Goal: Task Accomplishment & Management: Manage account settings

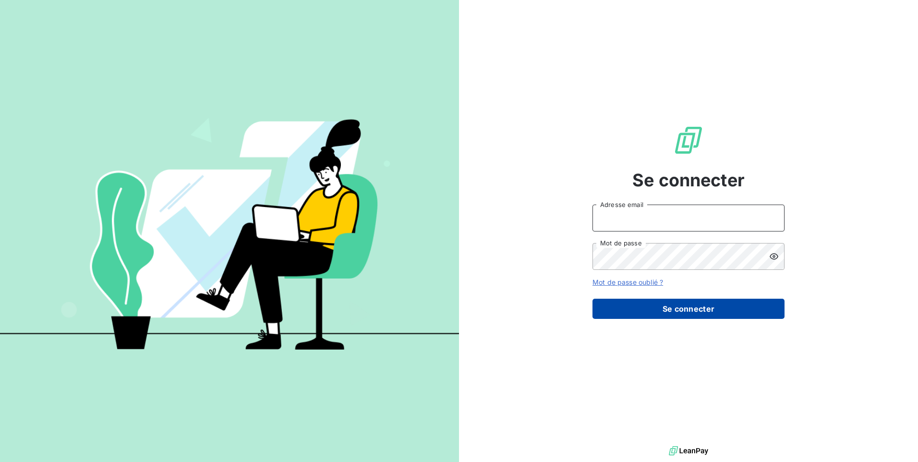
type input "contact@lerat-location.fr"
click at [697, 317] on button "Se connecter" at bounding box center [688, 309] width 192 height 20
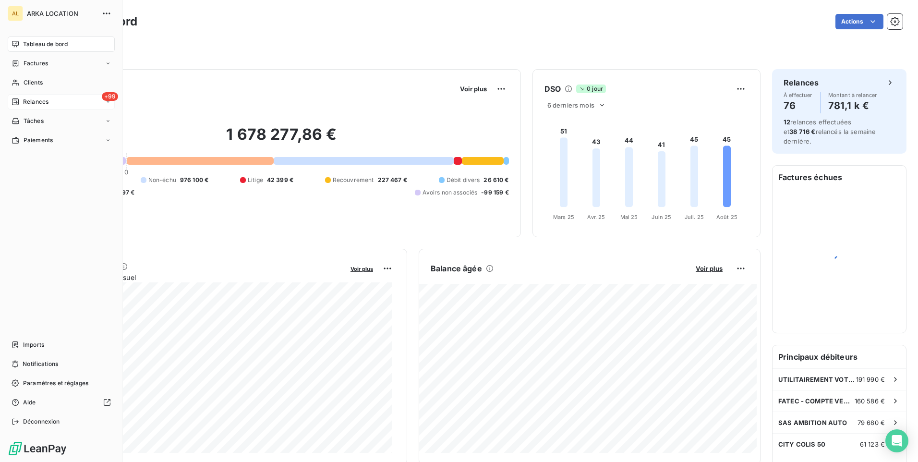
click at [17, 100] on icon at bounding box center [16, 102] width 8 height 8
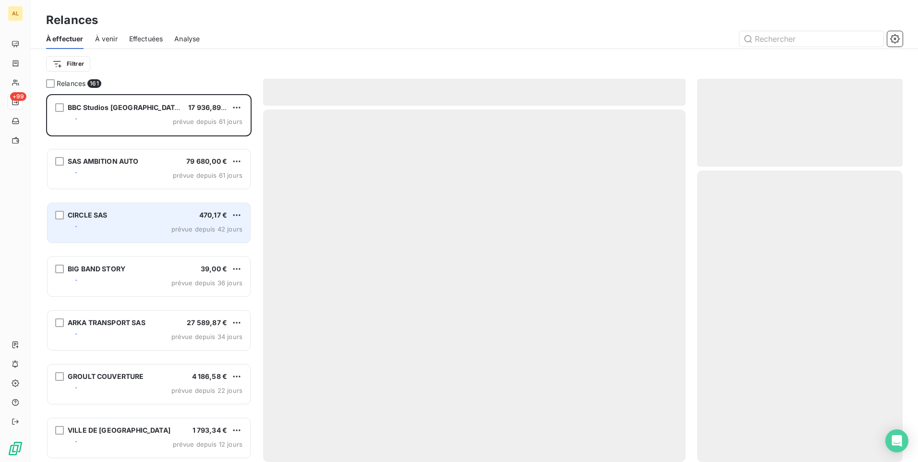
scroll to position [361, 198]
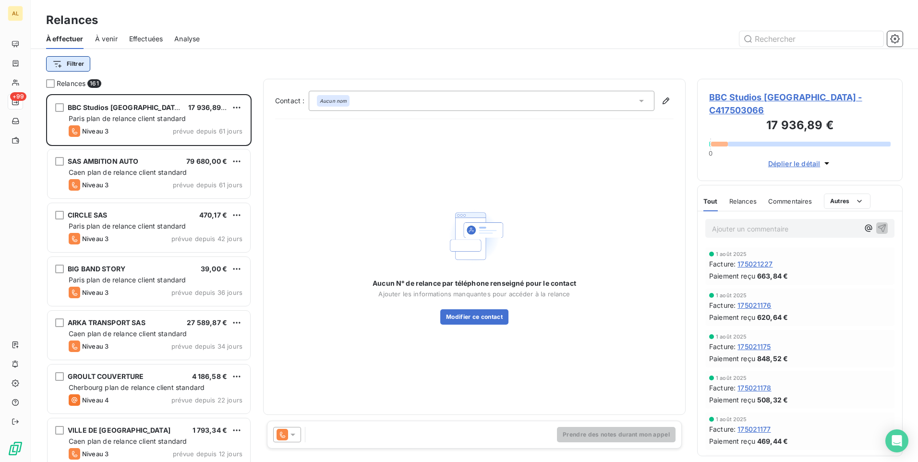
click at [64, 64] on html "AL +99 Relances À effectuer À venir Effectuées Analyse Filtrer Relances 161 BBC…" at bounding box center [459, 231] width 918 height 462
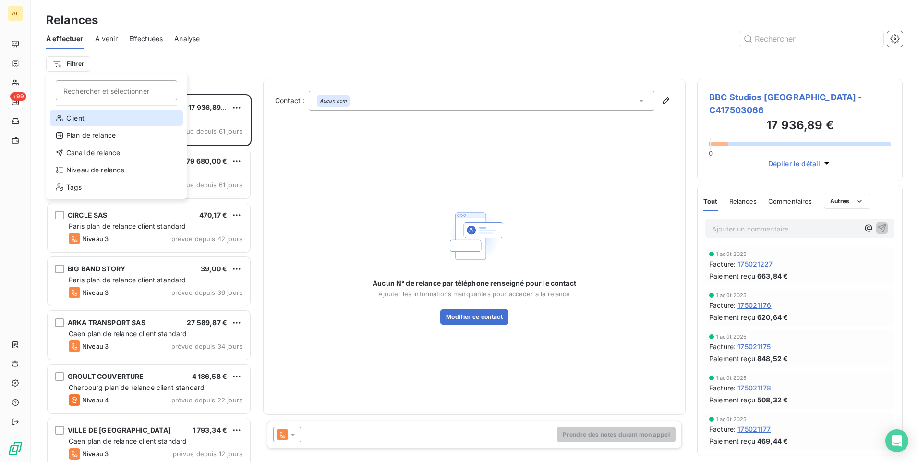
click at [92, 122] on div "Client" at bounding box center [116, 117] width 133 height 15
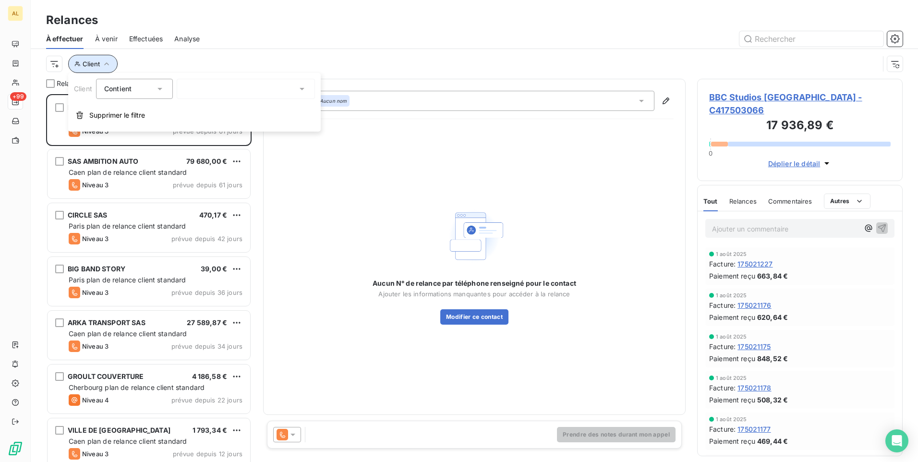
click at [98, 67] on span "Client" at bounding box center [91, 64] width 17 height 8
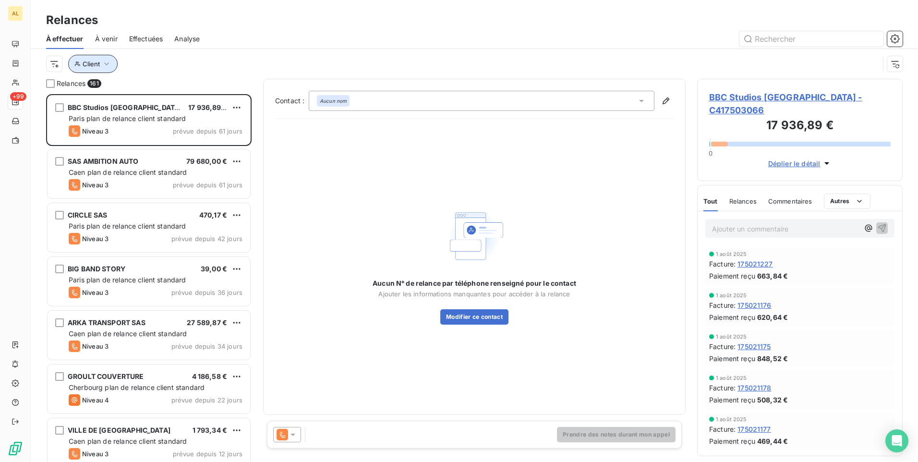
click at [89, 66] on span "Client" at bounding box center [91, 64] width 17 height 8
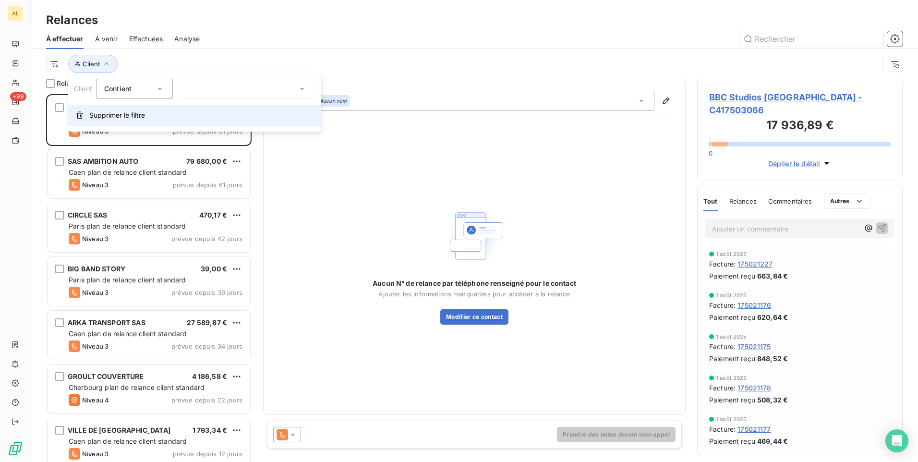
click at [112, 117] on span "Supprimer le filtre" at bounding box center [117, 115] width 56 height 10
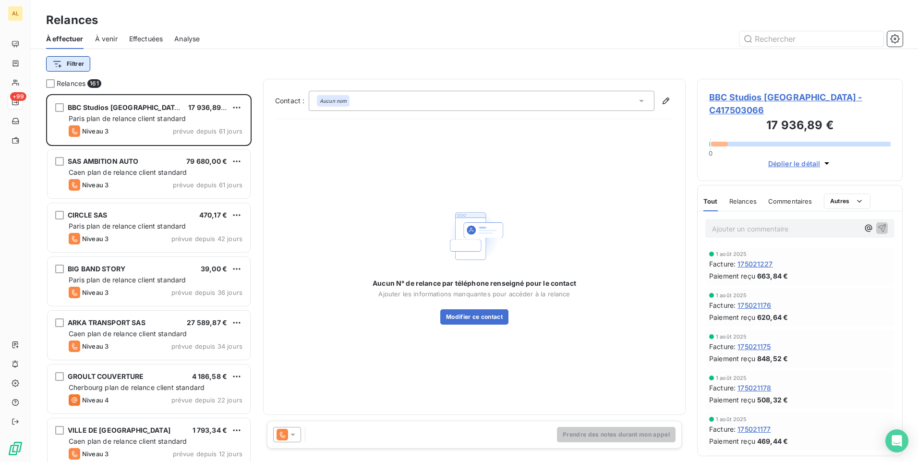
click at [82, 63] on html "AL +99 Relances À effectuer À venir Effectuées Analyse Filtrer Relances 161 BBC…" at bounding box center [459, 231] width 918 height 462
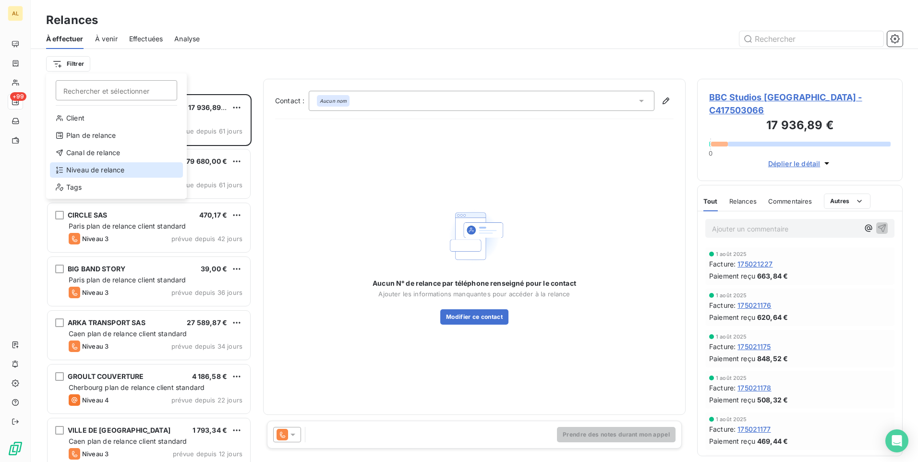
click at [128, 164] on div "Niveau de relance" at bounding box center [116, 169] width 133 height 15
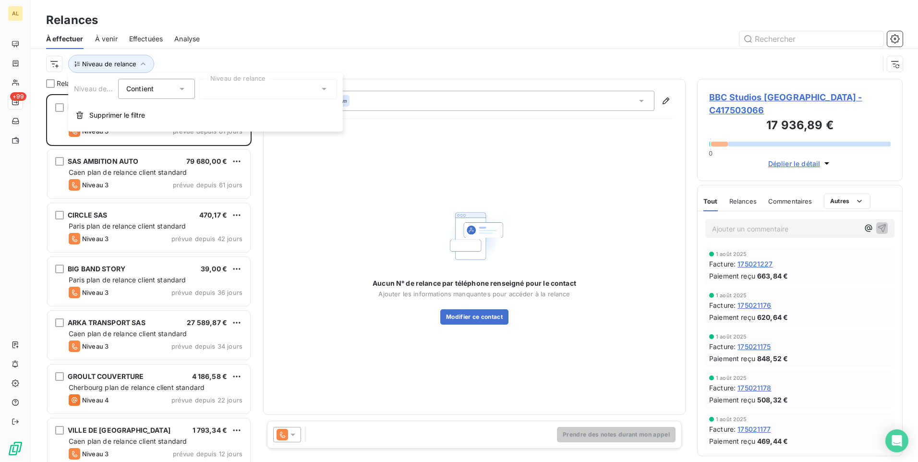
click at [231, 90] on div at bounding box center [268, 89] width 138 height 20
click at [225, 109] on span "Notification" at bounding box center [235, 110] width 37 height 10
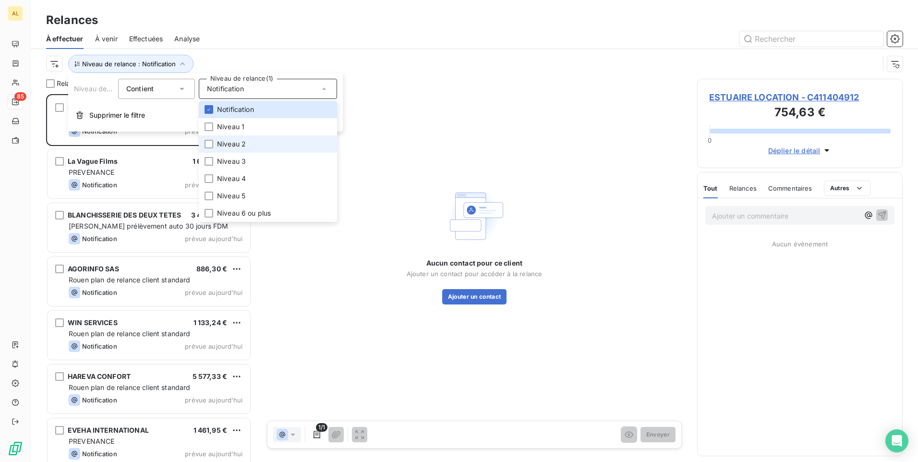
scroll to position [361, 198]
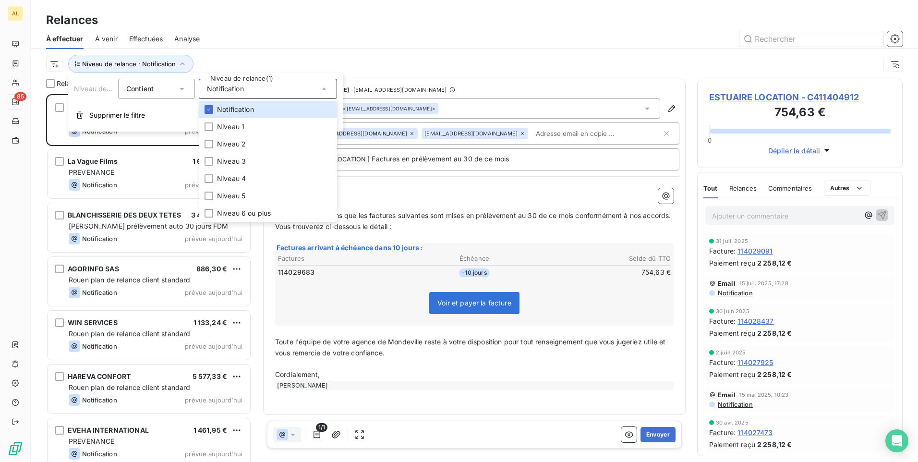
click at [266, 54] on div "Niveau de relance : Notification" at bounding box center [474, 64] width 857 height 30
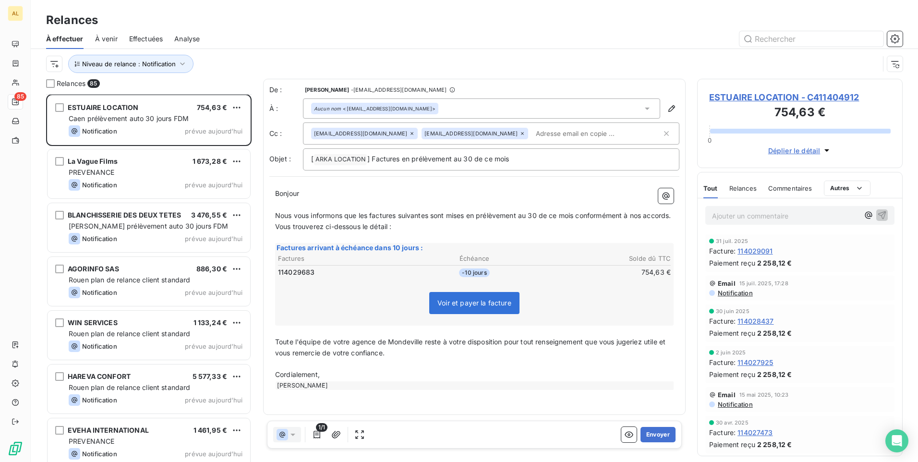
scroll to position [0, 0]
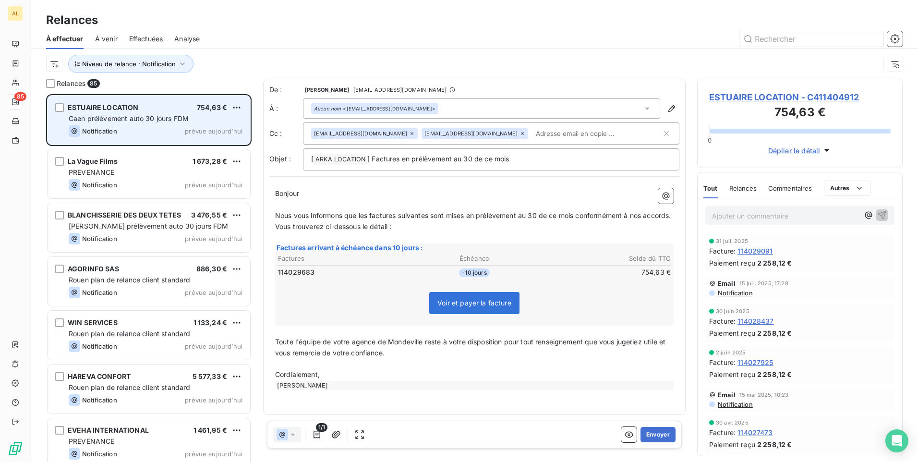
click at [128, 134] on div "Notification prévue aujourd’hui" at bounding box center [156, 131] width 174 height 12
click at [135, 119] on span "Caen prélèvement auto 30 jours FDM" at bounding box center [129, 118] width 120 height 8
drag, startPoint x: 144, startPoint y: 108, endPoint x: 66, endPoint y: 111, distance: 77.8
click at [66, 111] on div "ESTUAIRE LOCATION 754,63 € [GEOGRAPHIC_DATA] prélèvement auto 30 jours FDM Noti…" at bounding box center [149, 120] width 203 height 49
drag, startPoint x: 66, startPoint y: 111, endPoint x: 79, endPoint y: 105, distance: 13.7
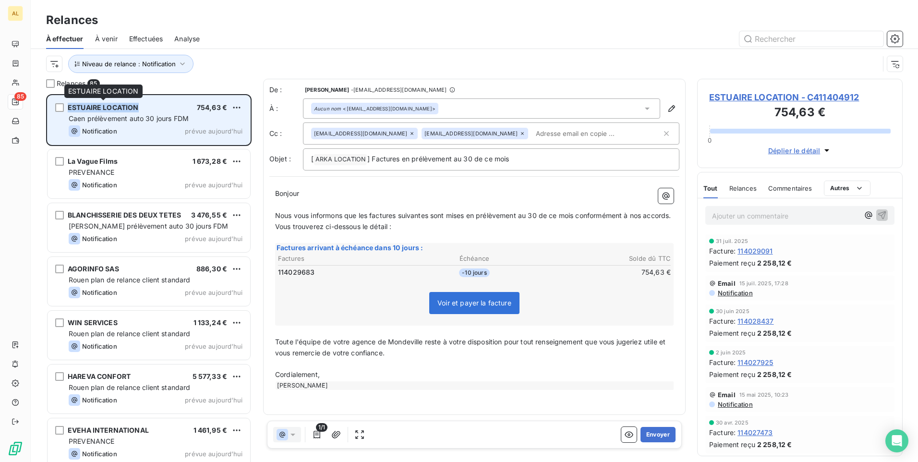
copy span "ESTUAIRE LOCATION"
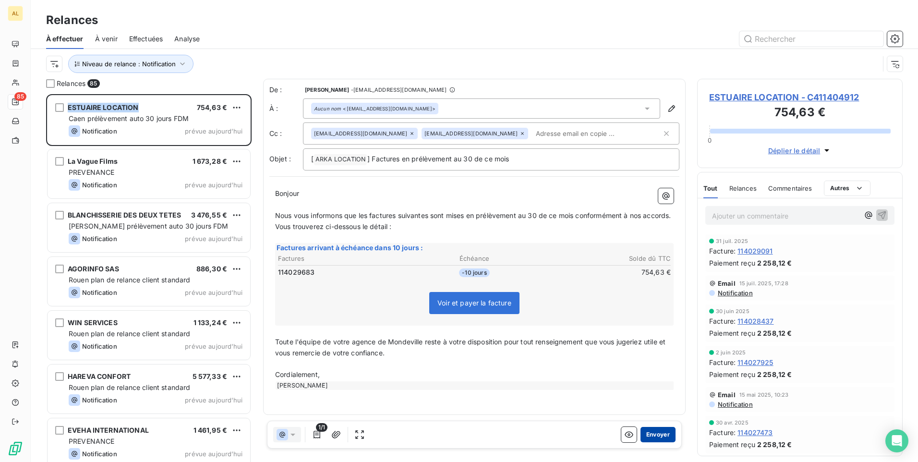
click at [659, 435] on button "Envoyer" at bounding box center [657, 434] width 35 height 15
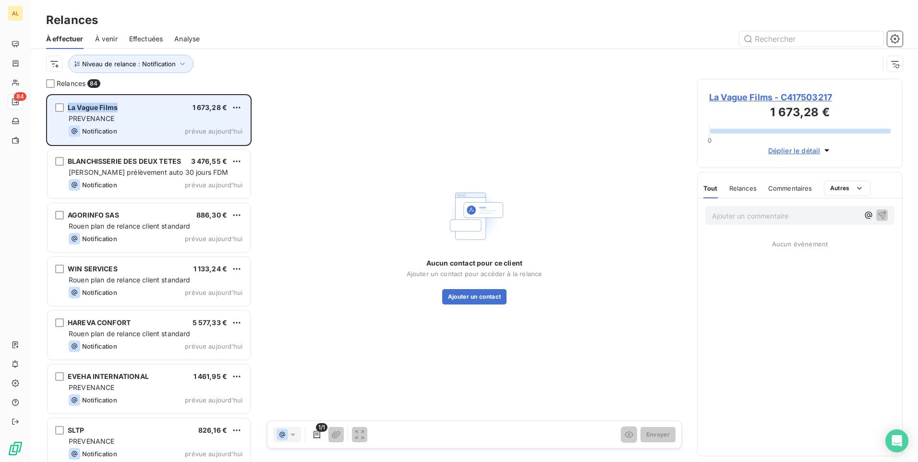
drag, startPoint x: 121, startPoint y: 109, endPoint x: 68, endPoint y: 112, distance: 53.4
click at [67, 112] on div "La Vague Films 1 673,28 € PREVENANCE Notification prévue aujourd’hui" at bounding box center [149, 120] width 203 height 49
drag, startPoint x: 68, startPoint y: 112, endPoint x: 84, endPoint y: 109, distance: 16.6
copy span "La Vague Films"
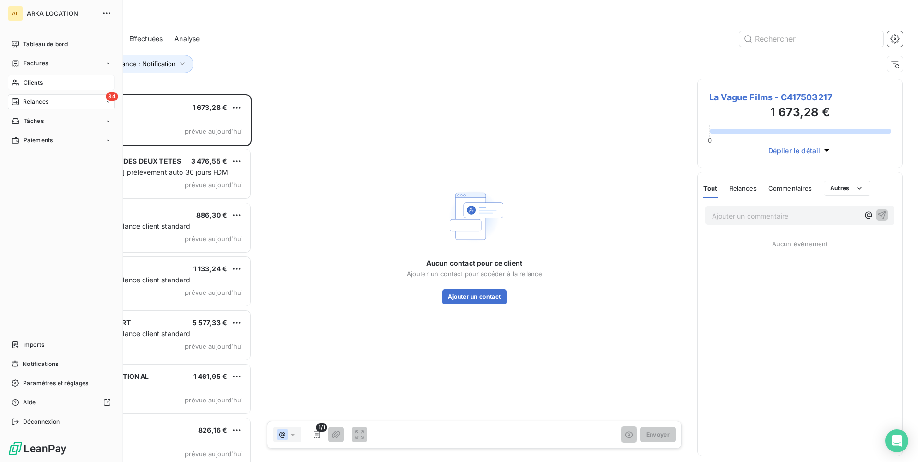
click at [32, 88] on div "Clients" at bounding box center [61, 82] width 107 height 15
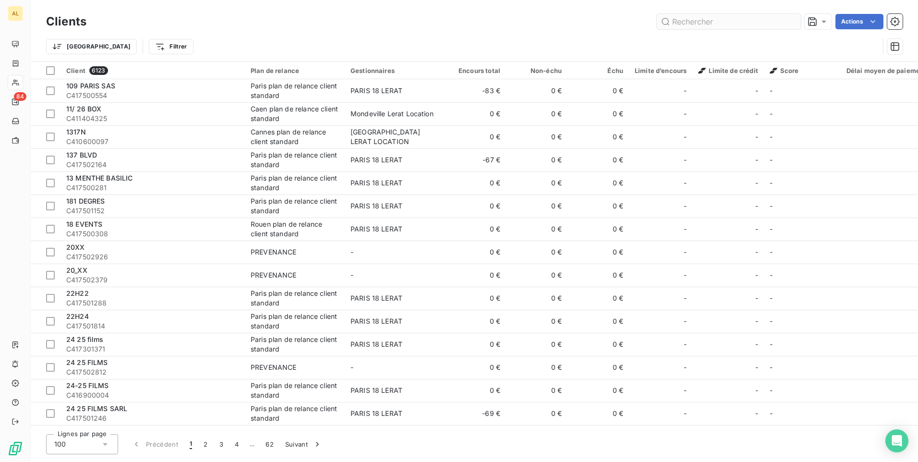
click at [721, 20] on input "text" at bounding box center [729, 21] width 144 height 15
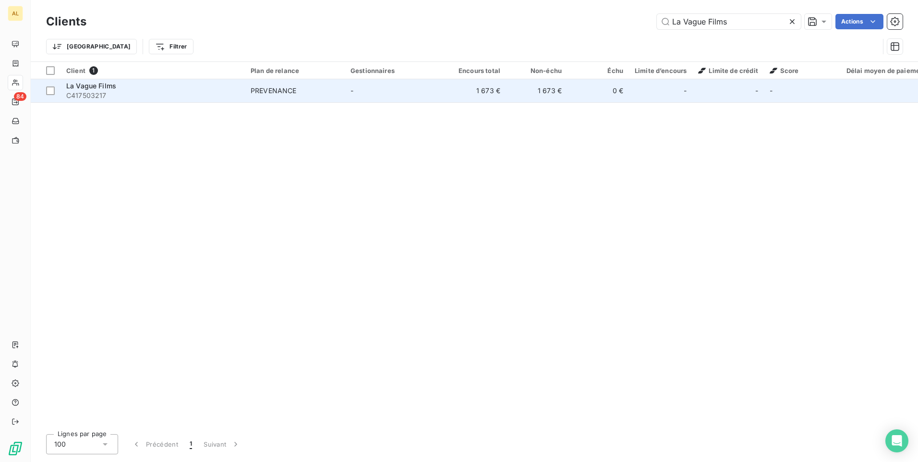
type input "La Vague Films"
click at [284, 92] on div "PREVENANCE" at bounding box center [274, 91] width 46 height 10
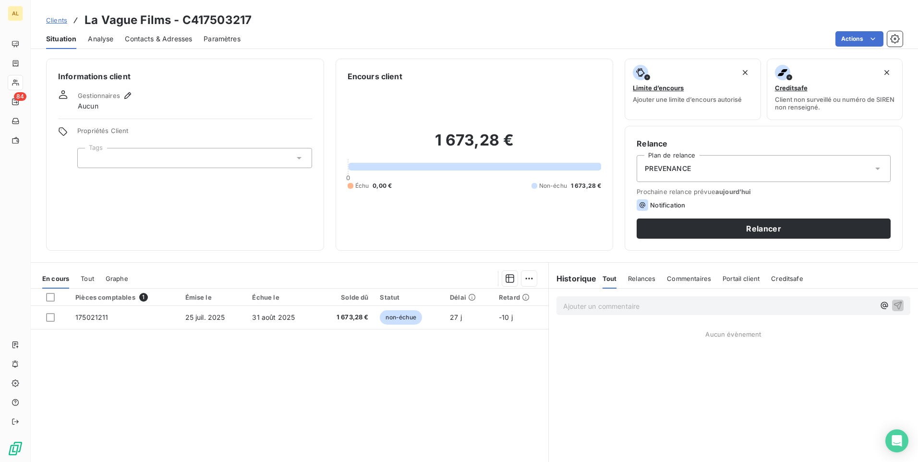
drag, startPoint x: 675, startPoint y: 160, endPoint x: 671, endPoint y: 163, distance: 5.5
click at [675, 160] on div "PREVENANCE" at bounding box center [764, 168] width 254 height 27
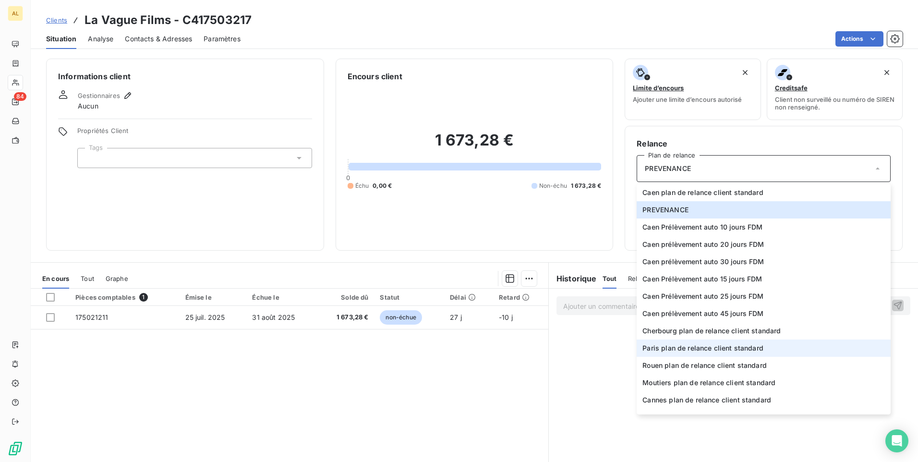
click at [695, 348] on span "Paris plan de relance client standard" at bounding box center [702, 348] width 121 height 10
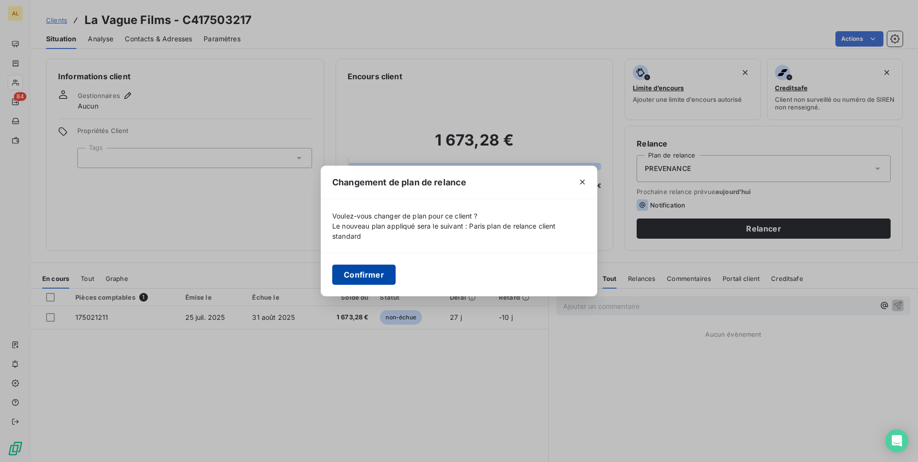
click at [351, 273] on button "Confirmer" at bounding box center [363, 275] width 63 height 20
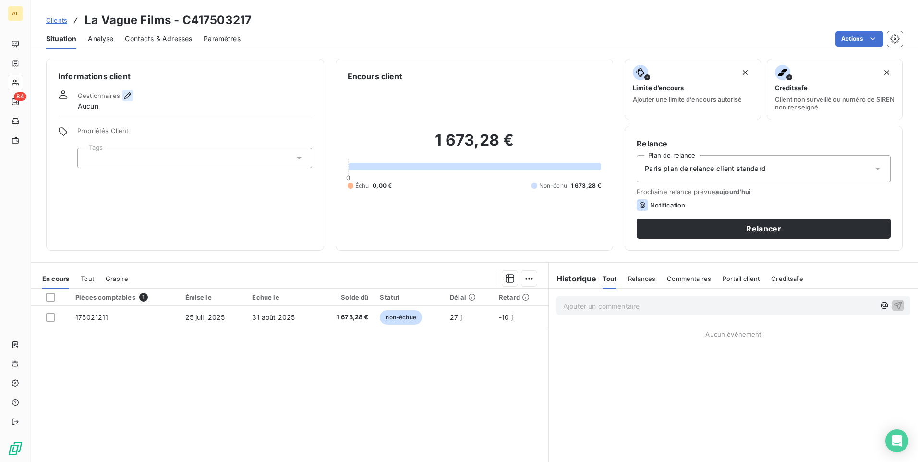
click at [126, 98] on icon "button" at bounding box center [128, 96] width 10 height 10
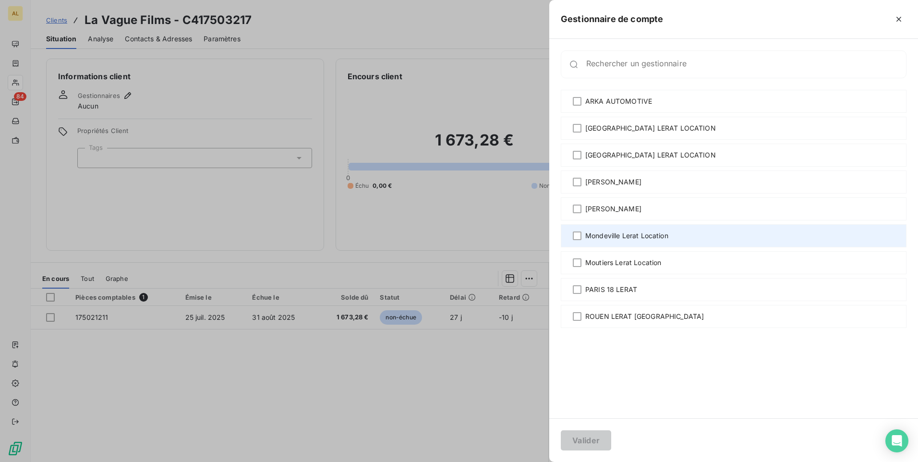
click at [653, 237] on span "Mondeville Lerat Location" at bounding box center [626, 236] width 83 height 10
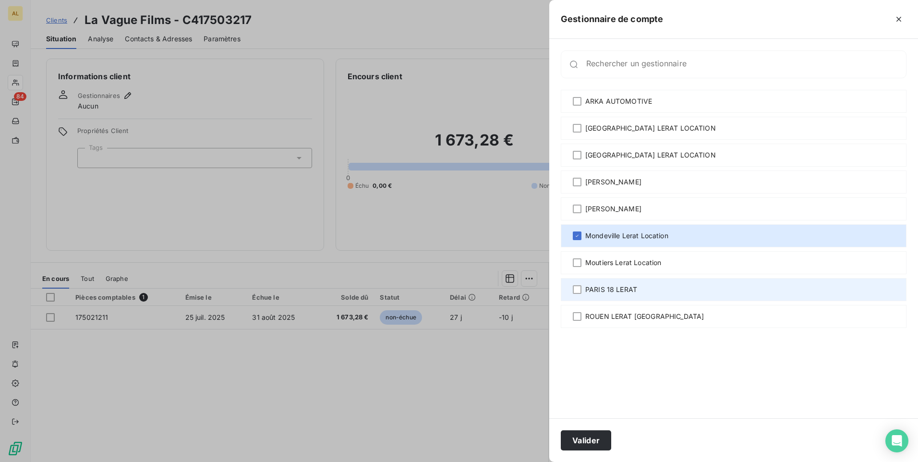
click at [597, 292] on span "PARIS 18 LERAT" at bounding box center [611, 290] width 52 height 10
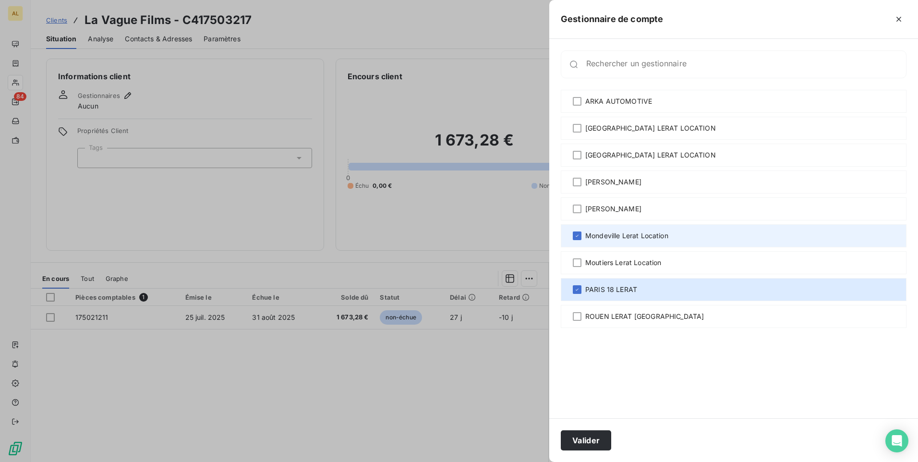
click at [593, 236] on span "Mondeville Lerat Location" at bounding box center [626, 236] width 83 height 10
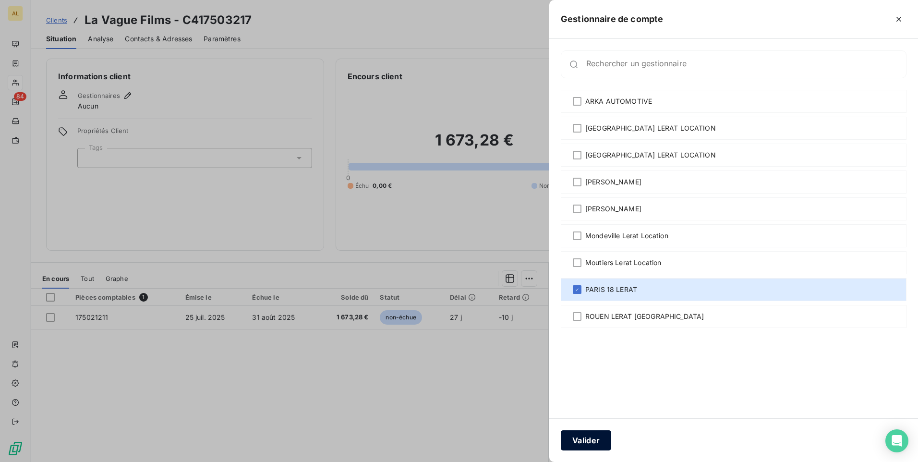
click at [591, 437] on button "Valider" at bounding box center [586, 440] width 50 height 20
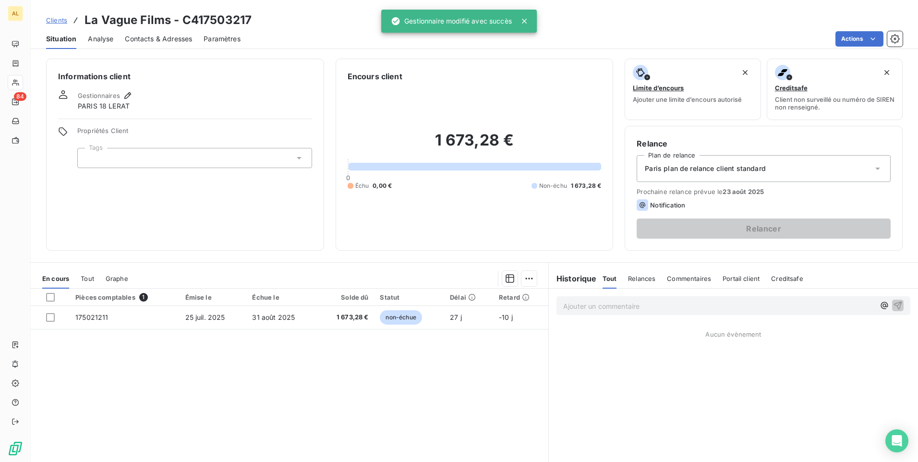
click at [122, 157] on div at bounding box center [194, 158] width 235 height 20
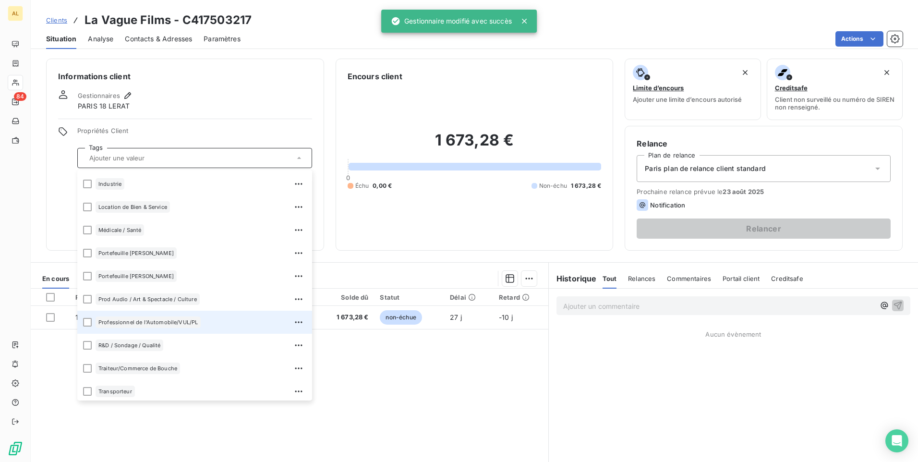
scroll to position [184, 0]
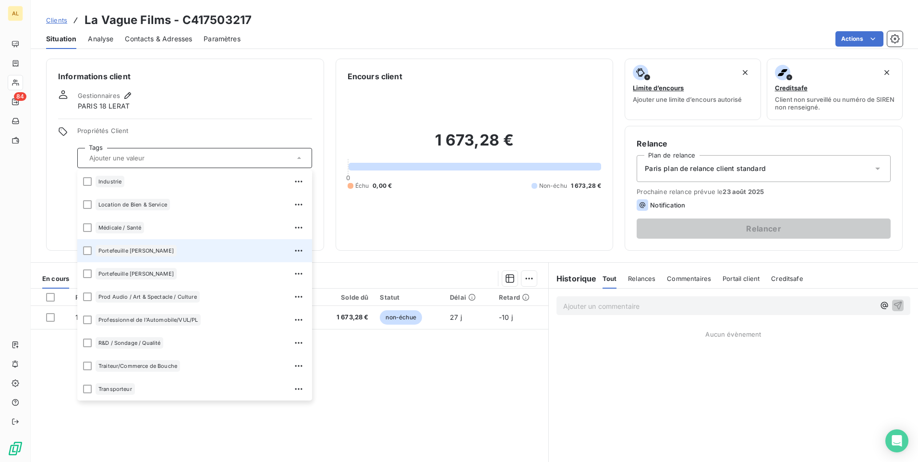
click at [137, 256] on div "Portefeuille [PERSON_NAME]" at bounding box center [201, 250] width 211 height 15
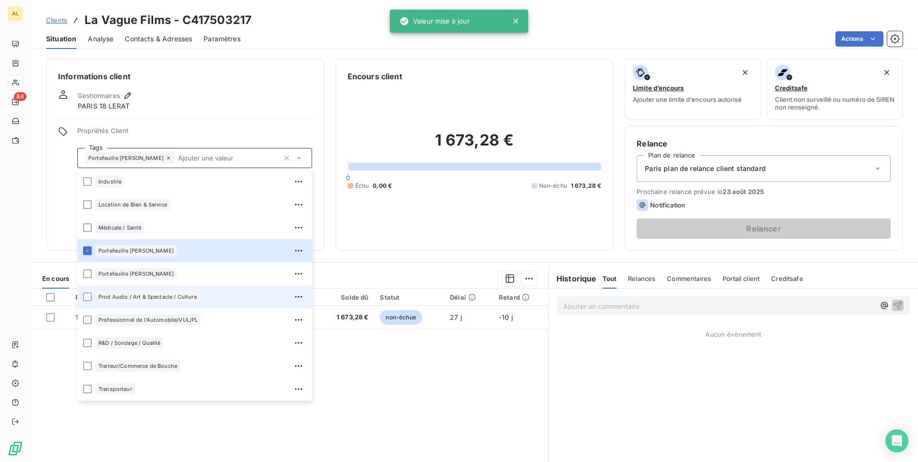
click at [134, 298] on span "Prod Audio / Art & Spectacle / Culture" at bounding box center [147, 297] width 98 height 6
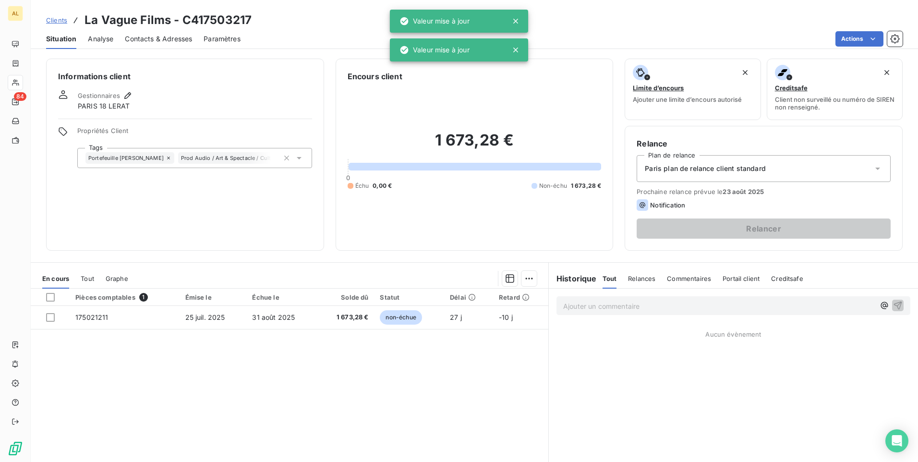
click at [213, 88] on div "Informations client Gestionnaires [GEOGRAPHIC_DATA] 18 LERAT Propriétés Client …" at bounding box center [185, 155] width 278 height 192
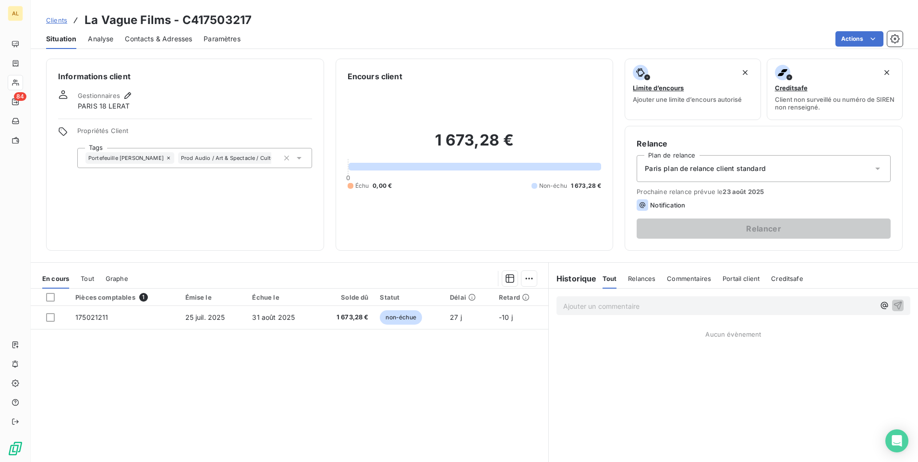
click at [167, 40] on span "Contacts & Adresses" at bounding box center [158, 39] width 67 height 10
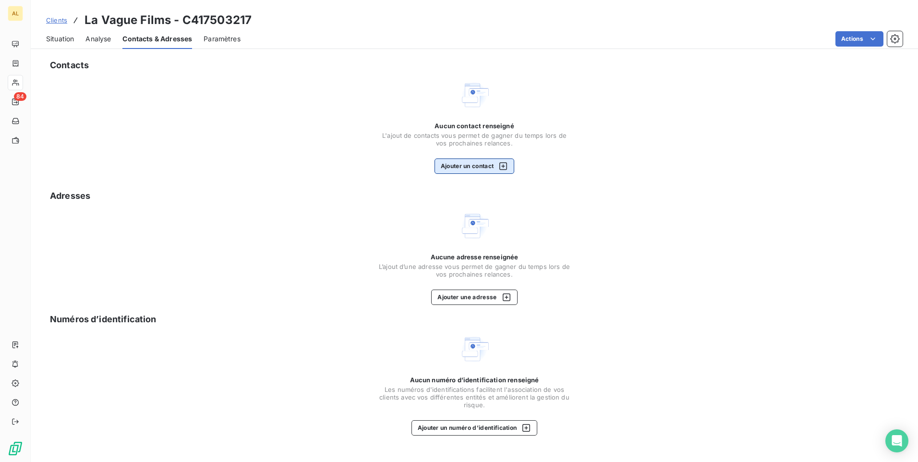
click at [455, 168] on button "Ajouter un contact" at bounding box center [475, 165] width 80 height 15
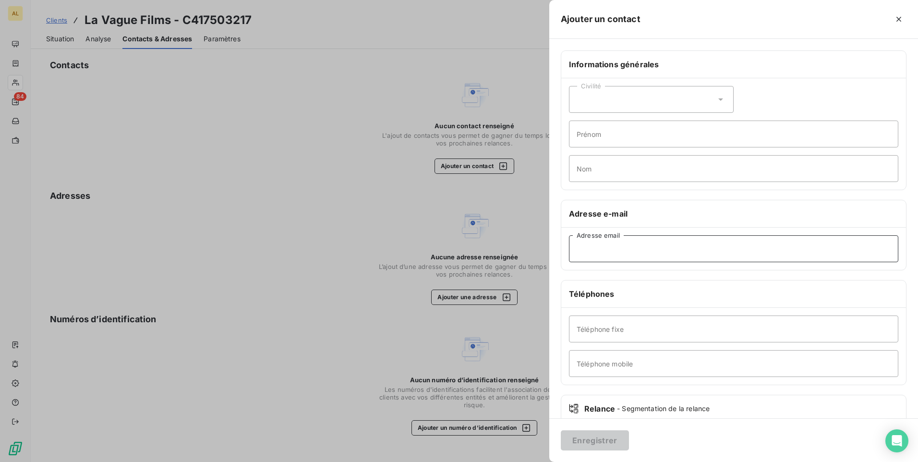
click at [589, 246] on input "Adresse email" at bounding box center [733, 248] width 329 height 27
paste input "[DOMAIN_NAME][EMAIL_ADDRESS][DOMAIN_NAME]"
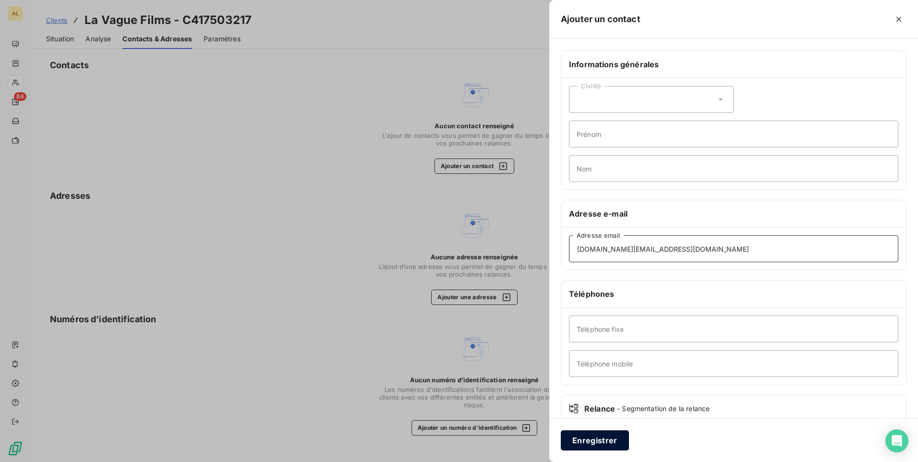
type input "[DOMAIN_NAME][EMAIL_ADDRESS][DOMAIN_NAME]"
click at [592, 440] on button "Enregistrer" at bounding box center [595, 440] width 68 height 20
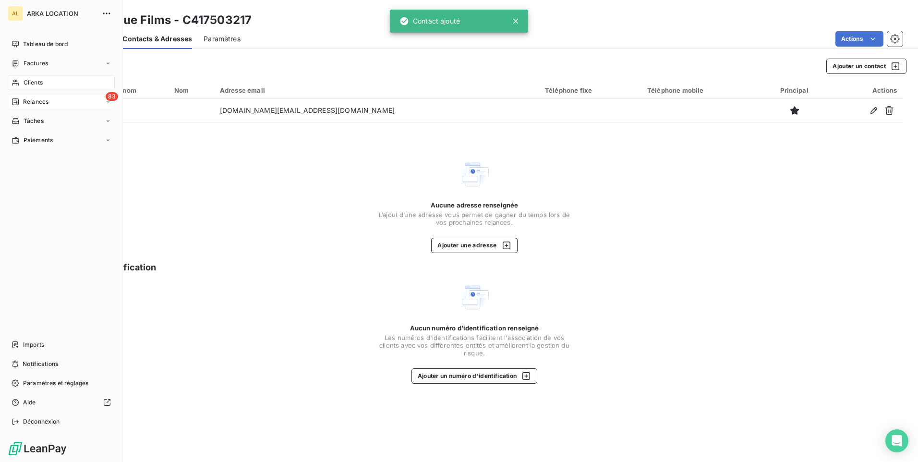
click at [26, 106] on div "83 Relances" at bounding box center [61, 101] width 107 height 15
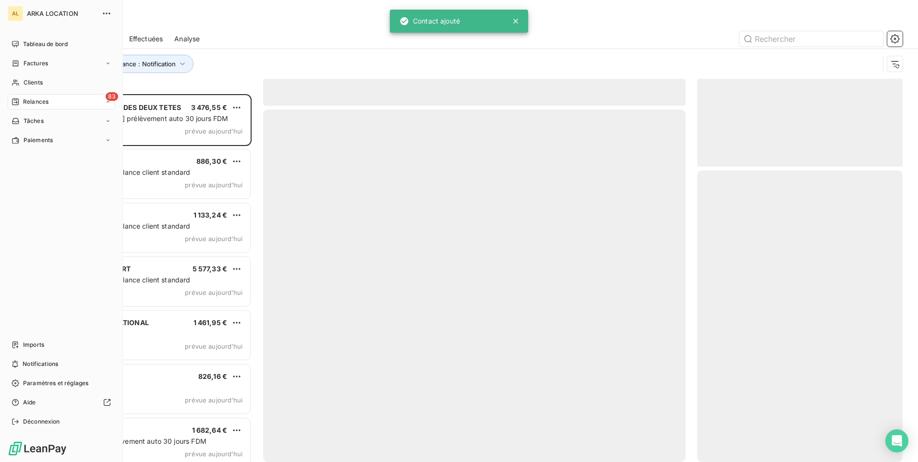
scroll to position [361, 198]
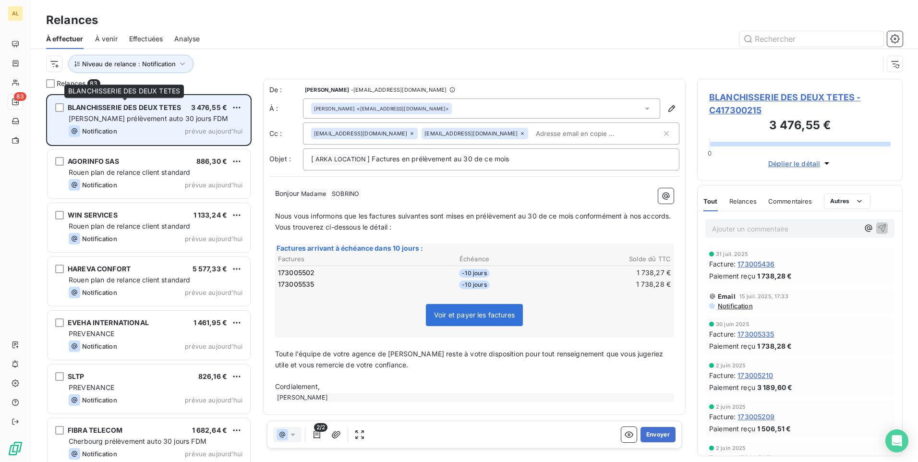
click at [124, 112] on div "BLANCHISSERIE DES DEUX TETES" at bounding box center [124, 108] width 113 height 10
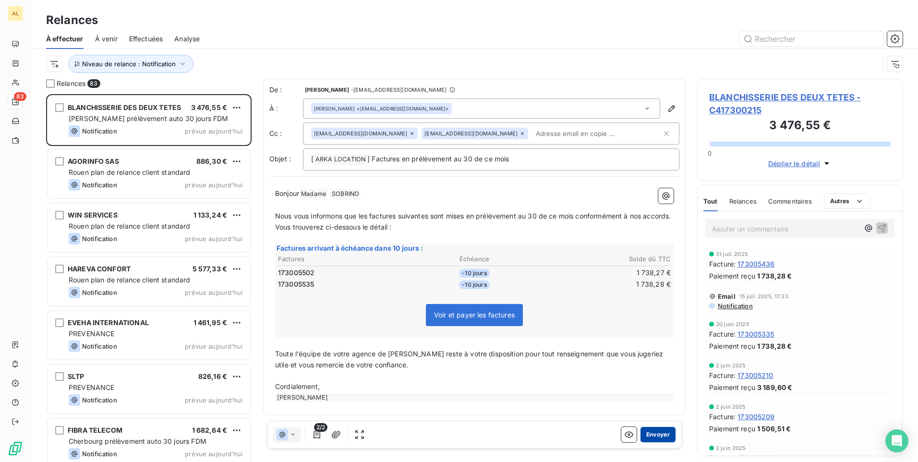
click at [652, 436] on button "Envoyer" at bounding box center [657, 434] width 35 height 15
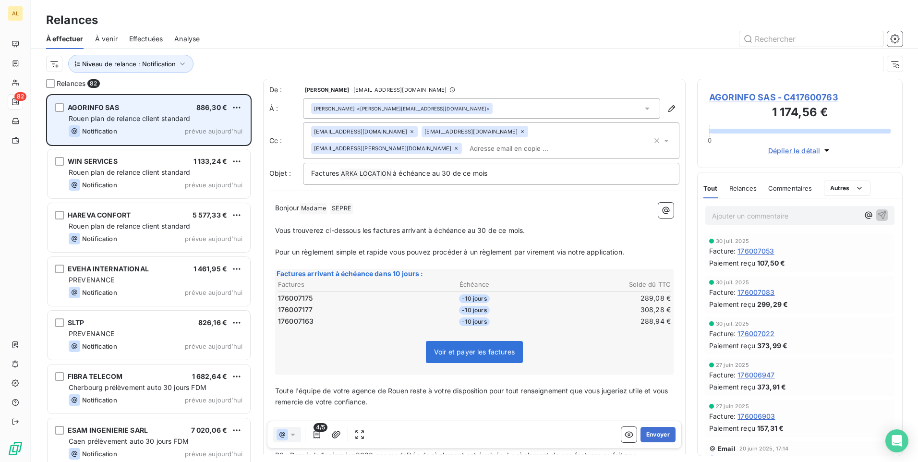
click at [104, 109] on span "AGORINFO SAS" at bounding box center [93, 107] width 51 height 8
drag, startPoint x: 119, startPoint y: 105, endPoint x: 61, endPoint y: 108, distance: 57.2
click at [69, 108] on div "AGORINFO SAS 886,30 €" at bounding box center [156, 107] width 174 height 9
drag, startPoint x: 61, startPoint y: 108, endPoint x: 75, endPoint y: 108, distance: 13.5
copy div "AGORINFO SAS"
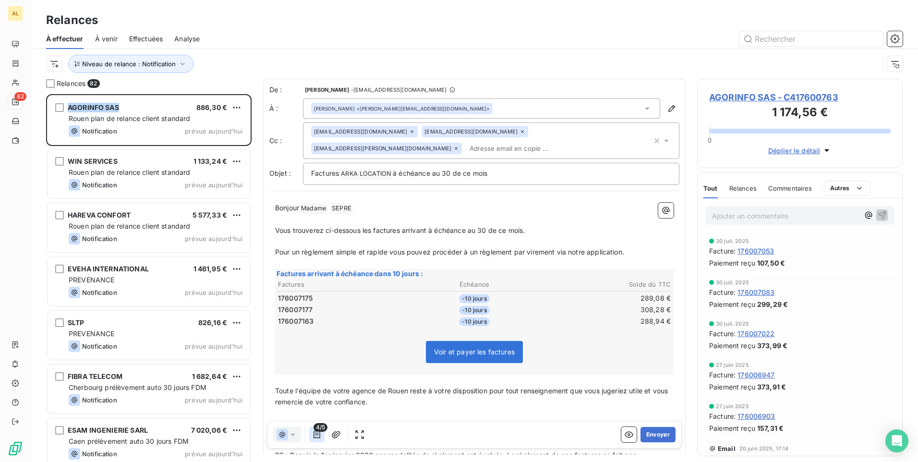
click at [319, 434] on icon "button" at bounding box center [317, 435] width 10 height 10
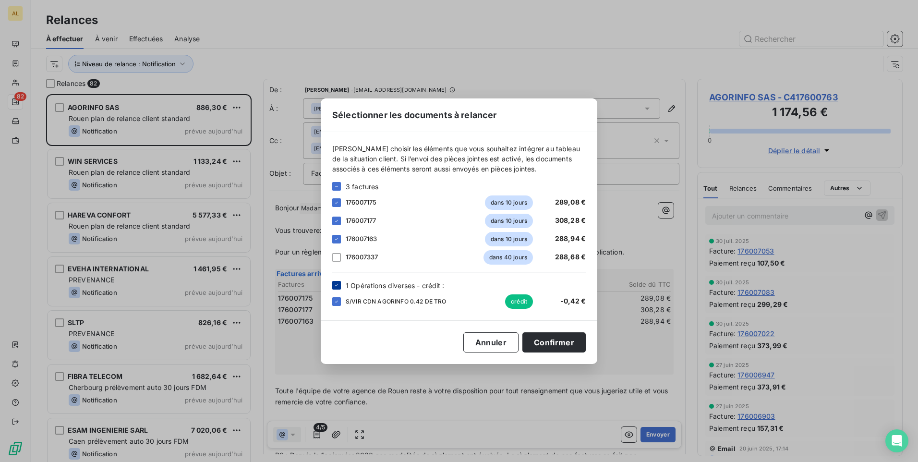
click at [333, 282] on div at bounding box center [336, 285] width 9 height 9
click at [532, 341] on button "Confirmer" at bounding box center [553, 342] width 63 height 20
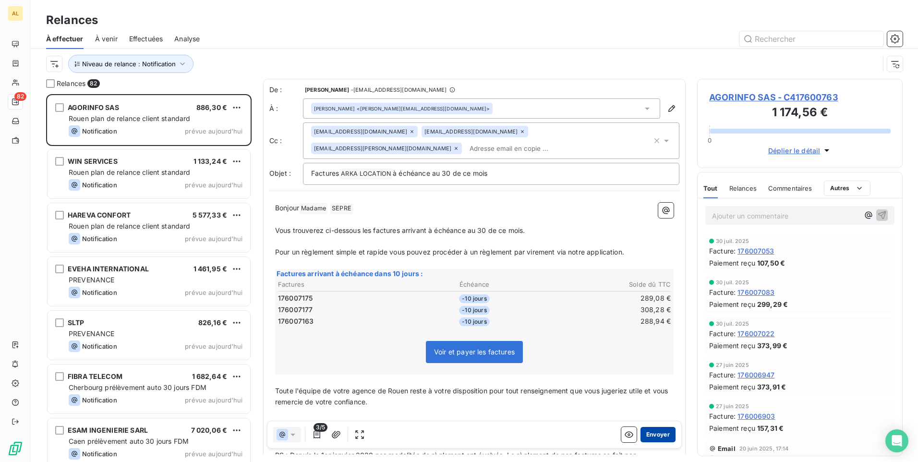
click at [653, 439] on button "Envoyer" at bounding box center [657, 434] width 35 height 15
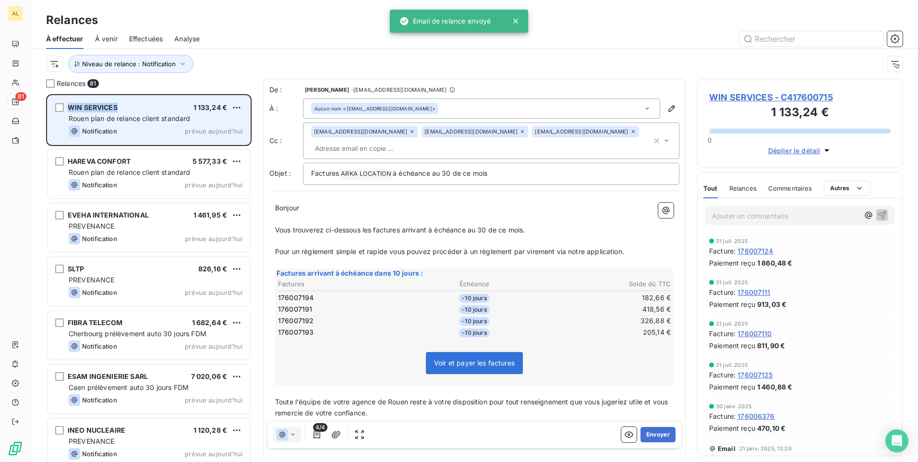
drag, startPoint x: 117, startPoint y: 109, endPoint x: 64, endPoint y: 108, distance: 52.8
click at [64, 108] on div "WIN SERVICES 1 133,24 € Rouen plan de relance client standard Notification prév…" at bounding box center [149, 120] width 203 height 49
drag, startPoint x: 64, startPoint y: 108, endPoint x: 75, endPoint y: 108, distance: 11.5
copy div "WIN SERVICES"
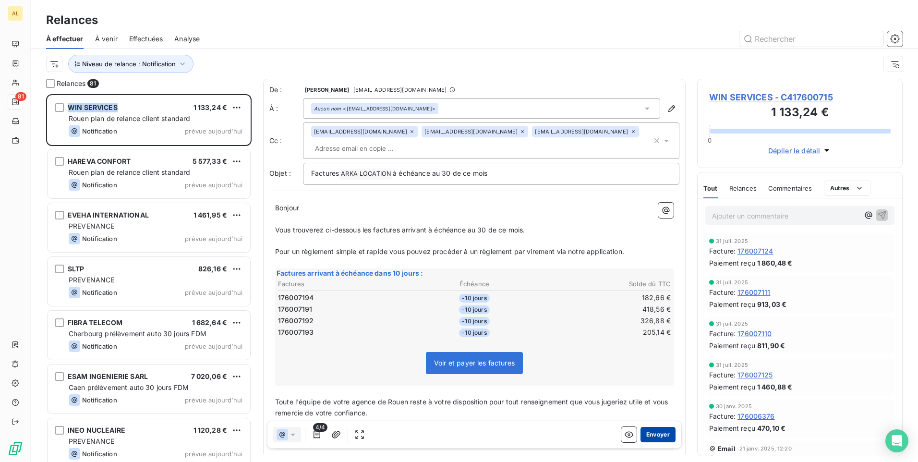
click at [644, 431] on button "Envoyer" at bounding box center [657, 434] width 35 height 15
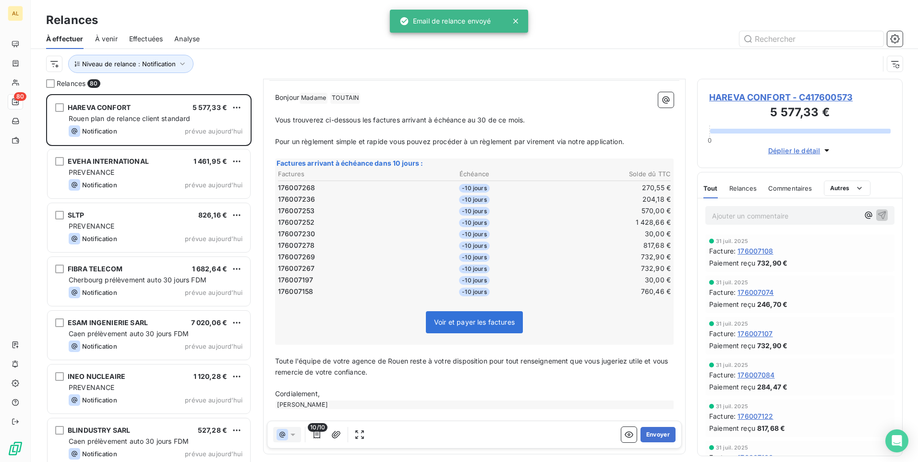
scroll to position [136, 0]
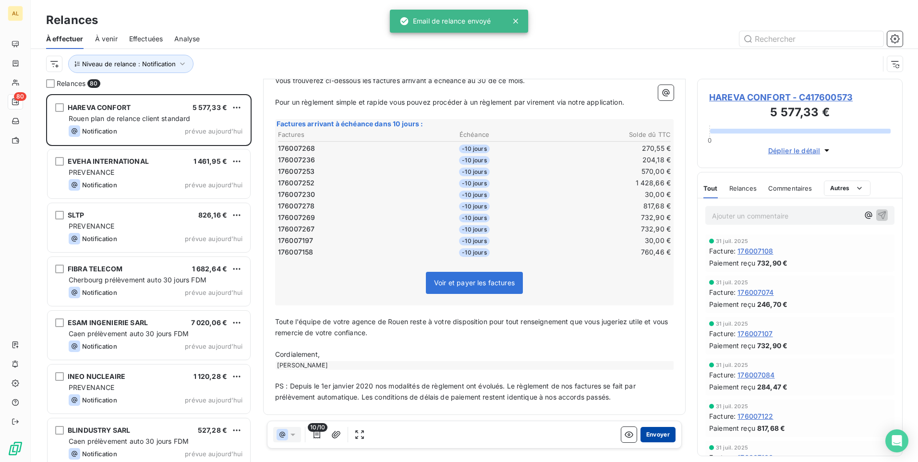
click at [656, 436] on button "Envoyer" at bounding box center [657, 434] width 35 height 15
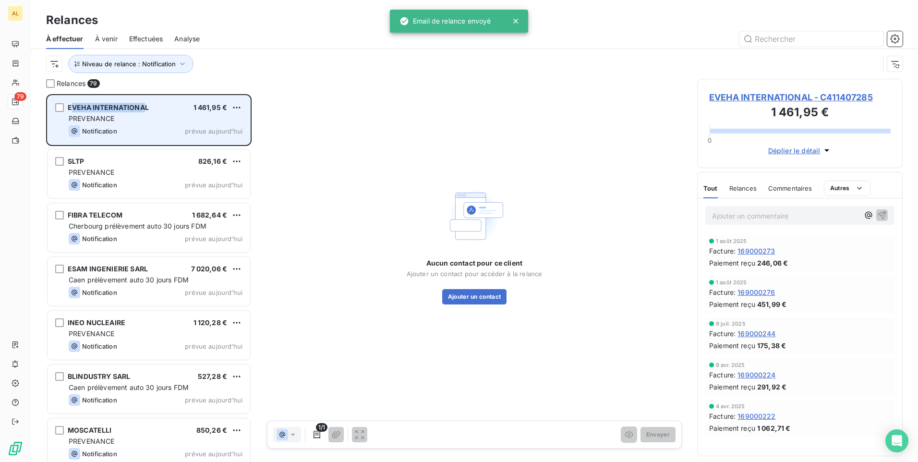
drag, startPoint x: 145, startPoint y: 107, endPoint x: 71, endPoint y: 110, distance: 74.5
click at [71, 110] on span "EVEHA INTERNATIONAL" at bounding box center [108, 107] width 81 height 8
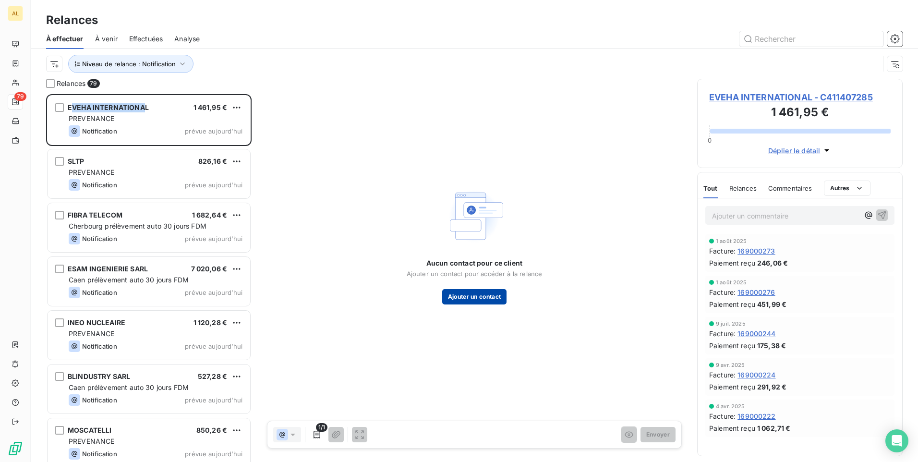
click at [473, 296] on button "Ajouter un contact" at bounding box center [474, 296] width 65 height 15
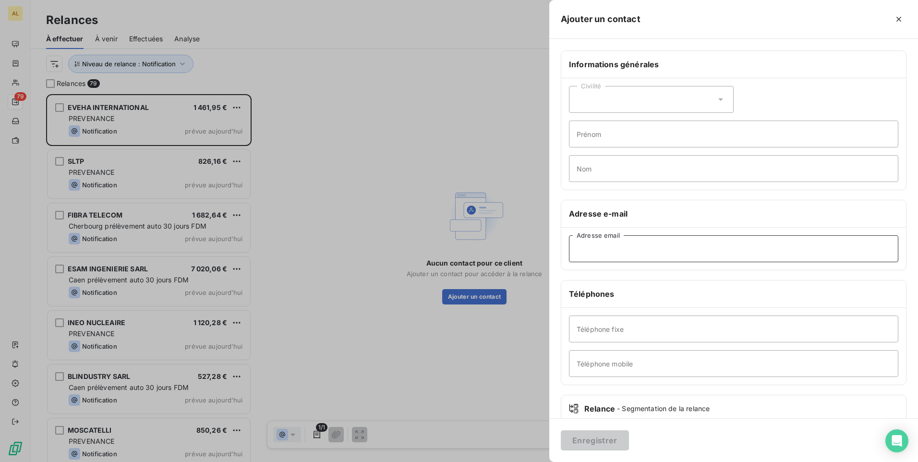
click at [583, 253] on input "Adresse email" at bounding box center [733, 248] width 329 height 27
paste input "[EMAIL_ADDRESS][DOMAIN_NAME]"
type input "[EMAIL_ADDRESS][DOMAIN_NAME]"
click at [598, 445] on button "Enregistrer" at bounding box center [595, 440] width 68 height 20
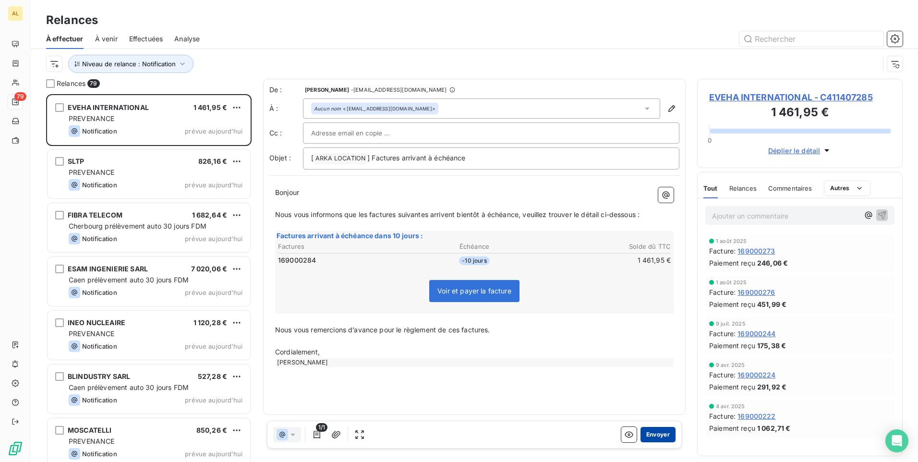
click at [658, 437] on button "Envoyer" at bounding box center [657, 434] width 35 height 15
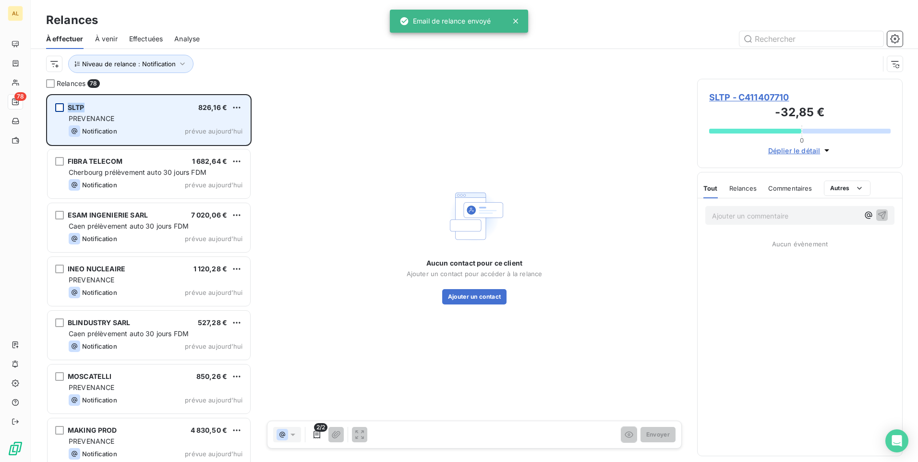
drag, startPoint x: 97, startPoint y: 106, endPoint x: 60, endPoint y: 105, distance: 36.5
click at [69, 105] on div "SLTP 826,16 €" at bounding box center [156, 107] width 174 height 9
drag, startPoint x: 60, startPoint y: 106, endPoint x: 77, endPoint y: 108, distance: 17.0
copy div "SLTP"
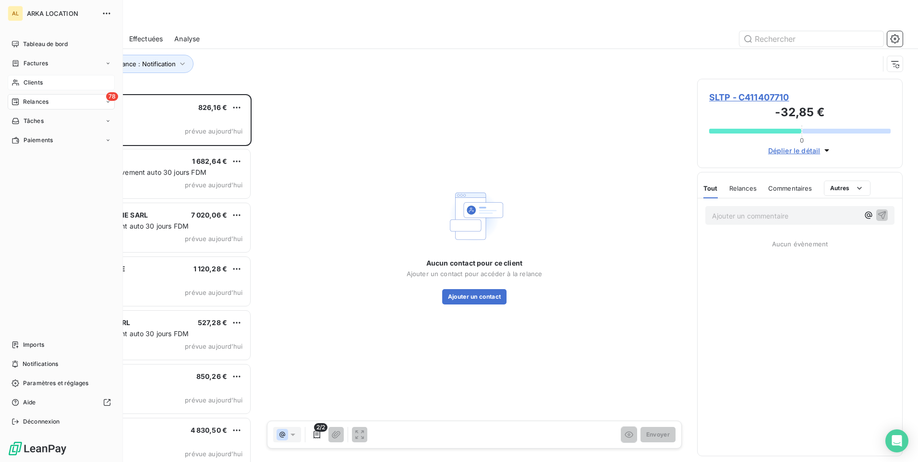
click at [25, 82] on span "Clients" at bounding box center [33, 82] width 19 height 9
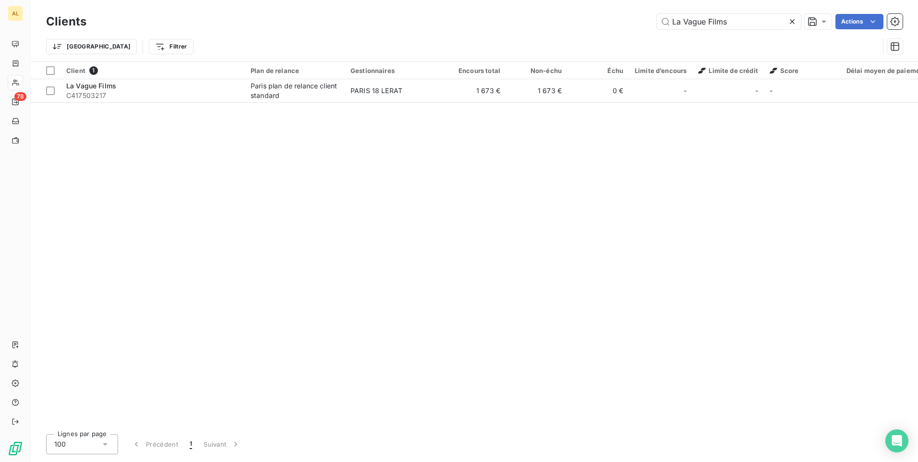
drag, startPoint x: 725, startPoint y: 24, endPoint x: 616, endPoint y: 27, distance: 109.5
click at [605, 22] on div "La Vague Films Actions" at bounding box center [500, 21] width 805 height 15
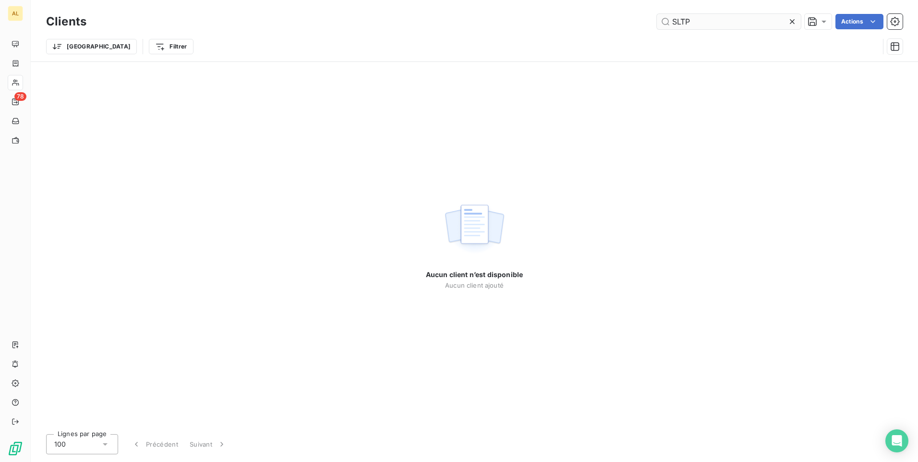
click at [673, 21] on input "SLTP" at bounding box center [729, 21] width 144 height 15
click at [678, 19] on input "SLTP" at bounding box center [729, 21] width 144 height 15
click at [675, 21] on input "SLTP" at bounding box center [729, 21] width 144 height 15
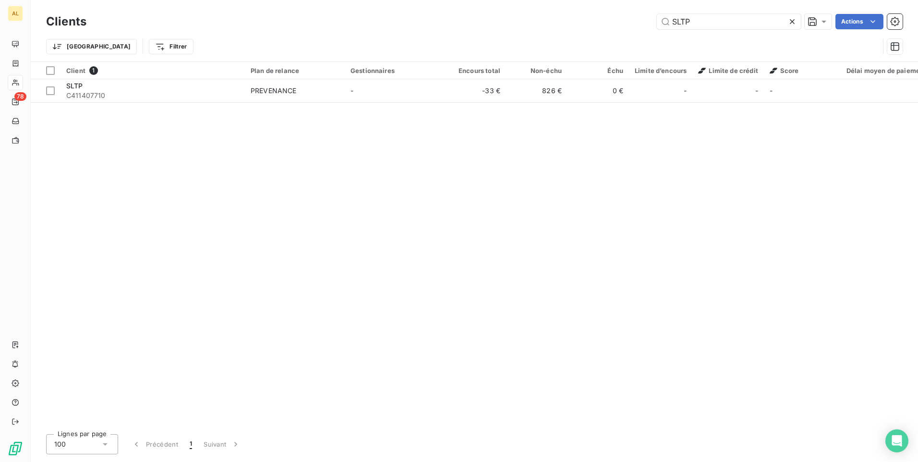
type input "SLTP"
click at [337, 108] on div "Client 1 Plan de relance Gestionnaires Encours total Non-échu Échu Limite d’enc…" at bounding box center [474, 244] width 887 height 364
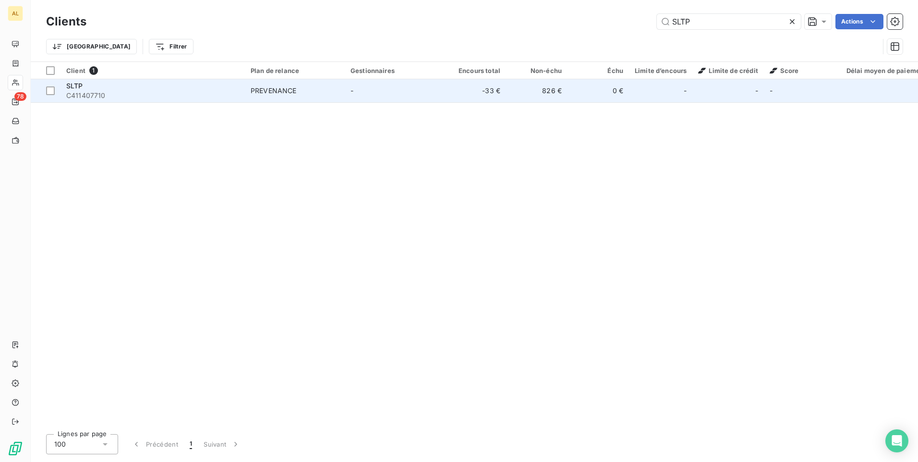
click at [330, 94] on span "PREVENANCE" at bounding box center [295, 91] width 88 height 10
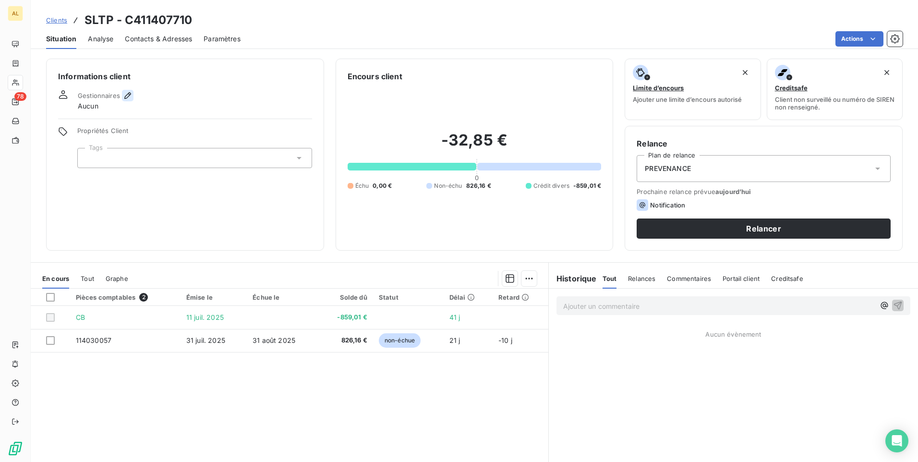
click at [130, 96] on icon "button" at bounding box center [128, 96] width 10 height 10
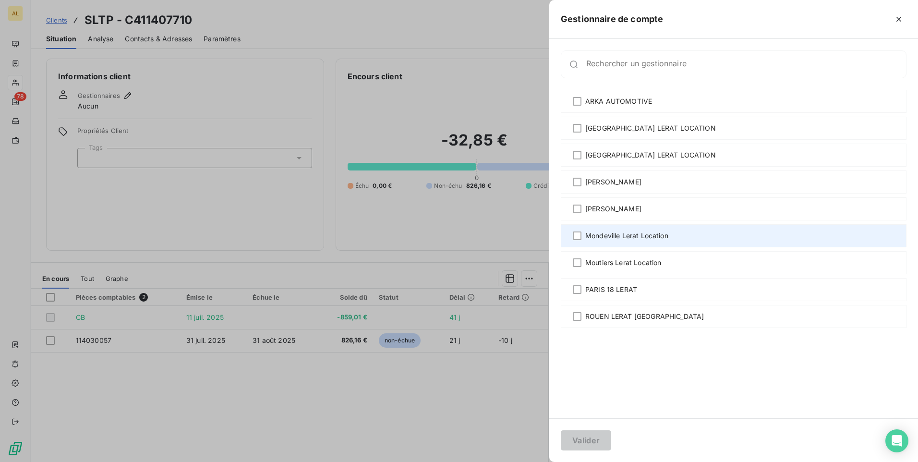
click at [609, 233] on span "Mondeville Lerat Location" at bounding box center [626, 236] width 83 height 10
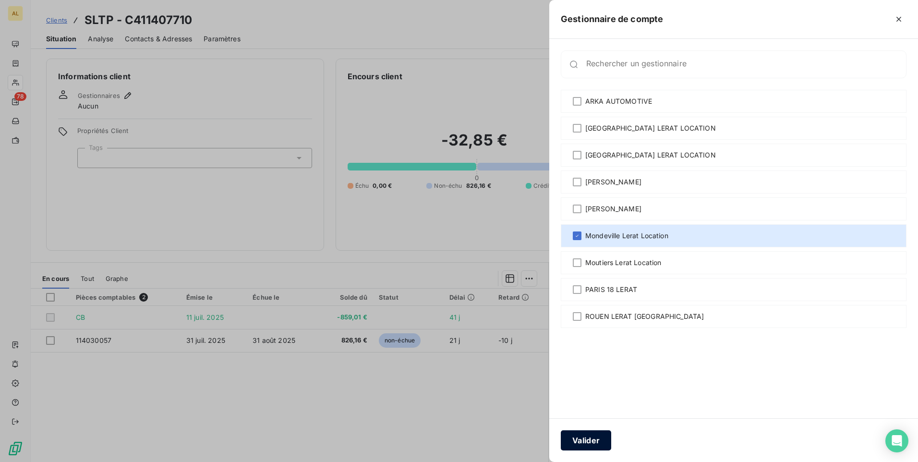
click at [579, 444] on button "Valider" at bounding box center [586, 440] width 50 height 20
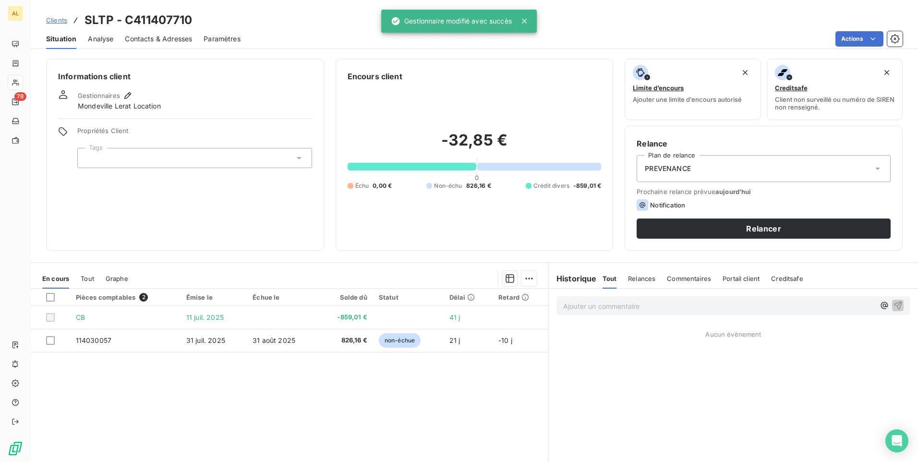
click at [700, 166] on div "PREVENANCE" at bounding box center [764, 168] width 254 height 27
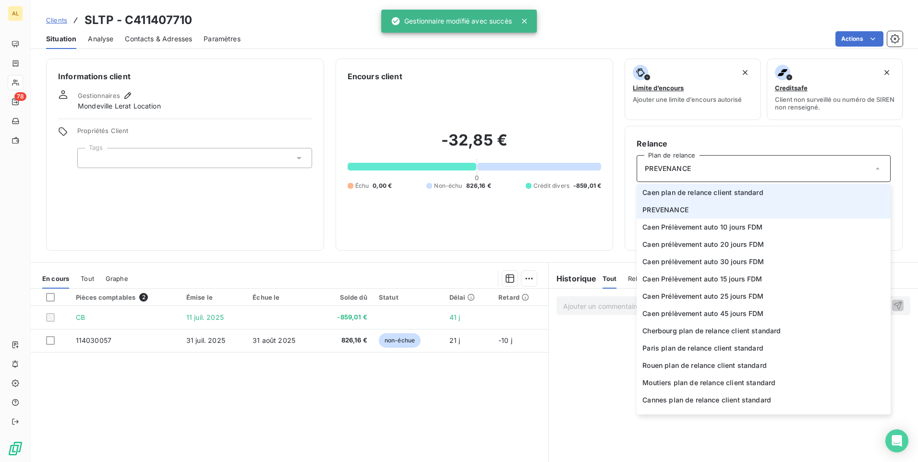
click at [683, 197] on span "Caen plan de relance client standard" at bounding box center [702, 193] width 121 height 10
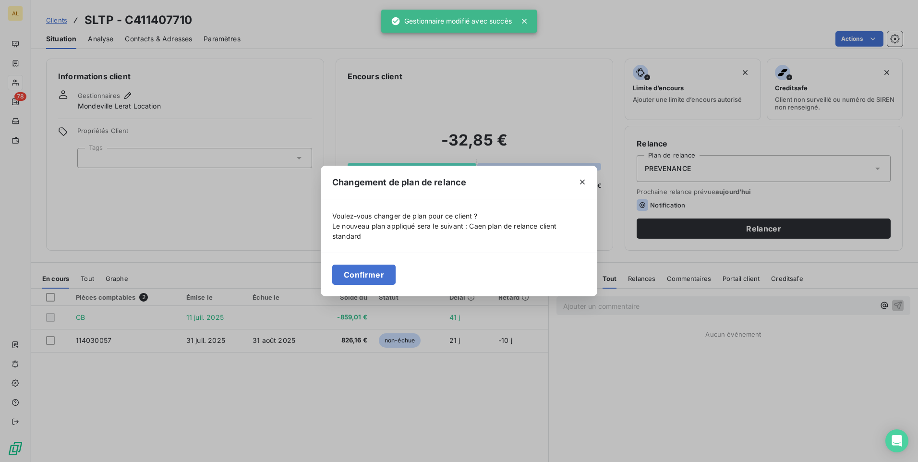
click at [348, 278] on button "Confirmer" at bounding box center [363, 275] width 63 height 20
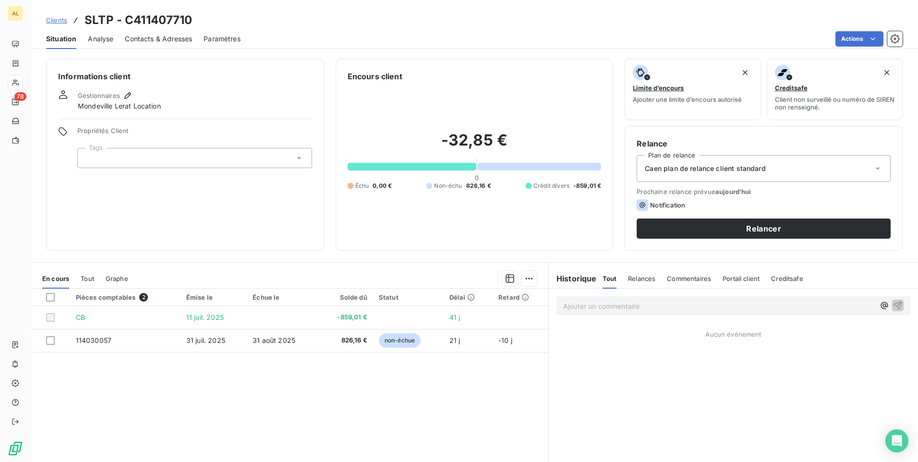
click at [160, 37] on span "Contacts & Adresses" at bounding box center [158, 39] width 67 height 10
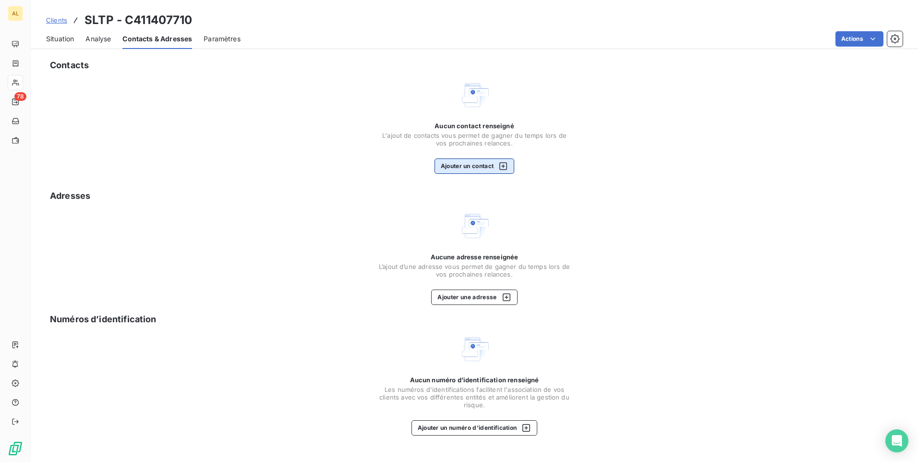
click at [484, 166] on button "Ajouter un contact" at bounding box center [475, 165] width 80 height 15
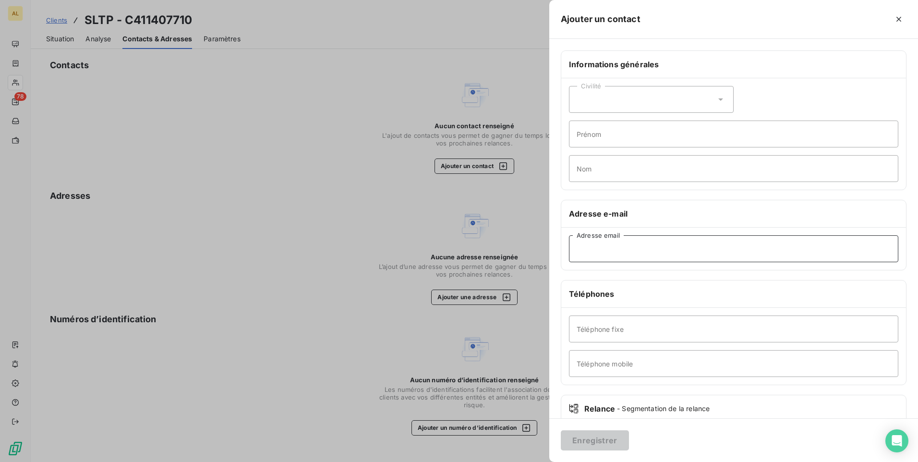
click at [585, 249] on input "Adresse email" at bounding box center [733, 248] width 329 height 27
paste input "[EMAIL_ADDRESS][DOMAIN_NAME]"
type input "[EMAIL_ADDRESS][DOMAIN_NAME]"
click at [586, 436] on button "Enregistrer" at bounding box center [595, 440] width 68 height 20
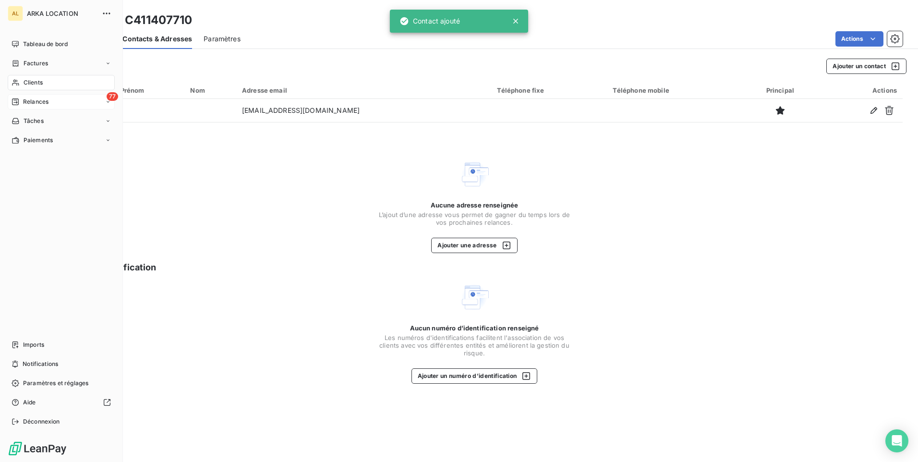
drag, startPoint x: 17, startPoint y: 102, endPoint x: 28, endPoint y: 109, distance: 12.9
click at [17, 103] on icon at bounding box center [15, 101] width 7 height 7
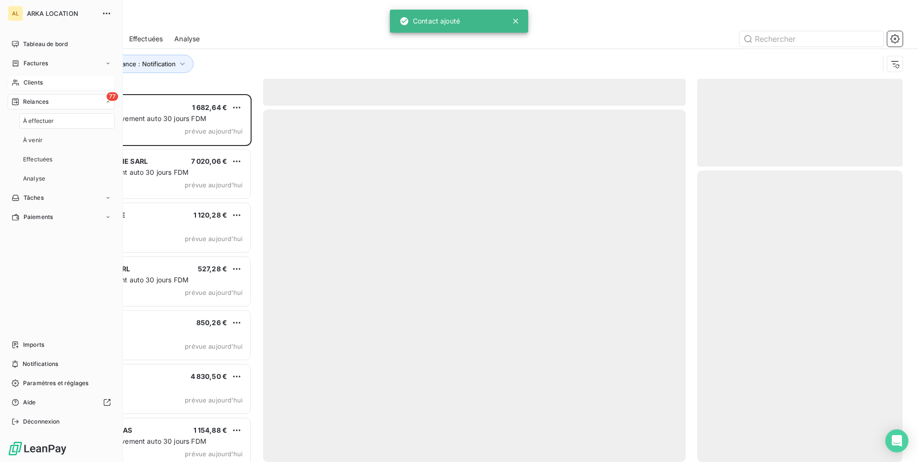
scroll to position [361, 198]
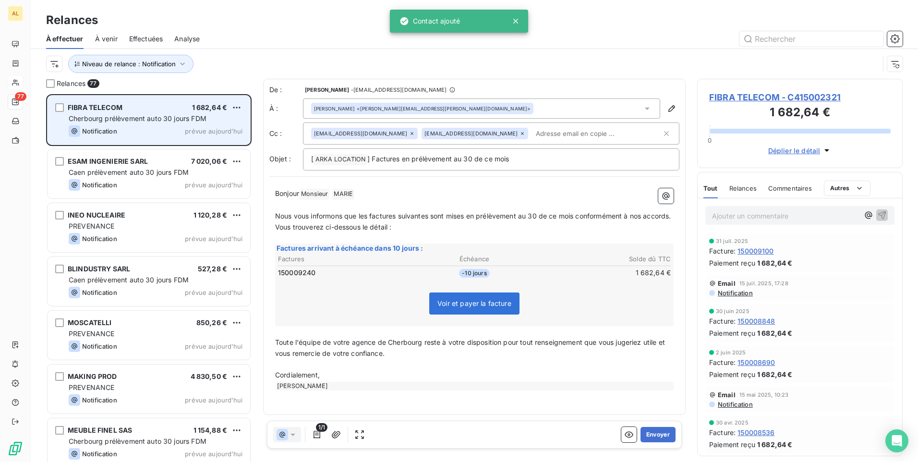
click at [119, 116] on span "Cherbourg prélèvement auto 30 jours FDM" at bounding box center [138, 118] width 138 height 8
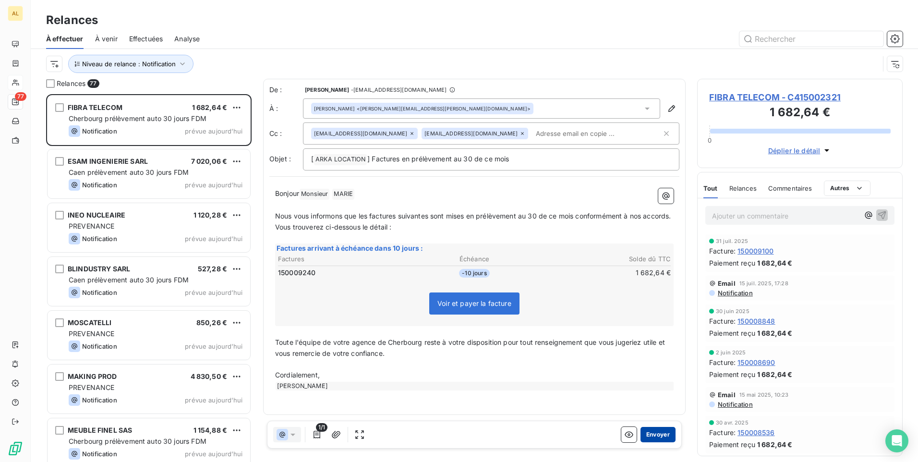
click at [660, 431] on button "Envoyer" at bounding box center [657, 434] width 35 height 15
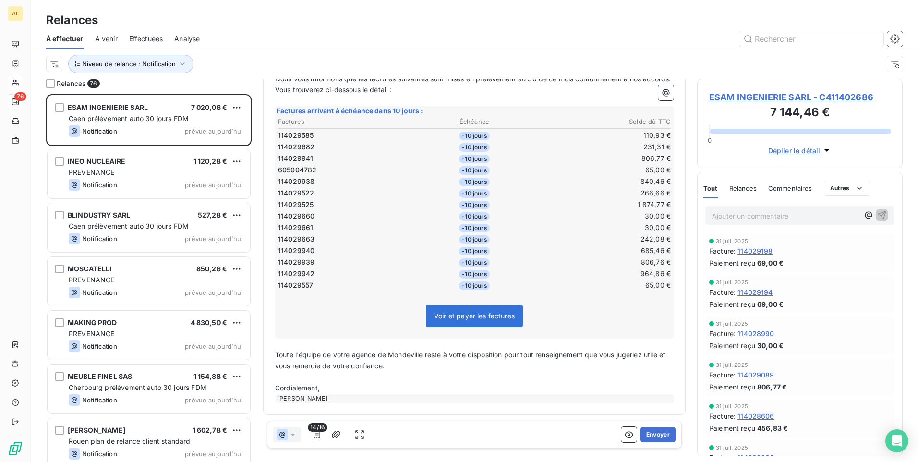
scroll to position [163, 0]
click at [317, 437] on icon "button" at bounding box center [317, 435] width 7 height 8
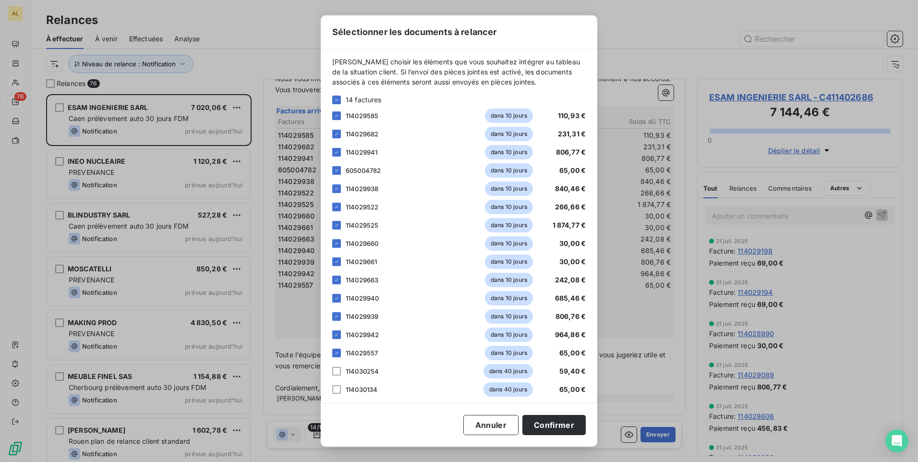
scroll to position [0, 0]
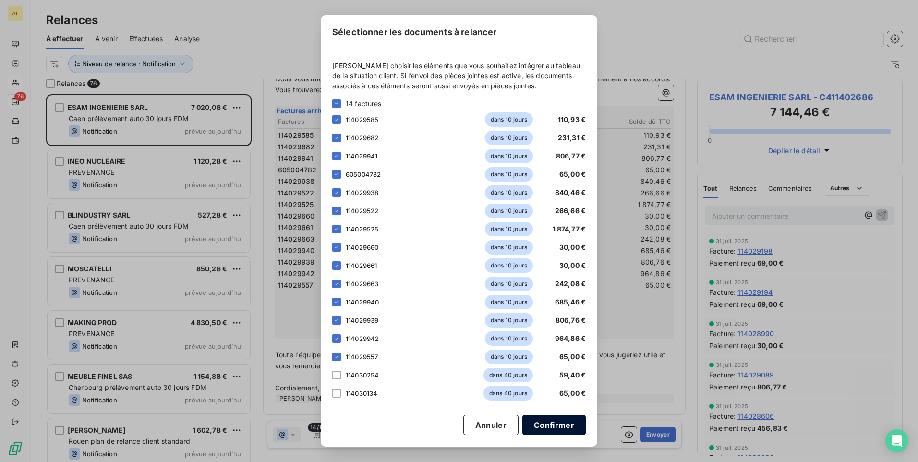
click at [571, 420] on button "Confirmer" at bounding box center [553, 425] width 63 height 20
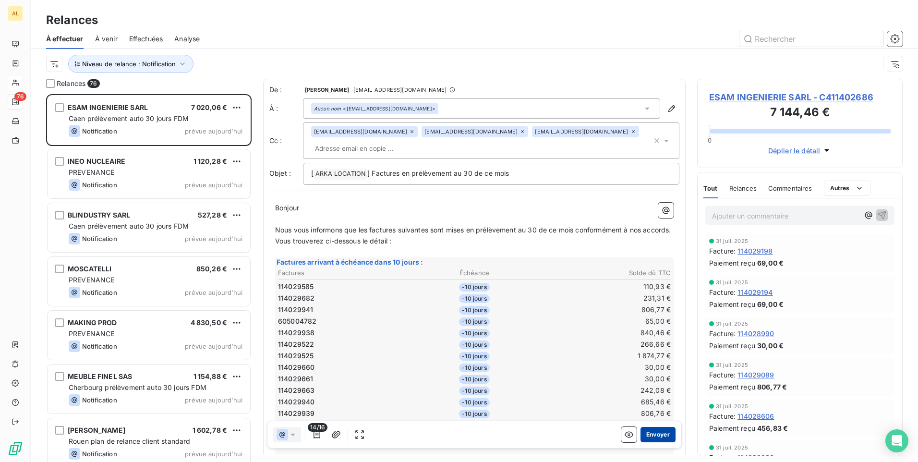
click at [655, 440] on button "Envoyer" at bounding box center [657, 434] width 35 height 15
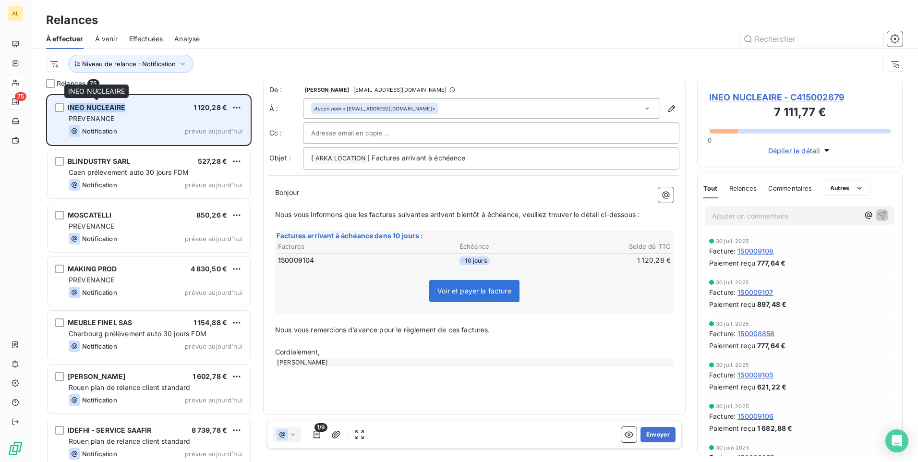
drag, startPoint x: 134, startPoint y: 107, endPoint x: 70, endPoint y: 108, distance: 64.8
click at [70, 108] on div "INEO NUCLEAIRE 1 120,28 €" at bounding box center [156, 107] width 174 height 9
drag, startPoint x: 70, startPoint y: 108, endPoint x: 152, endPoint y: 118, distance: 82.7
click at [154, 118] on div "PREVENANCE" at bounding box center [156, 119] width 174 height 10
drag, startPoint x: 131, startPoint y: 105, endPoint x: 65, endPoint y: 105, distance: 65.8
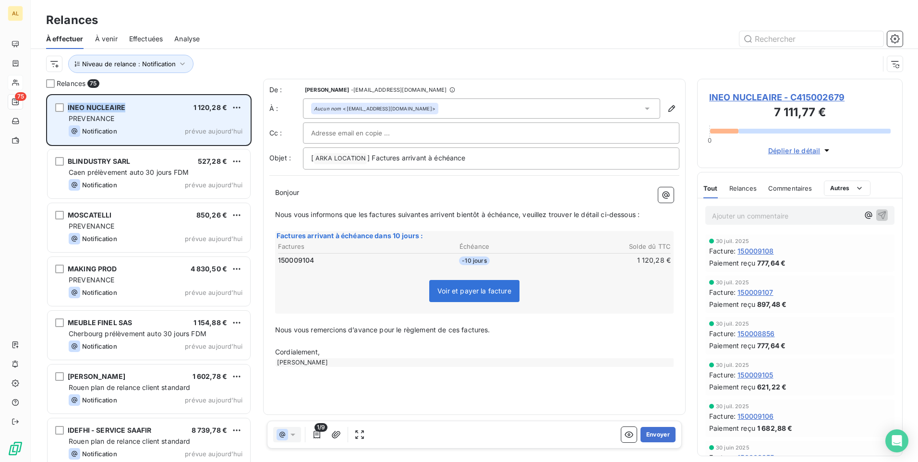
click at [65, 105] on div "INEO NUCLEAIRE 1 120,28 € PREVENANCE Notification prévue aujourd’hui" at bounding box center [149, 120] width 203 height 49
drag, startPoint x: 65, startPoint y: 105, endPoint x: 79, endPoint y: 105, distance: 13.4
copy div "INEO NUCLEAIRE"
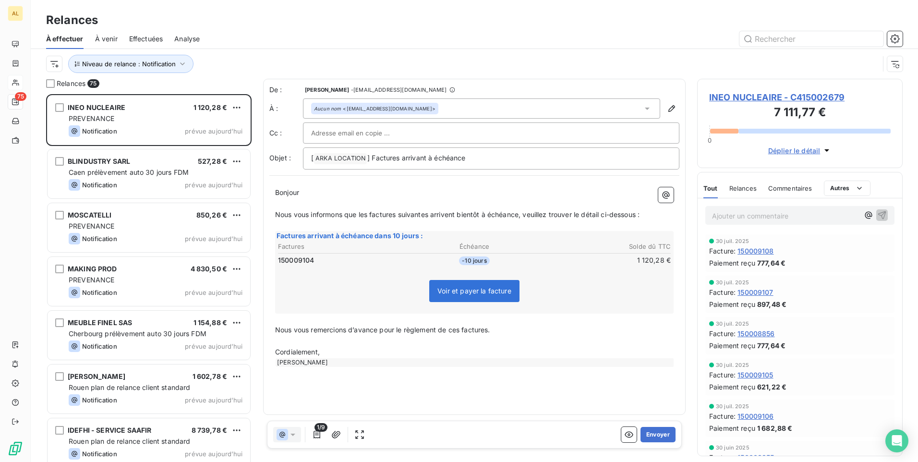
click at [448, 292] on span "Voir et payer la facture" at bounding box center [474, 291] width 90 height 22
click at [656, 437] on button "Envoyer" at bounding box center [657, 434] width 35 height 15
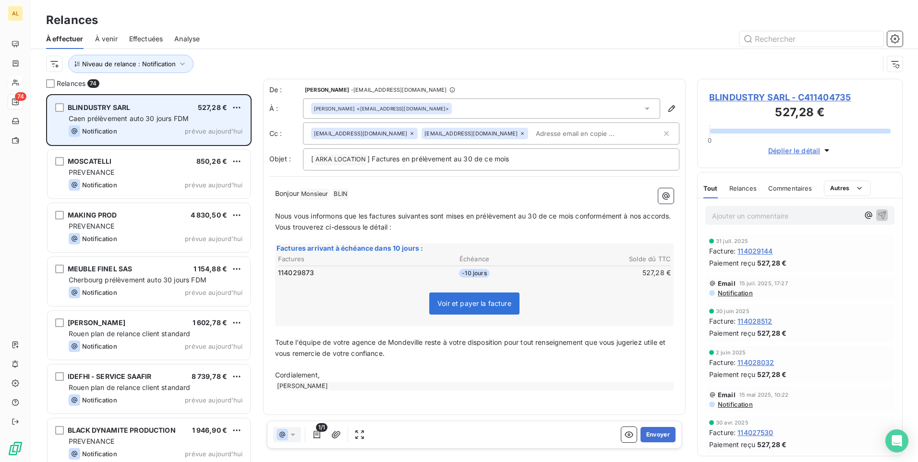
click at [166, 115] on span "Caen prélèvement auto 30 jours FDM" at bounding box center [129, 118] width 120 height 8
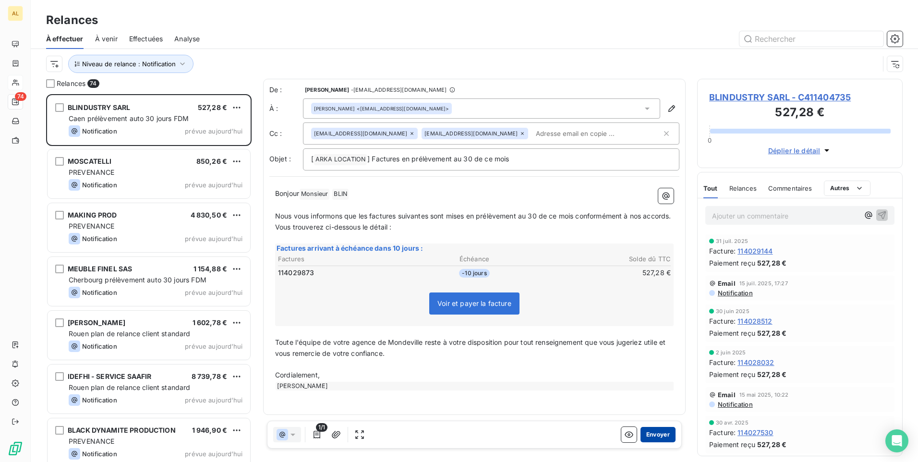
click at [659, 435] on button "Envoyer" at bounding box center [657, 434] width 35 height 15
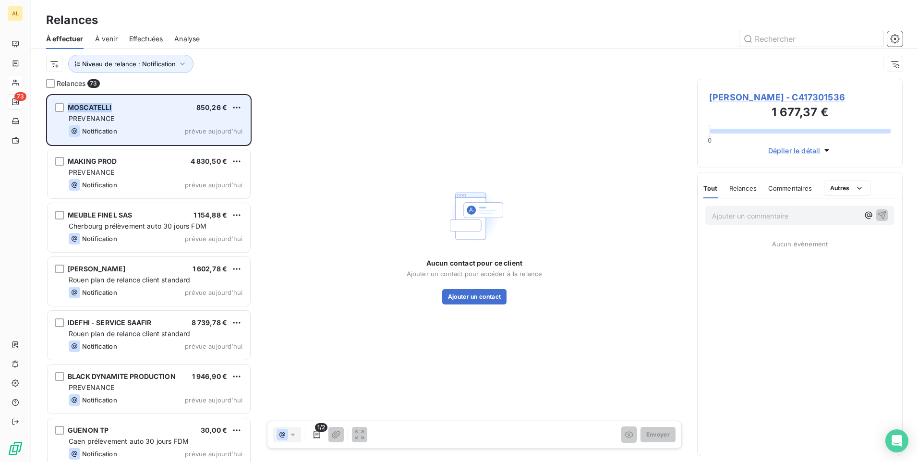
drag, startPoint x: 115, startPoint y: 106, endPoint x: 67, endPoint y: 102, distance: 47.7
click at [67, 102] on div "[PERSON_NAME] 850,26 € PREVENANCE Notification prévue aujourd’hui" at bounding box center [149, 120] width 203 height 49
drag, startPoint x: 67, startPoint y: 102, endPoint x: 83, endPoint y: 108, distance: 16.4
copy span "MOSCATELLI"
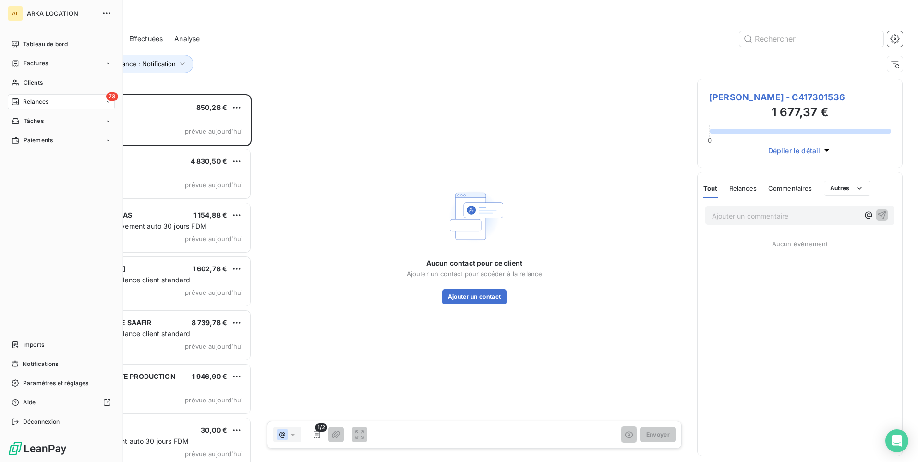
drag, startPoint x: 23, startPoint y: 82, endPoint x: 60, endPoint y: 99, distance: 41.2
click at [23, 82] on div "Clients" at bounding box center [61, 82] width 107 height 15
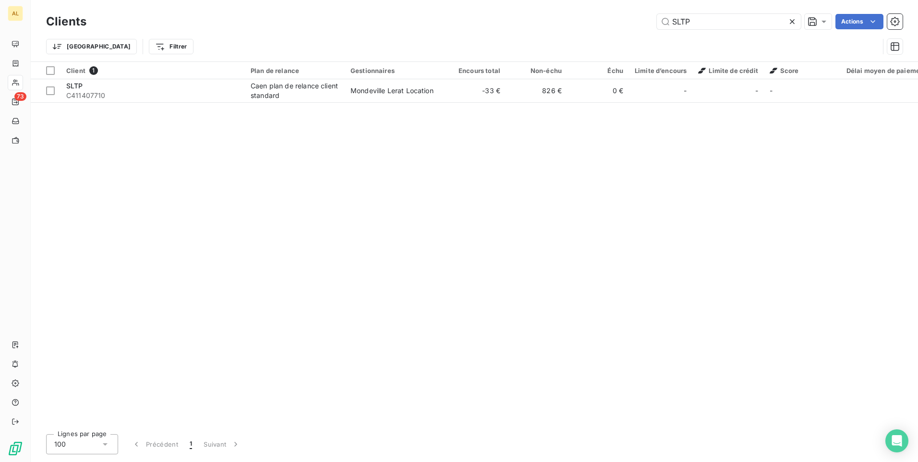
drag, startPoint x: 697, startPoint y: 19, endPoint x: 631, endPoint y: 23, distance: 65.4
click at [631, 23] on div "SLTP Actions" at bounding box center [500, 21] width 805 height 15
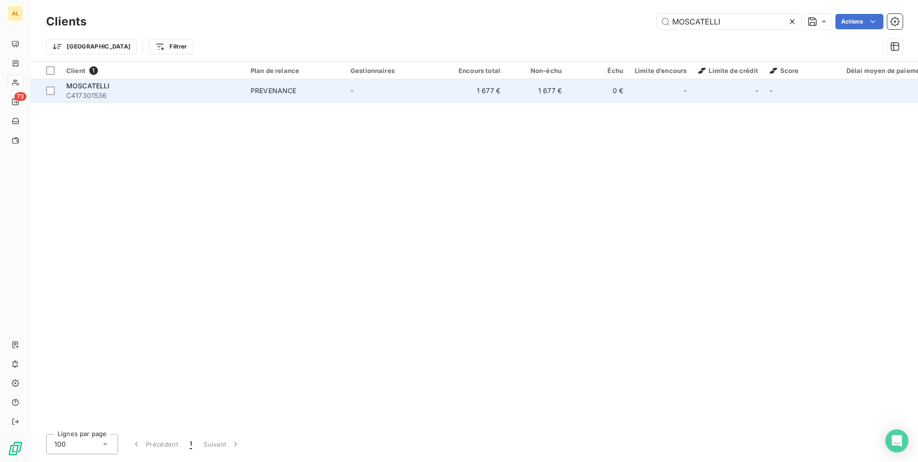
type input "MOSCATELLI"
click at [367, 88] on td "-" at bounding box center [395, 90] width 100 height 23
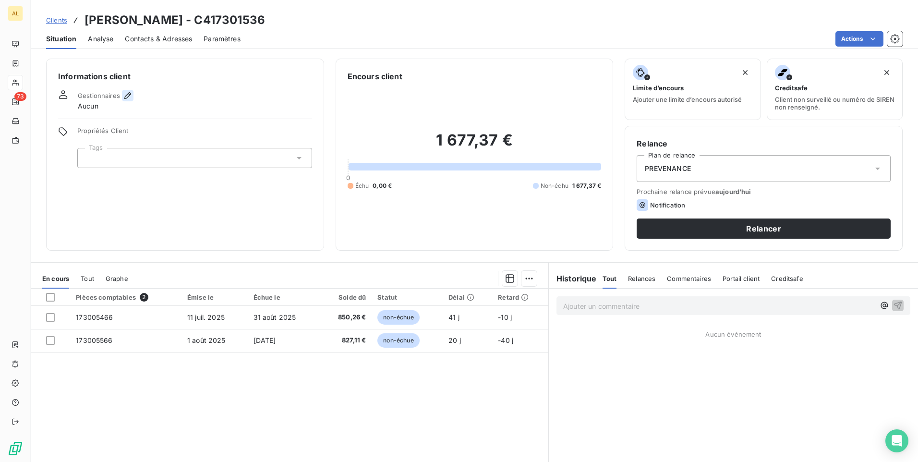
click at [127, 96] on icon "button" at bounding box center [128, 96] width 10 height 10
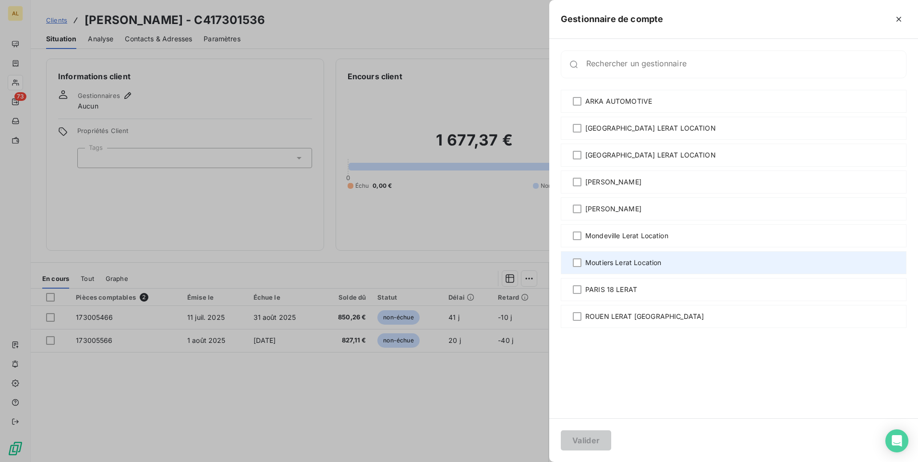
click at [625, 264] on span "Moutiers Lerat Location" at bounding box center [623, 263] width 76 height 10
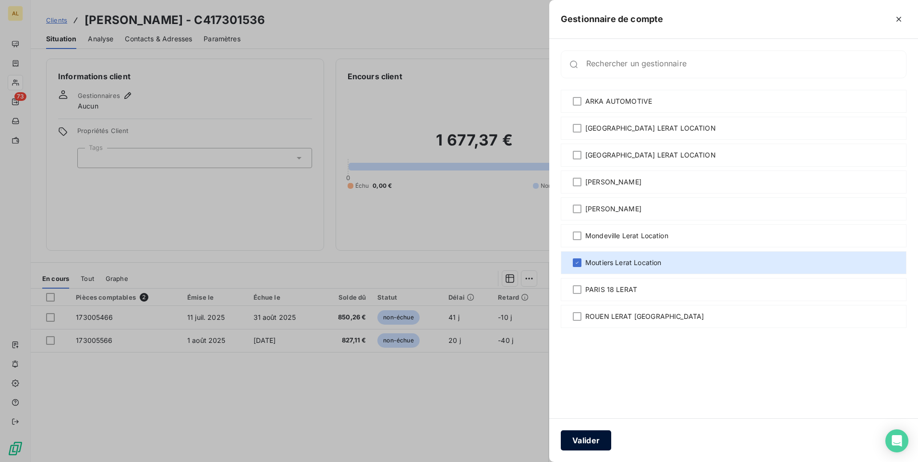
click at [594, 444] on button "Valider" at bounding box center [586, 440] width 50 height 20
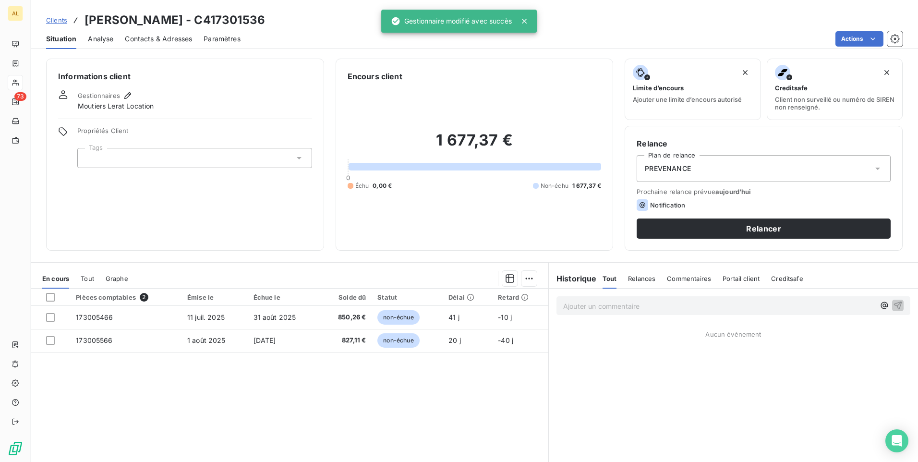
click at [663, 160] on div "PREVENANCE" at bounding box center [764, 168] width 254 height 27
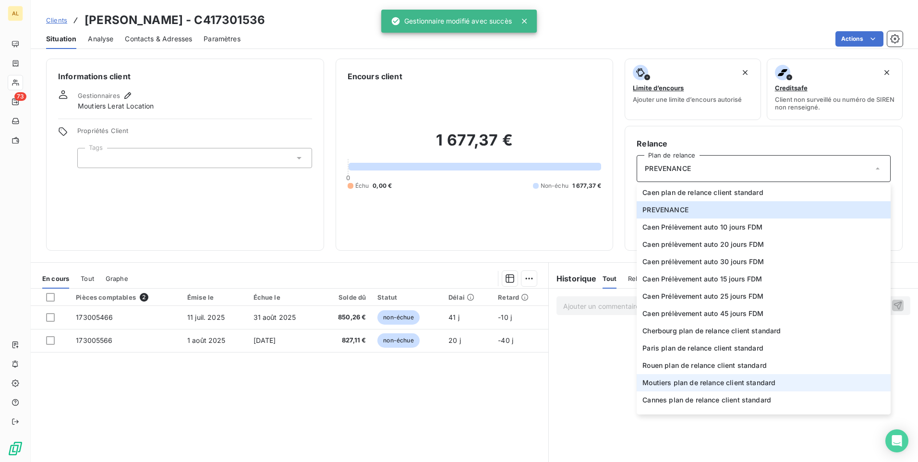
click at [682, 380] on span "Moutiers plan de relance client standard" at bounding box center [708, 383] width 133 height 10
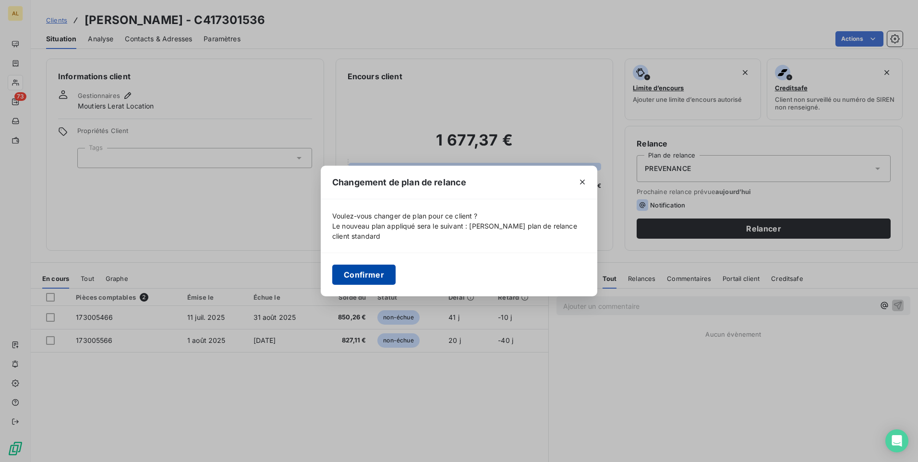
click at [377, 274] on button "Confirmer" at bounding box center [363, 275] width 63 height 20
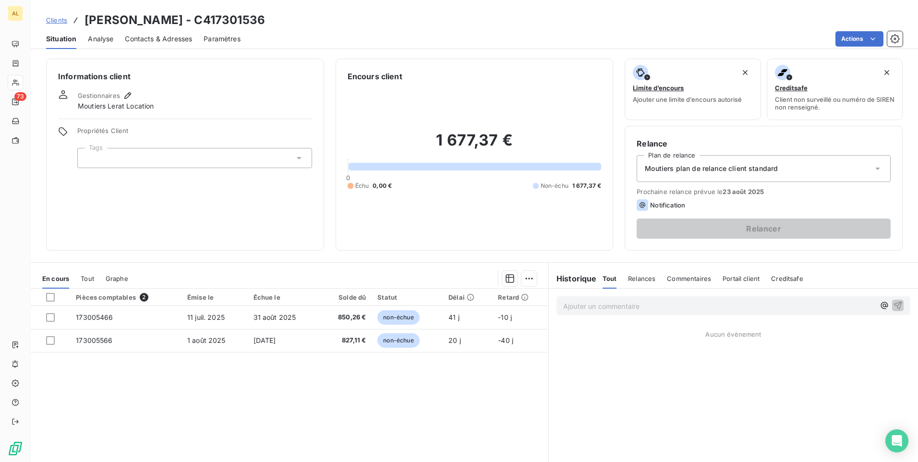
click at [155, 40] on span "Contacts & Adresses" at bounding box center [158, 39] width 67 height 10
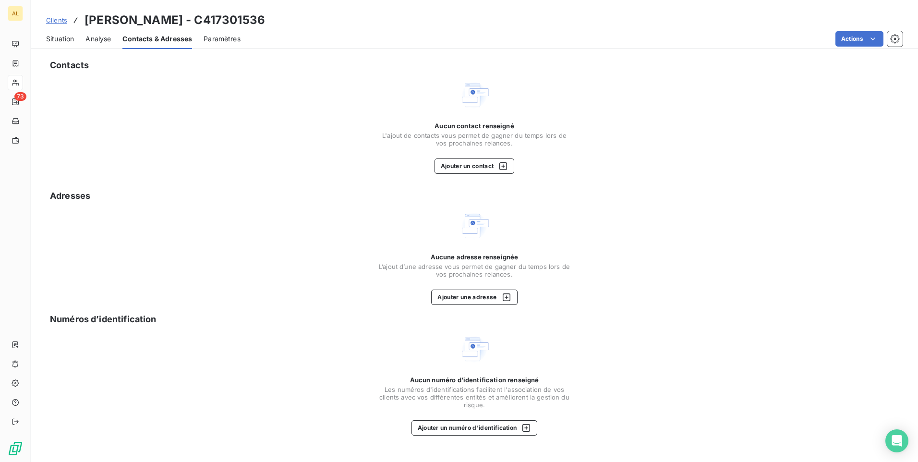
click at [476, 154] on div "Aucun contact renseigné L'ajout de contacts vous permet de gagner du temps lors…" at bounding box center [474, 148] width 192 height 52
click at [478, 164] on button "Ajouter un contact" at bounding box center [475, 165] width 80 height 15
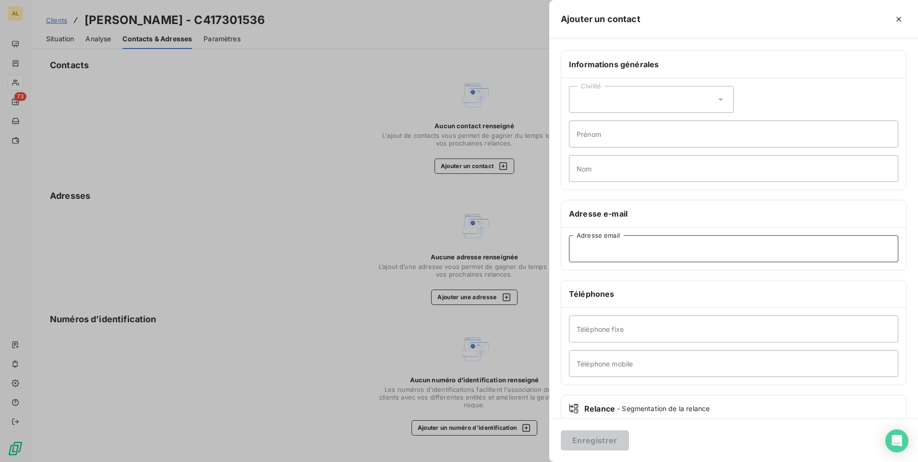
click at [626, 252] on input "Adresse email" at bounding box center [733, 248] width 329 height 27
paste input "[EMAIL_ADDRESS][PERSON_NAME][DOMAIN_NAME];[EMAIL_ADDRESS][PERSON_NAME][DOMAIN_N…"
drag, startPoint x: 662, startPoint y: 249, endPoint x: 772, endPoint y: 252, distance: 110.0
click at [772, 252] on input "[EMAIL_ADDRESS][PERSON_NAME][DOMAIN_NAME];[EMAIL_ADDRESS][PERSON_NAME][DOMAIN_N…" at bounding box center [733, 248] width 329 height 27
type input "[EMAIL_ADDRESS][PERSON_NAME][DOMAIN_NAME]"
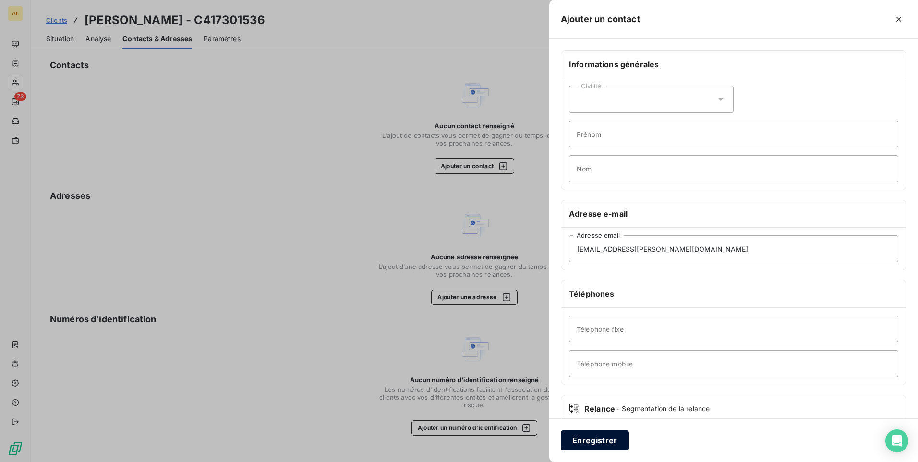
click at [589, 437] on button "Enregistrer" at bounding box center [595, 440] width 68 height 20
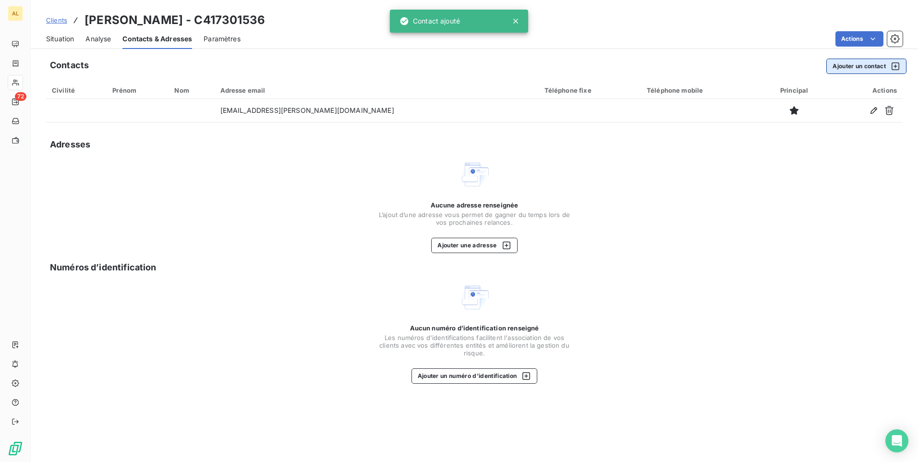
click at [856, 61] on button "Ajouter un contact" at bounding box center [866, 66] width 80 height 15
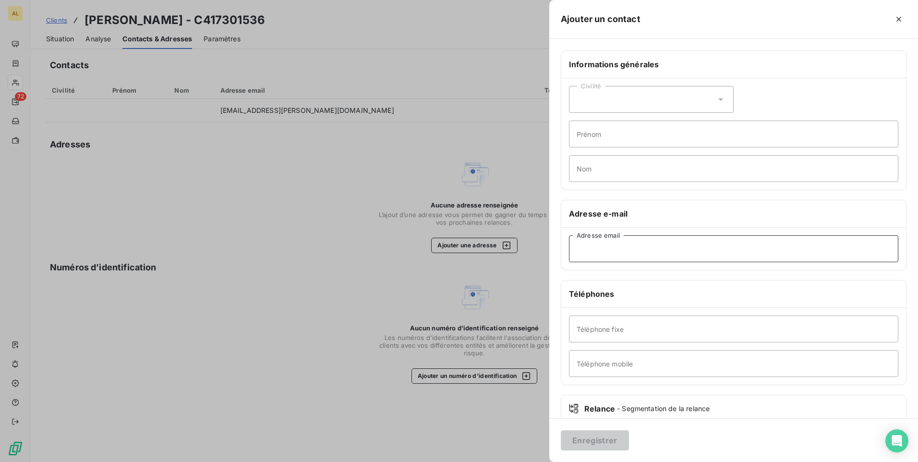
click at [589, 244] on input "Adresse email" at bounding box center [733, 248] width 329 height 27
paste input ";[EMAIL_ADDRESS][PERSON_NAME][DOMAIN_NAME]"
click at [581, 252] on input ";[EMAIL_ADDRESS][PERSON_NAME][DOMAIN_NAME]" at bounding box center [733, 248] width 329 height 27
drag, startPoint x: 581, startPoint y: 248, endPoint x: 579, endPoint y: 279, distance: 30.8
click at [581, 248] on input ";[EMAIL_ADDRESS][PERSON_NAME][DOMAIN_NAME]" at bounding box center [733, 248] width 329 height 27
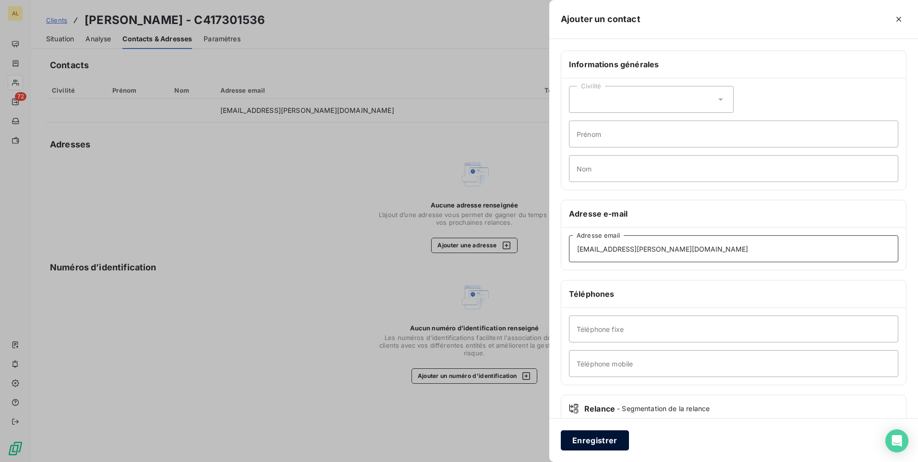
type input "[EMAIL_ADDRESS][PERSON_NAME][DOMAIN_NAME]"
click at [593, 443] on button "Enregistrer" at bounding box center [595, 440] width 68 height 20
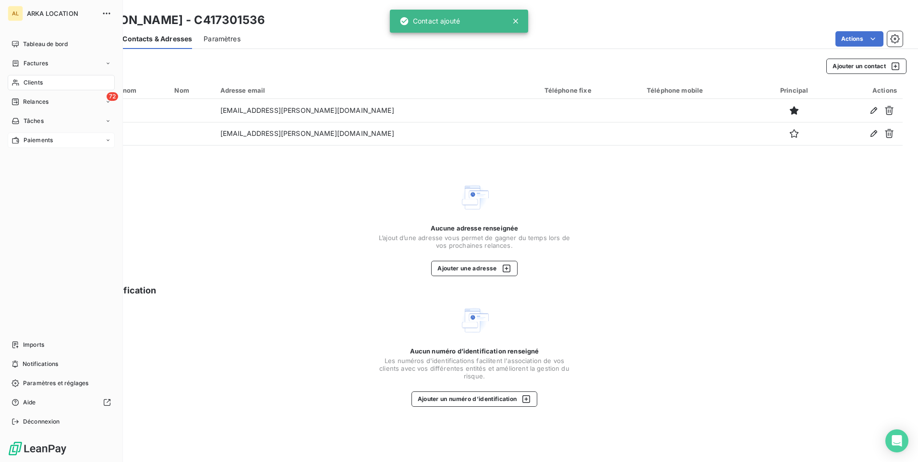
drag, startPoint x: 25, startPoint y: 101, endPoint x: 85, endPoint y: 133, distance: 68.7
click at [25, 100] on span "Relances" at bounding box center [35, 101] width 25 height 9
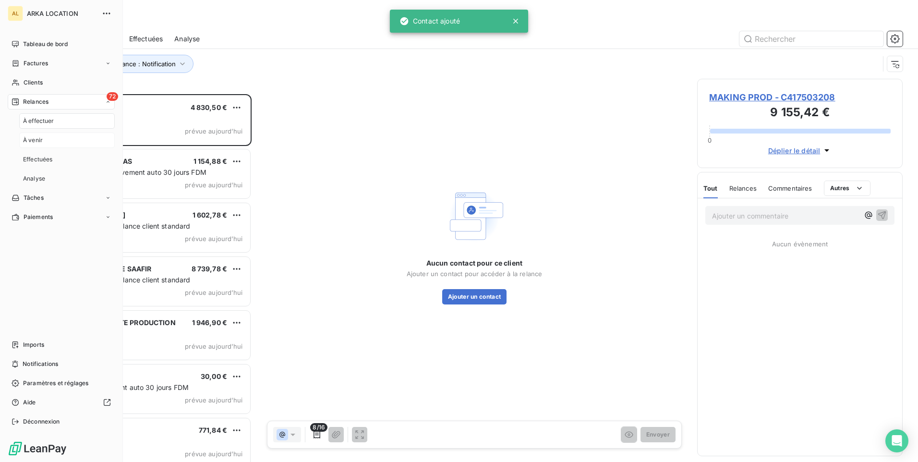
scroll to position [361, 198]
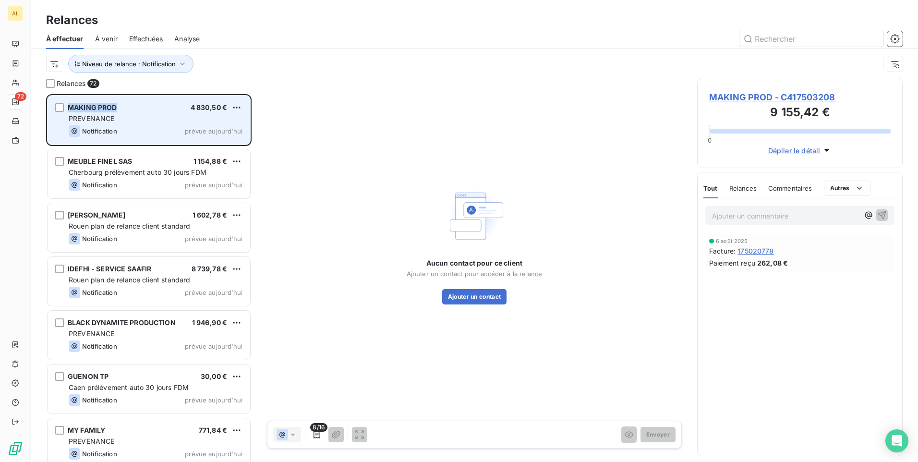
drag, startPoint x: 122, startPoint y: 109, endPoint x: 66, endPoint y: 107, distance: 56.2
click at [66, 107] on div "MAKING PROD 4 830,50 € PREVENANCE Notification prévue aujourd’hui" at bounding box center [149, 120] width 203 height 49
drag, startPoint x: 66, startPoint y: 107, endPoint x: 79, endPoint y: 111, distance: 14.1
copy span "MAKING PROD"
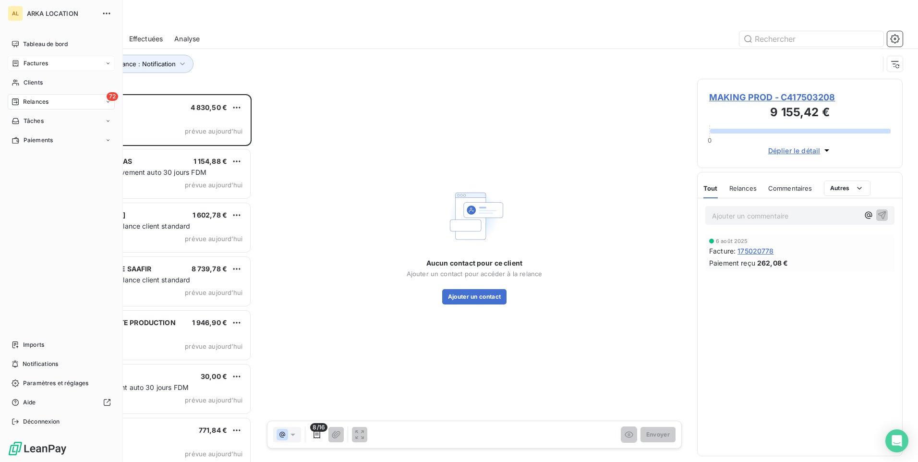
click at [31, 66] on span "Factures" at bounding box center [36, 63] width 24 height 9
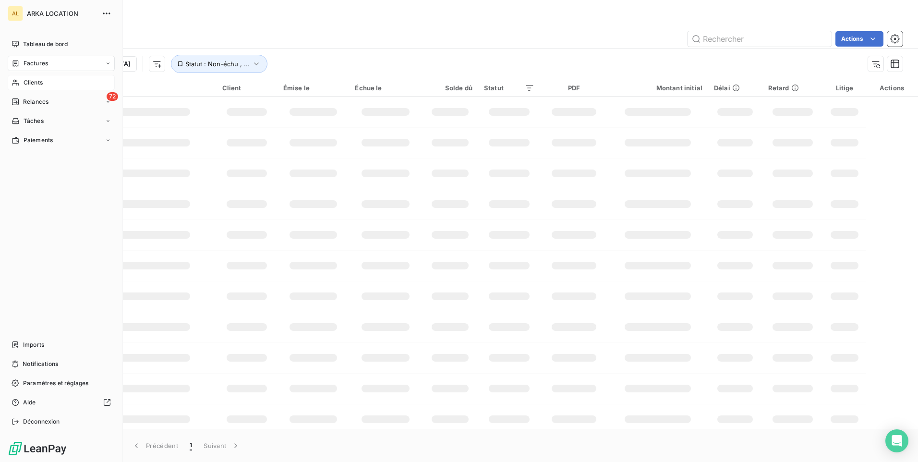
click at [47, 84] on div "Clients" at bounding box center [61, 82] width 107 height 15
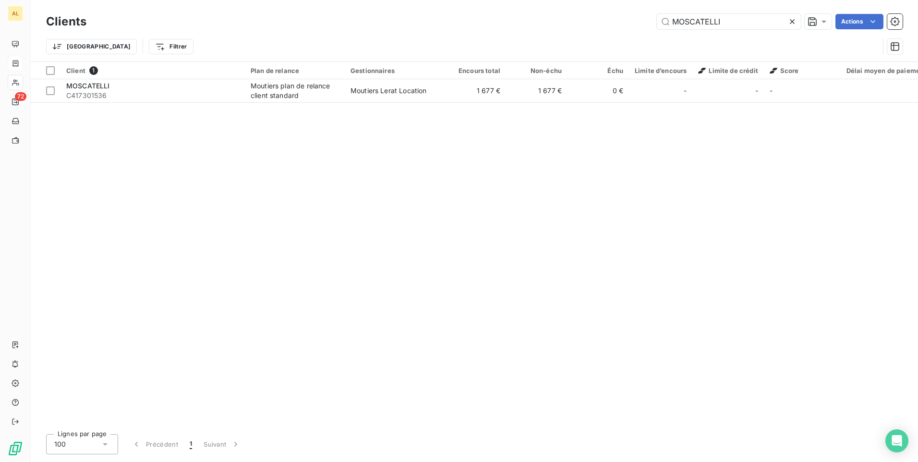
drag, startPoint x: 721, startPoint y: 22, endPoint x: 649, endPoint y: 14, distance: 72.4
click at [649, 14] on div "[PERSON_NAME] Actions" at bounding box center [500, 21] width 805 height 15
drag, startPoint x: 695, startPoint y: 12, endPoint x: 682, endPoint y: 25, distance: 18.7
click at [682, 26] on input "MOSCATELLI" at bounding box center [729, 21] width 144 height 15
click at [712, 29] on div "Clients [PERSON_NAME] Actions" at bounding box center [474, 22] width 857 height 20
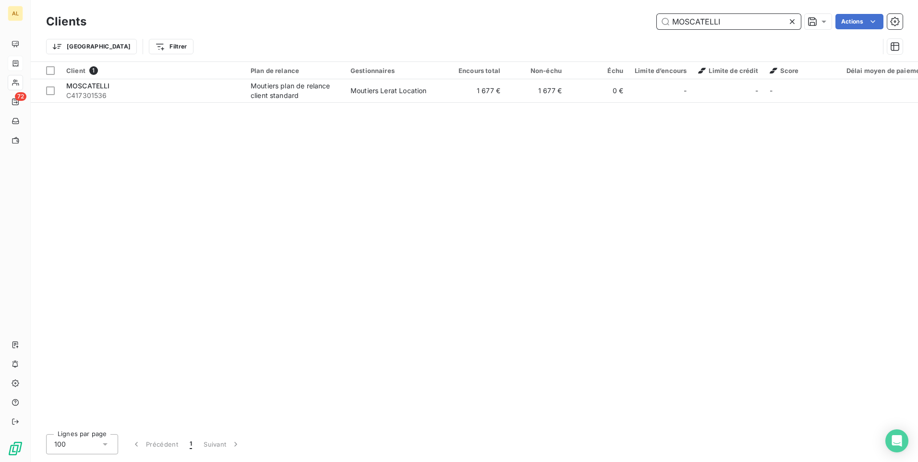
drag, startPoint x: 722, startPoint y: 23, endPoint x: 666, endPoint y: 25, distance: 55.3
click at [628, 21] on div "[PERSON_NAME] Actions" at bounding box center [500, 21] width 805 height 15
paste input "AKING PROD"
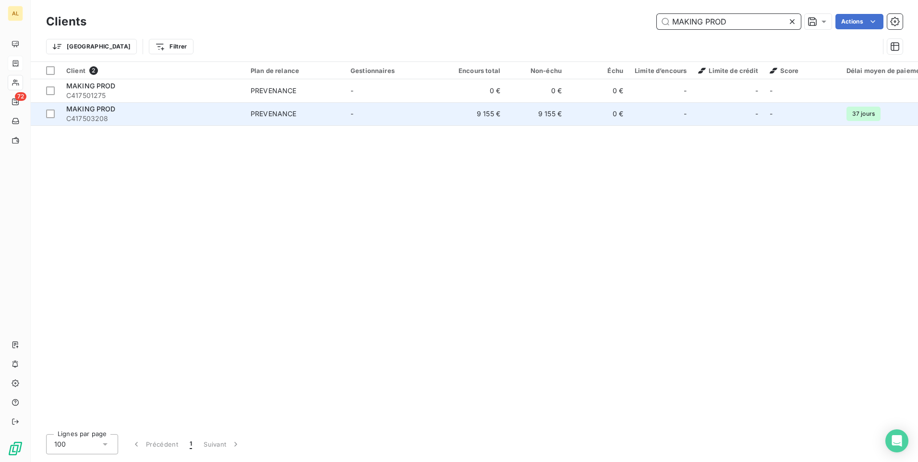
type input "MAKING PROD"
click at [179, 121] on span "C417503208" at bounding box center [152, 119] width 173 height 10
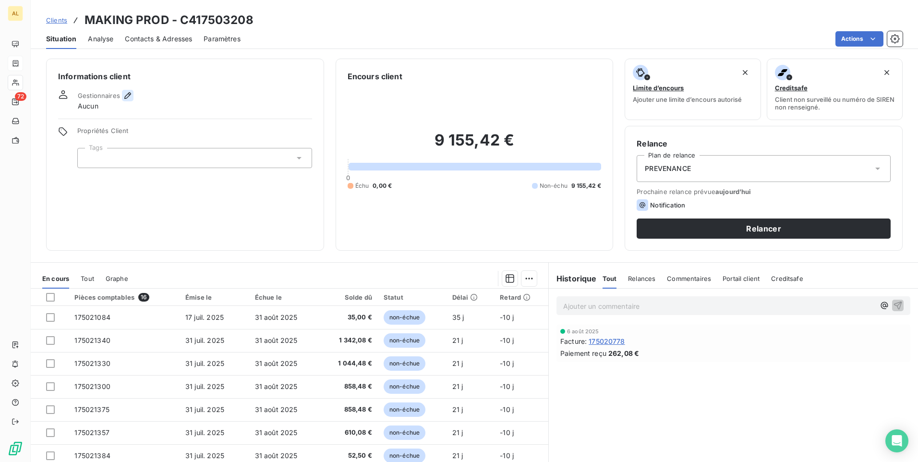
click at [128, 91] on icon "button" at bounding box center [128, 96] width 10 height 10
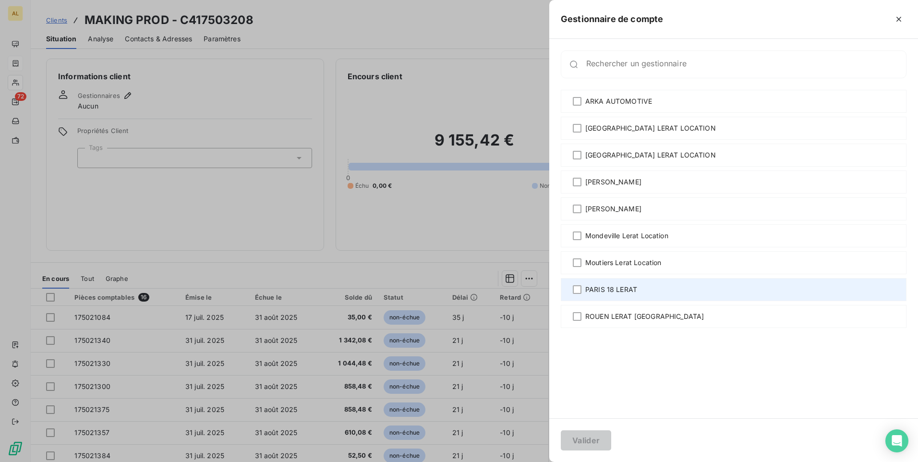
click at [602, 287] on span "PARIS 18 LERAT" at bounding box center [611, 290] width 52 height 10
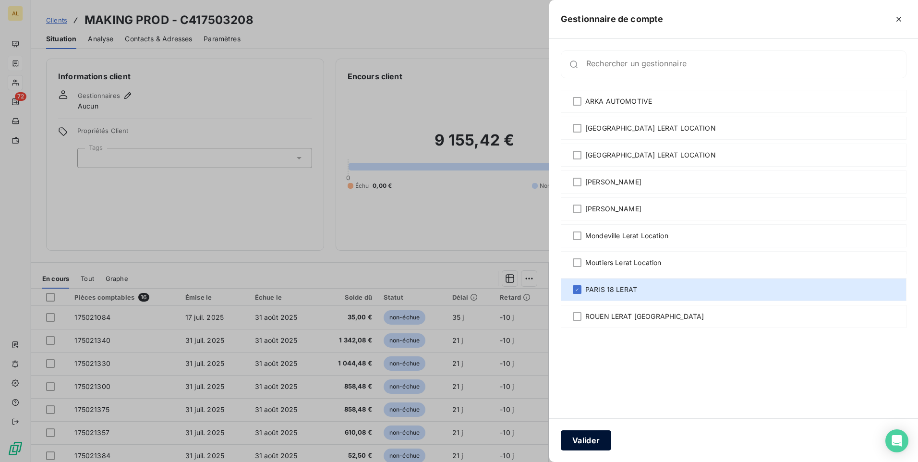
click at [598, 443] on button "Valider" at bounding box center [586, 440] width 50 height 20
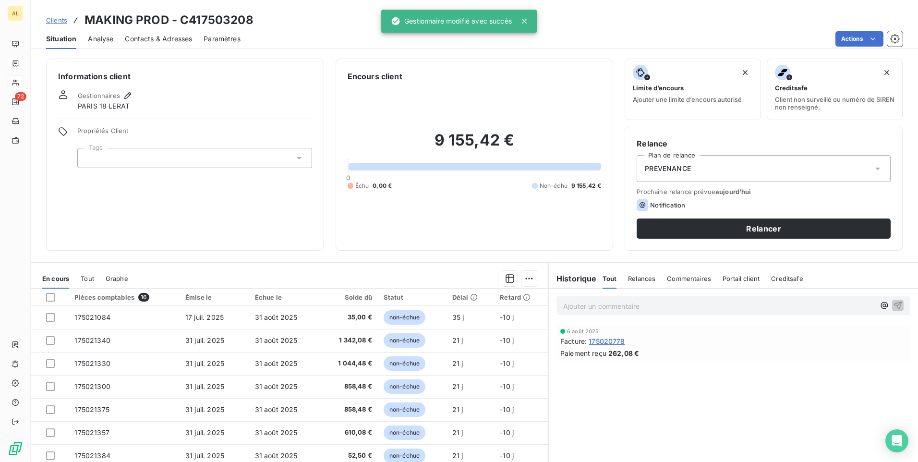
click at [113, 154] on div at bounding box center [194, 158] width 235 height 20
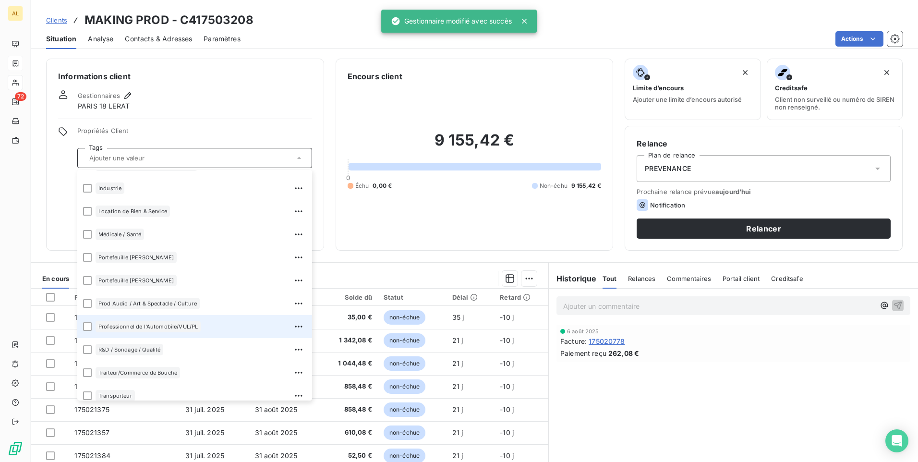
scroll to position [184, 0]
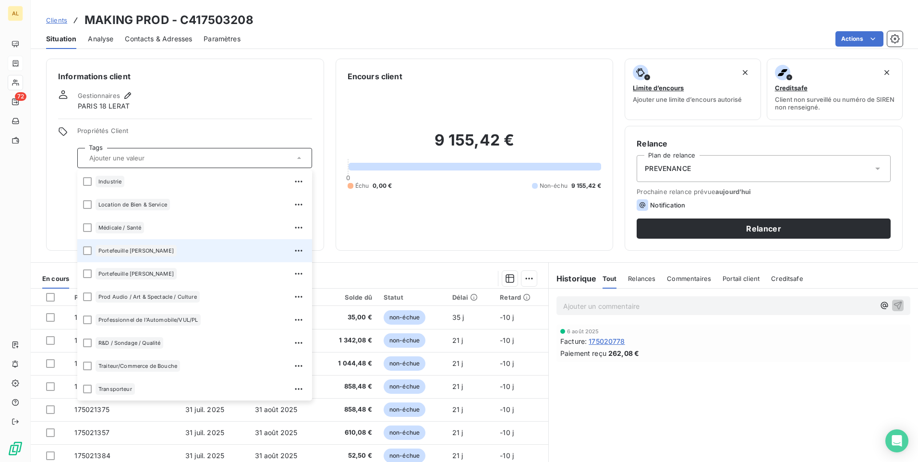
click at [122, 246] on div "Portefeuille [PERSON_NAME]" at bounding box center [136, 251] width 81 height 12
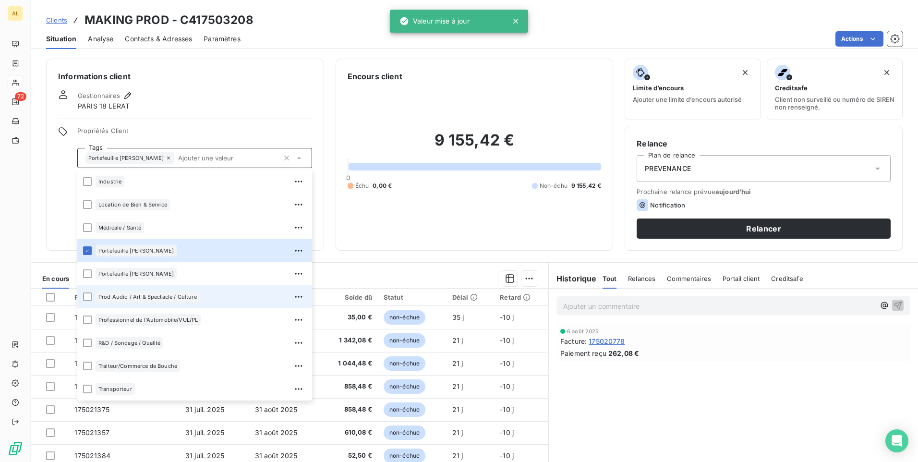
click at [118, 294] on span "Prod Audio / Art & Spectacle / Culture" at bounding box center [147, 297] width 98 height 6
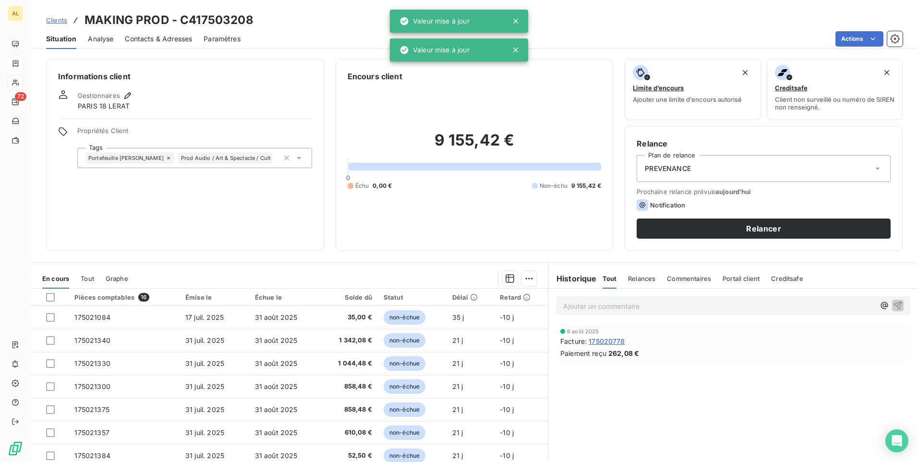
click at [222, 101] on div "Gestionnaires PARIS 18 LERAT" at bounding box center [185, 100] width 254 height 21
click at [684, 169] on span "PREVENANCE" at bounding box center [668, 169] width 46 height 10
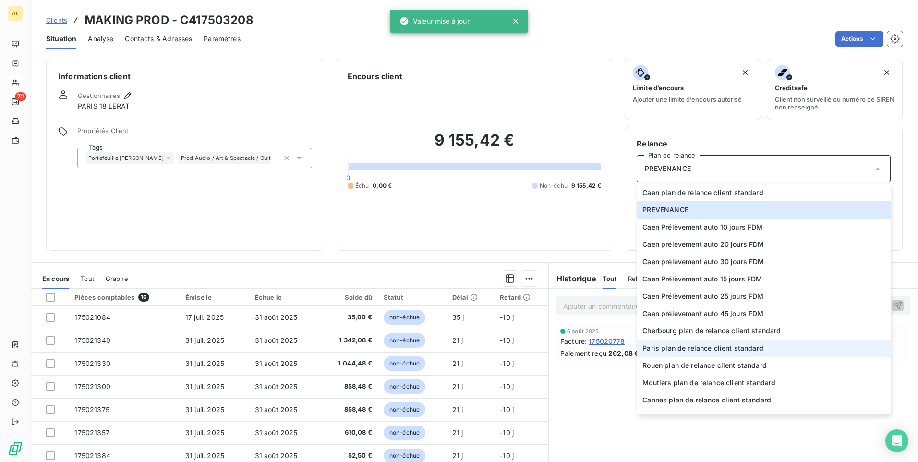
click at [672, 351] on span "Paris plan de relance client standard" at bounding box center [702, 348] width 121 height 10
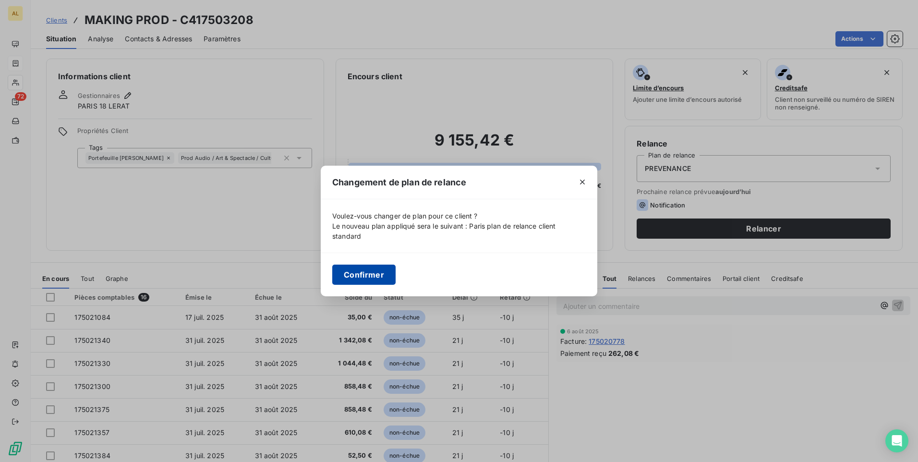
click at [369, 271] on button "Confirmer" at bounding box center [363, 275] width 63 height 20
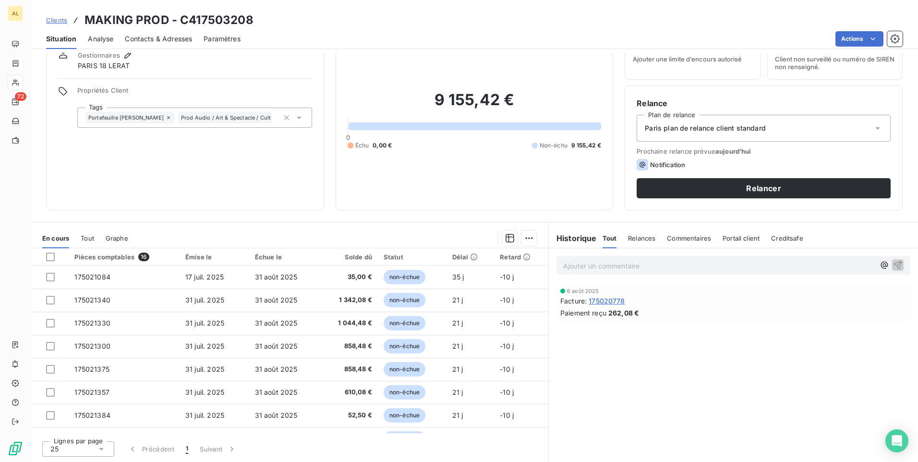
scroll to position [0, 0]
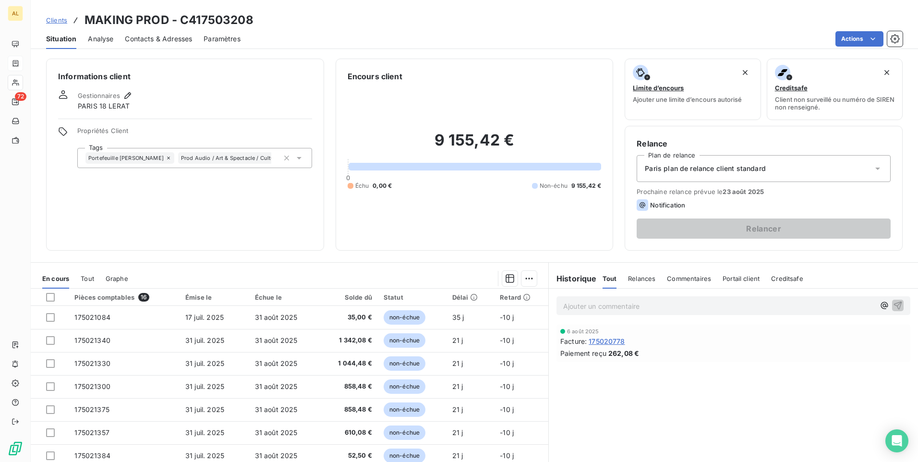
drag, startPoint x: 164, startPoint y: 42, endPoint x: 158, endPoint y: 49, distance: 8.9
click at [164, 42] on span "Contacts & Adresses" at bounding box center [158, 39] width 67 height 10
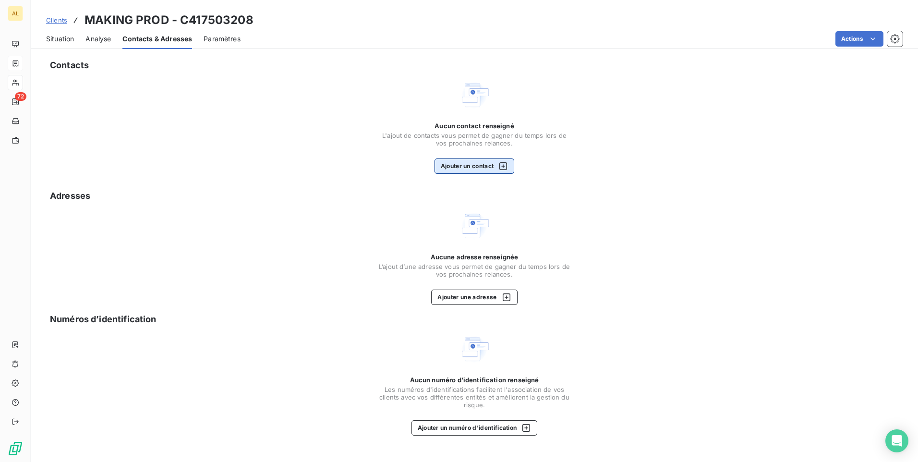
click at [438, 168] on button "Ajouter un contact" at bounding box center [475, 165] width 80 height 15
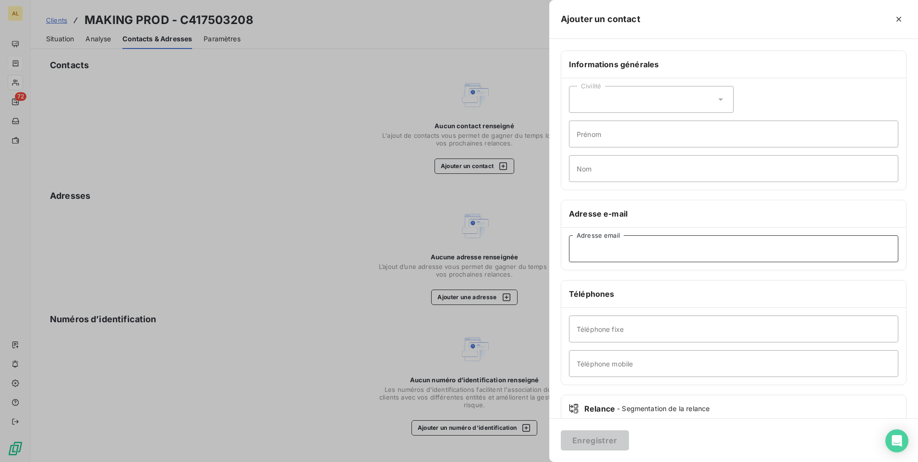
click at [592, 253] on input "Adresse email" at bounding box center [733, 248] width 329 height 27
paste input "[PERSON_NAME][EMAIL_ADDRESS][DOMAIN_NAME]"
type input "[PERSON_NAME][EMAIL_ADDRESS][DOMAIN_NAME]"
click at [594, 439] on button "Enregistrer" at bounding box center [595, 440] width 68 height 20
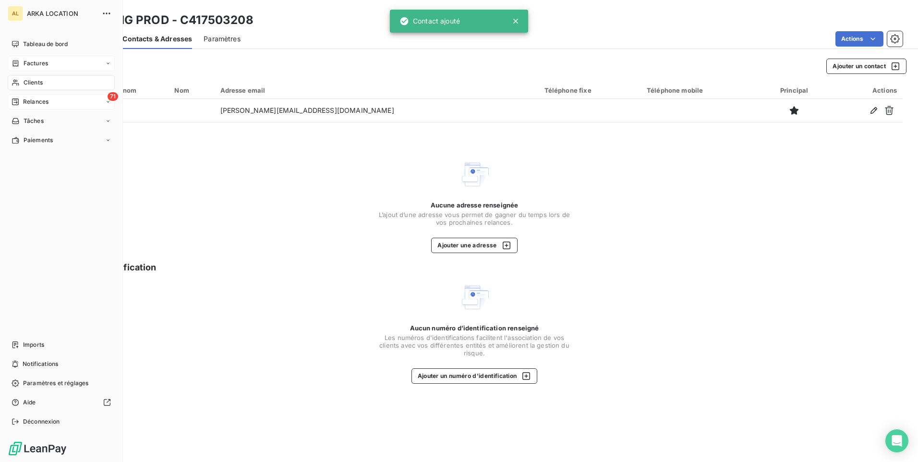
click at [34, 97] on span "Relances" at bounding box center [35, 101] width 25 height 9
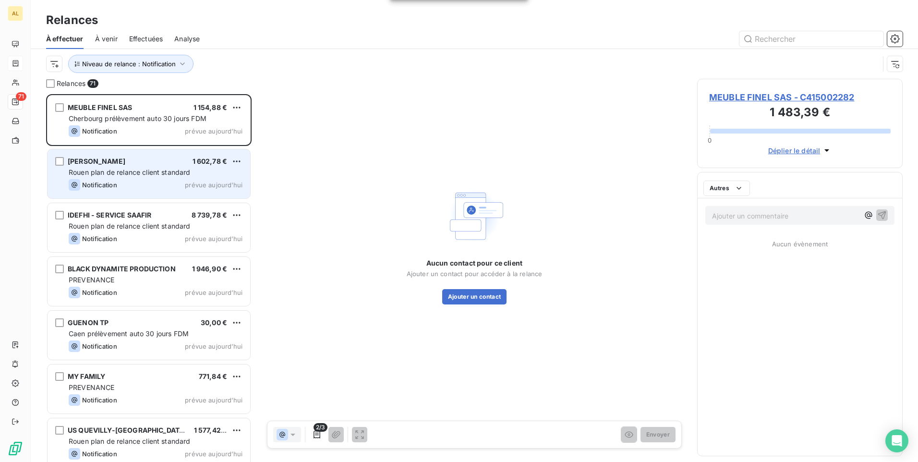
scroll to position [361, 198]
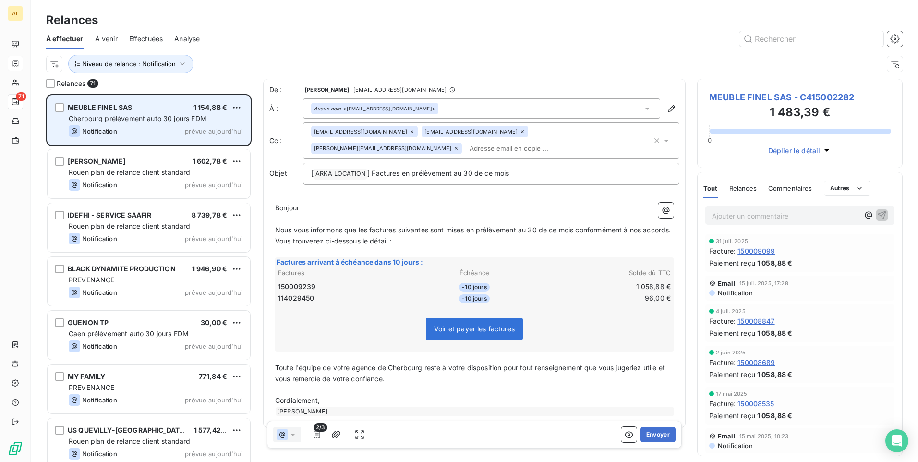
click at [135, 114] on div "Cherbourg prélèvement auto 30 jours FDM" at bounding box center [156, 119] width 174 height 10
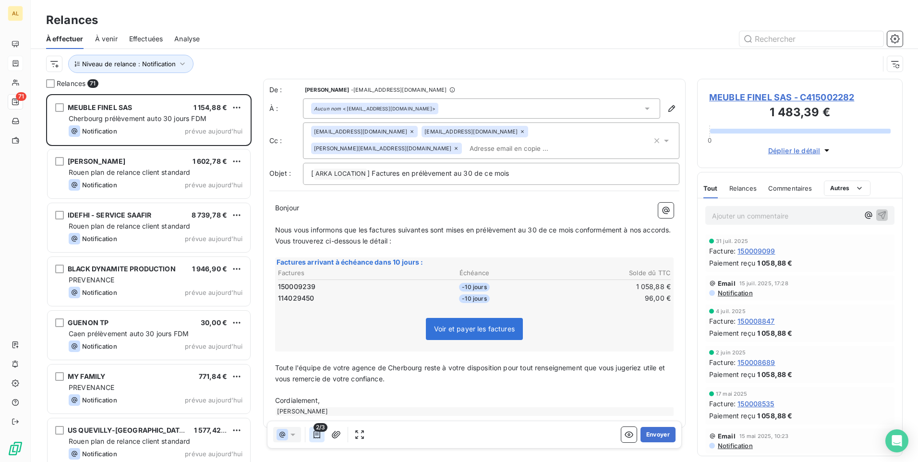
click at [311, 436] on button "button" at bounding box center [316, 434] width 15 height 15
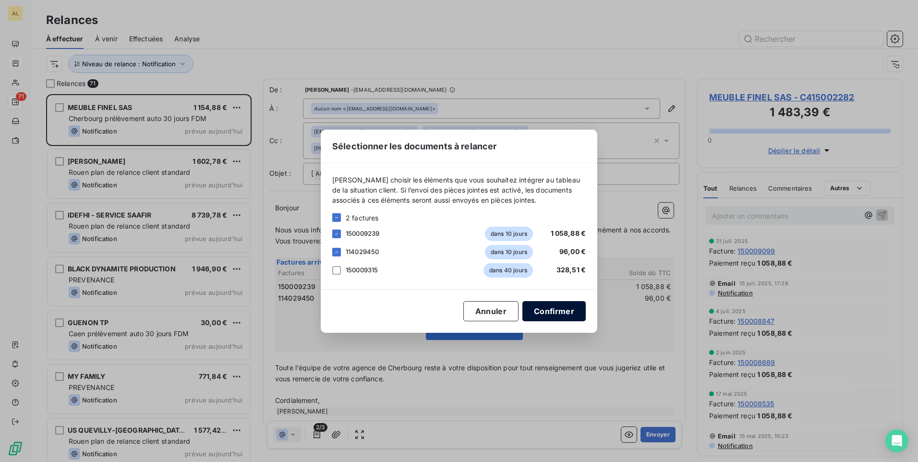
click at [538, 314] on button "Confirmer" at bounding box center [553, 311] width 63 height 20
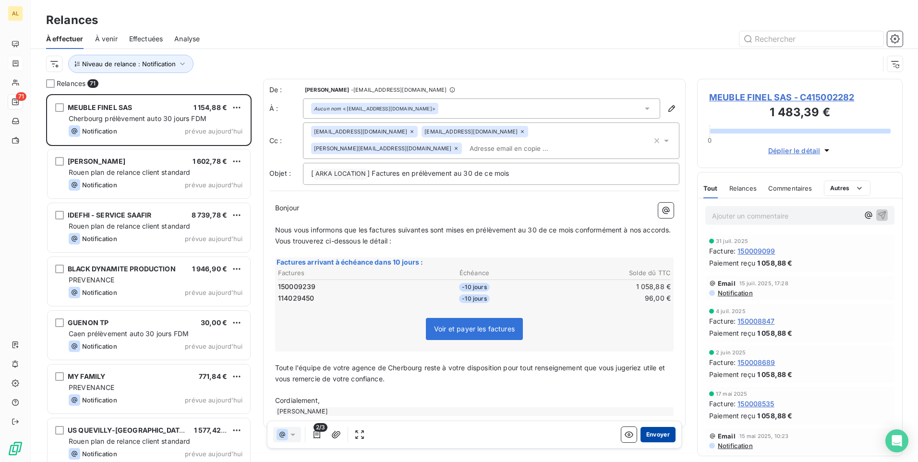
click at [655, 438] on button "Envoyer" at bounding box center [657, 434] width 35 height 15
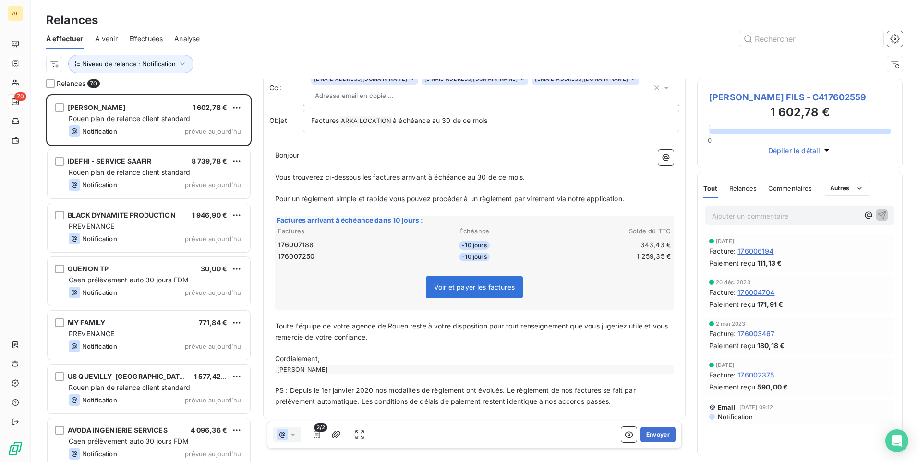
scroll to position [58, 0]
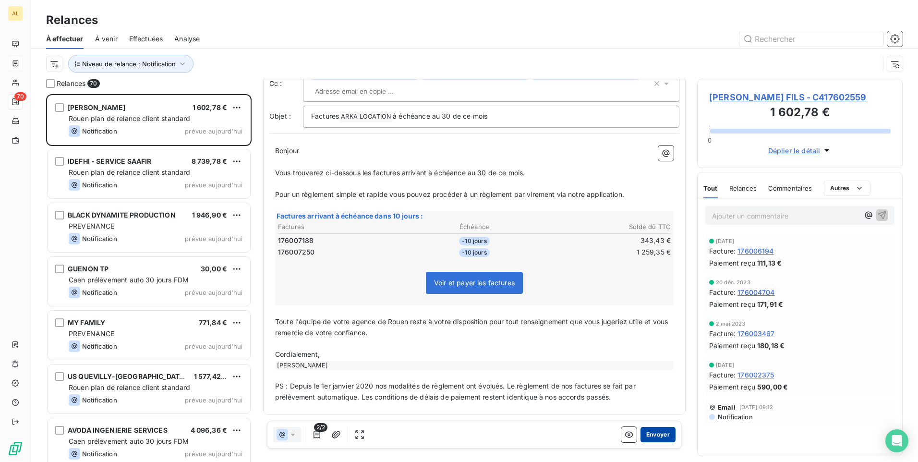
click at [662, 440] on button "Envoyer" at bounding box center [657, 434] width 35 height 15
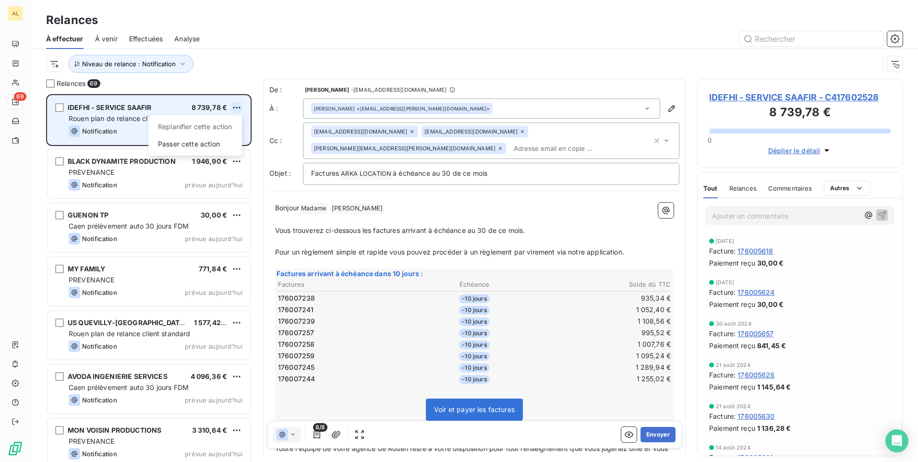
click at [237, 105] on html "AL 69 Relances À effectuer À venir Effectuées Analyse Niveau de relance : Notif…" at bounding box center [459, 231] width 918 height 462
click at [218, 145] on div "Passer cette action" at bounding box center [195, 143] width 86 height 15
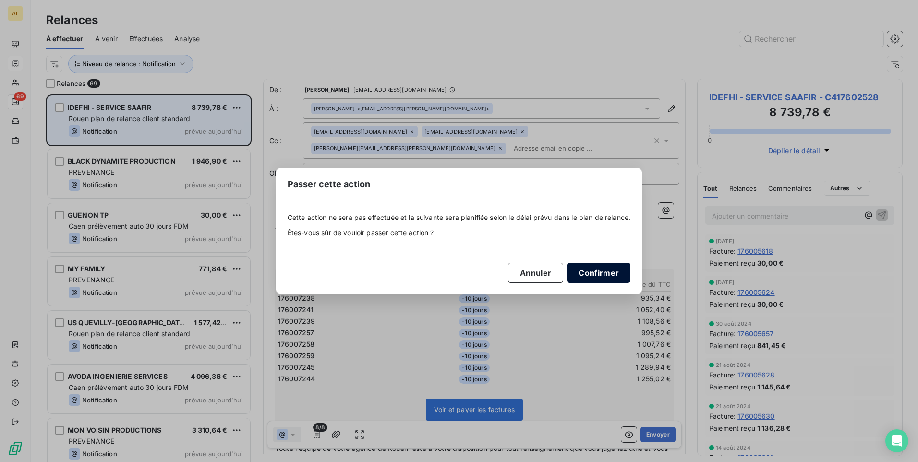
click at [588, 273] on button "Confirmer" at bounding box center [598, 273] width 63 height 20
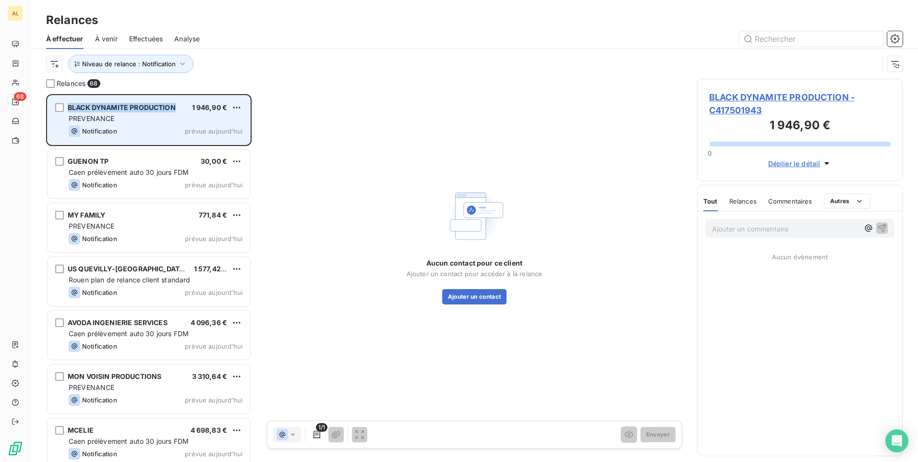
drag, startPoint x: 180, startPoint y: 110, endPoint x: 64, endPoint y: 98, distance: 116.8
click at [64, 98] on div "BLACK DYNAMITE PRODUCTION 1 946,90 € PREVENANCE Notification prévue aujourd’hui" at bounding box center [149, 120] width 203 height 49
drag, startPoint x: 64, startPoint y: 98, endPoint x: 85, endPoint y: 107, distance: 22.4
copy div "BLACK DYNAMITE PRODUCTION"
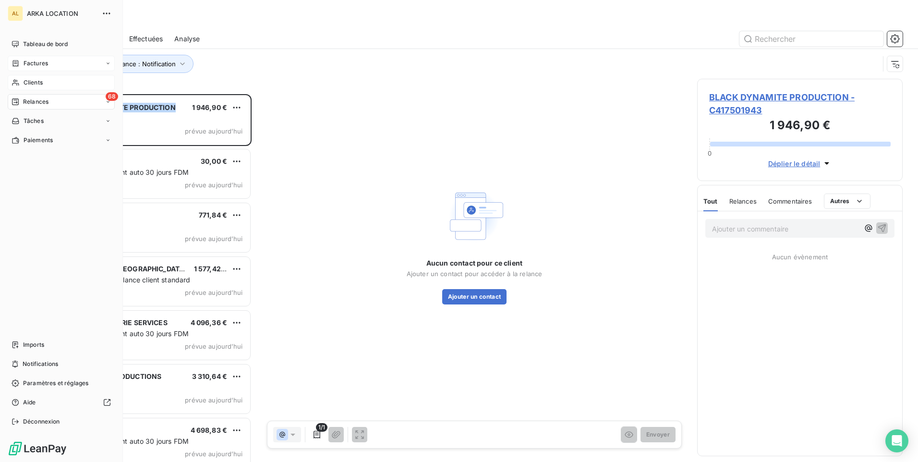
drag, startPoint x: 35, startPoint y: 80, endPoint x: 88, endPoint y: 87, distance: 53.8
click at [35, 80] on span "Clients" at bounding box center [33, 82] width 19 height 9
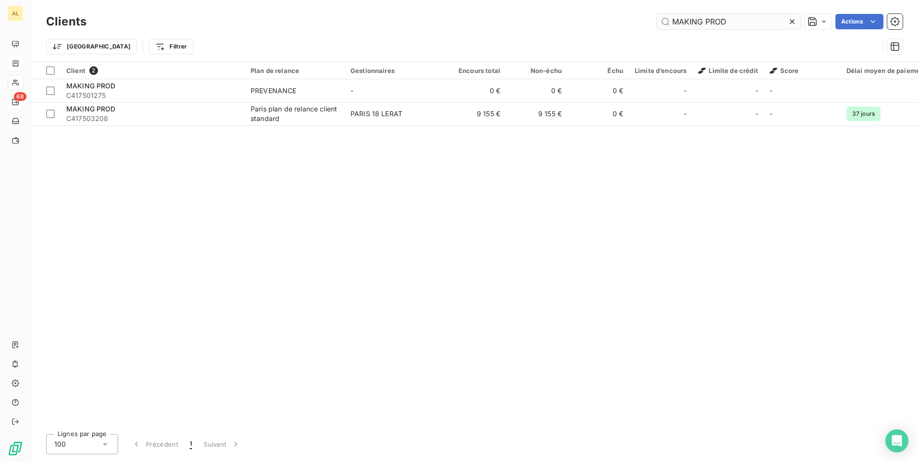
drag, startPoint x: 731, startPoint y: 20, endPoint x: 661, endPoint y: 16, distance: 70.2
click at [661, 16] on input "MAKING PROD" at bounding box center [729, 21] width 144 height 15
drag, startPoint x: 691, startPoint y: 13, endPoint x: 675, endPoint y: 16, distance: 16.6
click at [675, 16] on input "MAKING PROD" at bounding box center [729, 21] width 144 height 15
drag, startPoint x: 724, startPoint y: 17, endPoint x: 647, endPoint y: 19, distance: 77.3
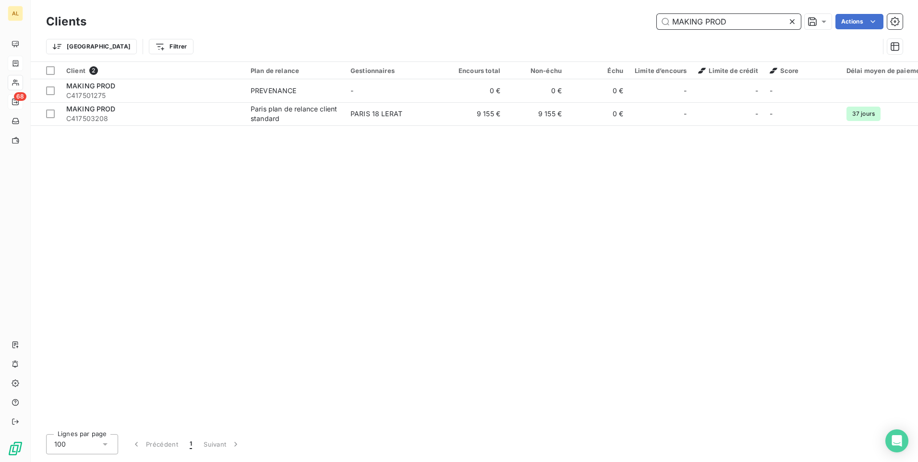
click at [645, 18] on div "MAKING PROD Actions" at bounding box center [500, 21] width 805 height 15
paste input "BLACK DYNAMITE PRODUCTION"
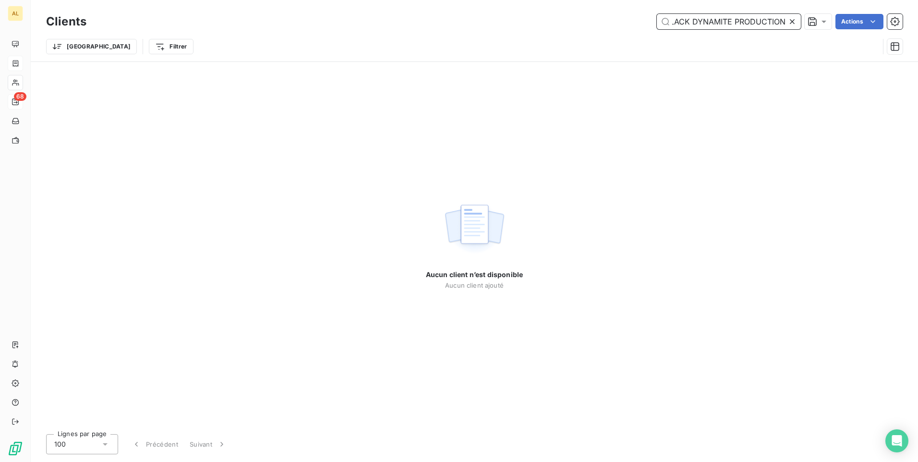
click at [680, 20] on input "BLACK DYNAMITE PRODUCTION" at bounding box center [729, 21] width 144 height 15
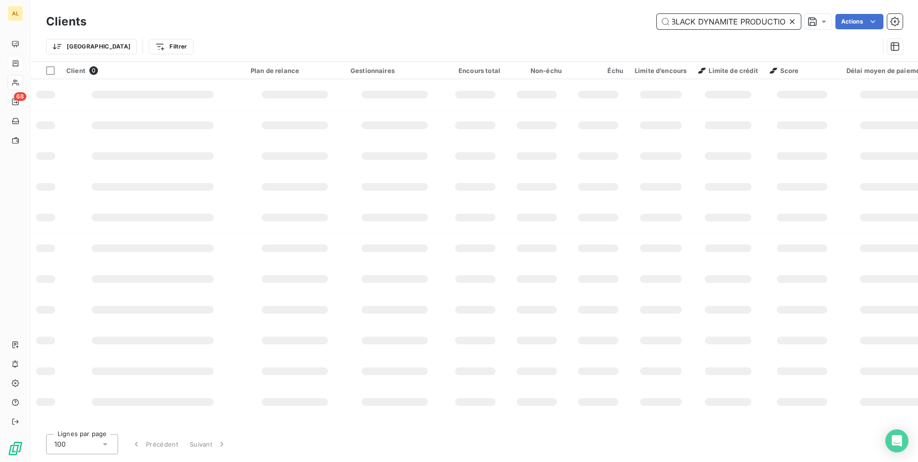
scroll to position [0, 0]
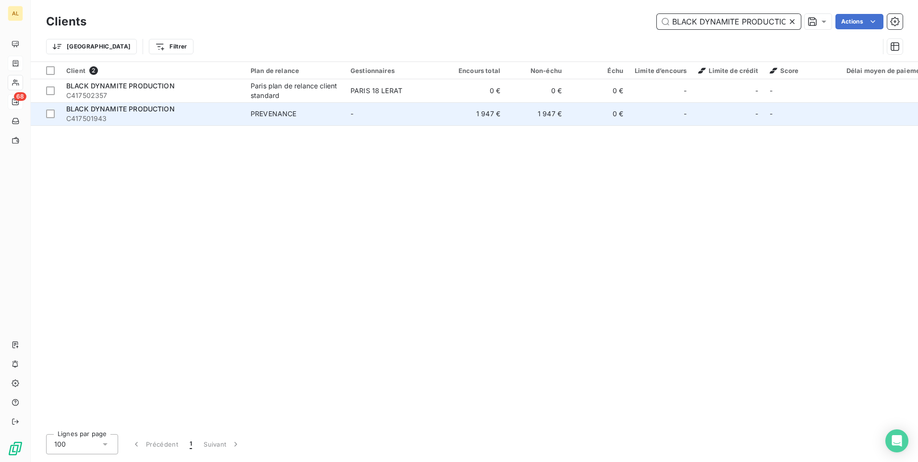
type input "BLACK DYNAMITE PRODUCTION"
click at [419, 115] on td "-" at bounding box center [395, 113] width 100 height 23
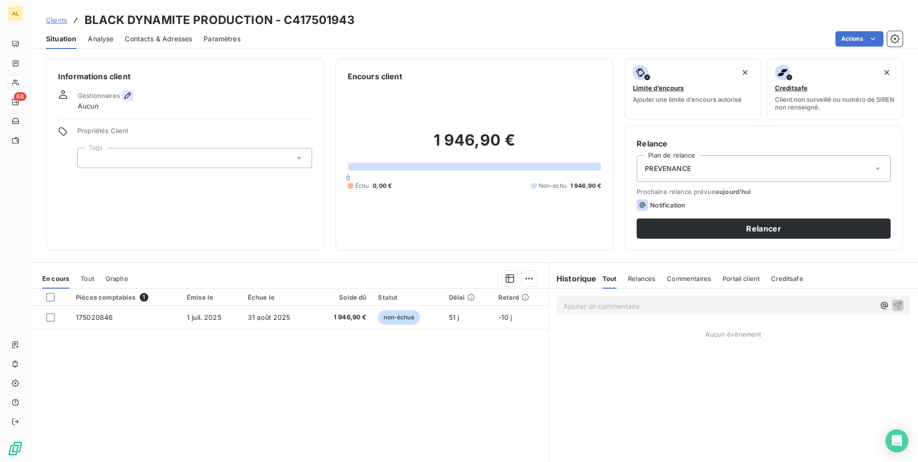
click at [127, 97] on icon "button" at bounding box center [127, 95] width 7 height 7
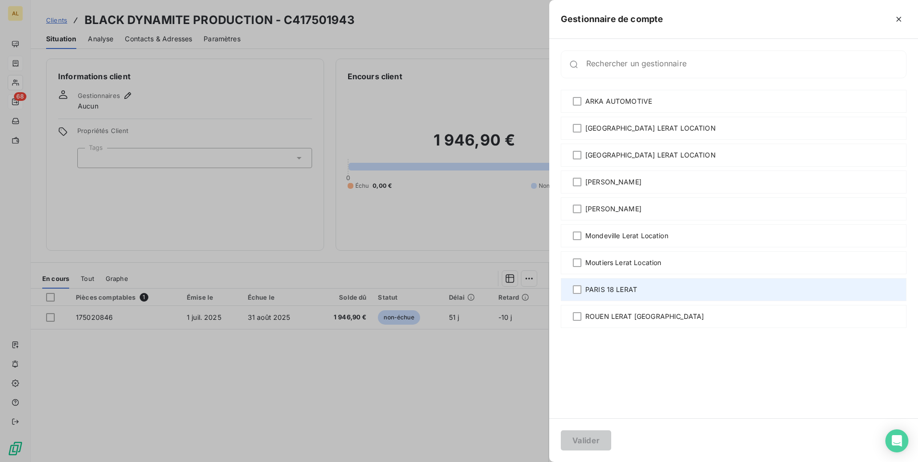
click at [614, 287] on span "PARIS 18 LERAT" at bounding box center [611, 290] width 52 height 10
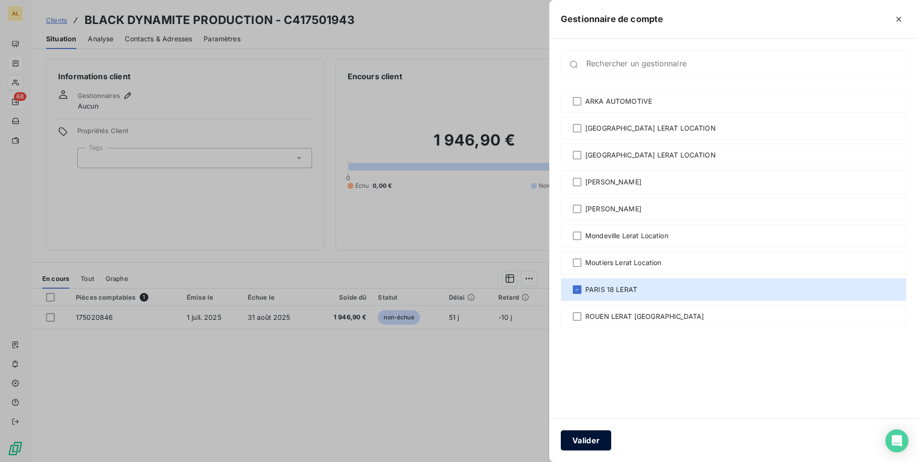
click at [606, 433] on button "Valider" at bounding box center [586, 440] width 50 height 20
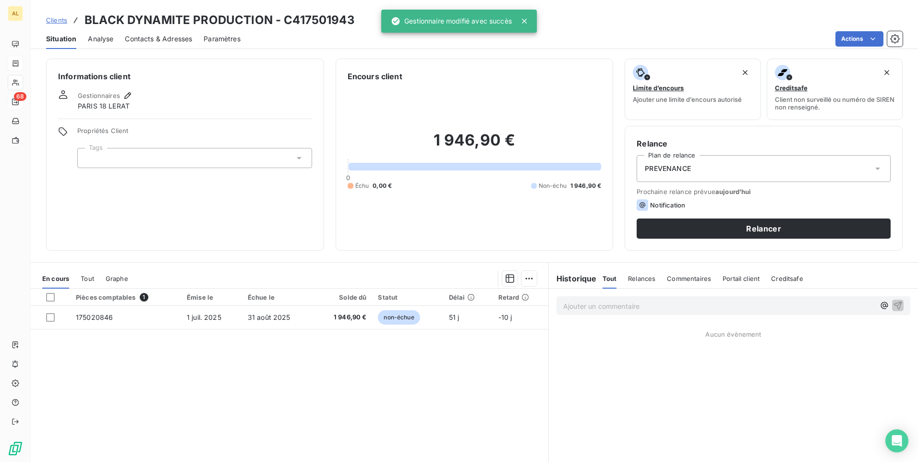
click at [656, 166] on span "PREVENANCE" at bounding box center [668, 169] width 46 height 10
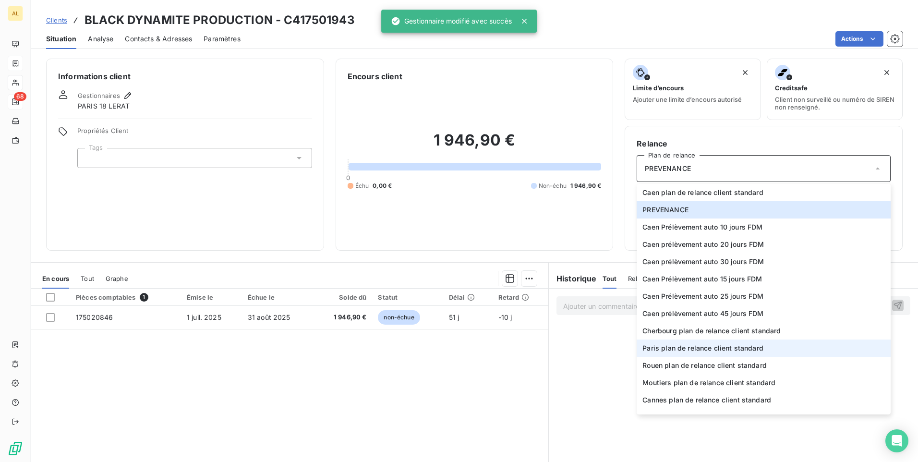
click at [657, 350] on span "Paris plan de relance client standard" at bounding box center [702, 348] width 121 height 10
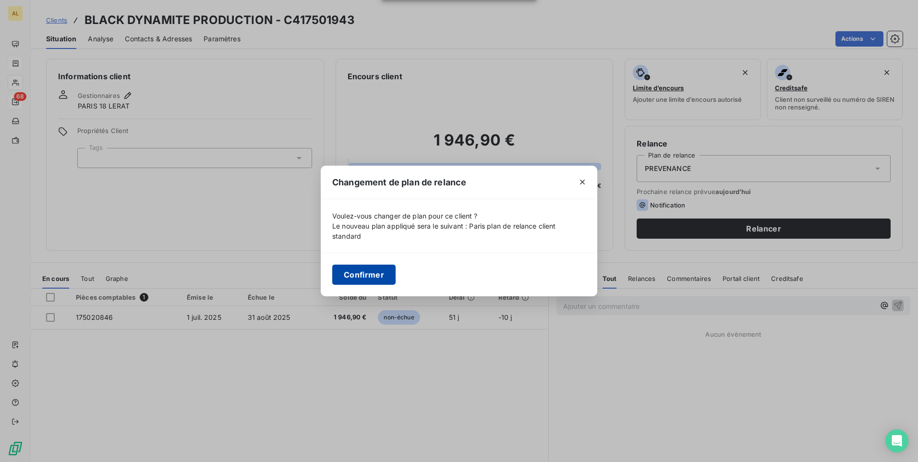
click at [370, 266] on button "Confirmer" at bounding box center [363, 275] width 63 height 20
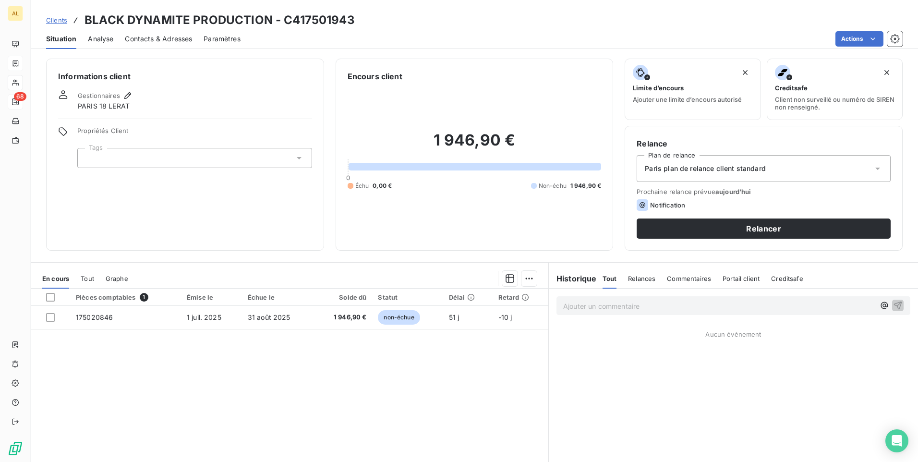
click at [157, 163] on div at bounding box center [194, 158] width 235 height 20
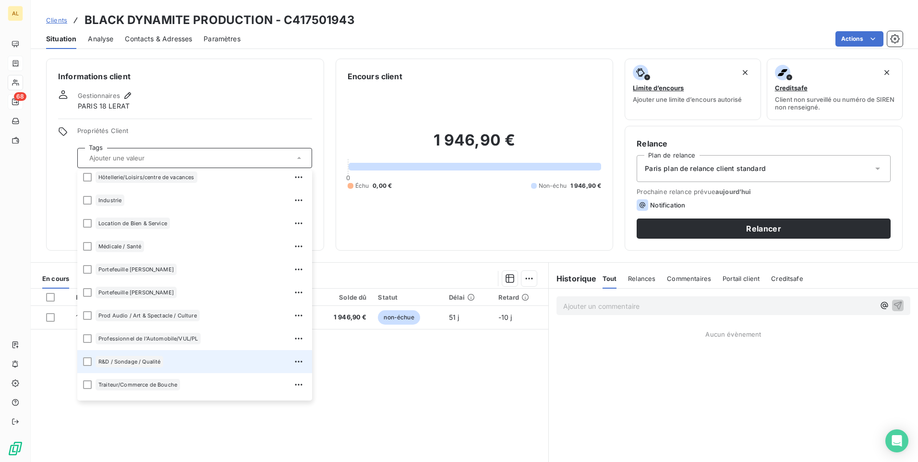
scroll to position [184, 0]
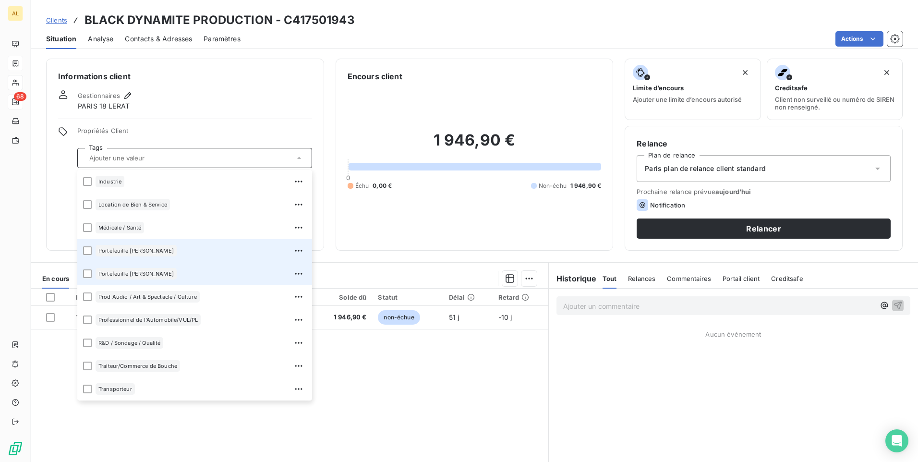
drag, startPoint x: 132, startPoint y: 253, endPoint x: 125, endPoint y: 267, distance: 15.7
click at [131, 254] on div "Portefeuille [PERSON_NAME]" at bounding box center [136, 251] width 81 height 12
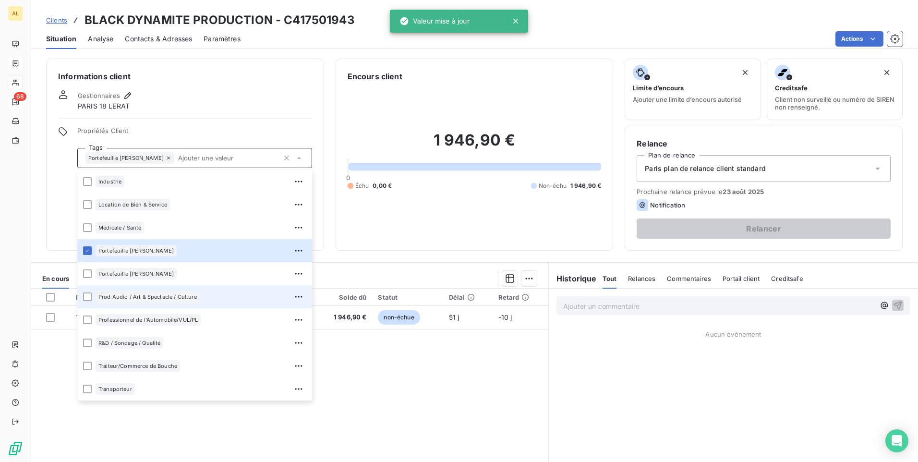
click at [124, 293] on div "Prod Audio / Art & Spectacle / Culture" at bounding box center [148, 297] width 104 height 12
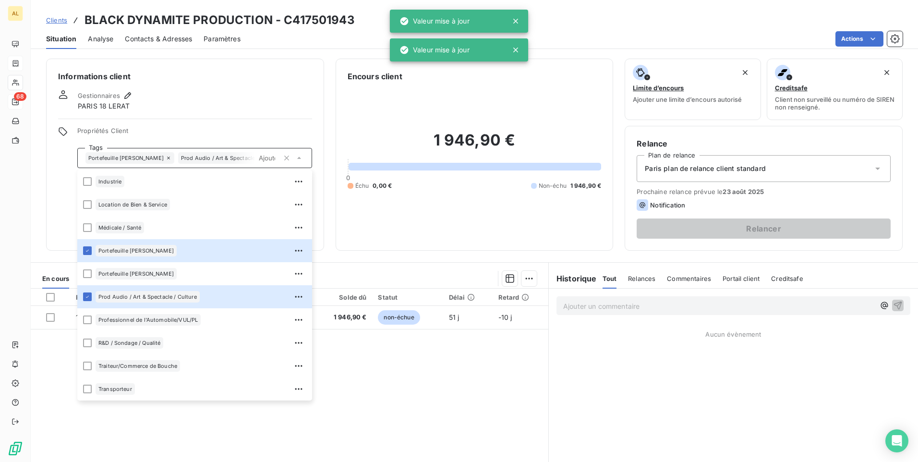
click at [196, 78] on h6 "Informations client" at bounding box center [185, 77] width 254 height 12
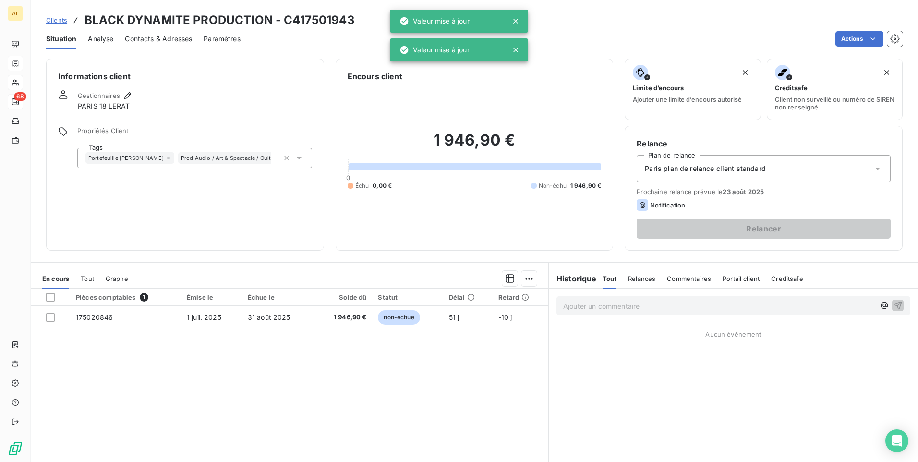
click at [154, 44] on div "Contacts & Adresses" at bounding box center [158, 39] width 67 height 20
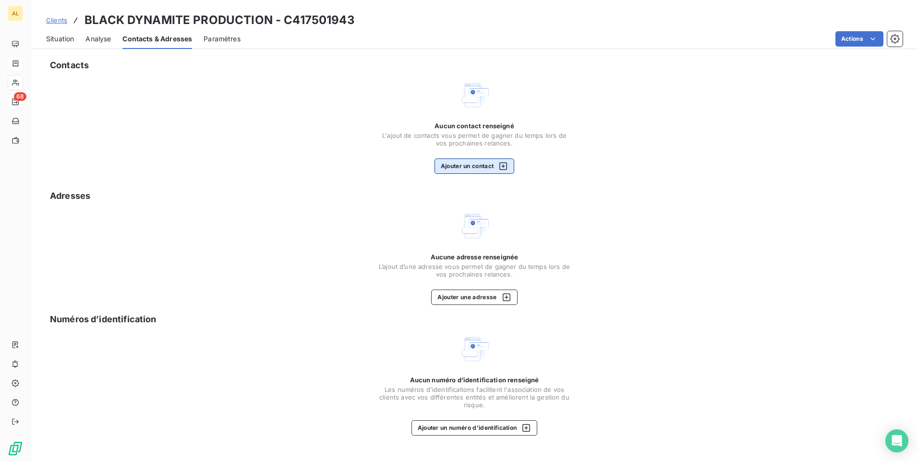
click at [485, 167] on button "Ajouter un contact" at bounding box center [475, 165] width 80 height 15
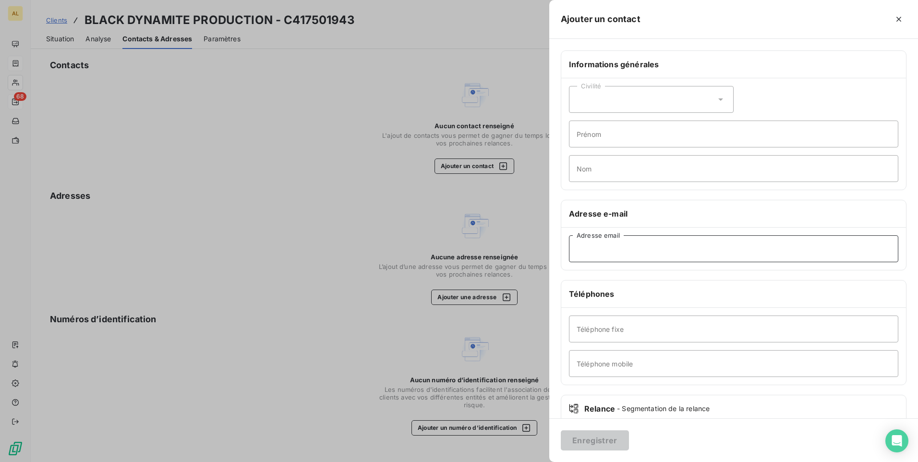
drag, startPoint x: 615, startPoint y: 240, endPoint x: 607, endPoint y: 243, distance: 8.2
click at [613, 240] on input "Adresse email" at bounding box center [733, 248] width 329 height 27
paste input "[EMAIL_ADDRESS][DOMAIN_NAME]"
type input "[EMAIL_ADDRESS][DOMAIN_NAME]"
click at [583, 448] on button "Enregistrer" at bounding box center [595, 440] width 68 height 20
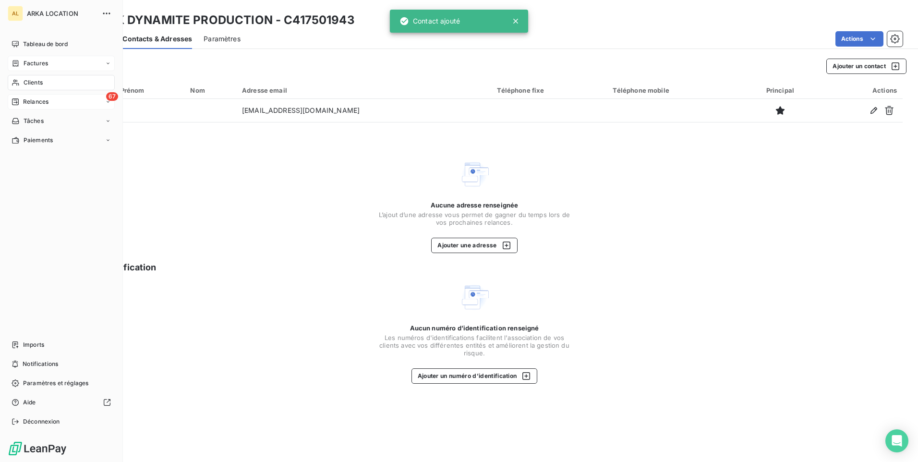
click at [36, 102] on span "Relances" at bounding box center [35, 101] width 25 height 9
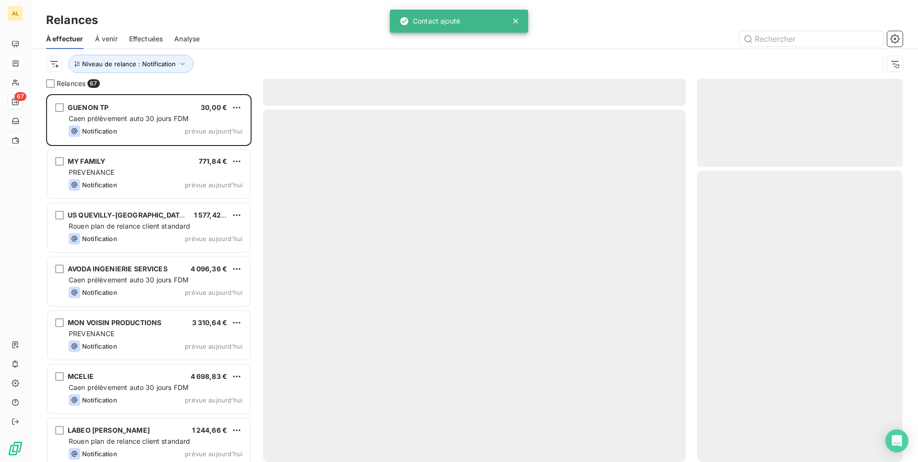
scroll to position [361, 198]
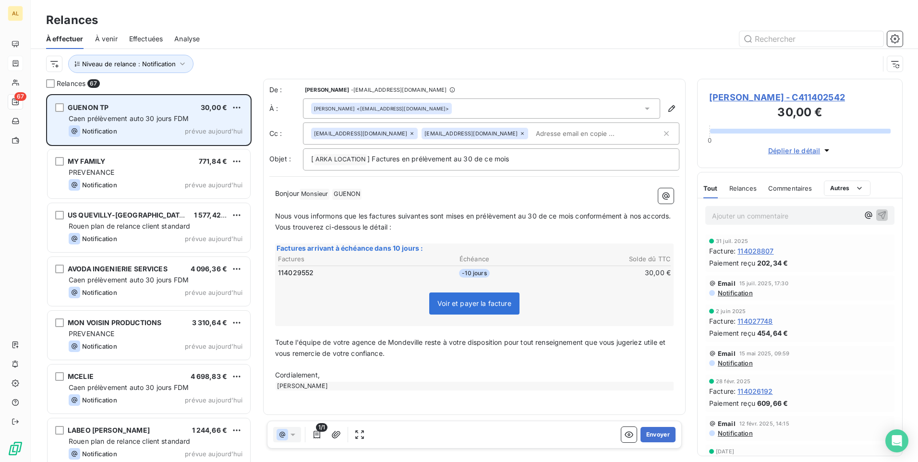
click at [126, 111] on div "[PERSON_NAME] 30,00 €" at bounding box center [156, 107] width 174 height 9
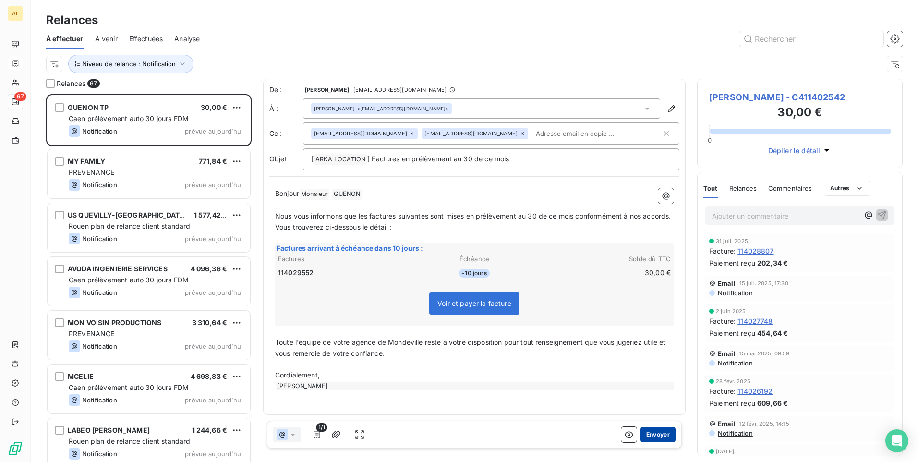
click at [650, 440] on button "Envoyer" at bounding box center [657, 434] width 35 height 15
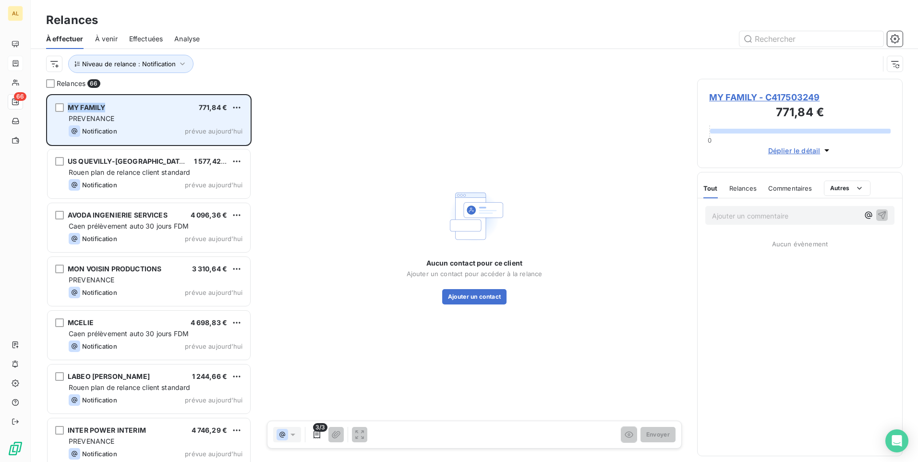
drag, startPoint x: 80, startPoint y: 104, endPoint x: 67, endPoint y: 103, distance: 13.0
click at [67, 103] on div "MY FAMILY 771,84 € PREVENANCE Notification prévue aujourd’hui" at bounding box center [149, 120] width 203 height 49
drag, startPoint x: 67, startPoint y: 103, endPoint x: 97, endPoint y: 107, distance: 30.4
copy span "MY FAMILY"
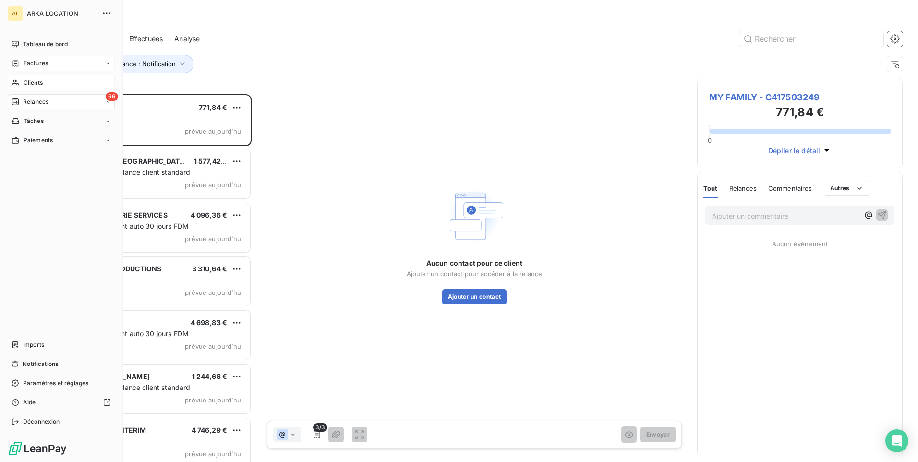
drag, startPoint x: 34, startPoint y: 78, endPoint x: 39, endPoint y: 81, distance: 6.0
click at [34, 78] on span "Clients" at bounding box center [33, 82] width 19 height 9
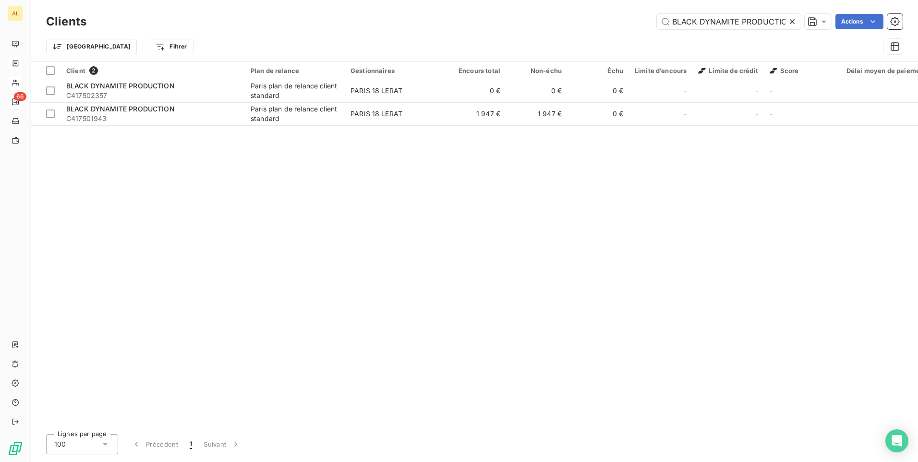
click at [792, 21] on icon at bounding box center [792, 21] width 5 height 5
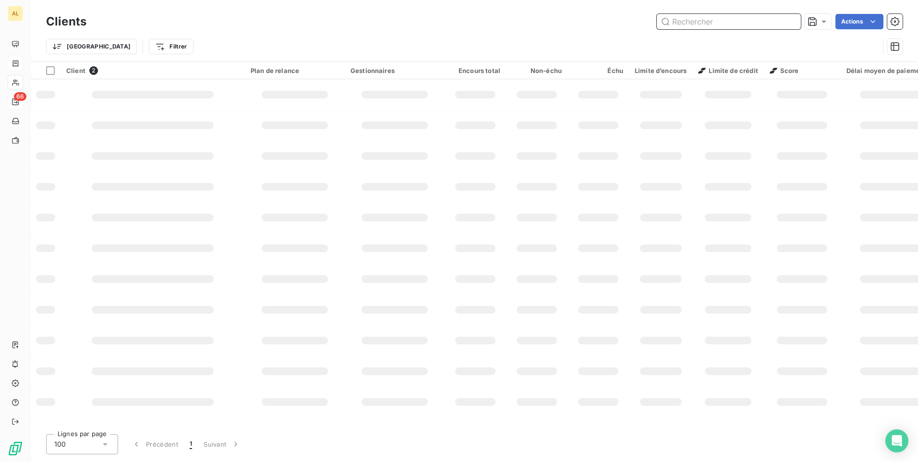
paste input "MY FAMILY"
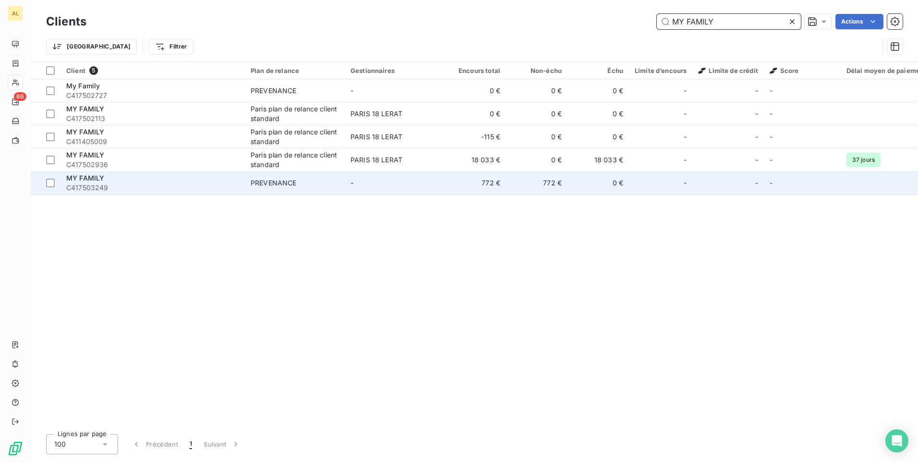
type input "MY FAMILY"
click at [283, 189] on td "PREVENANCE" at bounding box center [295, 182] width 100 height 23
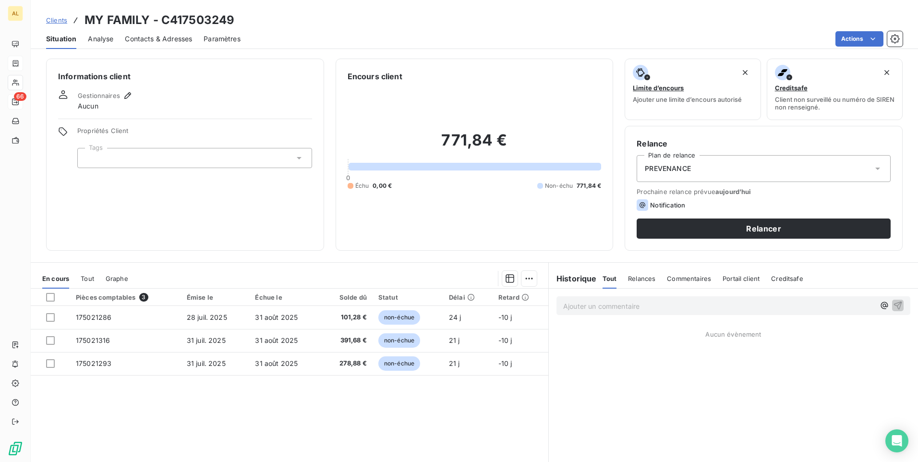
click at [173, 33] on div "Contacts & Adresses" at bounding box center [158, 39] width 67 height 20
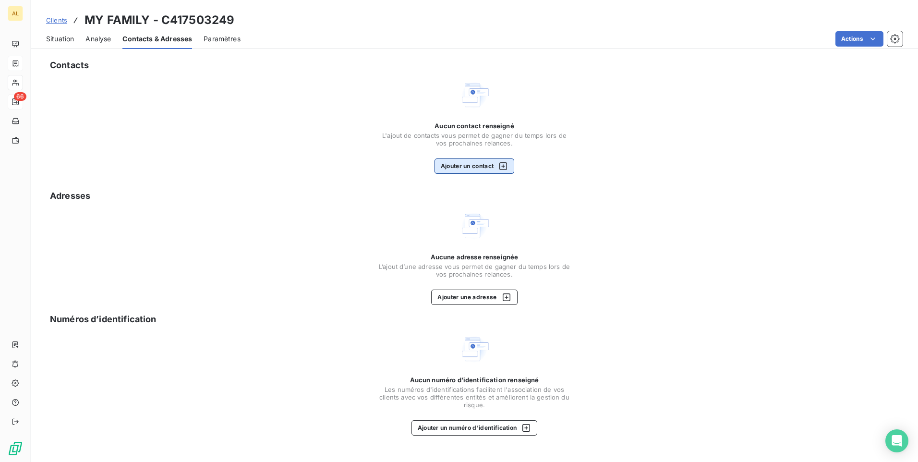
click at [446, 164] on button "Ajouter un contact" at bounding box center [475, 165] width 80 height 15
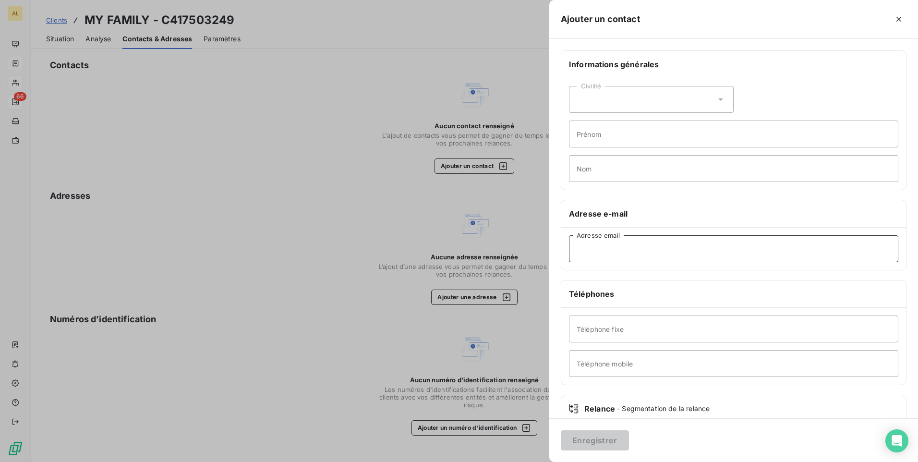
drag, startPoint x: 621, startPoint y: 246, endPoint x: 606, endPoint y: 251, distance: 15.3
click at [620, 246] on input "Adresse email" at bounding box center [733, 248] width 329 height 27
paste input "[PERSON_NAME][EMAIL_ADDRESS][PERSON_NAME][DOMAIN_NAME]"
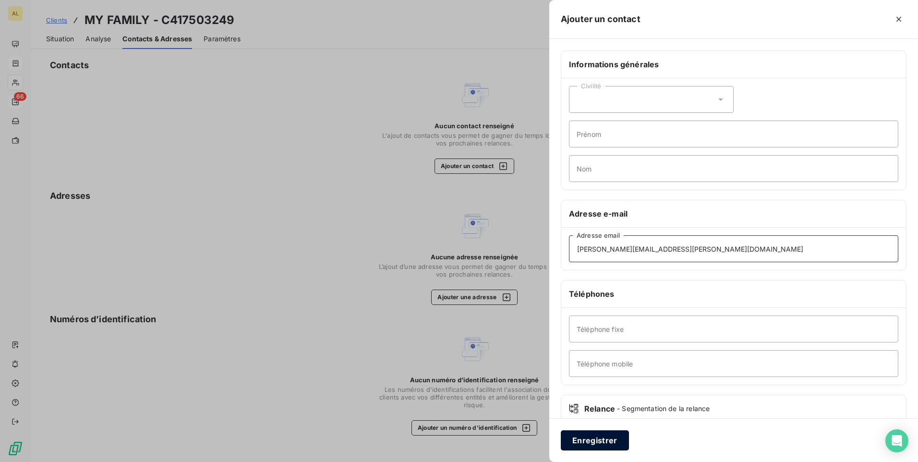
type input "[PERSON_NAME][EMAIL_ADDRESS][PERSON_NAME][DOMAIN_NAME]"
click at [588, 437] on button "Enregistrer" at bounding box center [595, 440] width 68 height 20
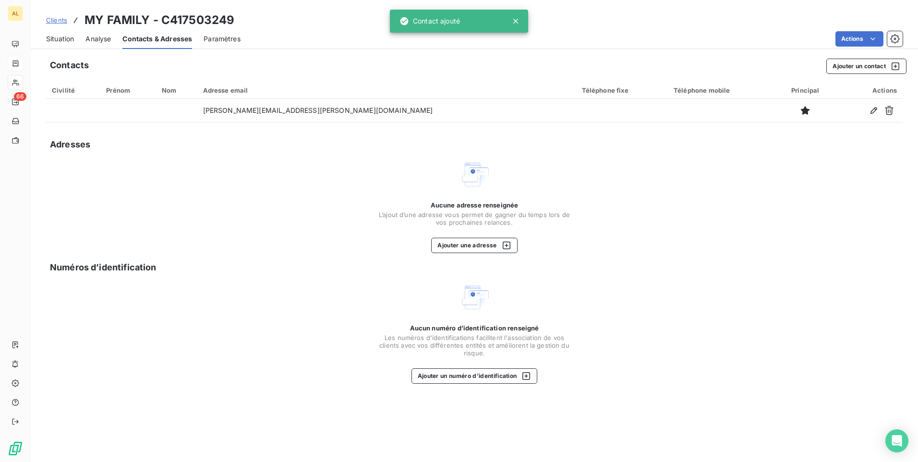
click at [48, 38] on span "Situation" at bounding box center [60, 39] width 28 height 10
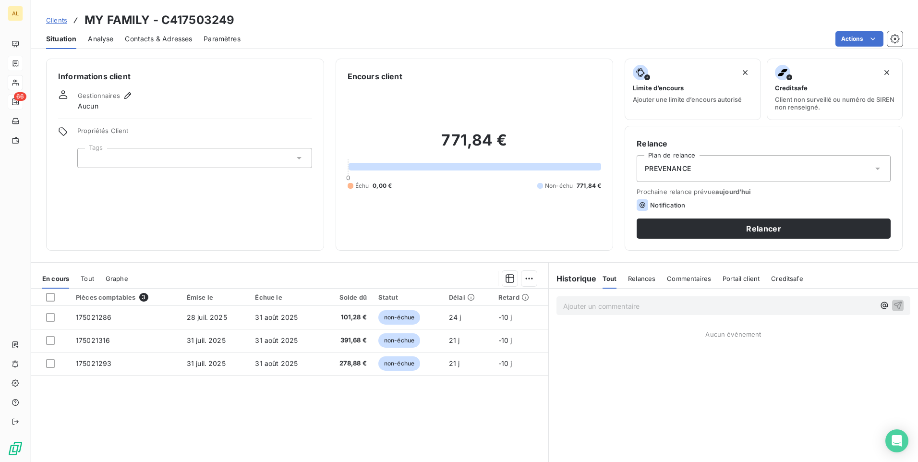
click at [668, 169] on span "PREVENANCE" at bounding box center [668, 169] width 46 height 10
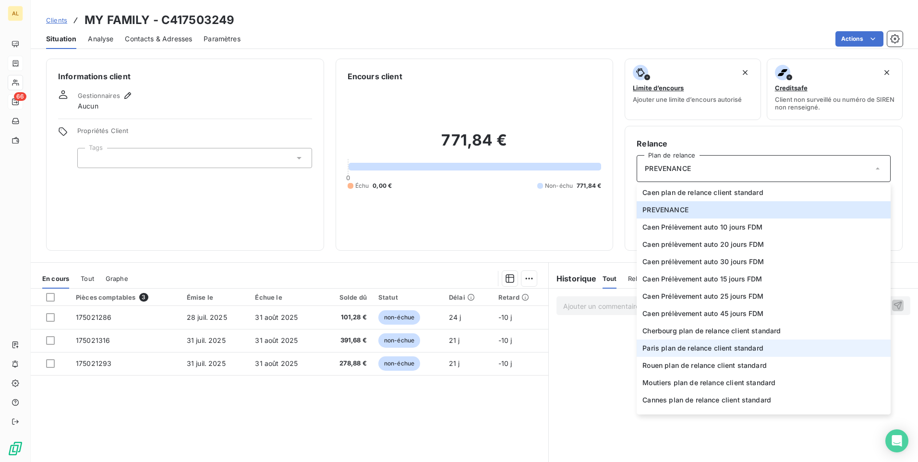
click at [678, 348] on span "Paris plan de relance client standard" at bounding box center [702, 348] width 121 height 10
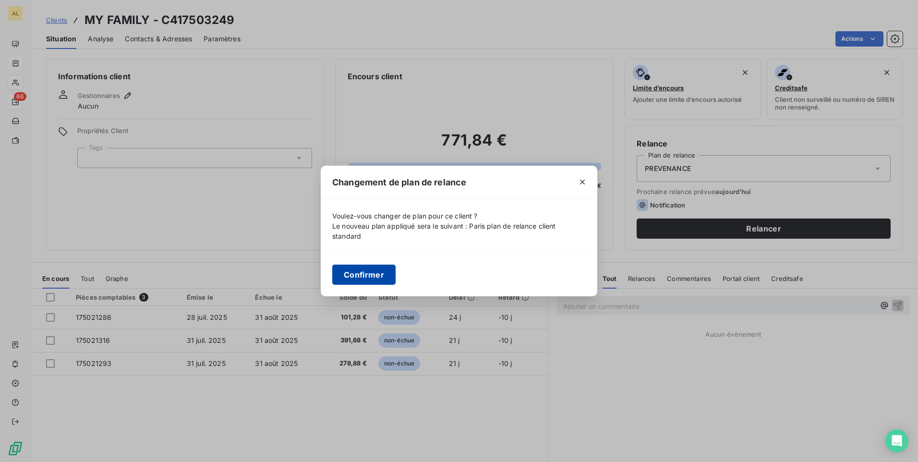
click at [364, 269] on button "Confirmer" at bounding box center [363, 275] width 63 height 20
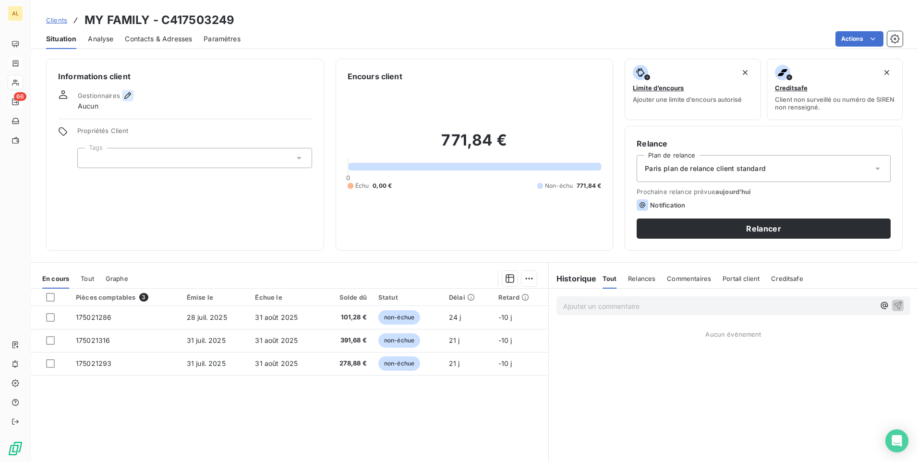
click at [128, 97] on icon "button" at bounding box center [128, 96] width 10 height 10
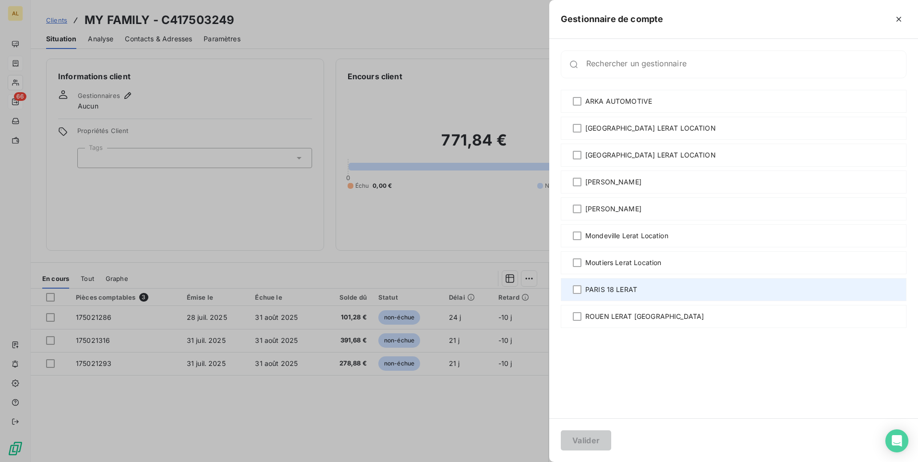
click at [605, 286] on span "PARIS 18 LERAT" at bounding box center [611, 290] width 52 height 10
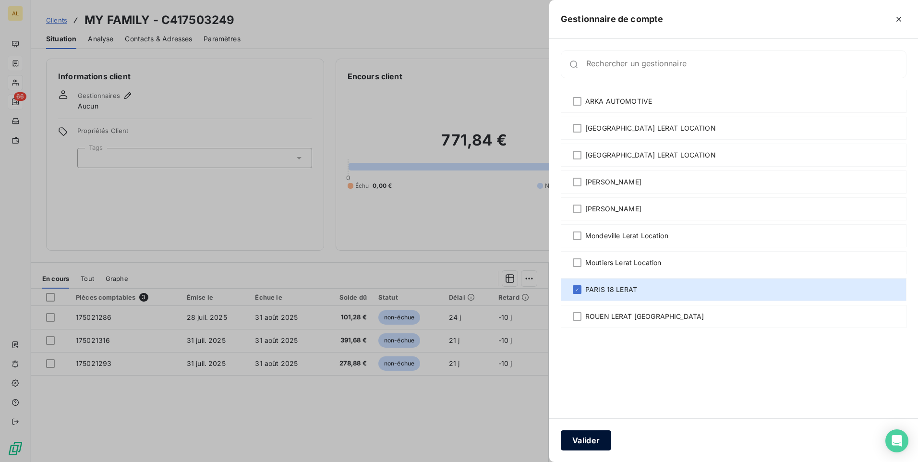
click at [586, 437] on button "Valider" at bounding box center [586, 440] width 50 height 20
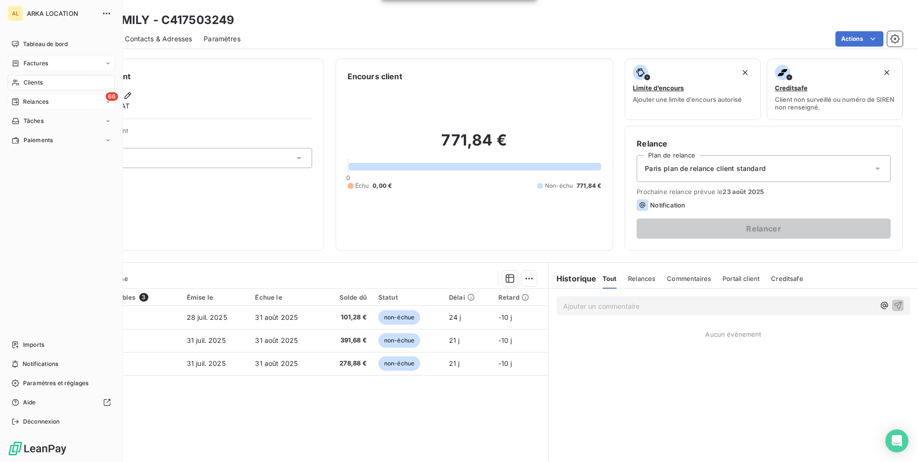
click at [30, 101] on span "Relances" at bounding box center [35, 101] width 25 height 9
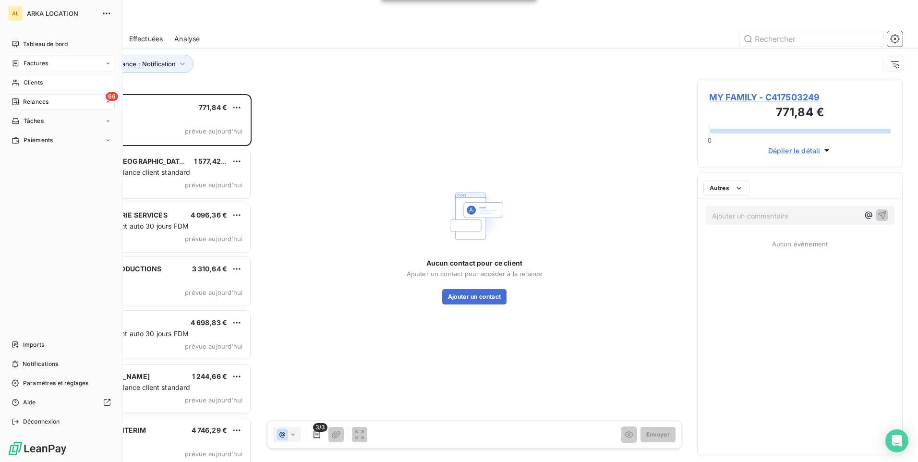
scroll to position [361, 198]
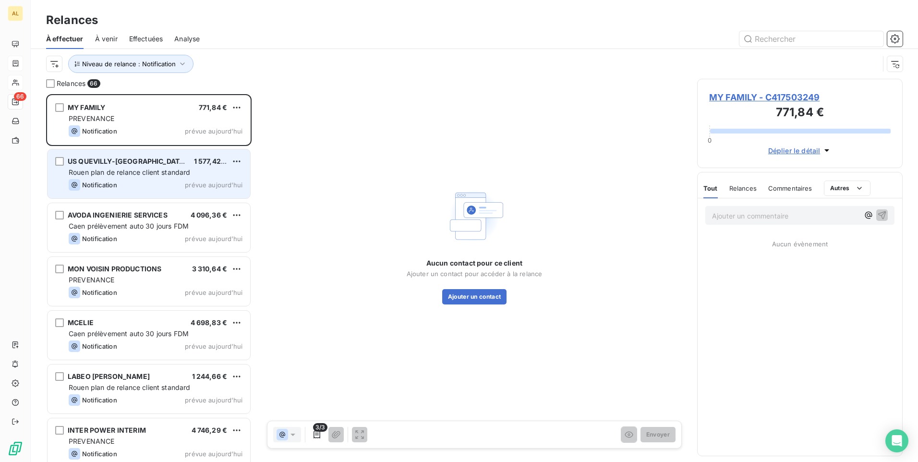
click at [158, 174] on span "Rouen plan de relance client standard" at bounding box center [130, 172] width 122 height 8
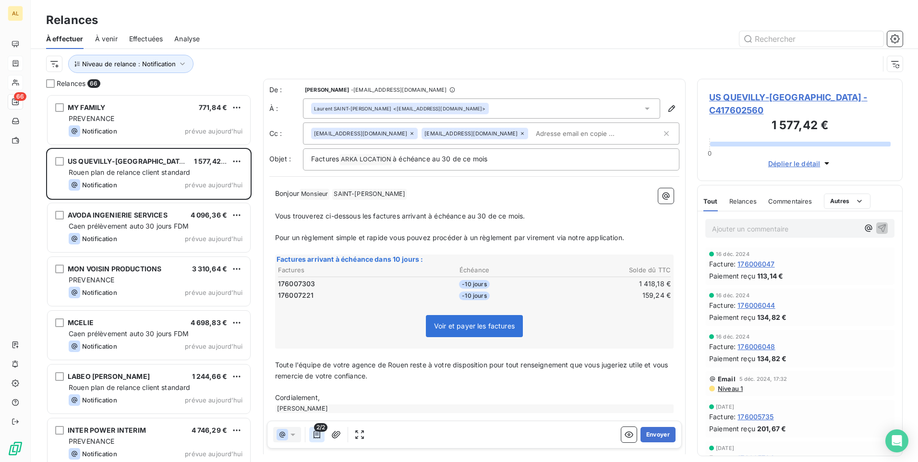
click at [317, 438] on icon "button" at bounding box center [317, 435] width 7 height 8
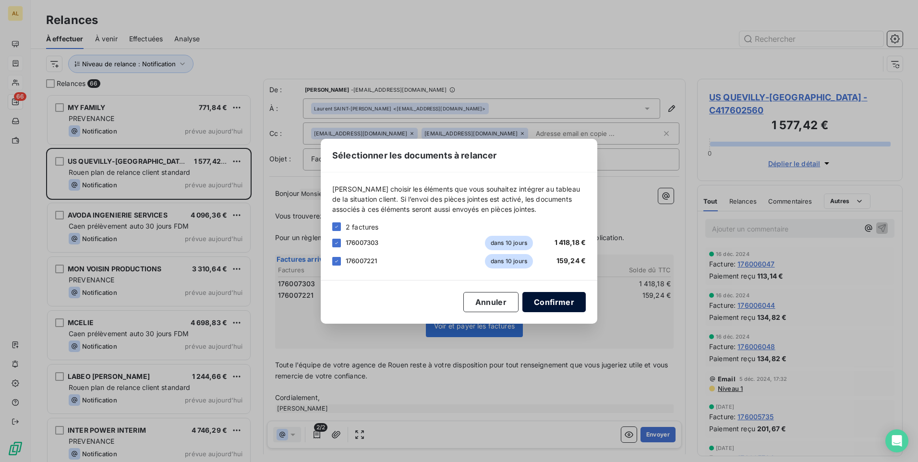
click at [551, 310] on button "Confirmer" at bounding box center [553, 302] width 63 height 20
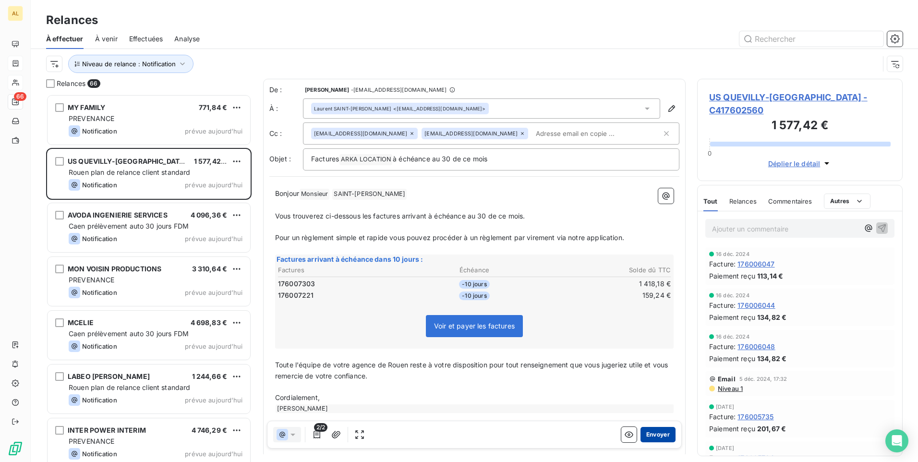
click at [661, 433] on button "Envoyer" at bounding box center [657, 434] width 35 height 15
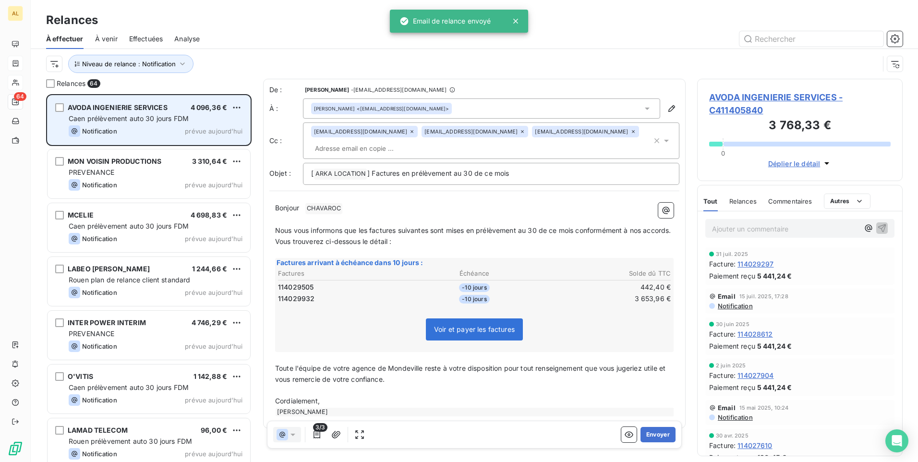
click at [158, 132] on div "Notification prévue aujourd’hui" at bounding box center [156, 131] width 174 height 12
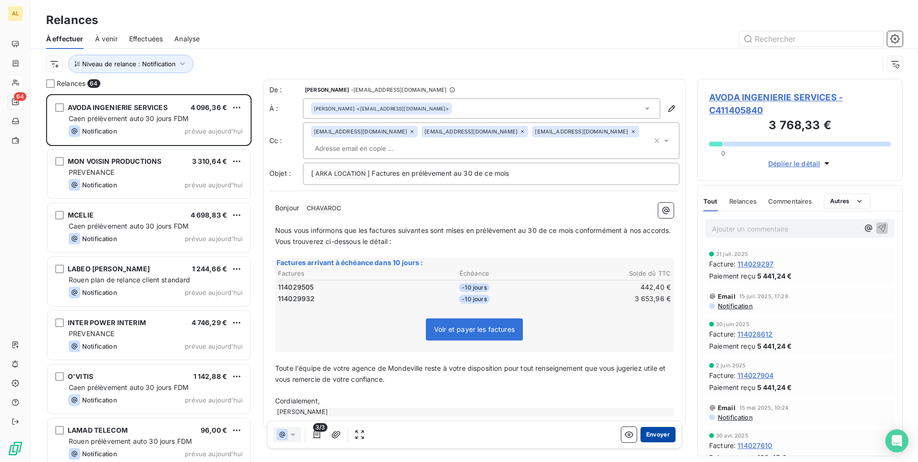
click at [648, 431] on button "Envoyer" at bounding box center [657, 434] width 35 height 15
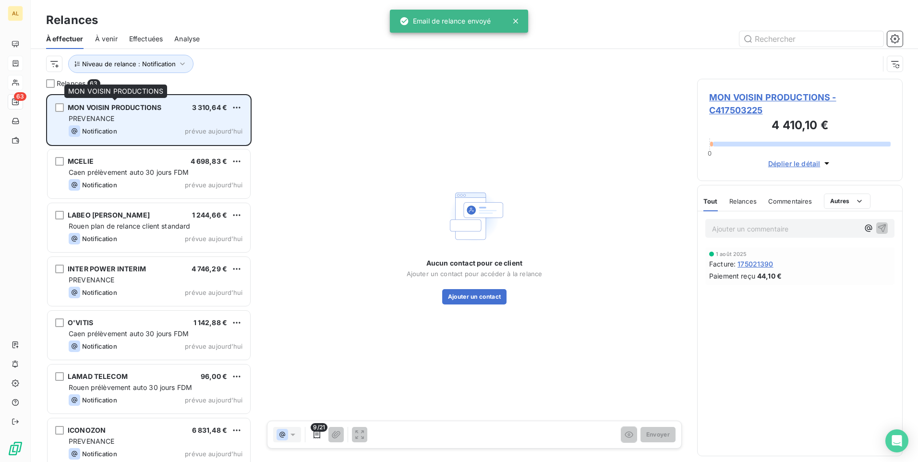
click at [135, 111] on span "MON VOISIN PRODUCTIONS" at bounding box center [115, 107] width 94 height 8
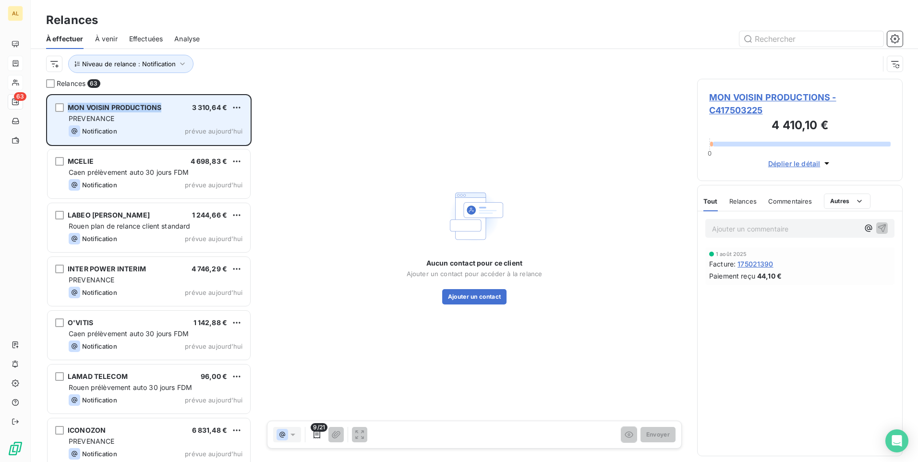
drag, startPoint x: 161, startPoint y: 108, endPoint x: 65, endPoint y: 107, distance: 96.0
click at [65, 107] on div "MON VOISIN PRODUCTIONS 3 310,64 € PREVENANCE Notification prévue aujourd’hui" at bounding box center [149, 120] width 203 height 49
drag, startPoint x: 65, startPoint y: 107, endPoint x: 77, endPoint y: 109, distance: 12.2
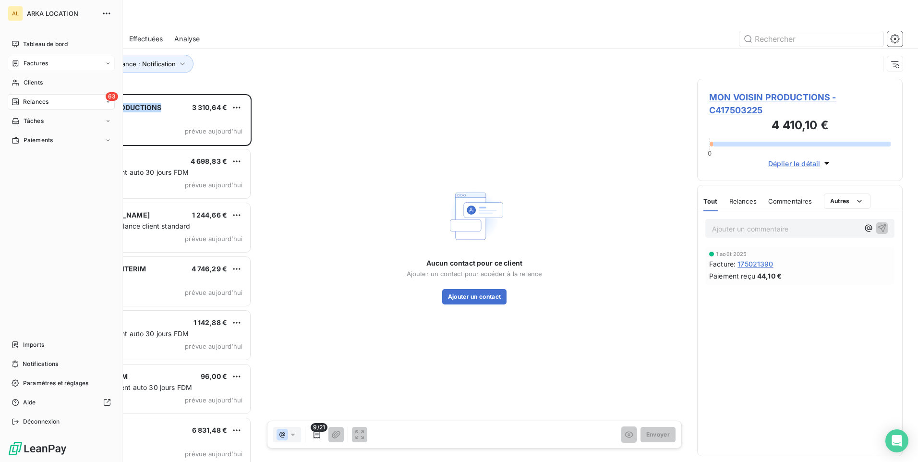
drag, startPoint x: 49, startPoint y: 79, endPoint x: 88, endPoint y: 97, distance: 43.6
click at [48, 79] on div "Clients" at bounding box center [61, 82] width 107 height 15
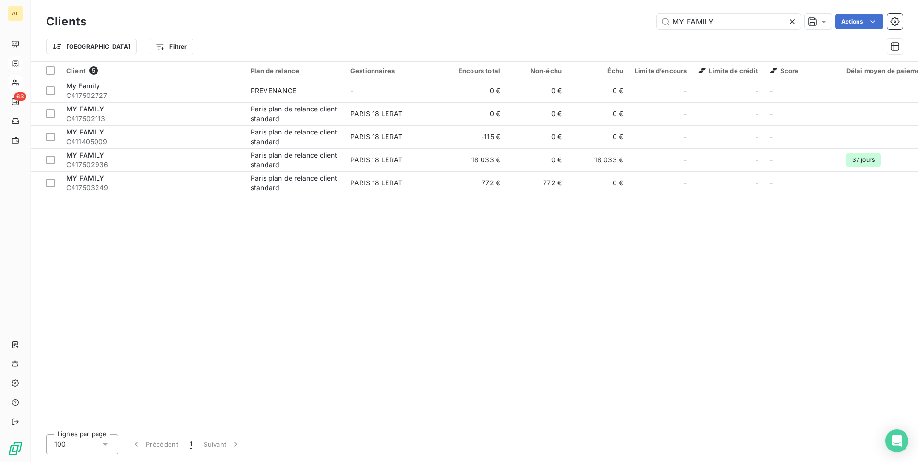
drag, startPoint x: 716, startPoint y: 17, endPoint x: 646, endPoint y: 20, distance: 70.2
click at [646, 20] on div "MY FAMILY Actions" at bounding box center [500, 21] width 805 height 15
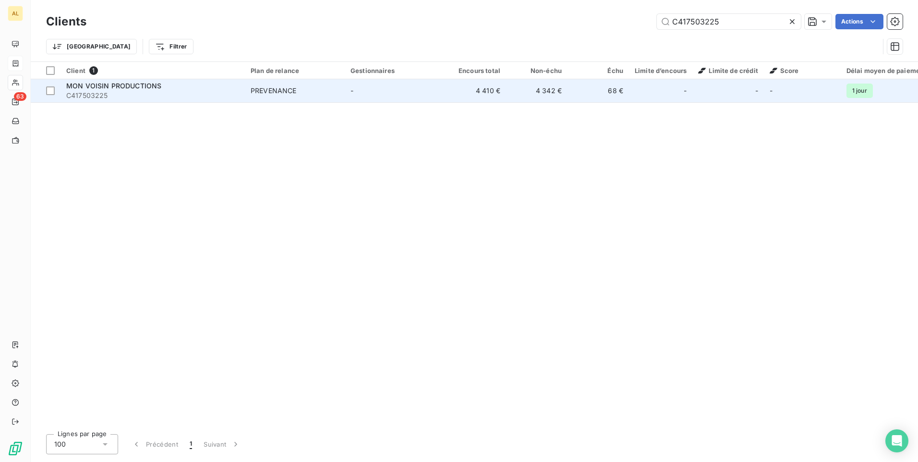
type input "C417503225"
click at [465, 94] on td "4 410 €" at bounding box center [475, 90] width 61 height 23
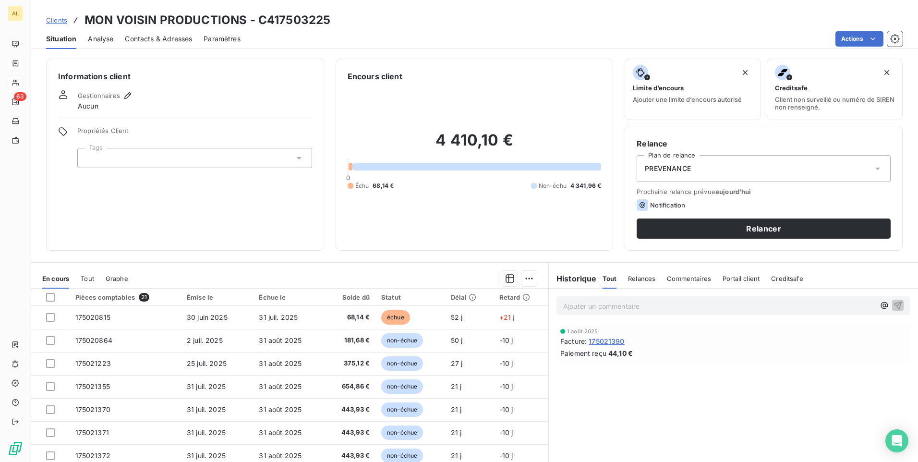
click at [729, 164] on div "PREVENANCE" at bounding box center [764, 168] width 254 height 27
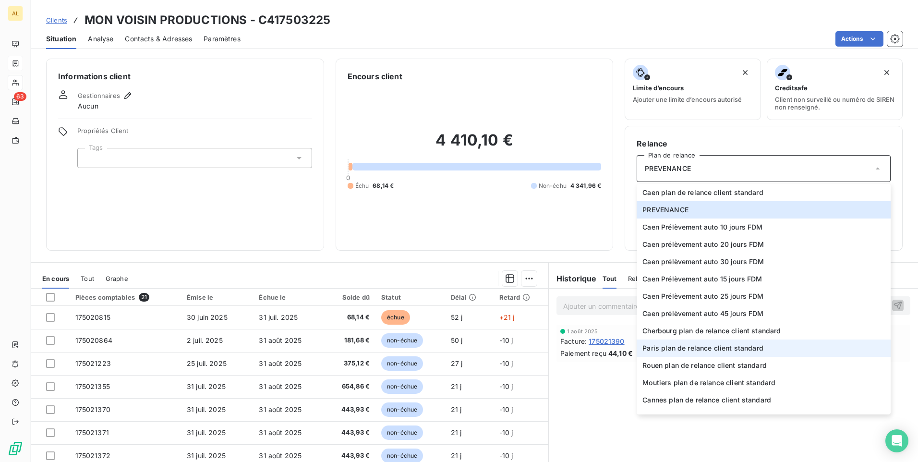
click at [668, 345] on span "Paris plan de relance client standard" at bounding box center [702, 348] width 121 height 10
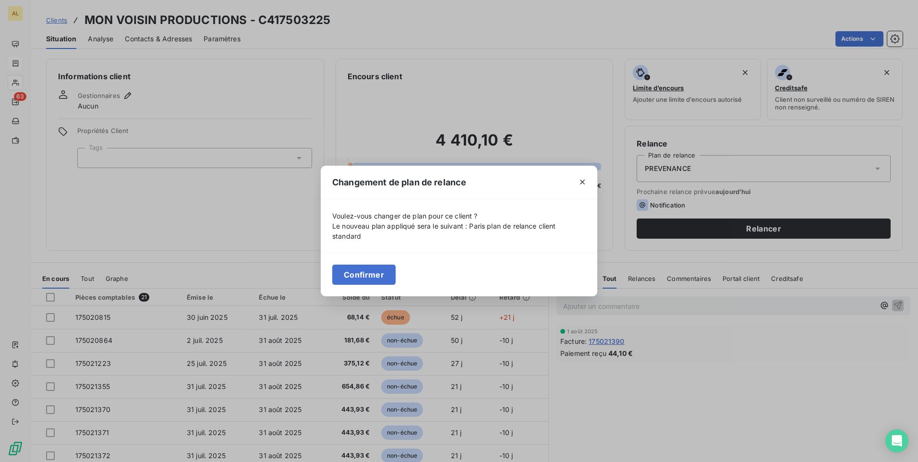
click at [363, 275] on button "Confirmer" at bounding box center [363, 275] width 63 height 20
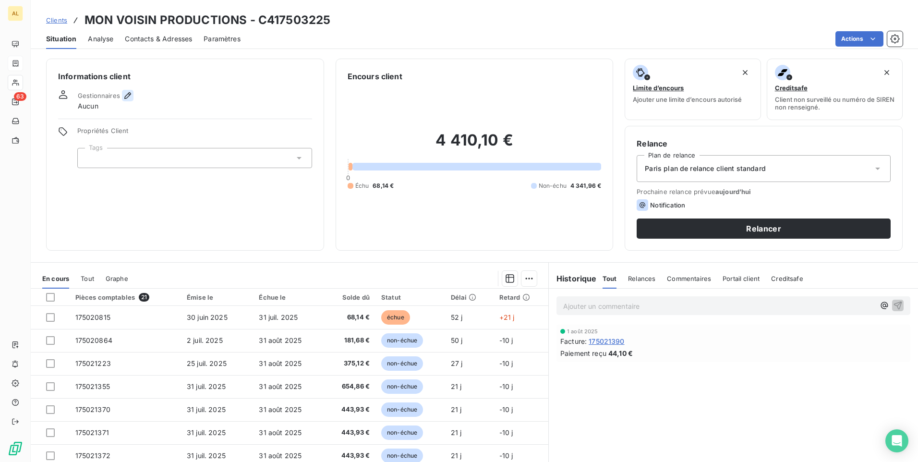
click at [124, 97] on icon "button" at bounding box center [127, 95] width 7 height 7
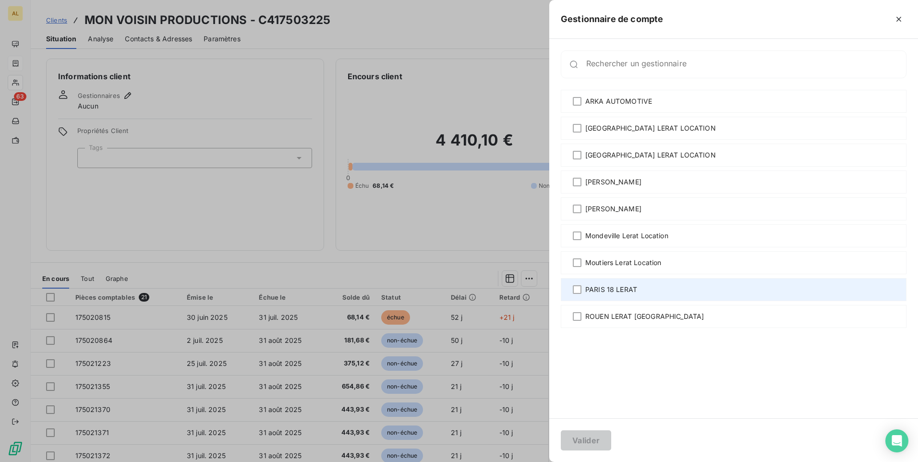
click at [627, 287] on span "PARIS 18 LERAT" at bounding box center [611, 290] width 52 height 10
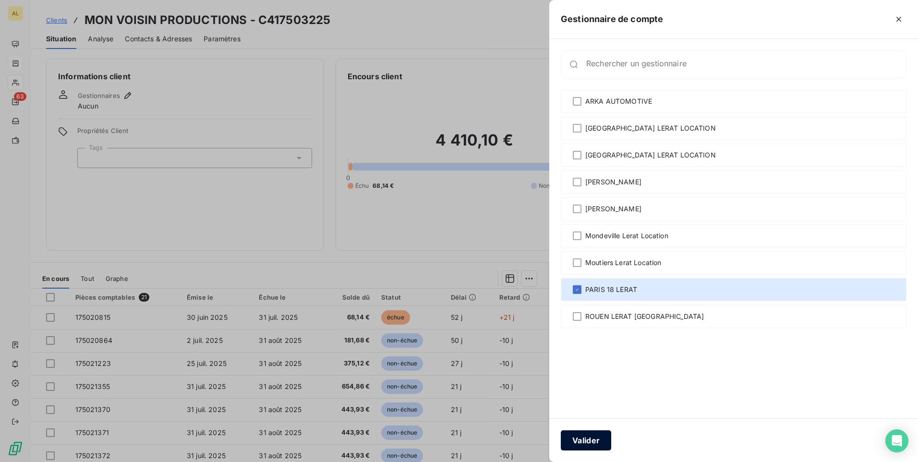
click at [577, 446] on button "Valider" at bounding box center [586, 440] width 50 height 20
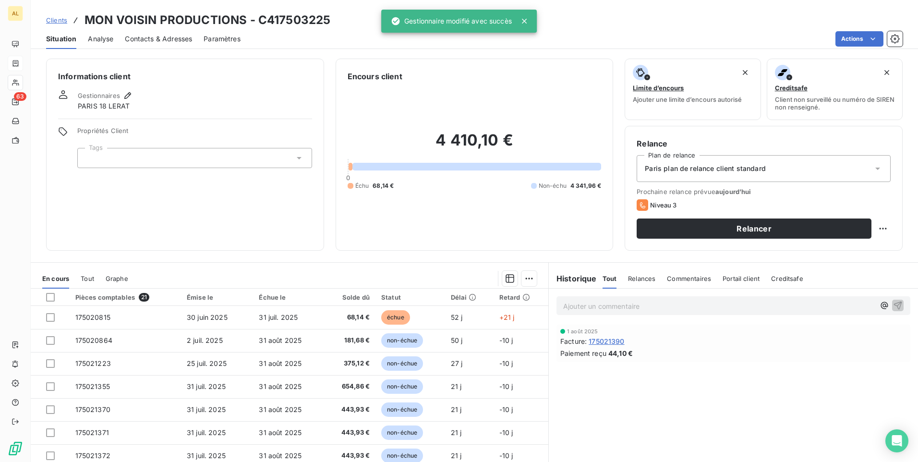
click at [149, 42] on span "Contacts & Adresses" at bounding box center [158, 39] width 67 height 10
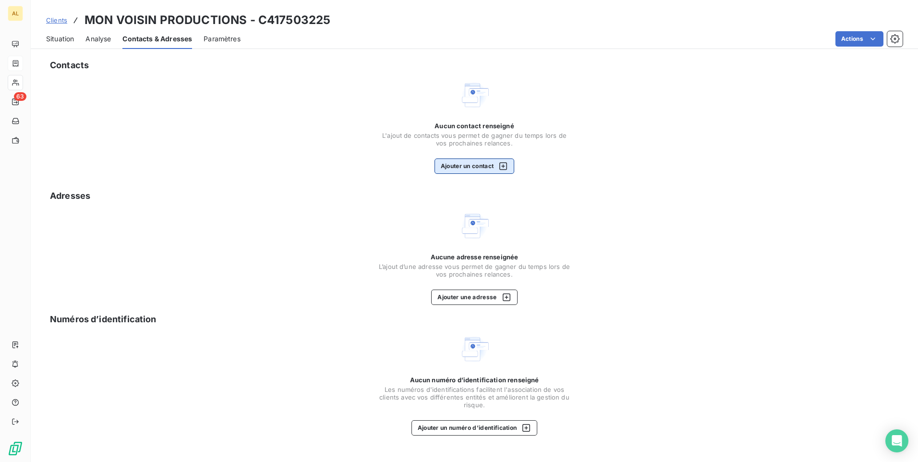
click at [460, 169] on button "Ajouter un contact" at bounding box center [475, 165] width 80 height 15
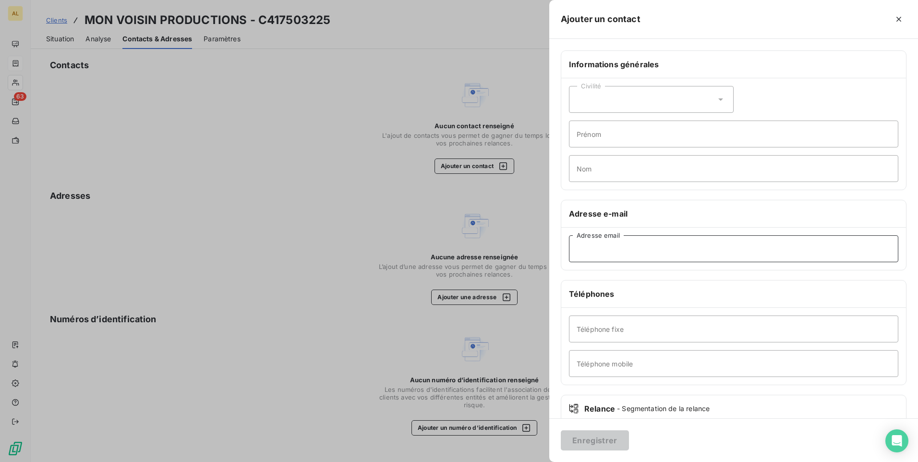
click at [575, 252] on input "Adresse email" at bounding box center [733, 248] width 329 height 27
paste input "[EMAIL_ADDRESS][DOMAIN_NAME]"
click at [576, 248] on input "[EMAIL_ADDRESS][DOMAIN_NAME]" at bounding box center [733, 248] width 329 height 27
type input "[EMAIL_ADDRESS][DOMAIN_NAME]"
click at [584, 445] on button "Enregistrer" at bounding box center [595, 440] width 68 height 20
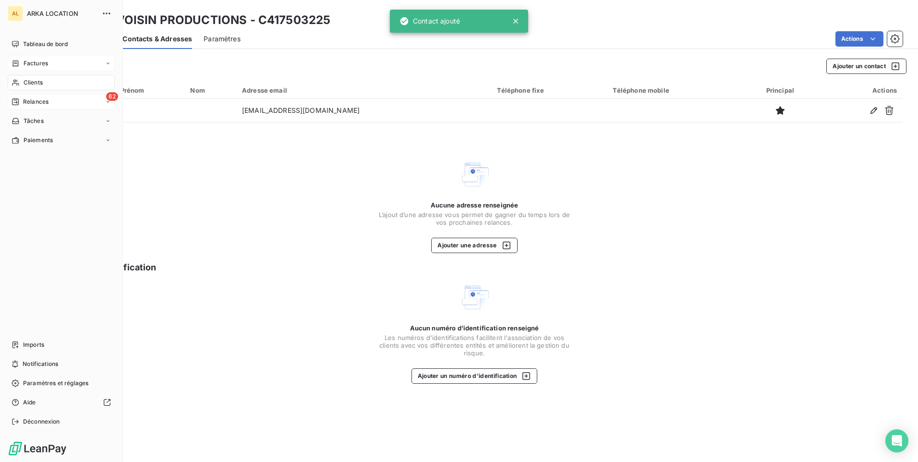
click at [17, 100] on icon at bounding box center [16, 102] width 8 height 8
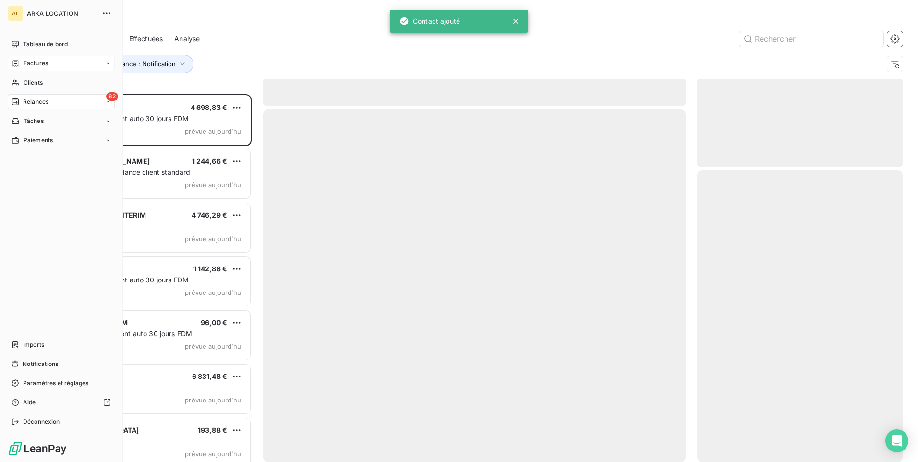
scroll to position [361, 198]
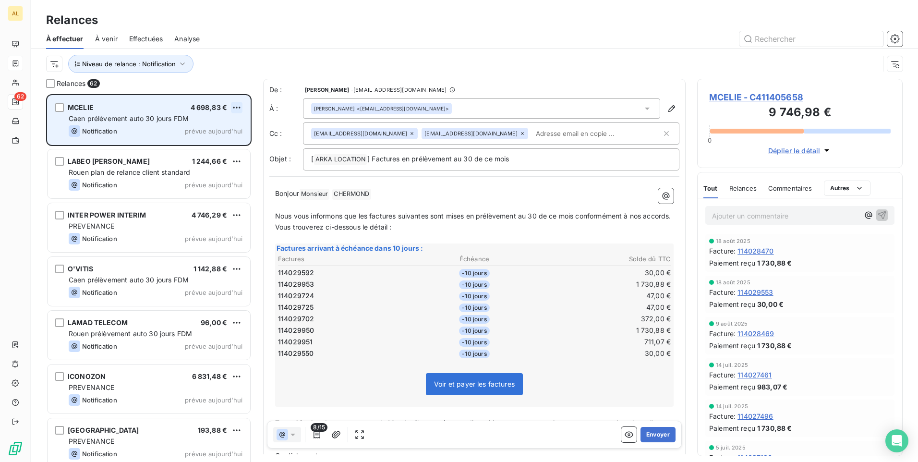
click at [242, 103] on html "AL 62 Relances À effectuer À venir Effectuées Analyse Niveau de relance : Notif…" at bounding box center [459, 231] width 918 height 462
click at [209, 145] on div "Passer cette action" at bounding box center [195, 143] width 86 height 15
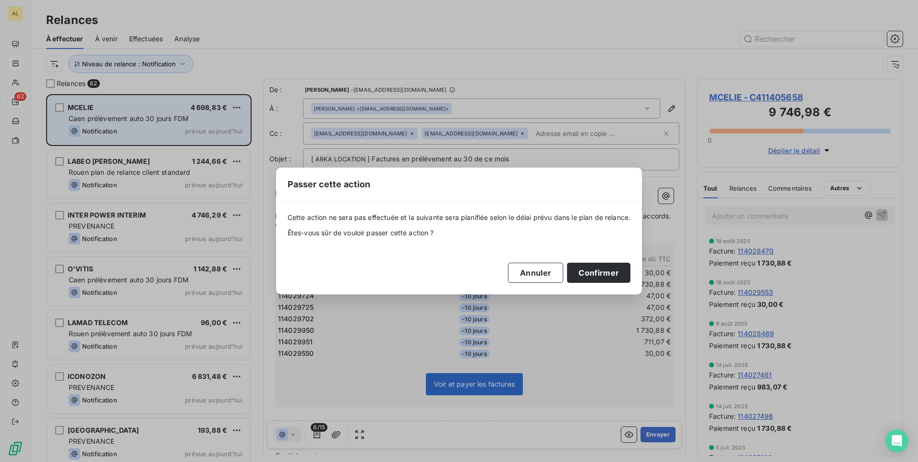
click at [579, 288] on div "Cette action ne sera pas effectuée et la suivante sera planifiée selon le délai…" at bounding box center [459, 247] width 366 height 93
click at [595, 274] on button "Confirmer" at bounding box center [598, 273] width 63 height 20
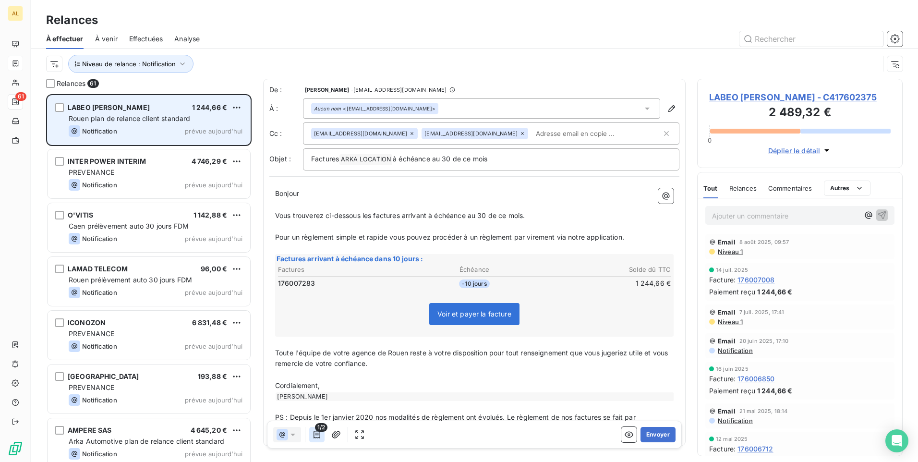
click at [314, 435] on icon "button" at bounding box center [317, 435] width 7 height 8
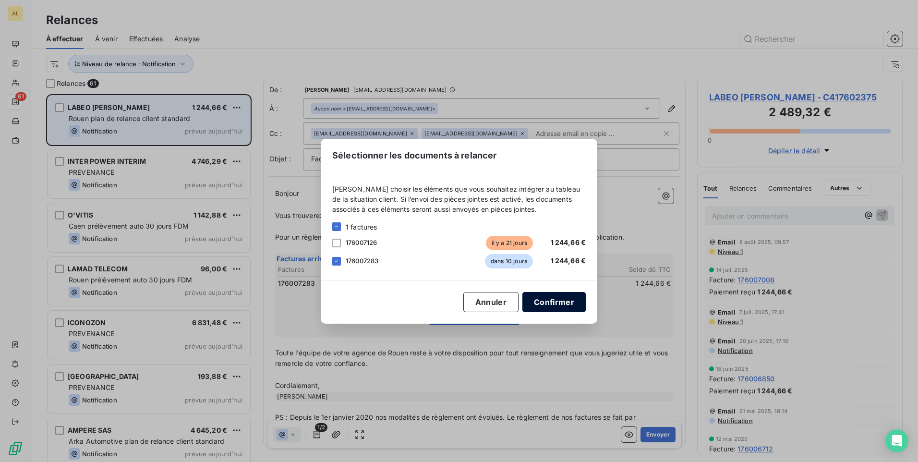
click at [555, 304] on button "Confirmer" at bounding box center [553, 302] width 63 height 20
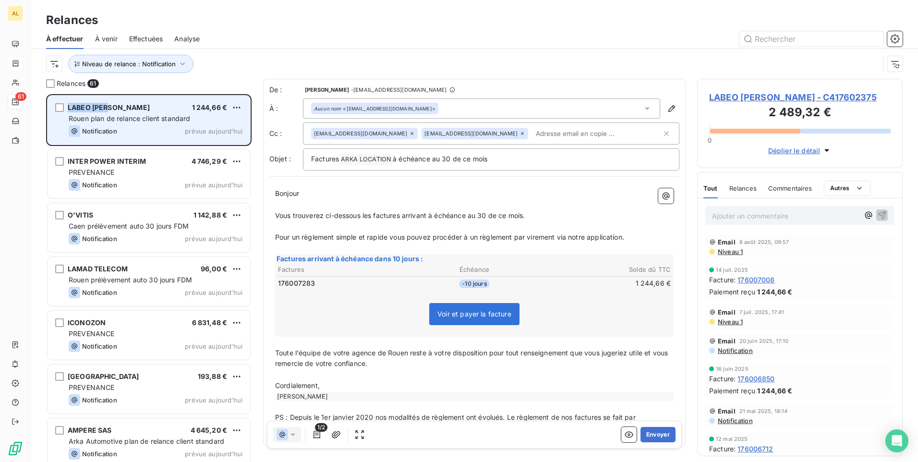
drag, startPoint x: 113, startPoint y: 105, endPoint x: 58, endPoint y: 101, distance: 55.3
click at [58, 101] on div "LABEO [PERSON_NAME] 1 244,66 € Rouen plan de relance client standard Notificati…" at bounding box center [149, 120] width 203 height 49
drag, startPoint x: 58, startPoint y: 101, endPoint x: 81, endPoint y: 113, distance: 26.2
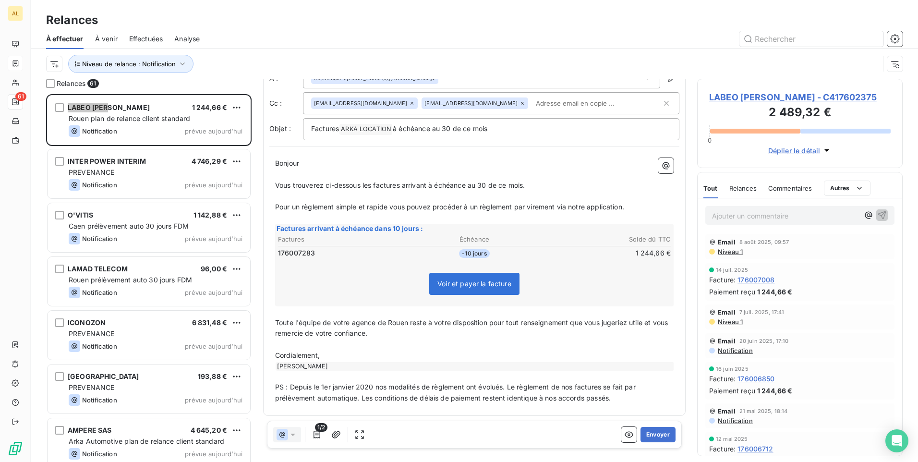
scroll to position [32, 0]
click at [656, 436] on button "Envoyer" at bounding box center [657, 434] width 35 height 15
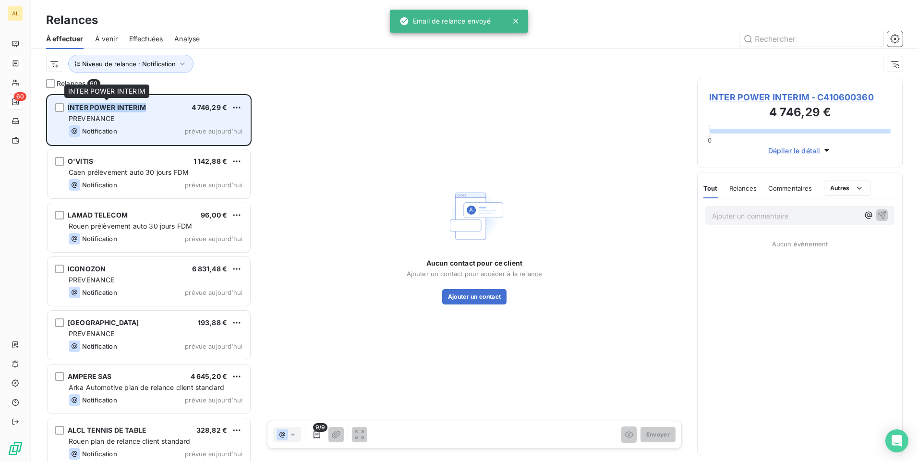
drag, startPoint x: 146, startPoint y: 107, endPoint x: 67, endPoint y: 105, distance: 79.7
click at [67, 105] on div "INTER POWER INTERIM 4 746,29 € PREVENANCE Notification prévue aujourd’hui" at bounding box center [149, 120] width 203 height 49
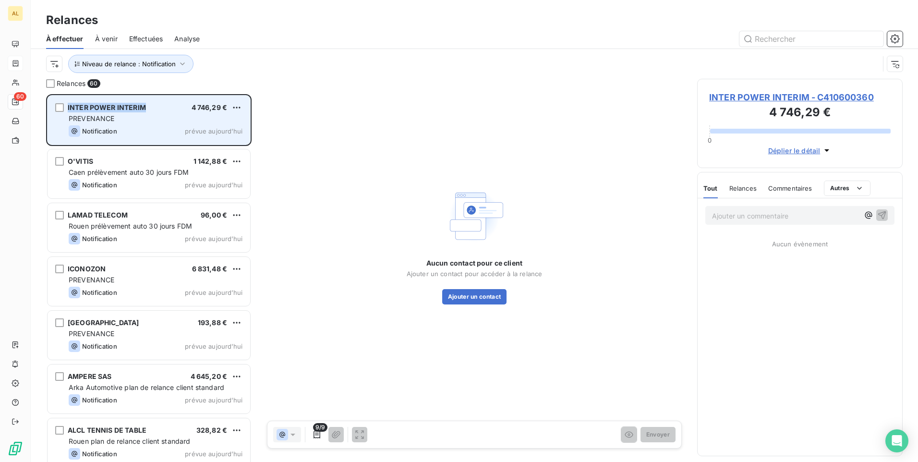
drag, startPoint x: 67, startPoint y: 106, endPoint x: 79, endPoint y: 108, distance: 12.2
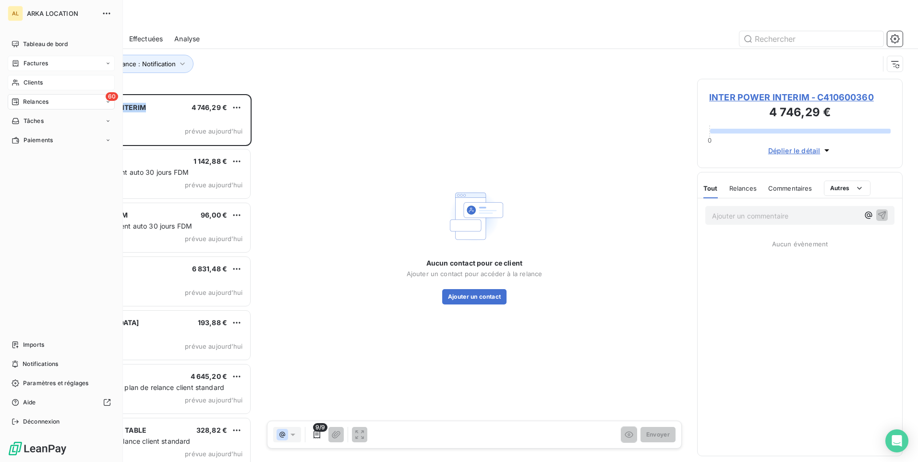
click at [34, 80] on span "Clients" at bounding box center [33, 82] width 19 height 9
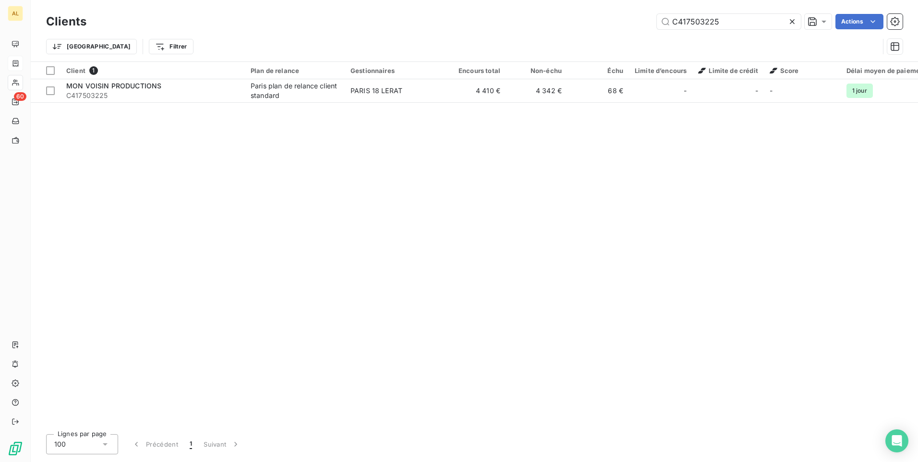
drag, startPoint x: 738, startPoint y: 13, endPoint x: 638, endPoint y: 12, distance: 100.3
click at [638, 12] on div "Clients C417503225 Actions" at bounding box center [474, 22] width 857 height 20
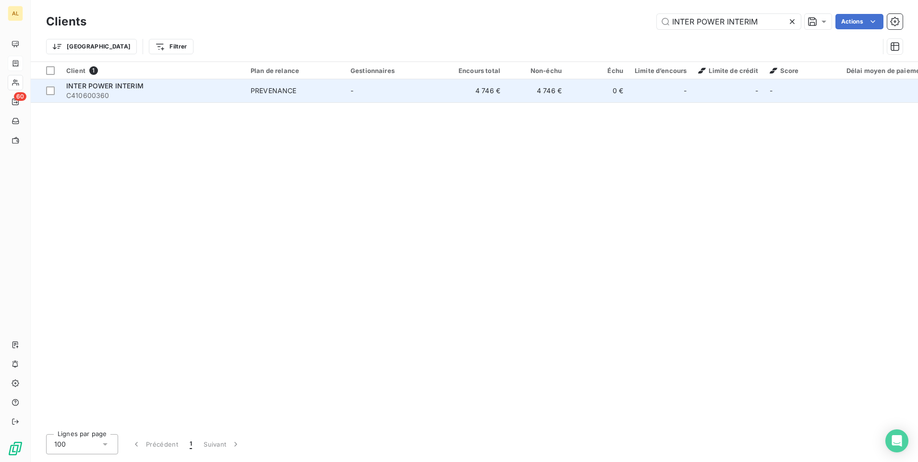
type input "INTER POWER INTERIM"
click at [238, 92] on span "C410600360" at bounding box center [152, 96] width 173 height 10
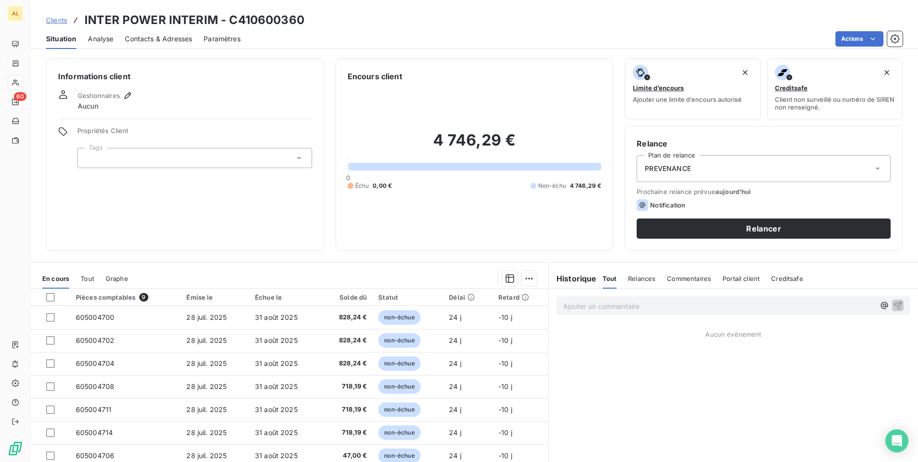
click at [146, 37] on span "Contacts & Adresses" at bounding box center [158, 39] width 67 height 10
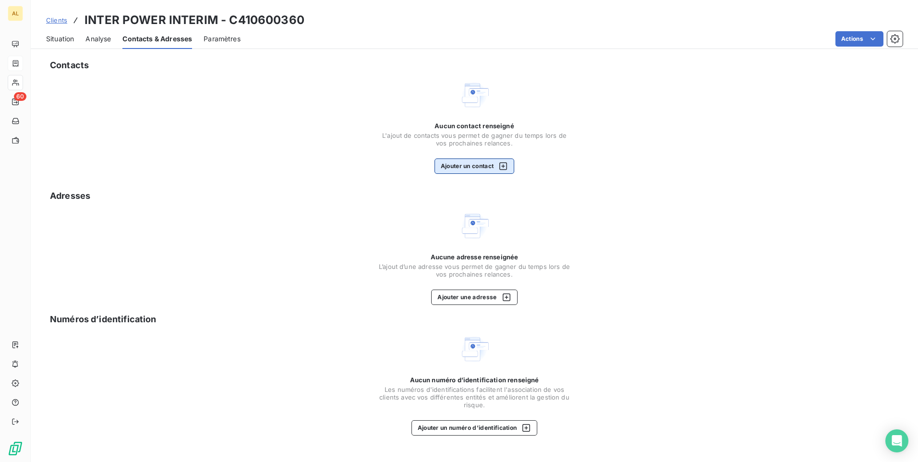
click at [477, 167] on button "Ajouter un contact" at bounding box center [475, 165] width 80 height 15
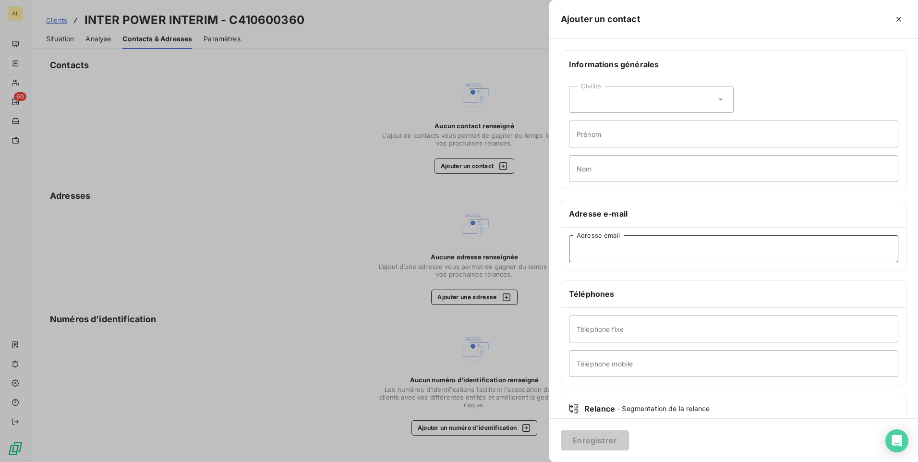
click at [596, 249] on input "Adresse email" at bounding box center [733, 248] width 329 height 27
paste input "[PERSON_NAME][EMAIL_ADDRESS][DOMAIN_NAME];[PERSON_NAME][DOMAIN_NAME][EMAIL_ADDR…"
drag, startPoint x: 655, startPoint y: 250, endPoint x: 782, endPoint y: 249, distance: 127.2
click at [783, 249] on input "[PERSON_NAME][EMAIL_ADDRESS][DOMAIN_NAME];[PERSON_NAME][DOMAIN_NAME][EMAIL_ADDR…" at bounding box center [733, 248] width 329 height 27
type input "[PERSON_NAME][EMAIL_ADDRESS][DOMAIN_NAME]"
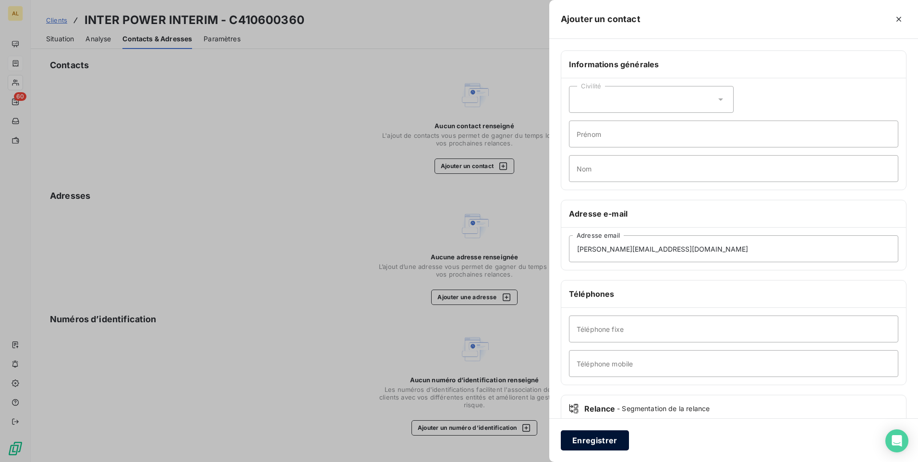
click at [589, 435] on button "Enregistrer" at bounding box center [595, 440] width 68 height 20
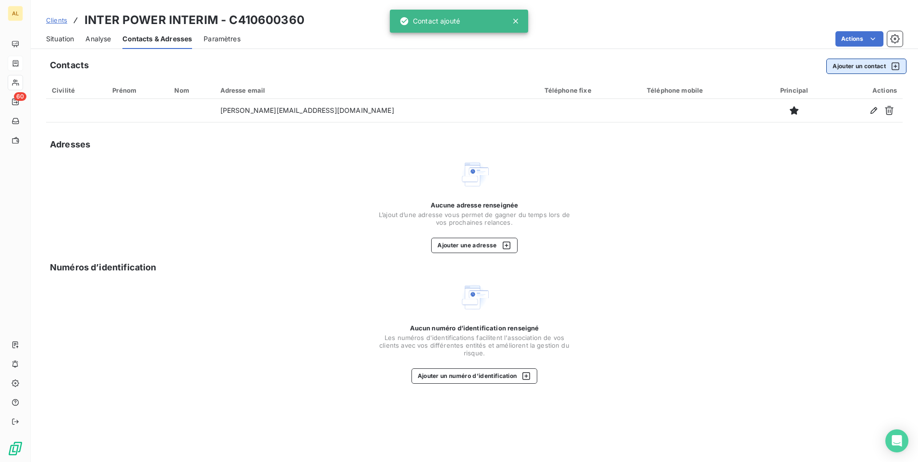
click at [849, 64] on button "Ajouter un contact" at bounding box center [866, 66] width 80 height 15
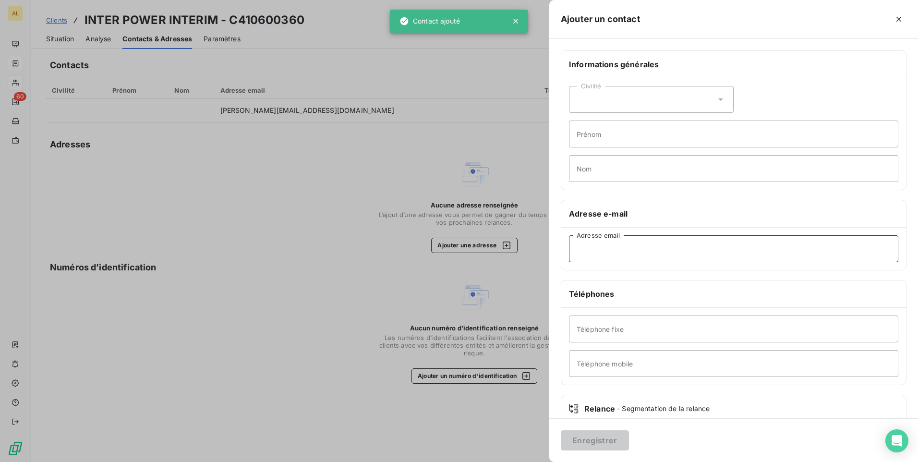
click at [581, 255] on input "Adresse email" at bounding box center [733, 248] width 329 height 27
paste input ";[PERSON_NAME][EMAIL_ADDRESS][DOMAIN_NAME]"
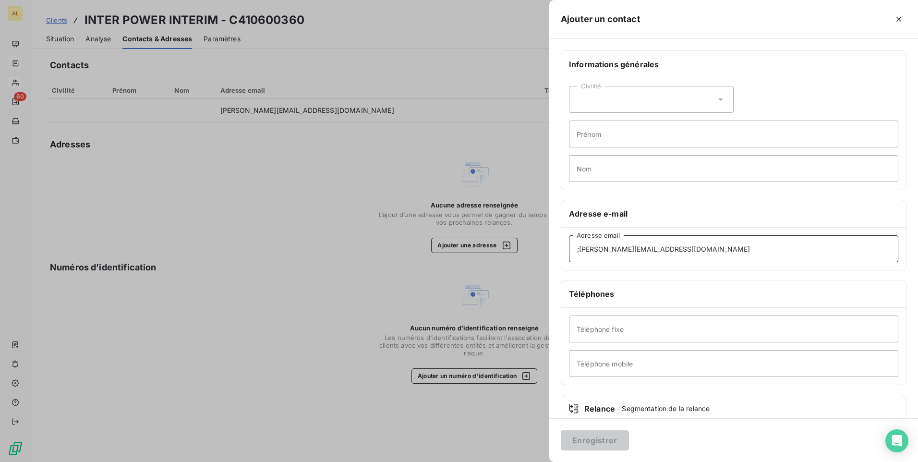
click at [579, 252] on input ";[PERSON_NAME][EMAIL_ADDRESS][DOMAIN_NAME]" at bounding box center [733, 248] width 329 height 27
click at [578, 251] on input ";[PERSON_NAME][EMAIL_ADDRESS][DOMAIN_NAME]" at bounding box center [733, 248] width 329 height 27
click at [579, 251] on input ";[PERSON_NAME][EMAIL_ADDRESS][DOMAIN_NAME]" at bounding box center [733, 248] width 329 height 27
type input "[PERSON_NAME][EMAIL_ADDRESS][DOMAIN_NAME]"
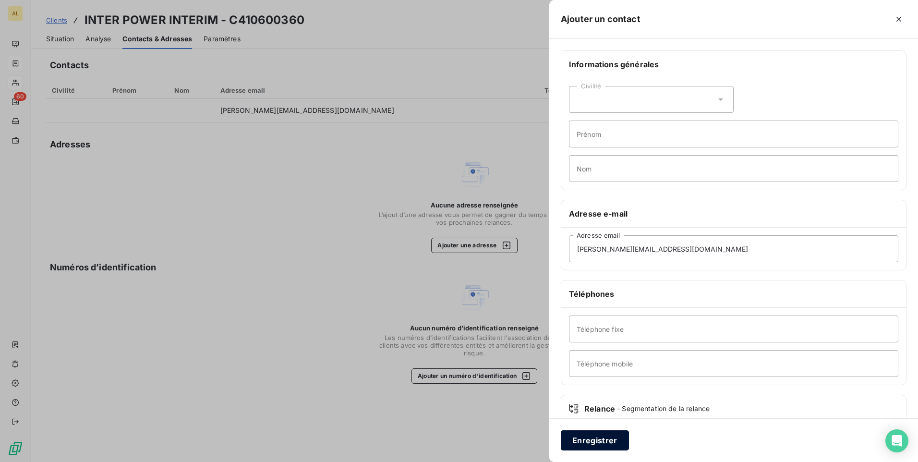
click at [578, 437] on button "Enregistrer" at bounding box center [595, 440] width 68 height 20
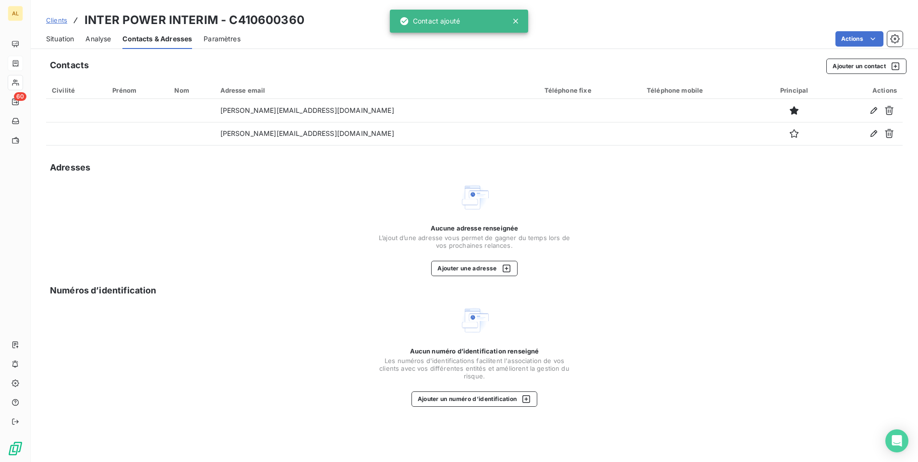
click at [53, 42] on span "Situation" at bounding box center [60, 39] width 28 height 10
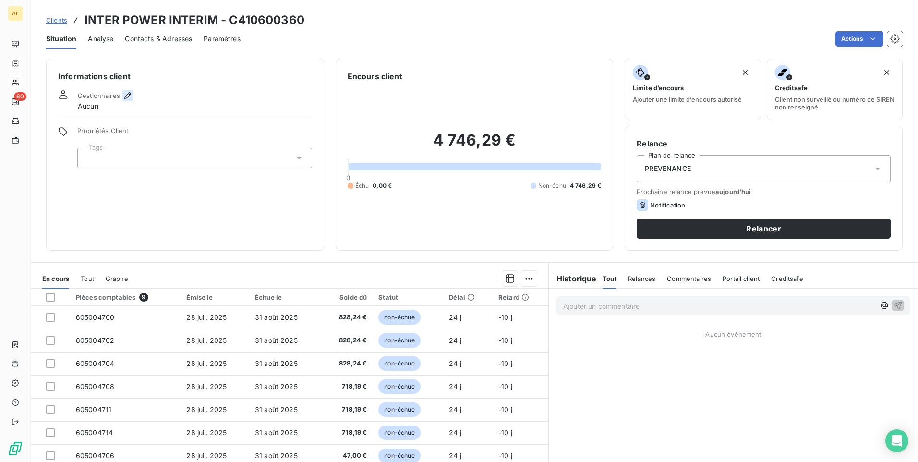
click at [123, 96] on icon "button" at bounding box center [128, 96] width 10 height 10
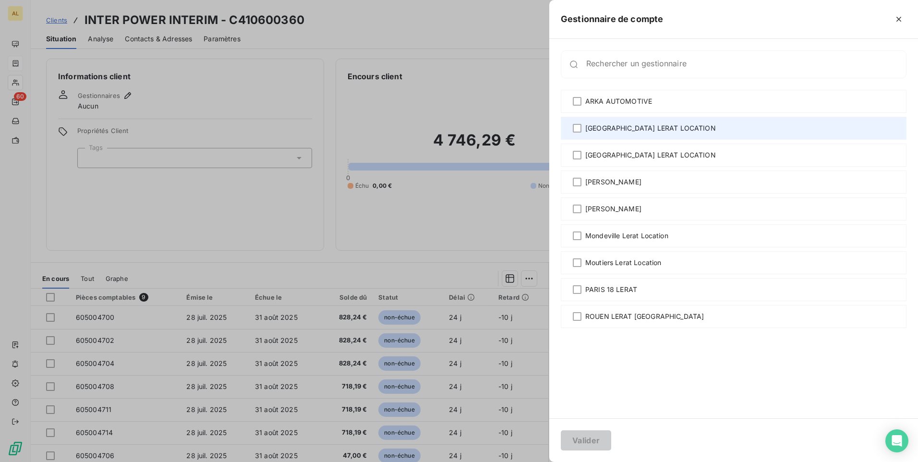
click at [605, 125] on span "[GEOGRAPHIC_DATA] LERAT LOCATION" at bounding box center [650, 128] width 131 height 10
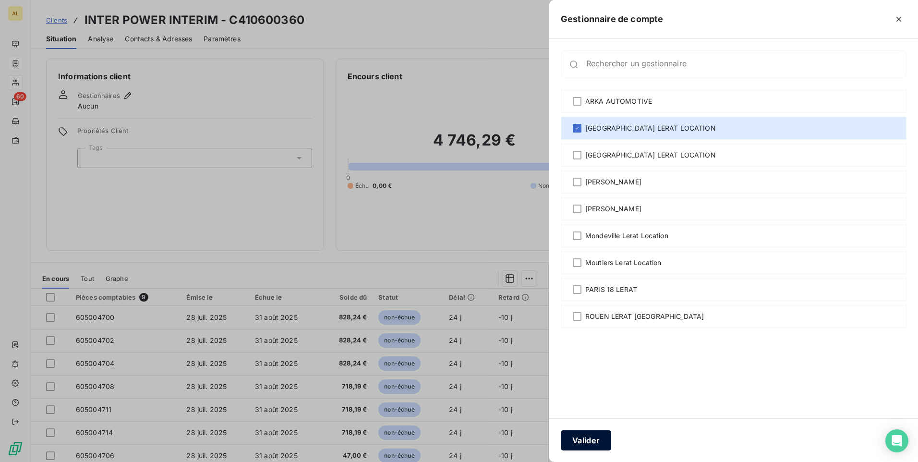
click at [588, 445] on button "Valider" at bounding box center [586, 440] width 50 height 20
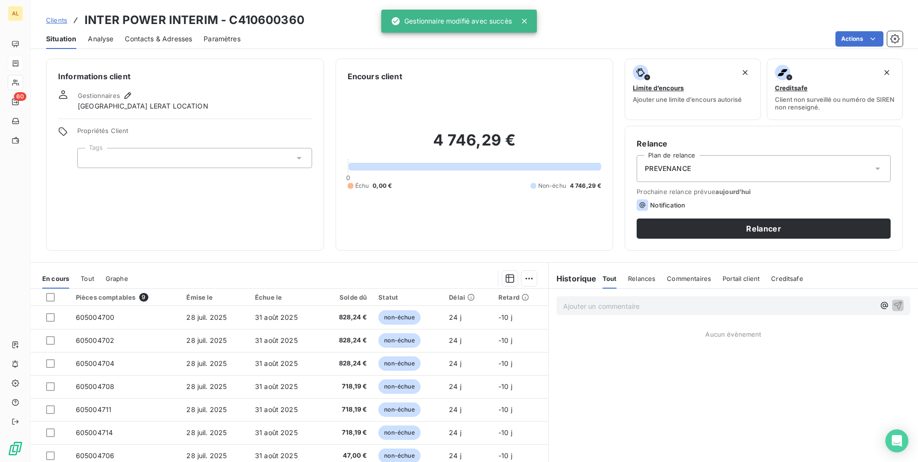
click at [689, 173] on div "PREVENANCE" at bounding box center [764, 168] width 254 height 27
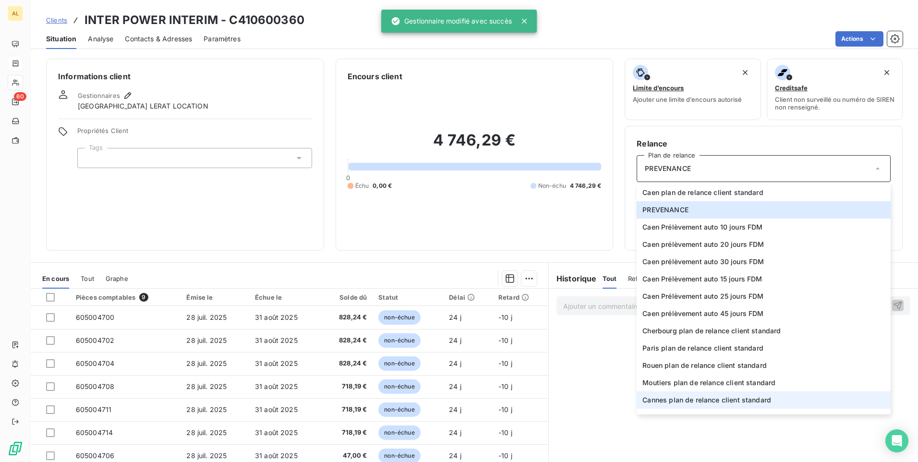
click at [679, 405] on li "Cannes plan de relance client standard" at bounding box center [764, 399] width 254 height 17
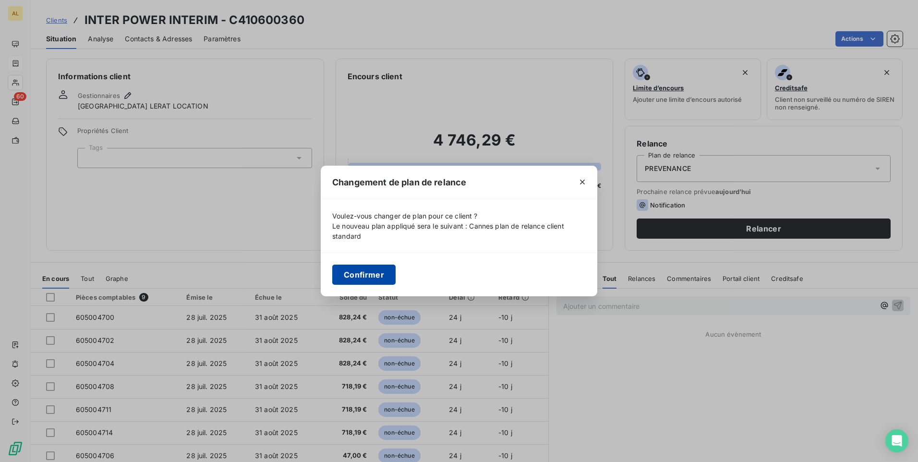
click at [376, 278] on button "Confirmer" at bounding box center [363, 275] width 63 height 20
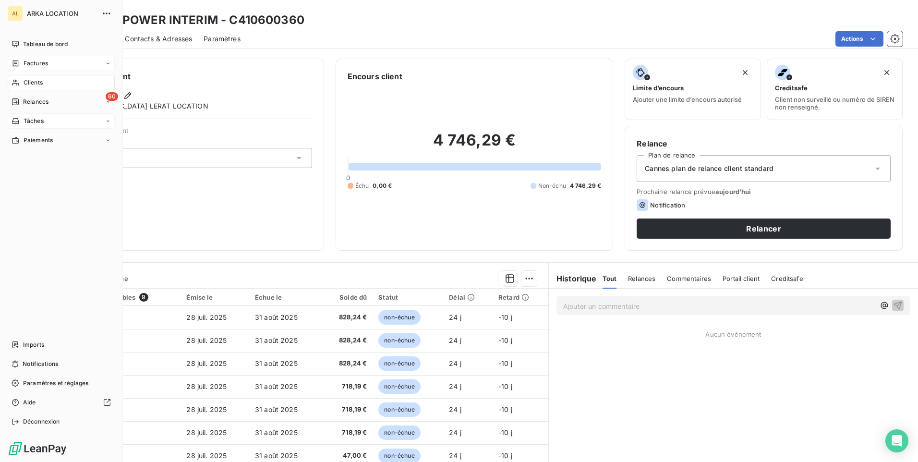
drag, startPoint x: 27, startPoint y: 102, endPoint x: 79, endPoint y: 117, distance: 53.9
click at [27, 102] on span "Relances" at bounding box center [35, 101] width 25 height 9
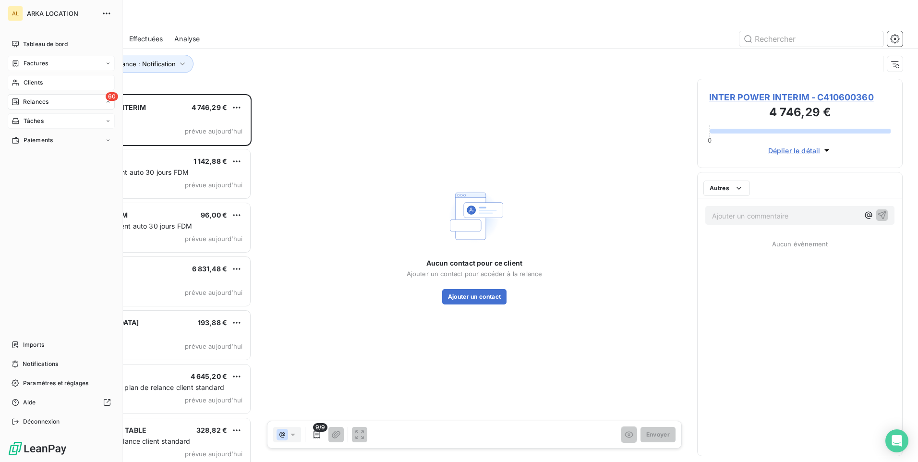
scroll to position [361, 198]
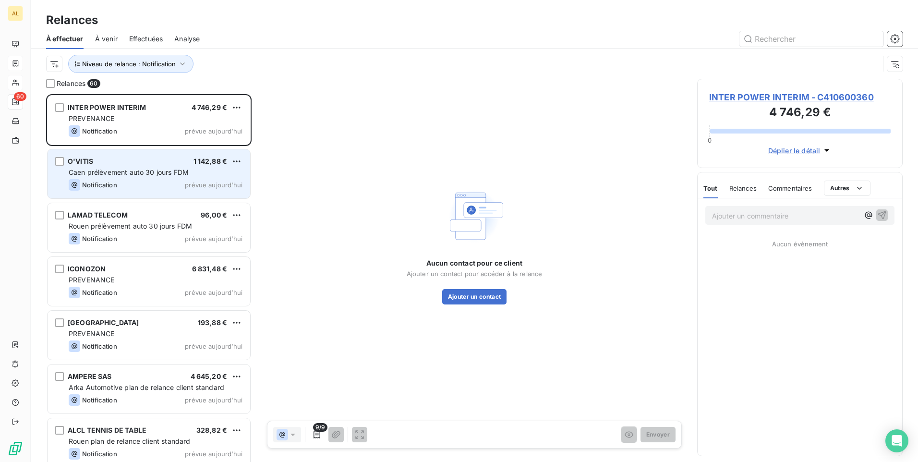
click at [146, 165] on div "O'VITIS 1 142,88 €" at bounding box center [156, 161] width 174 height 9
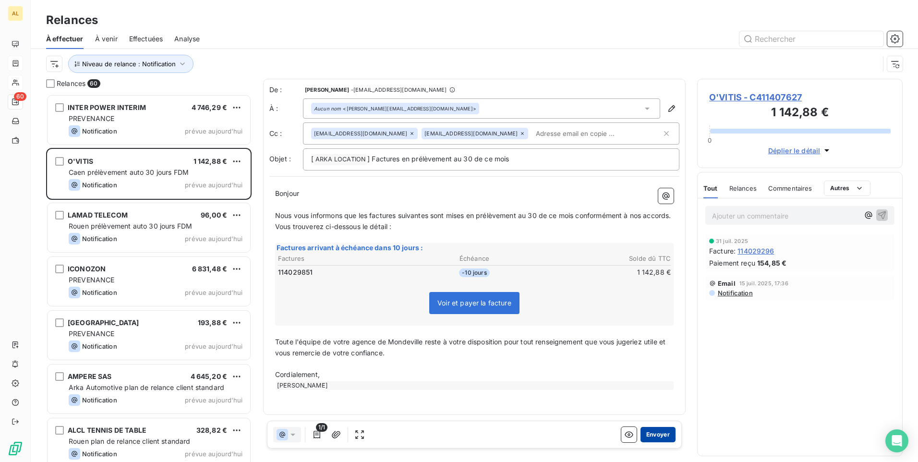
click at [660, 433] on button "Envoyer" at bounding box center [657, 434] width 35 height 15
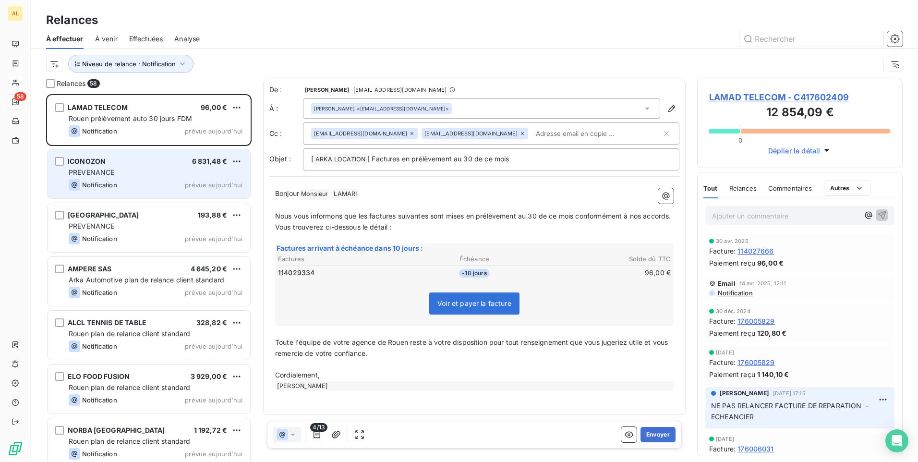
click at [149, 188] on div "Notification prévue aujourd’hui" at bounding box center [156, 185] width 174 height 12
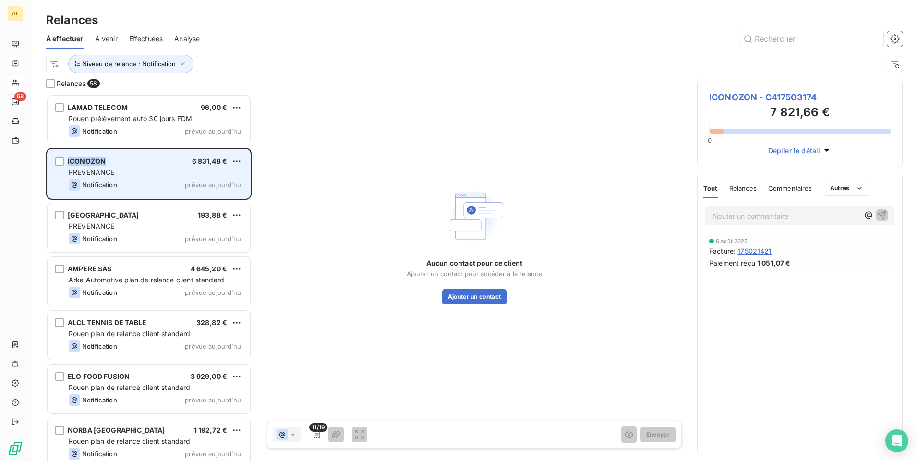
drag, startPoint x: 105, startPoint y: 161, endPoint x: 67, endPoint y: 158, distance: 38.0
click at [67, 158] on div "ICONOZON 6 831,48 € PREVENANCE Notification prévue aujourd’hui" at bounding box center [149, 173] width 203 height 49
drag, startPoint x: 67, startPoint y: 158, endPoint x: 71, endPoint y: 162, distance: 5.5
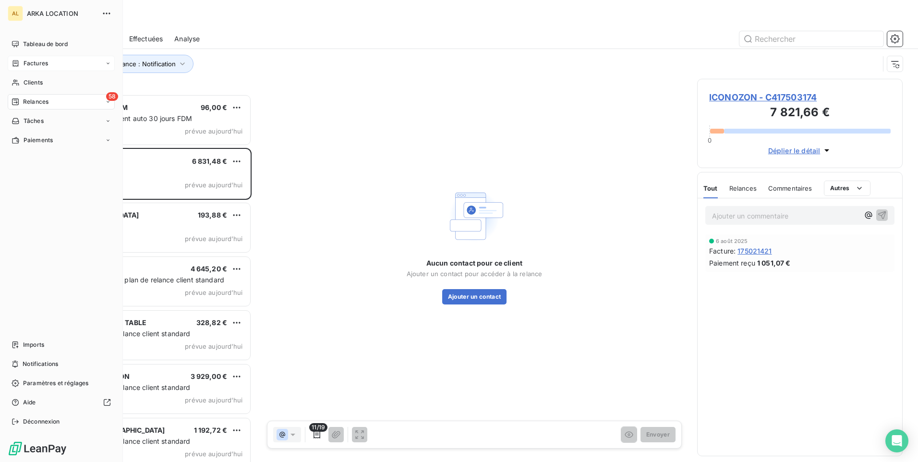
drag, startPoint x: 25, startPoint y: 80, endPoint x: 106, endPoint y: 65, distance: 82.6
click at [25, 80] on span "Clients" at bounding box center [33, 82] width 19 height 9
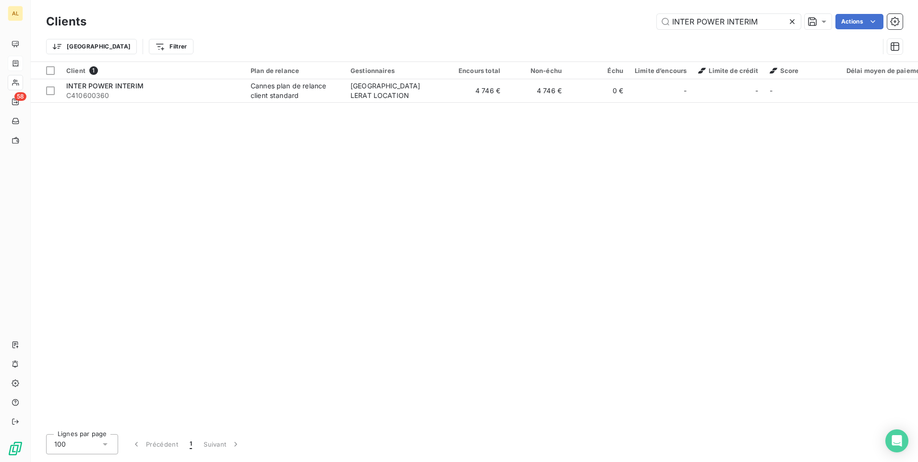
drag, startPoint x: 758, startPoint y: 22, endPoint x: 612, endPoint y: 23, distance: 146.0
click at [605, 23] on div "INTER POWER INTERIM Actions" at bounding box center [500, 21] width 805 height 15
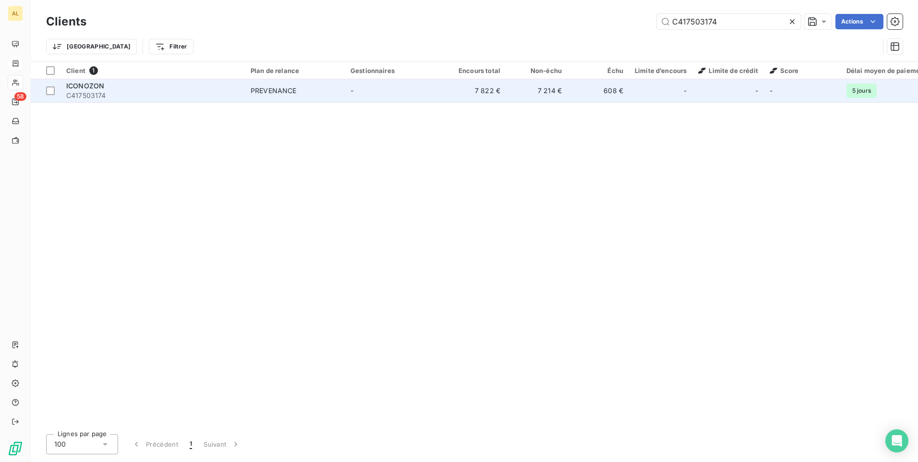
type input "C417503174"
click at [324, 97] on td "PREVENANCE" at bounding box center [295, 90] width 100 height 23
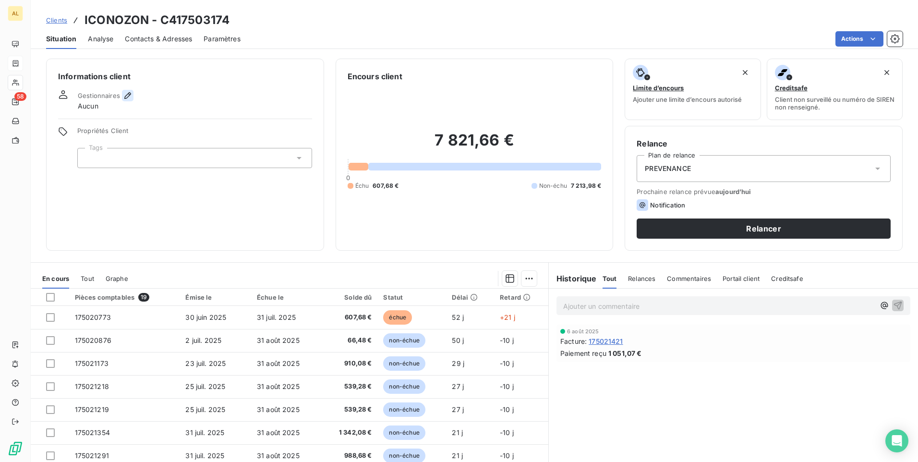
click at [125, 94] on icon "button" at bounding box center [128, 96] width 10 height 10
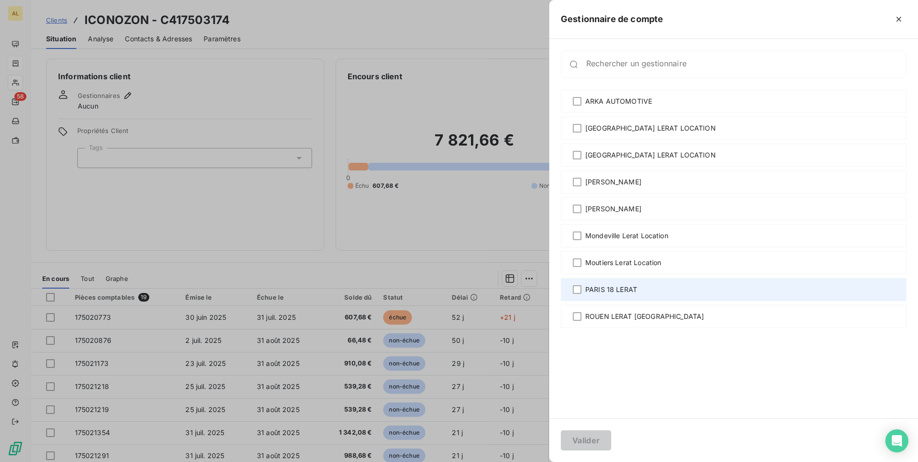
click at [647, 290] on div "PARIS 18 LERAT" at bounding box center [734, 289] width 346 height 23
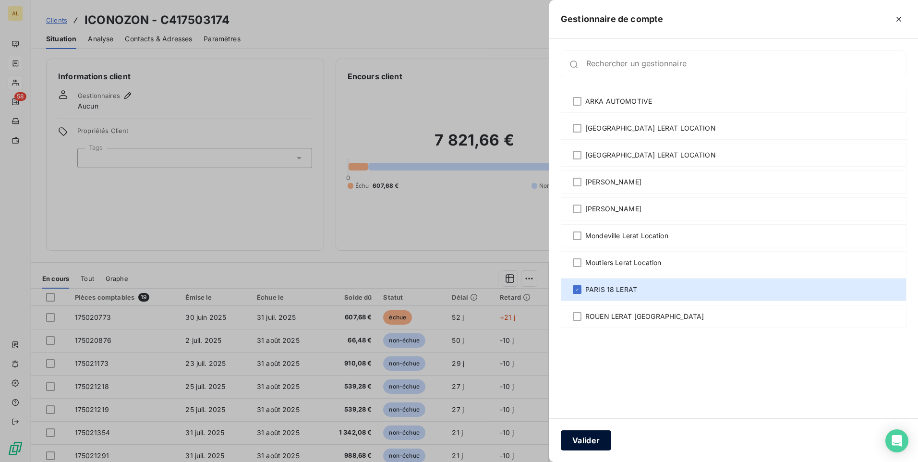
click at [595, 443] on button "Valider" at bounding box center [586, 440] width 50 height 20
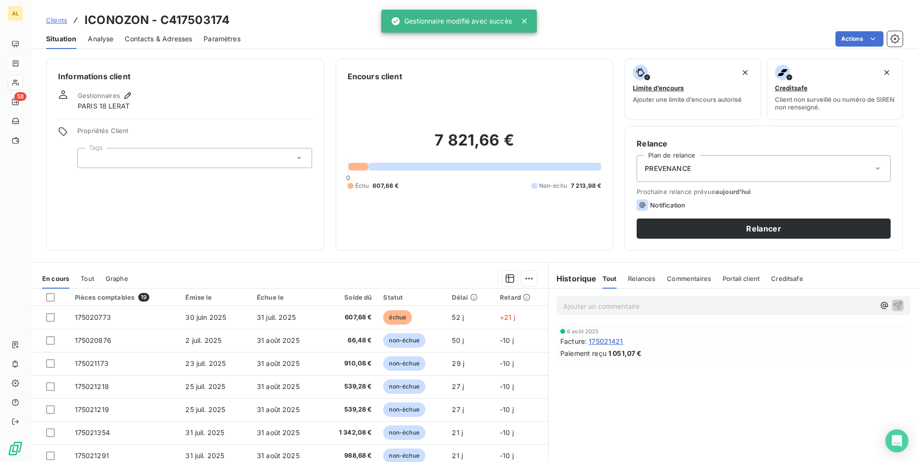
click at [687, 162] on div "PREVENANCE" at bounding box center [764, 168] width 254 height 27
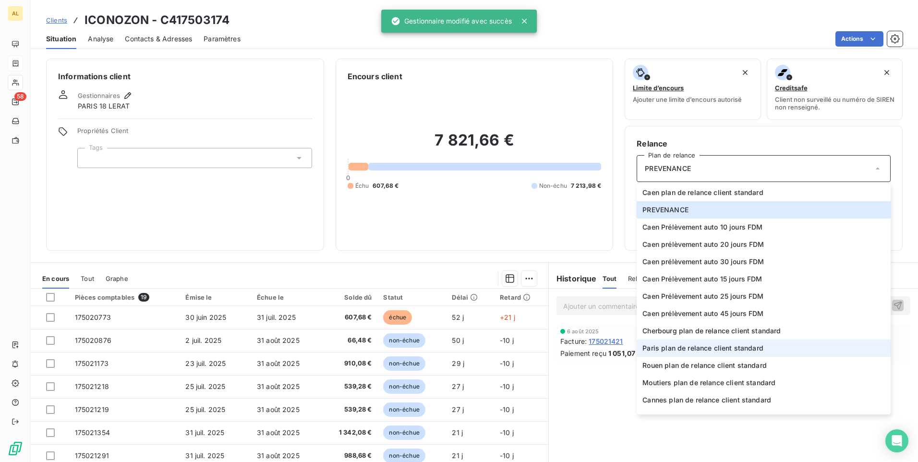
click at [681, 351] on span "Paris plan de relance client standard" at bounding box center [702, 348] width 121 height 10
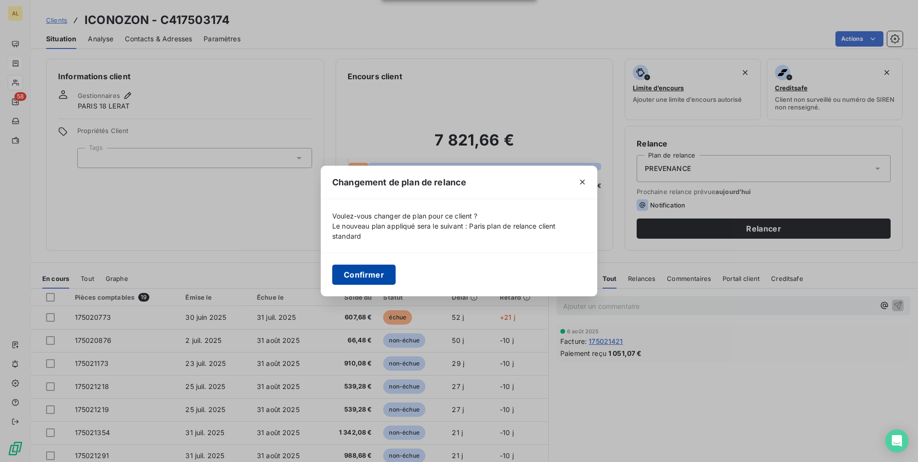
click at [344, 273] on button "Confirmer" at bounding box center [363, 275] width 63 height 20
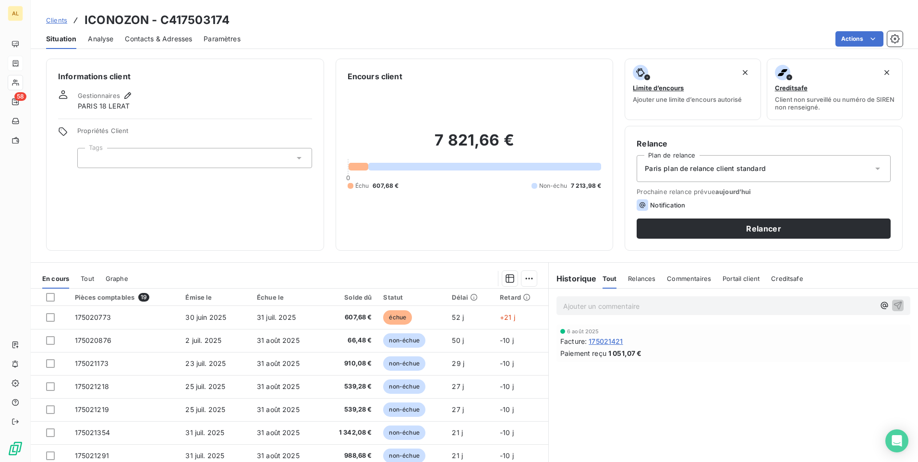
click at [175, 39] on span "Contacts & Adresses" at bounding box center [158, 39] width 67 height 10
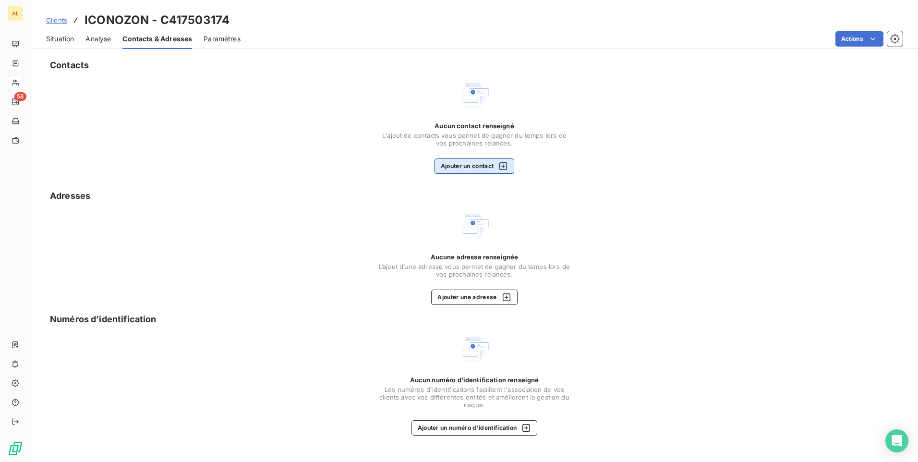
click at [469, 165] on button "Ajouter un contact" at bounding box center [475, 165] width 80 height 15
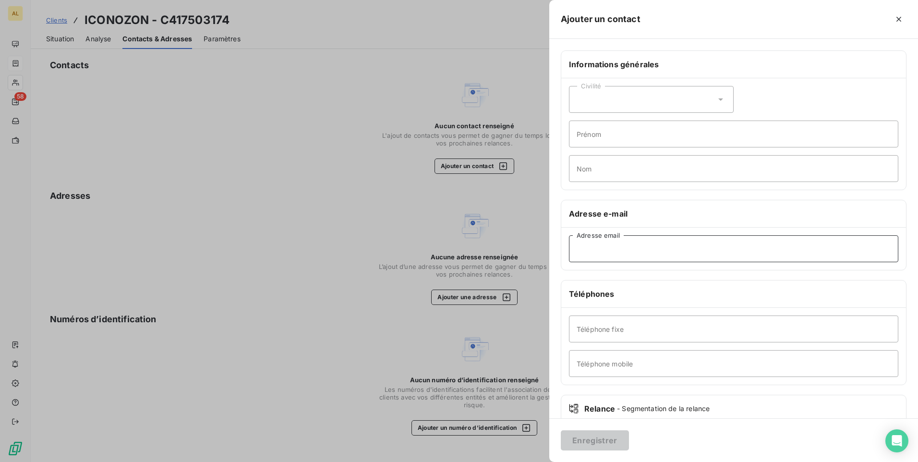
drag, startPoint x: 610, startPoint y: 247, endPoint x: 604, endPoint y: 248, distance: 6.8
click at [608, 247] on input "Adresse email" at bounding box center [733, 248] width 329 height 27
paste input "[EMAIL_ADDRESS][DOMAIN_NAME]"
type input "[EMAIL_ADDRESS][DOMAIN_NAME]"
click at [583, 435] on button "Enregistrer" at bounding box center [595, 440] width 68 height 20
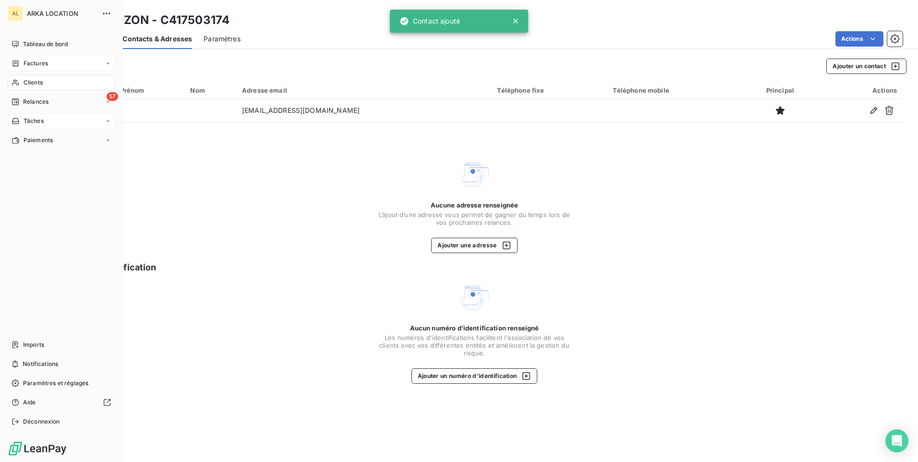
drag, startPoint x: 36, startPoint y: 96, endPoint x: 69, endPoint y: 123, distance: 42.6
click at [36, 96] on div "57 Relances" at bounding box center [61, 101] width 107 height 15
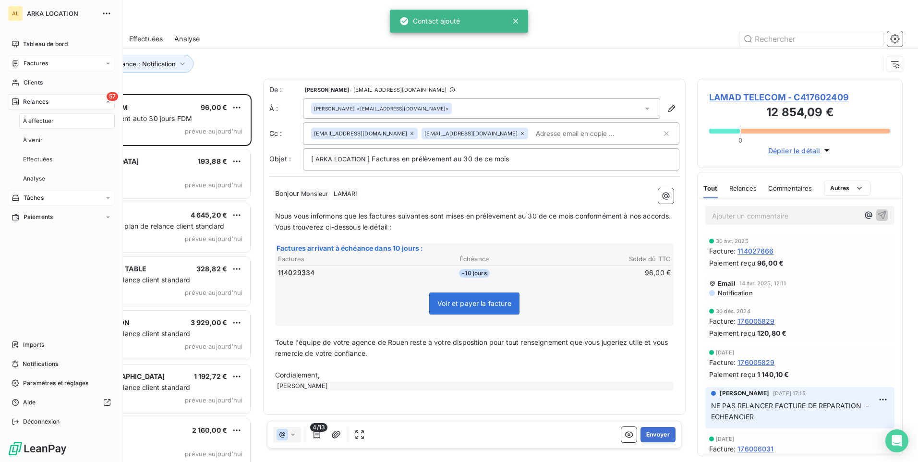
scroll to position [361, 198]
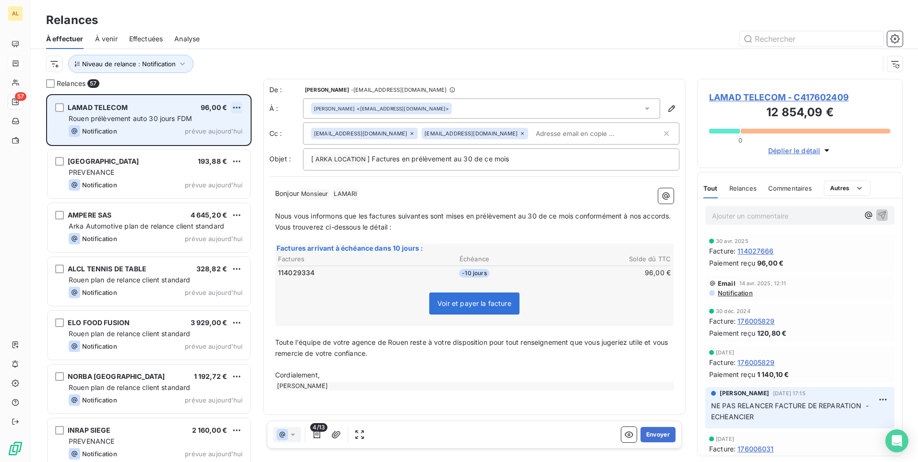
click at [237, 108] on html "AL 57 Relances À effectuer À venir Effectuées Analyse Niveau de relance : Notif…" at bounding box center [459, 231] width 918 height 462
click at [214, 148] on div "Passer cette action" at bounding box center [195, 143] width 86 height 15
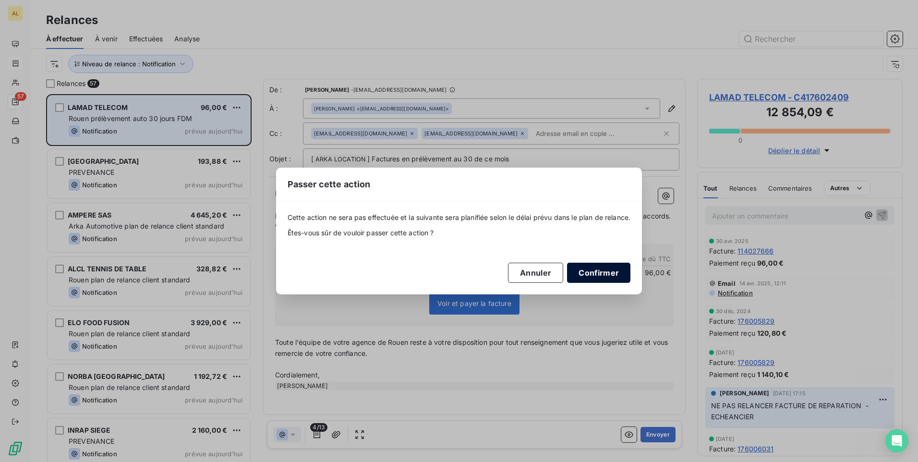
click at [604, 277] on button "Confirmer" at bounding box center [598, 273] width 63 height 20
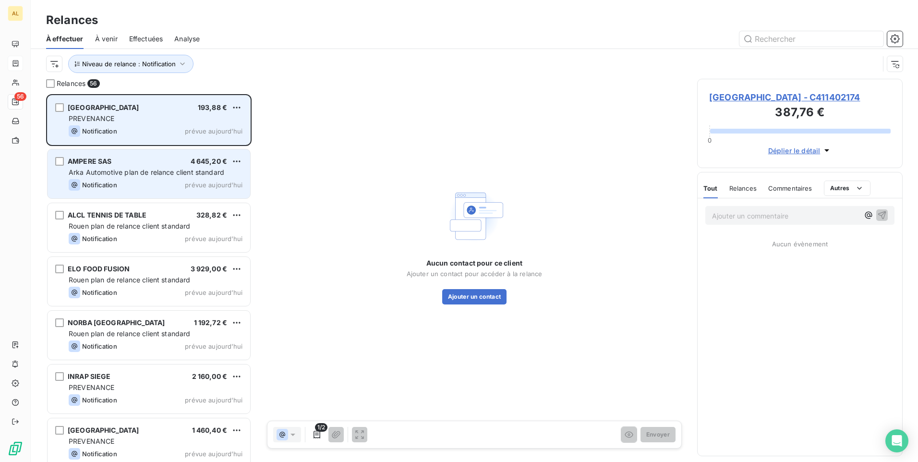
click at [137, 170] on span "Arka Automotive plan de relance client standard" at bounding box center [147, 172] width 156 height 8
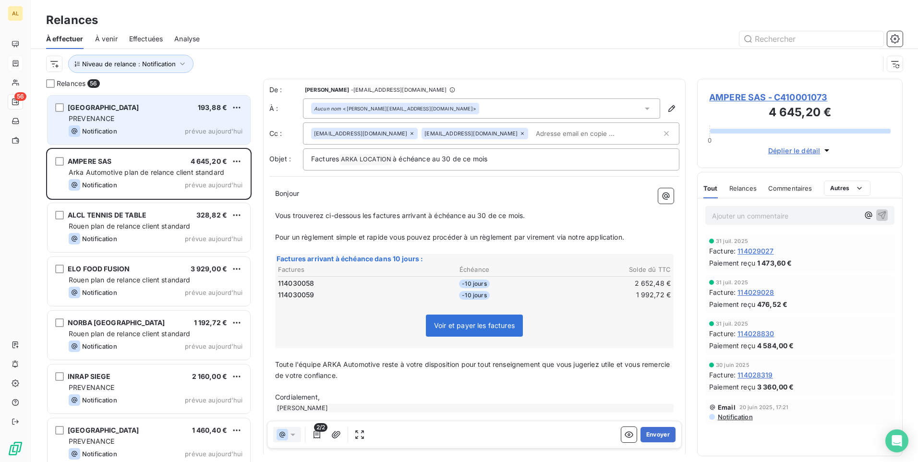
scroll to position [43, 0]
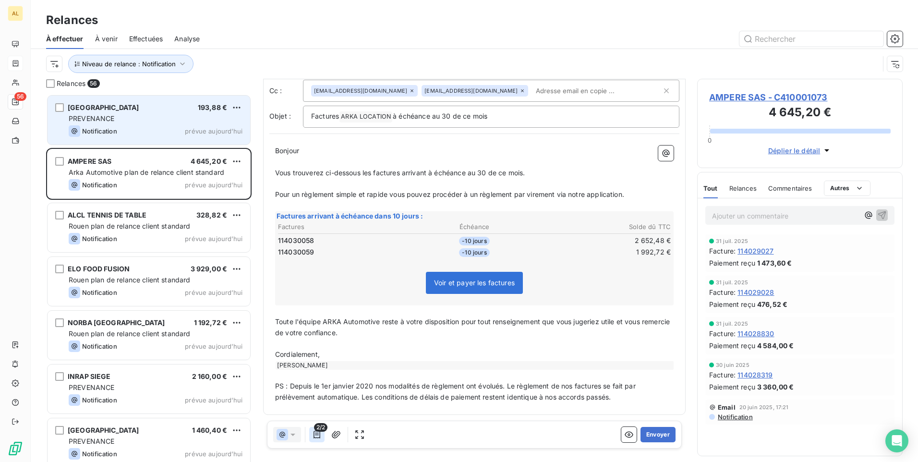
click at [313, 433] on icon "button" at bounding box center [317, 435] width 10 height 10
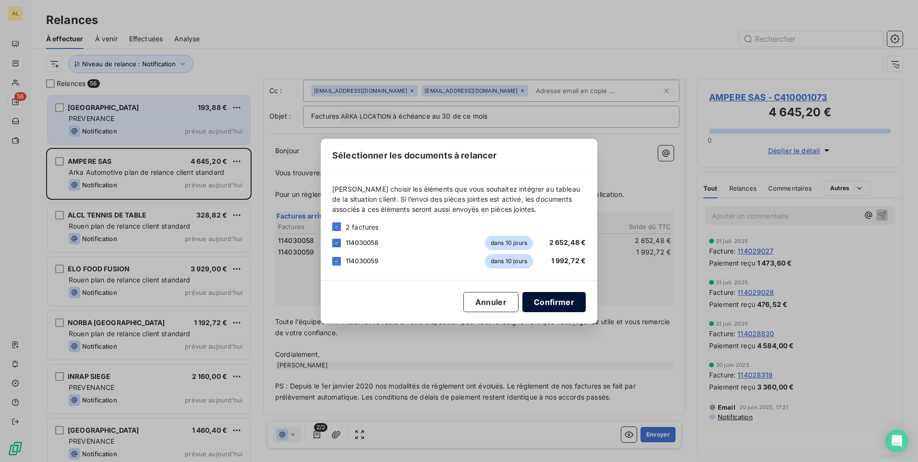
click at [560, 299] on button "Confirmer" at bounding box center [553, 302] width 63 height 20
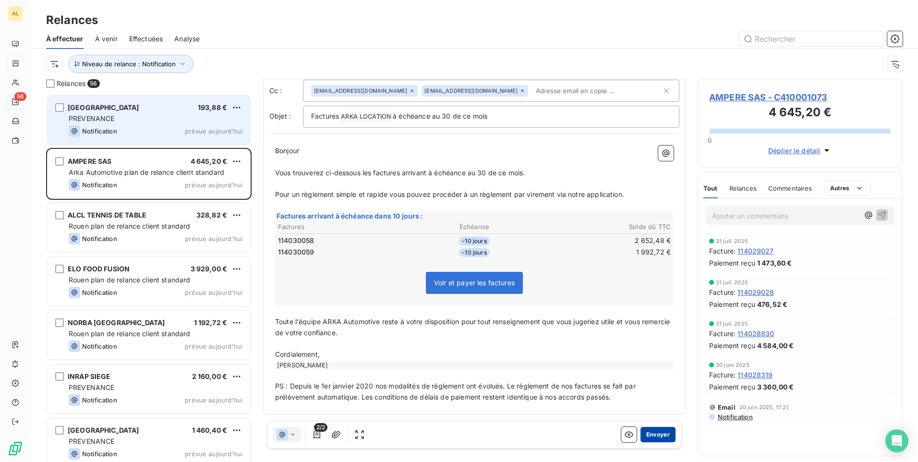
click at [659, 437] on button "Envoyer" at bounding box center [657, 434] width 35 height 15
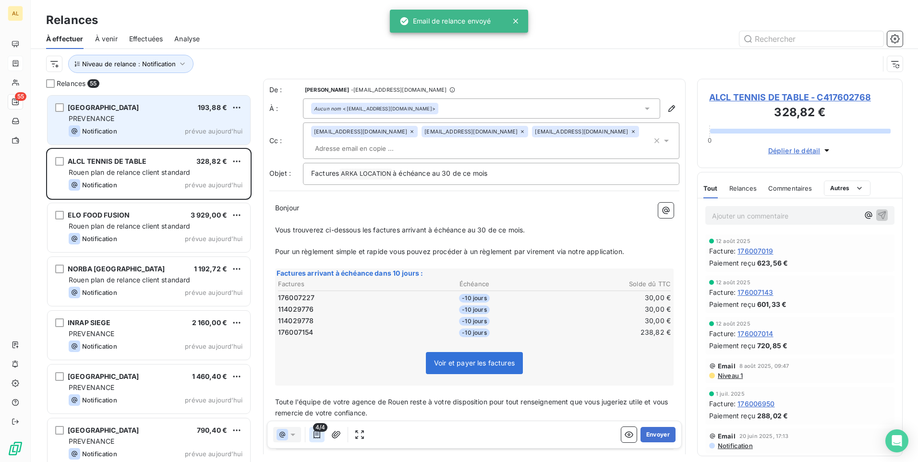
click at [320, 435] on icon "button" at bounding box center [317, 435] width 7 height 8
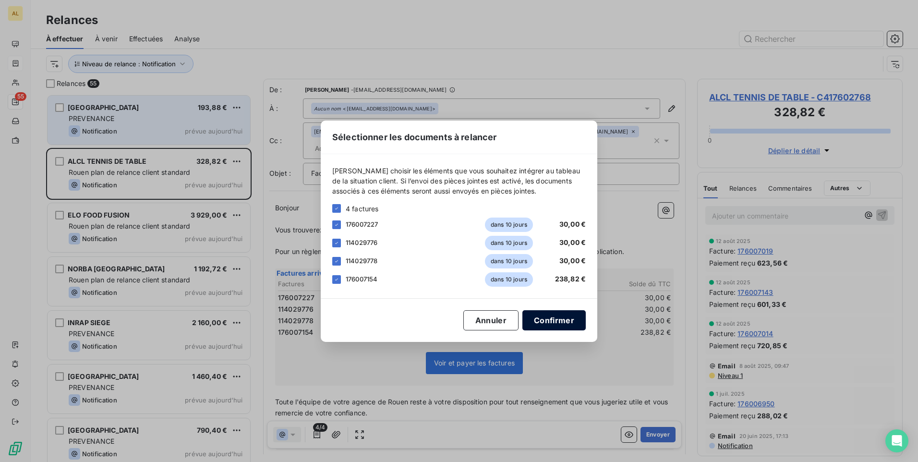
click at [580, 317] on button "Confirmer" at bounding box center [553, 320] width 63 height 20
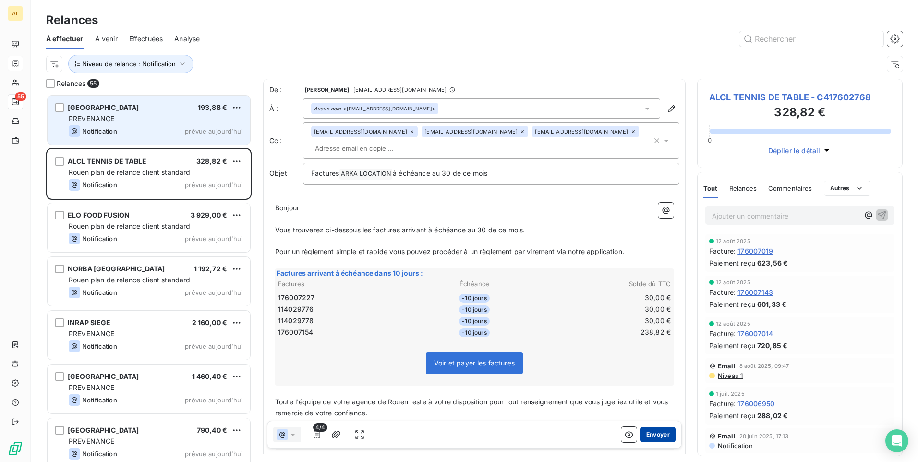
click at [659, 435] on button "Envoyer" at bounding box center [657, 434] width 35 height 15
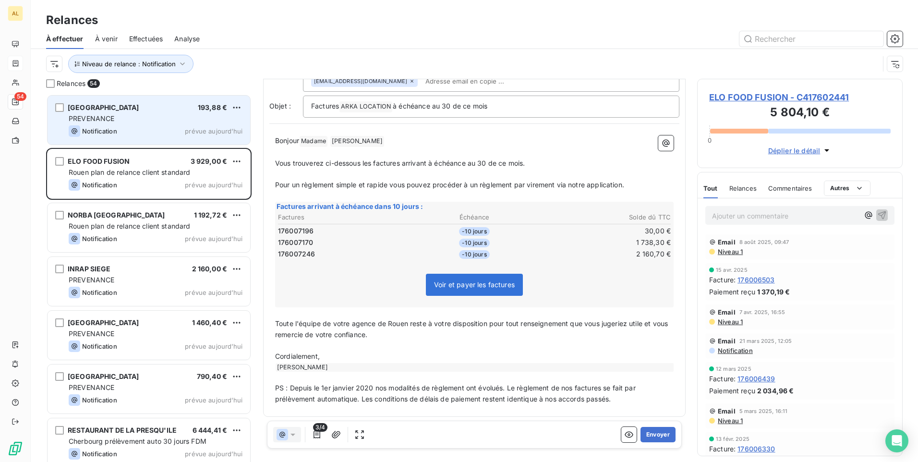
scroll to position [70, 0]
click at [320, 440] on button "button" at bounding box center [316, 434] width 15 height 15
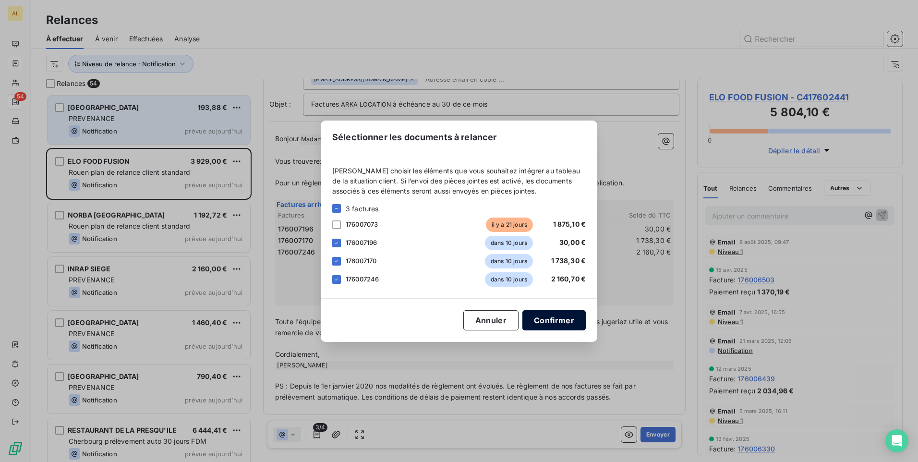
click at [545, 320] on button "Confirmer" at bounding box center [553, 320] width 63 height 20
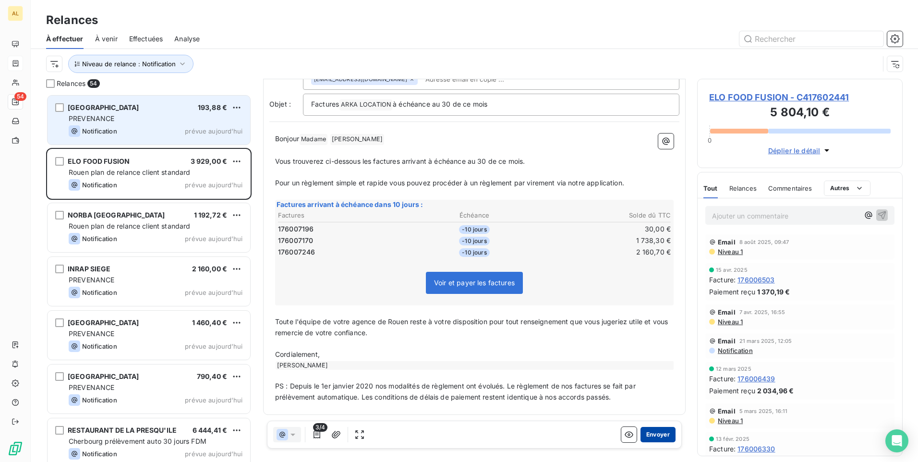
click at [657, 433] on button "Envoyer" at bounding box center [657, 434] width 35 height 15
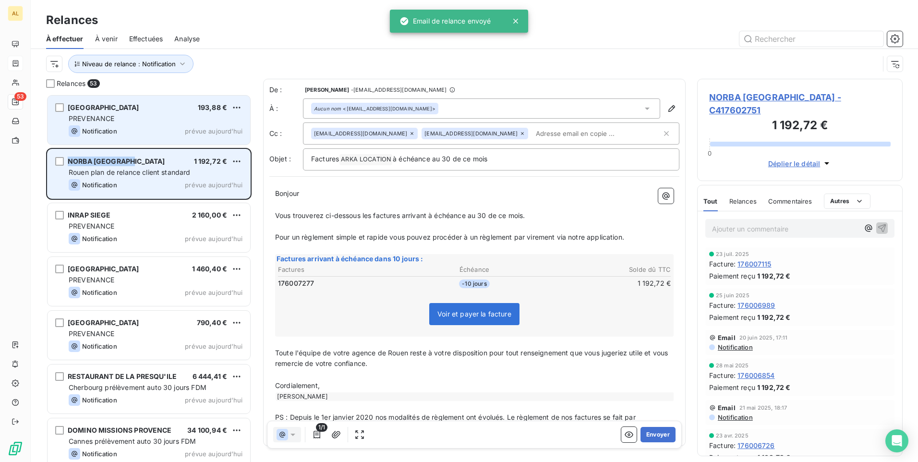
drag, startPoint x: 139, startPoint y: 161, endPoint x: 53, endPoint y: 159, distance: 86.0
click at [53, 159] on div "NORBA NORMANDIE 1 192,72 € Rouen plan de relance client standard Notification p…" at bounding box center [149, 173] width 203 height 49
drag, startPoint x: 53, startPoint y: 159, endPoint x: 91, endPoint y: 161, distance: 38.0
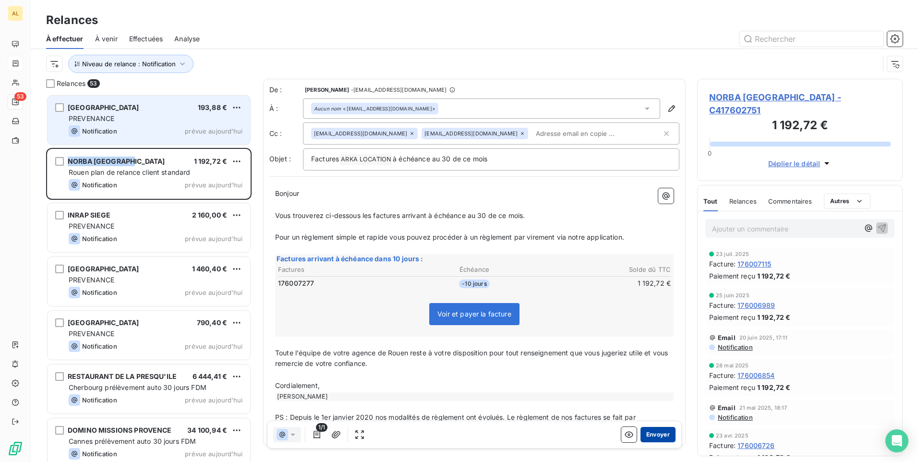
click at [651, 437] on button "Envoyer" at bounding box center [657, 434] width 35 height 15
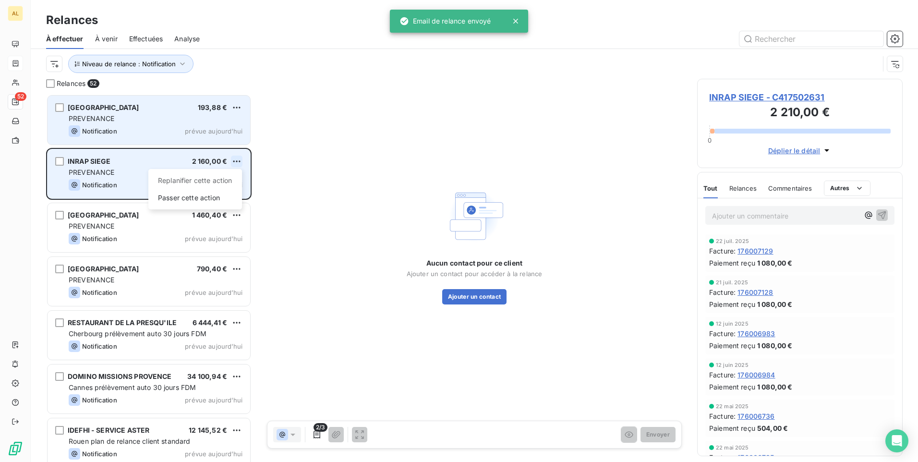
click at [236, 160] on html "AL 52 Relances À effectuer À venir Effectuées Analyse Niveau de relance : Notif…" at bounding box center [459, 231] width 918 height 462
click at [203, 197] on div "Passer cette action" at bounding box center [195, 197] width 86 height 15
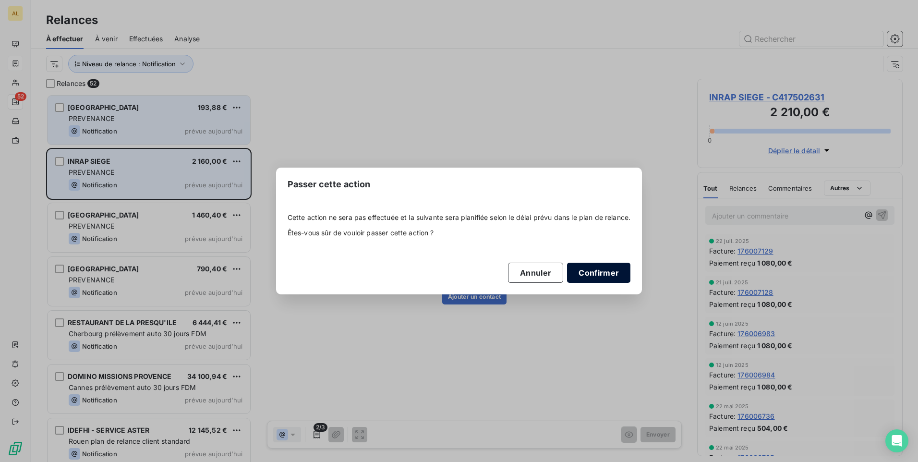
click at [596, 278] on button "Confirmer" at bounding box center [598, 273] width 63 height 20
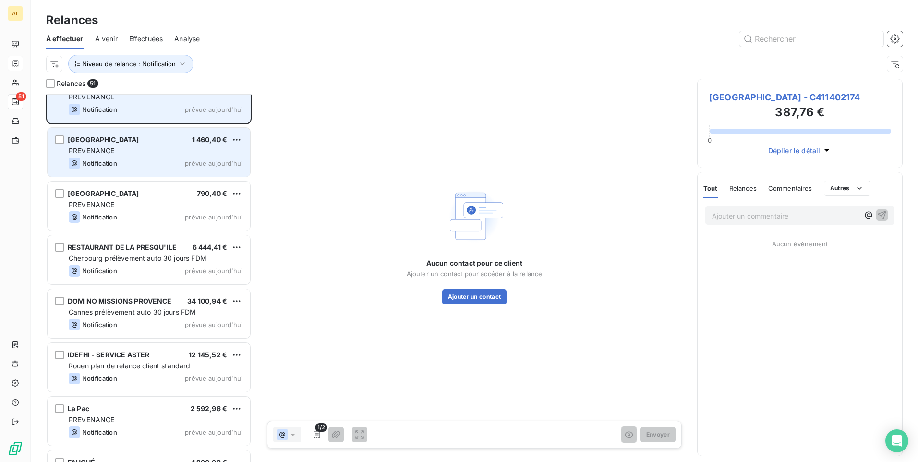
scroll to position [48, 0]
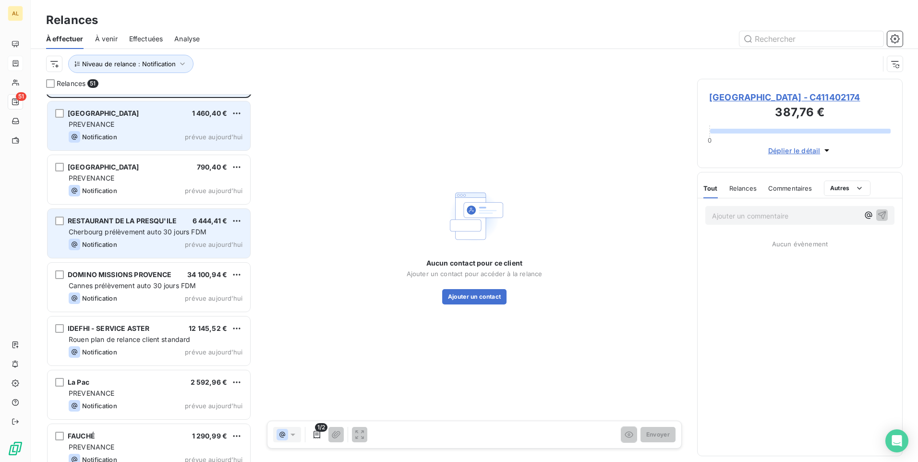
click at [134, 238] on div "RESTAURANT DE LA PRESQU'ILE 6 444,41 € [GEOGRAPHIC_DATA] prélèvement auto 30 jo…" at bounding box center [149, 233] width 203 height 49
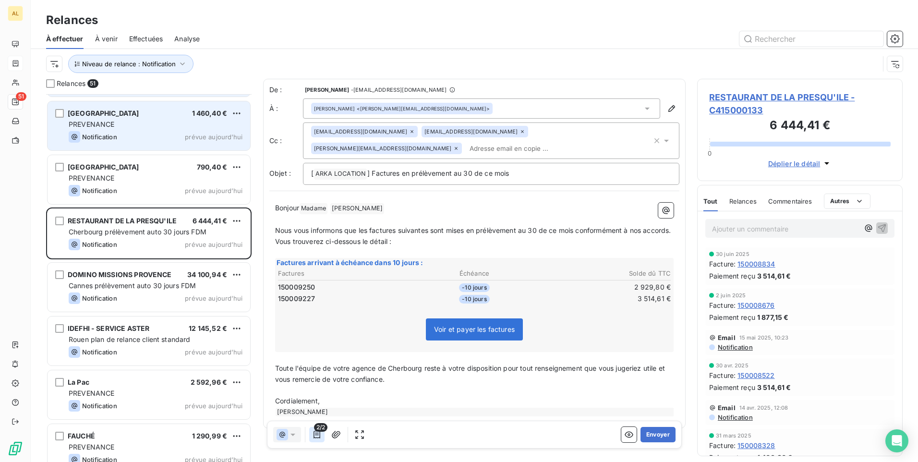
click at [321, 436] on icon "button" at bounding box center [317, 435] width 10 height 10
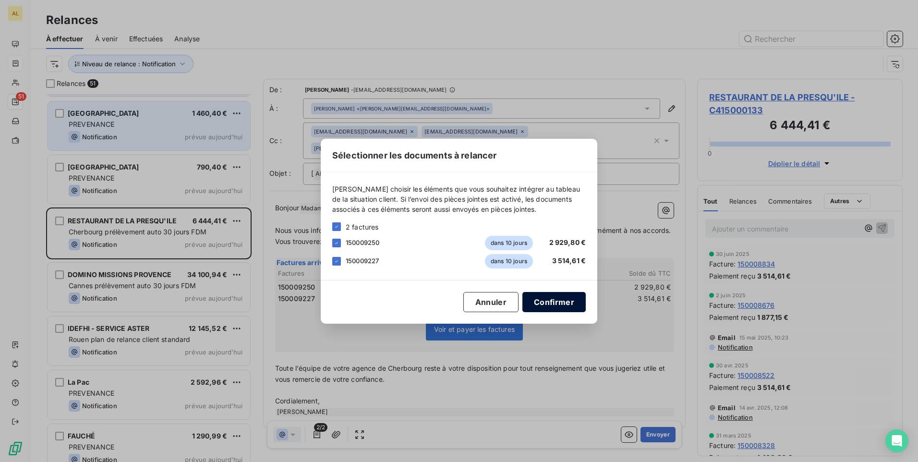
click at [563, 300] on button "Confirmer" at bounding box center [553, 302] width 63 height 20
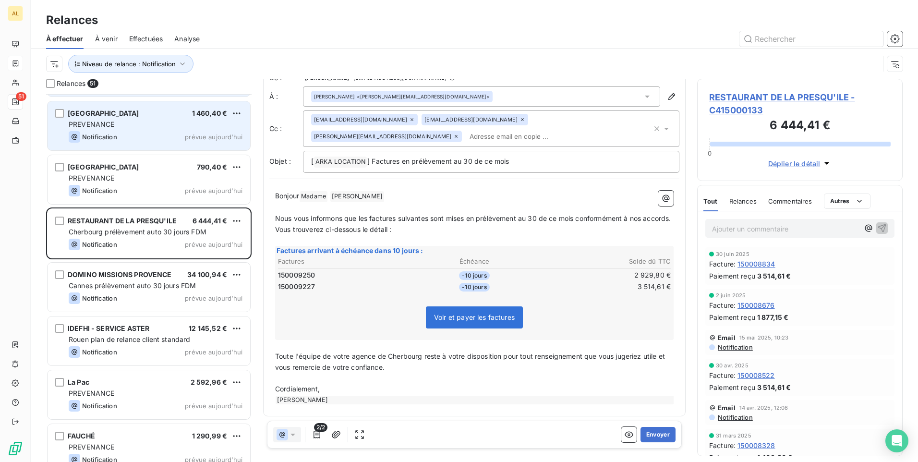
scroll to position [25, 0]
click at [648, 435] on button "Envoyer" at bounding box center [657, 434] width 35 height 15
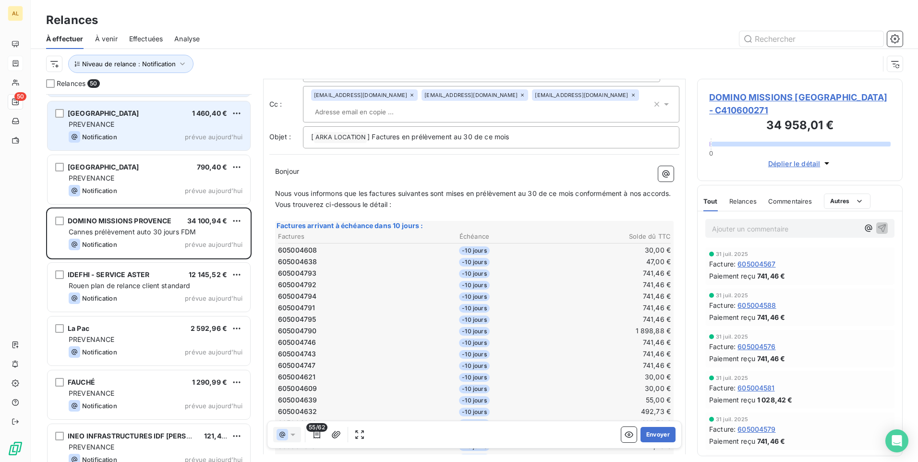
scroll to position [289, 0]
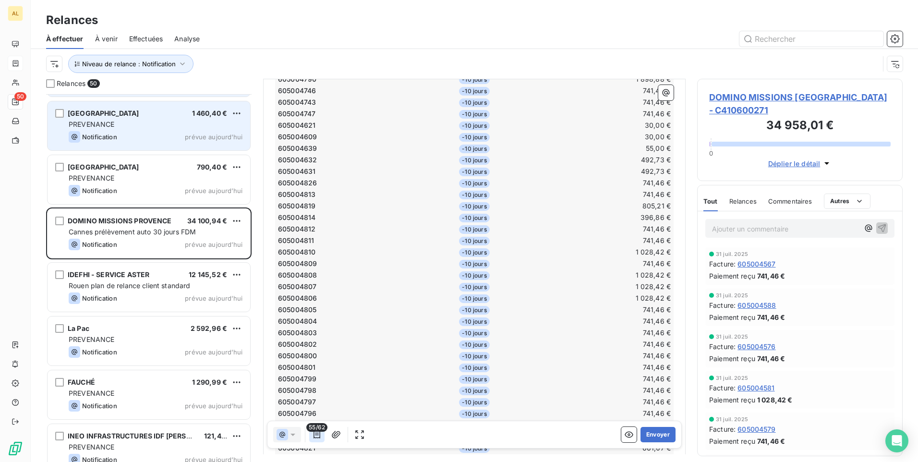
click at [316, 441] on button "button" at bounding box center [316, 434] width 15 height 15
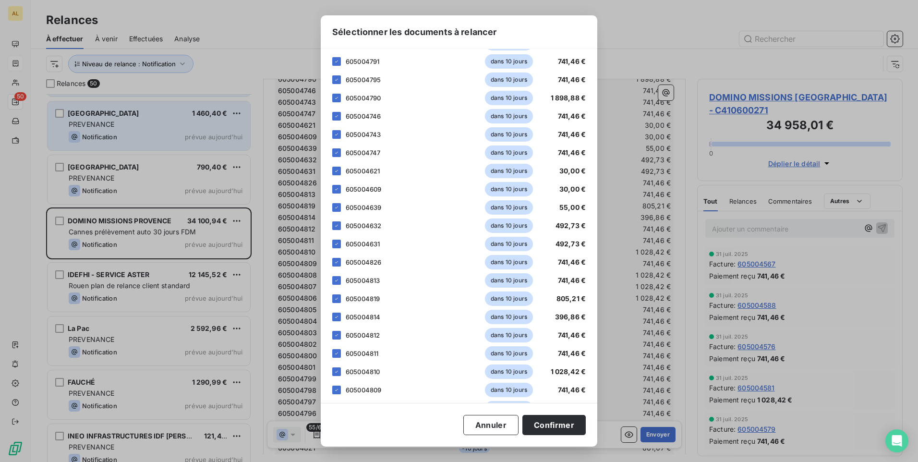
scroll to position [0, 0]
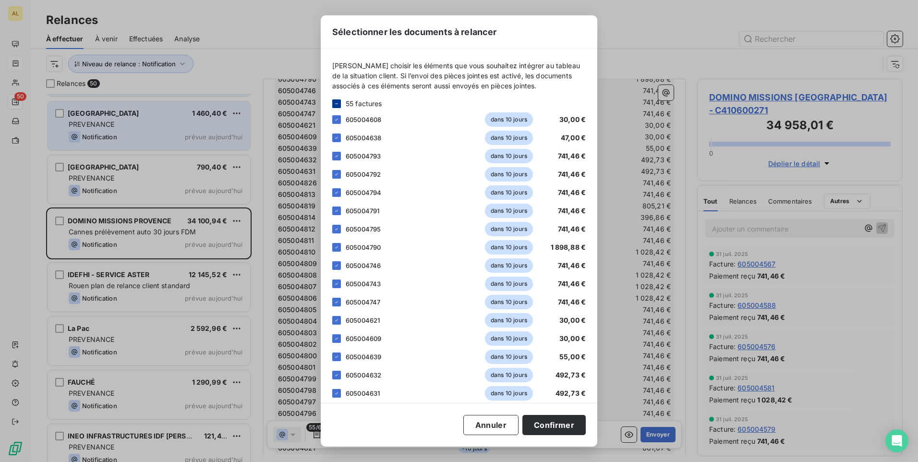
click at [336, 105] on icon at bounding box center [337, 104] width 6 height 6
click at [337, 105] on icon at bounding box center [337, 104] width 6 height 6
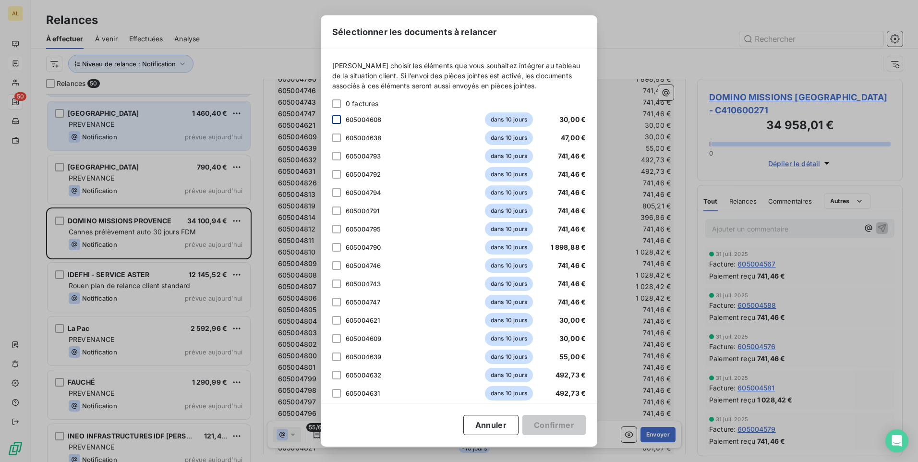
click at [338, 121] on div at bounding box center [336, 119] width 9 height 9
click at [337, 338] on div at bounding box center [336, 338] width 9 height 9
click at [335, 374] on div at bounding box center [336, 375] width 9 height 9
click at [335, 394] on div at bounding box center [336, 393] width 9 height 9
click at [334, 321] on div at bounding box center [336, 320] width 9 height 9
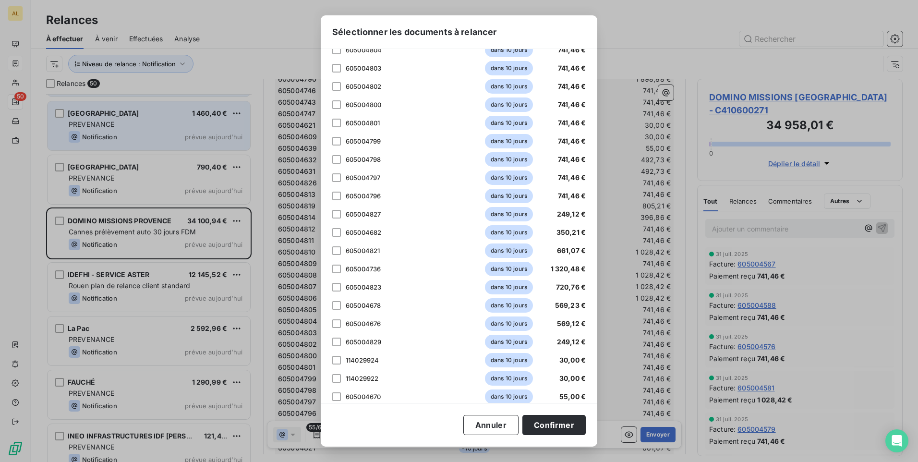
scroll to position [576, 0]
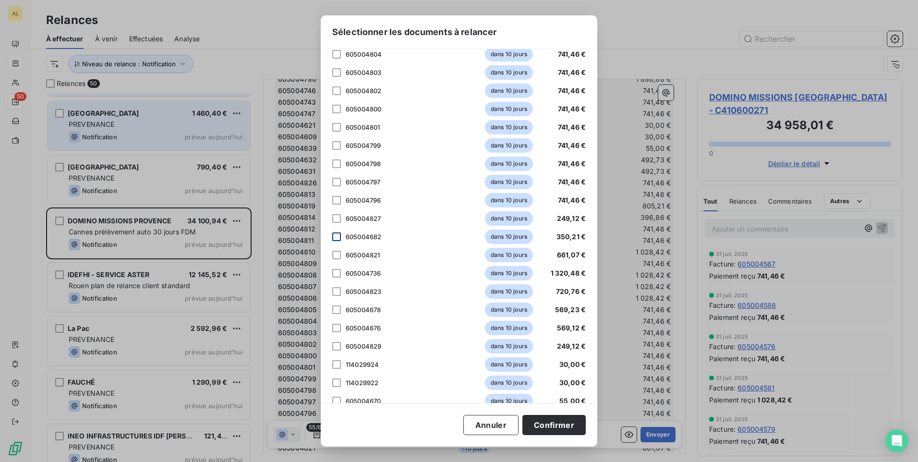
click at [334, 238] on div at bounding box center [336, 236] width 9 height 9
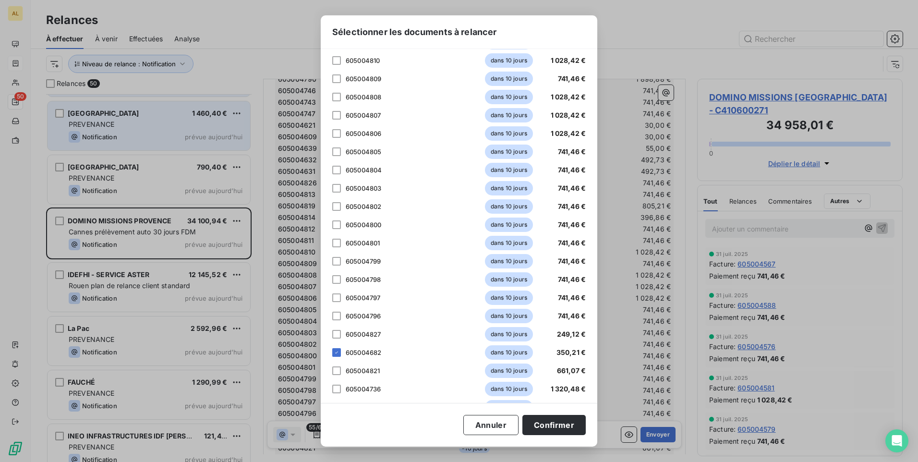
scroll to position [480, 0]
click at [339, 349] on div at bounding box center [336, 351] width 9 height 9
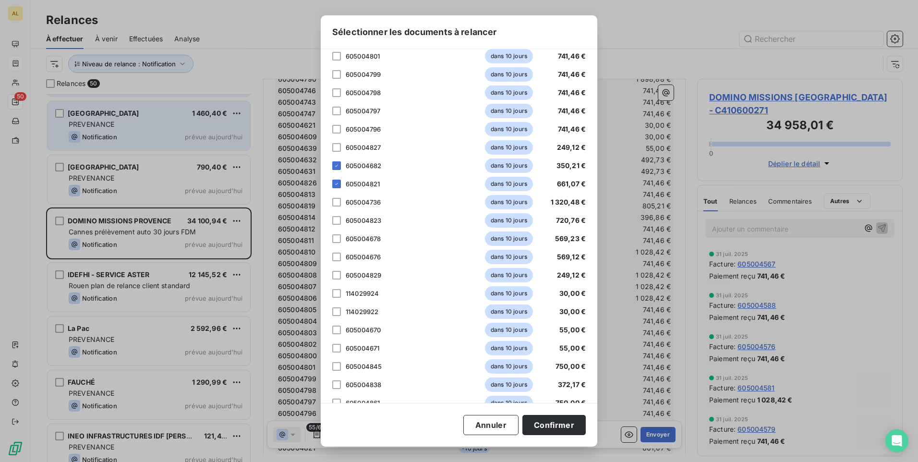
scroll to position [672, 0]
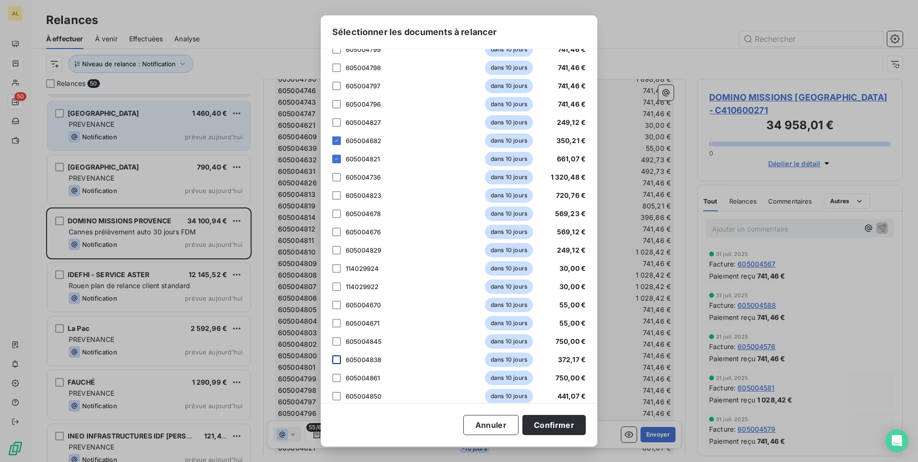
click at [335, 358] on div at bounding box center [336, 359] width 9 height 9
click at [335, 381] on div at bounding box center [336, 378] width 9 height 9
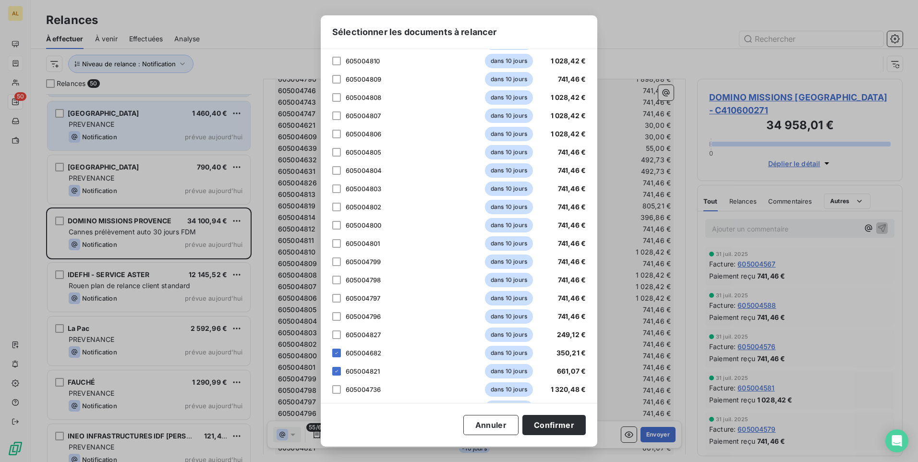
scroll to position [480, 0]
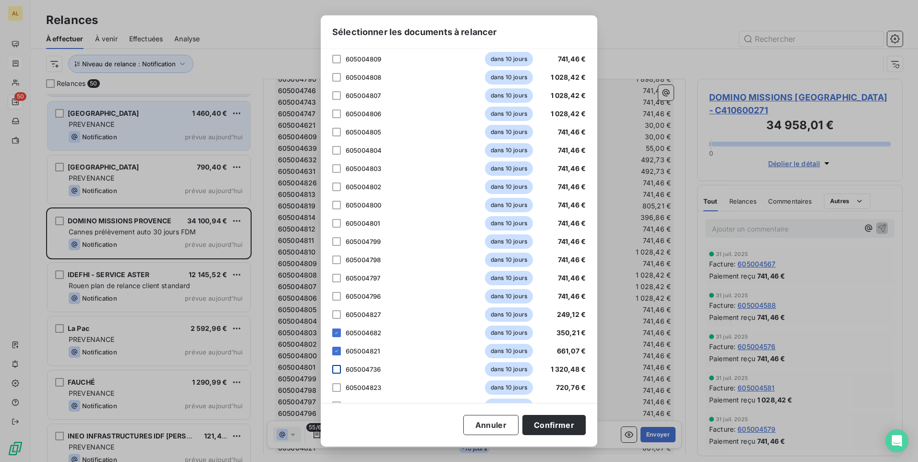
click at [339, 369] on div at bounding box center [336, 369] width 9 height 9
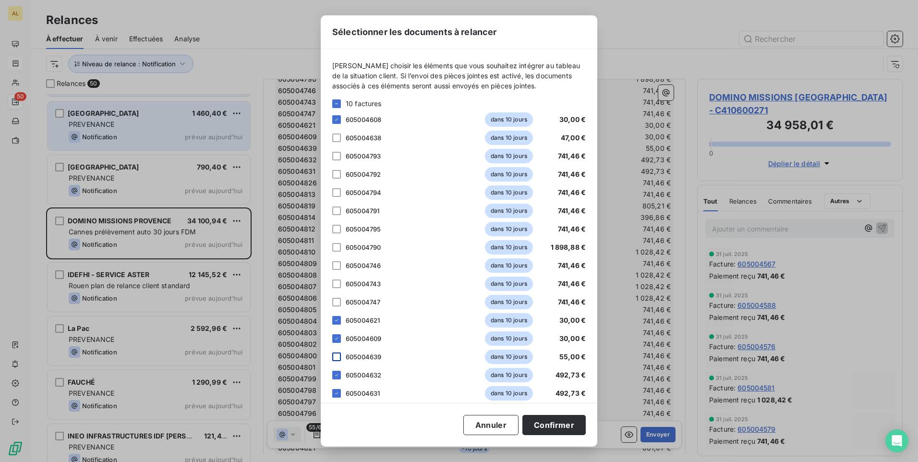
click at [334, 356] on div at bounding box center [336, 356] width 9 height 9
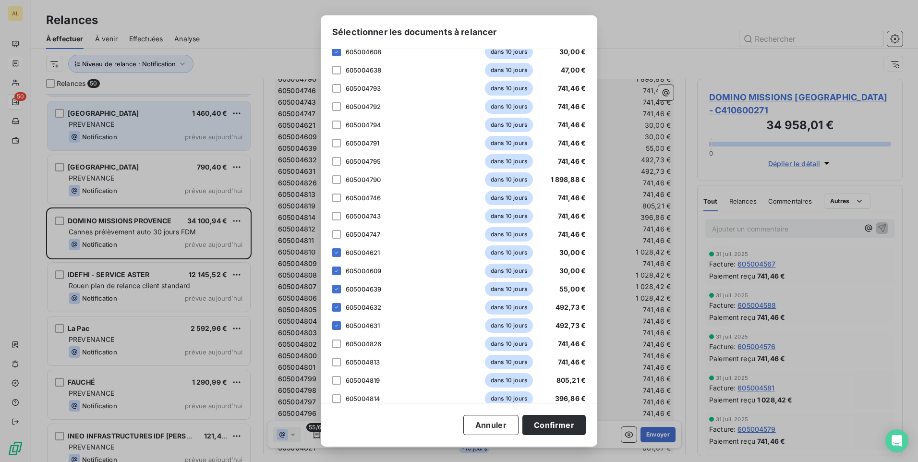
scroll to position [48, 0]
click at [339, 92] on div at bounding box center [336, 89] width 9 height 9
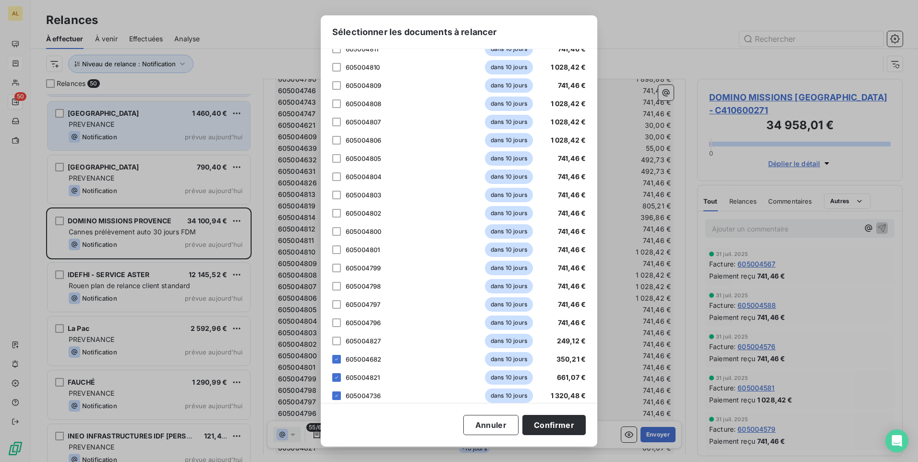
scroll to position [480, 0]
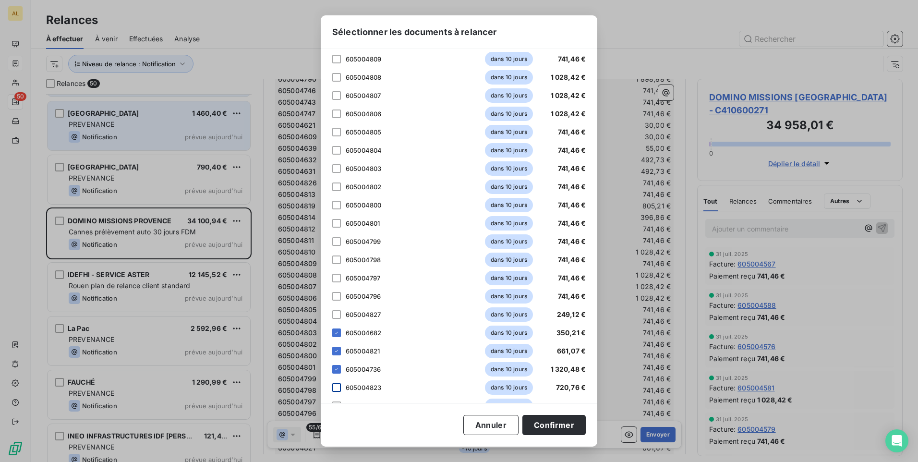
click at [334, 386] on div at bounding box center [336, 387] width 9 height 9
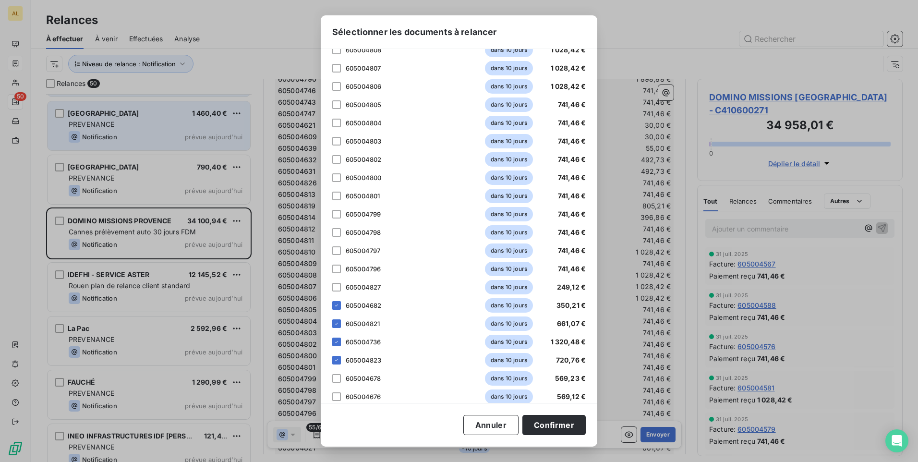
scroll to position [528, 0]
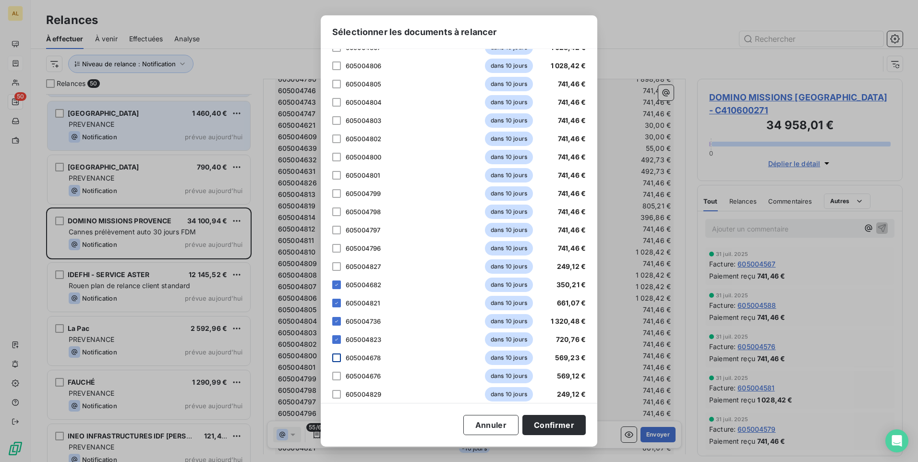
click at [334, 361] on div at bounding box center [336, 357] width 9 height 9
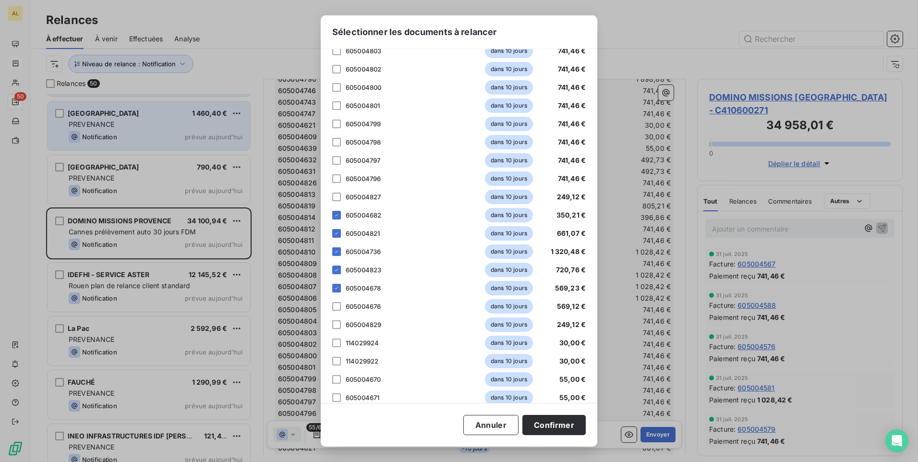
scroll to position [624, 0]
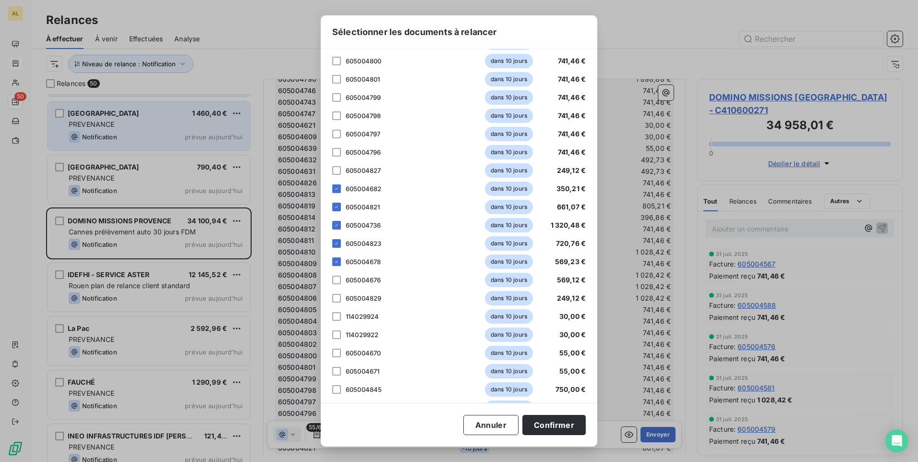
click at [332, 357] on div "605004670 dans 10 jours 55,00 €" at bounding box center [459, 353] width 254 height 14
click at [333, 354] on div at bounding box center [336, 353] width 9 height 9
click at [337, 372] on div at bounding box center [336, 371] width 9 height 9
click at [337, 284] on div at bounding box center [336, 280] width 9 height 9
click at [335, 331] on div at bounding box center [336, 334] width 9 height 9
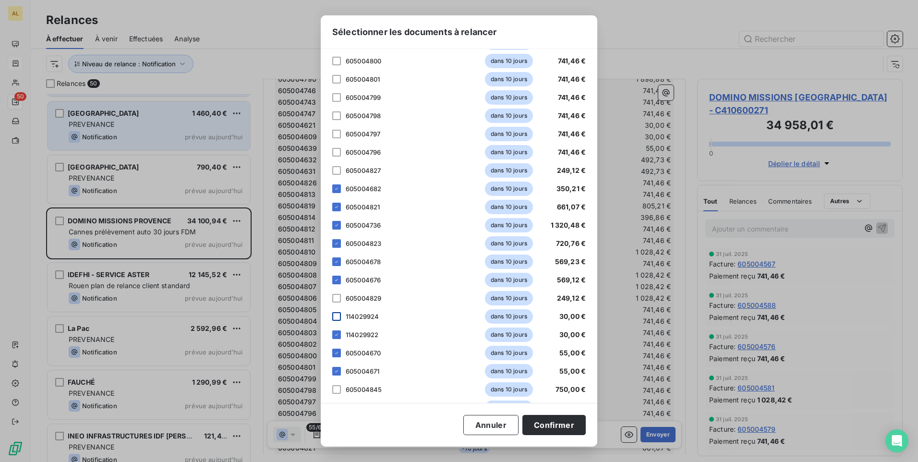
click at [335, 314] on div at bounding box center [336, 316] width 9 height 9
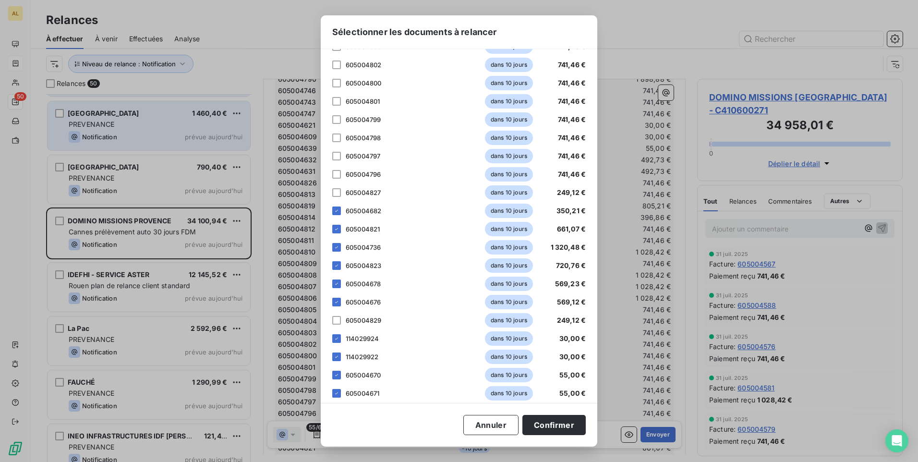
scroll to position [576, 0]
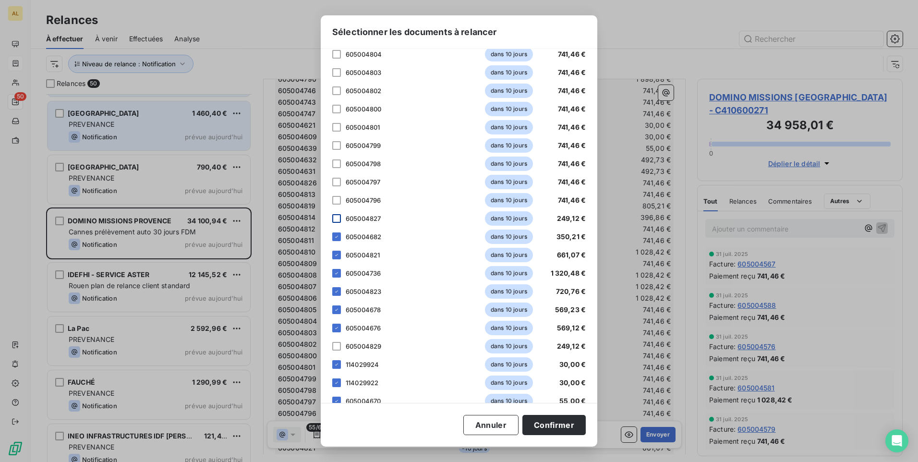
click at [335, 219] on div at bounding box center [336, 218] width 9 height 9
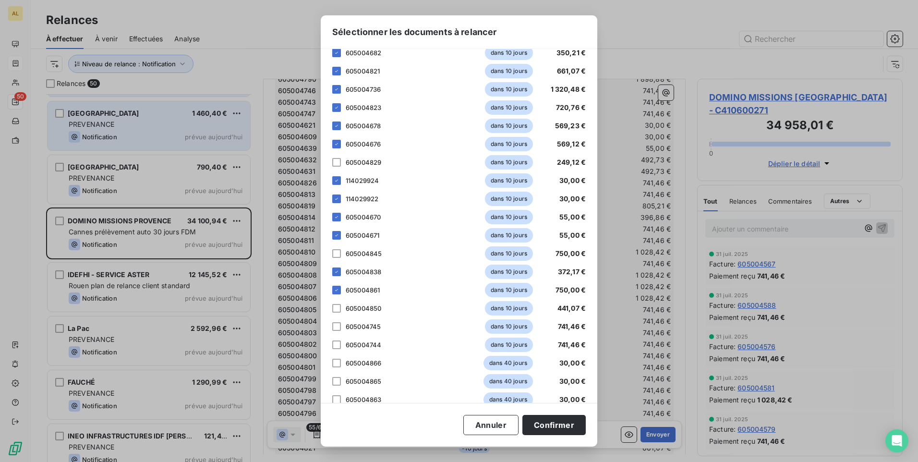
scroll to position [768, 0]
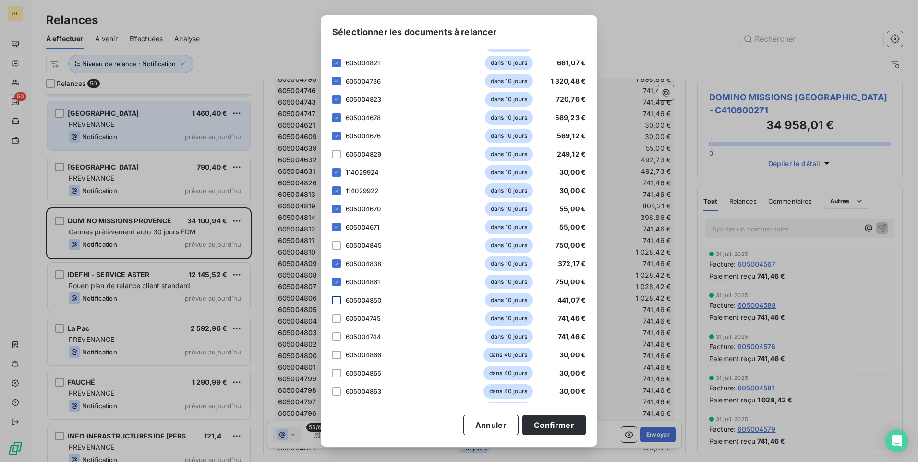
click at [333, 301] on div at bounding box center [336, 300] width 9 height 9
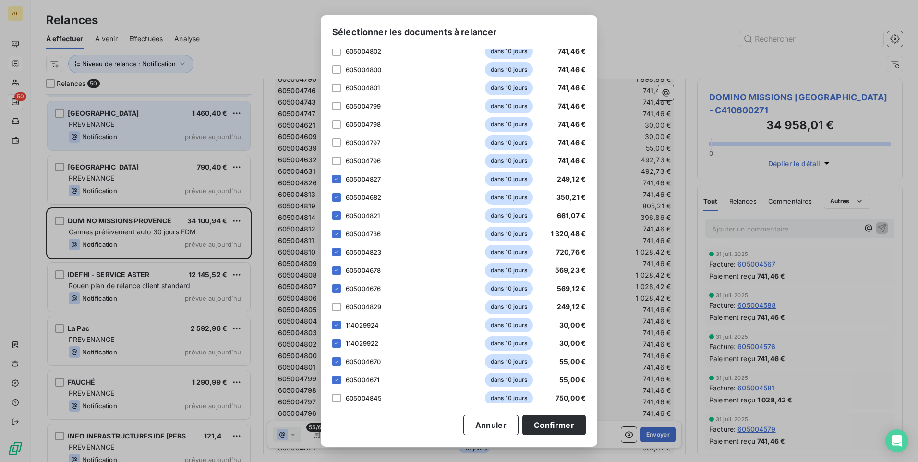
scroll to position [624, 0]
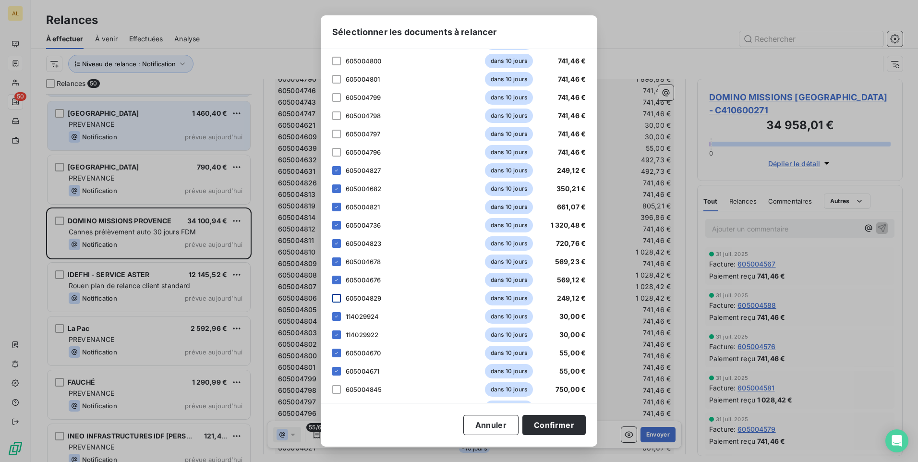
click at [339, 297] on div at bounding box center [336, 298] width 9 height 9
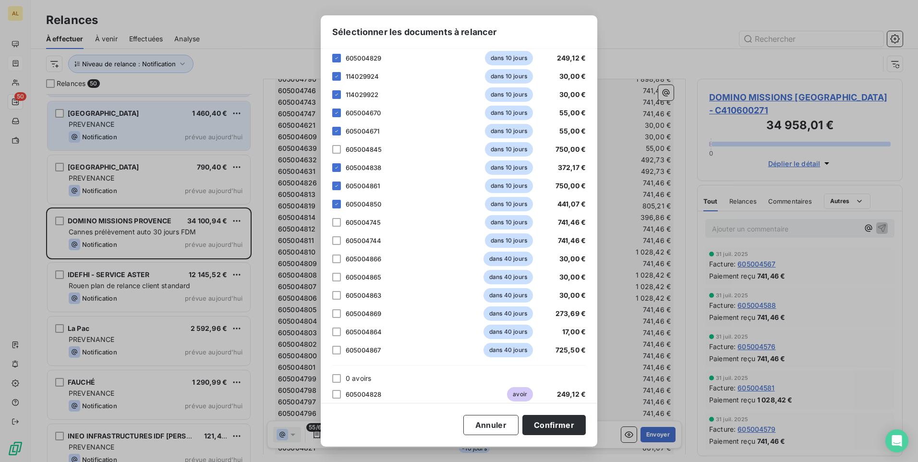
scroll to position [874, 0]
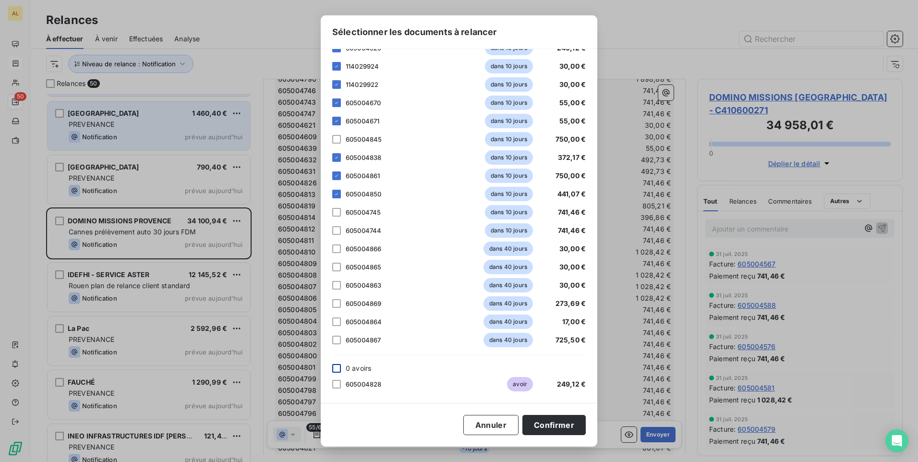
click at [339, 364] on div at bounding box center [336, 368] width 9 height 9
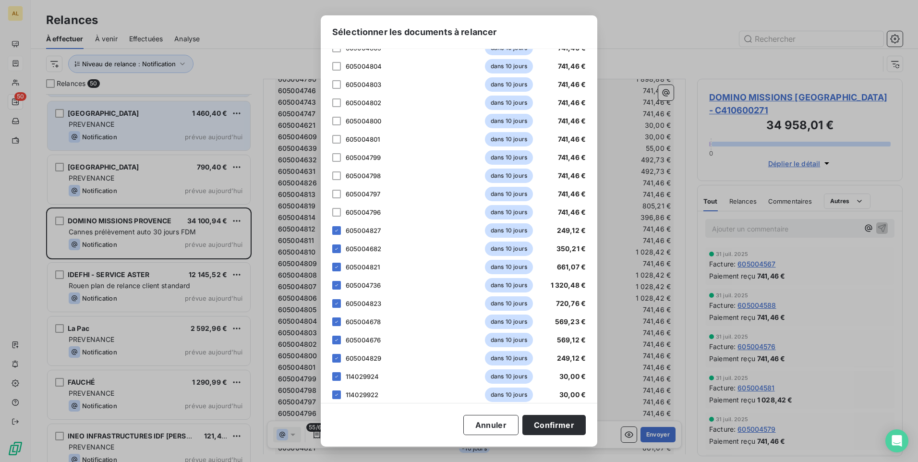
scroll to position [538, 0]
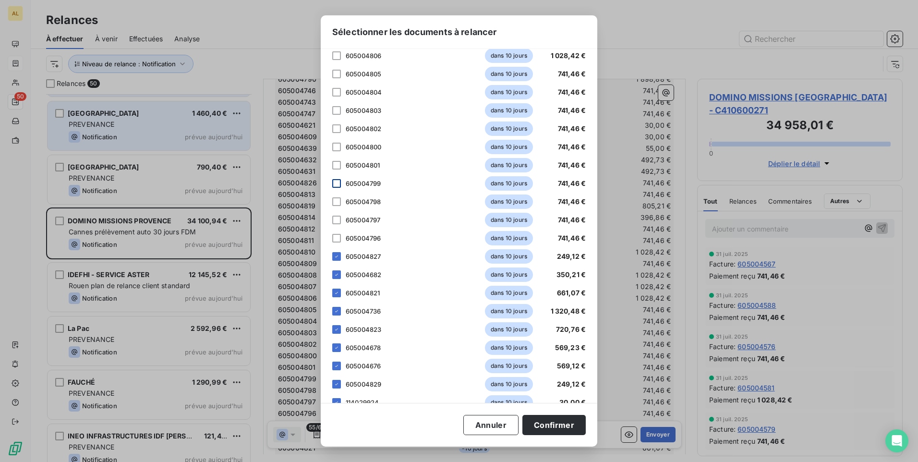
click at [334, 185] on div at bounding box center [336, 183] width 9 height 9
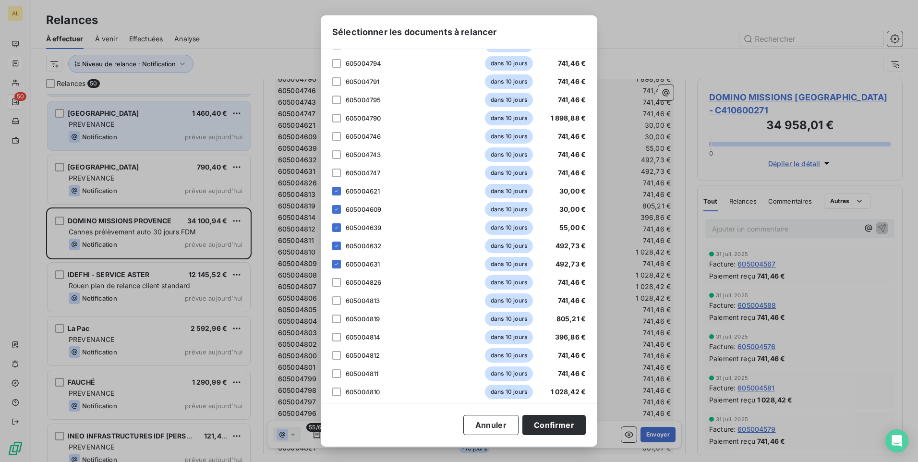
scroll to position [106, 0]
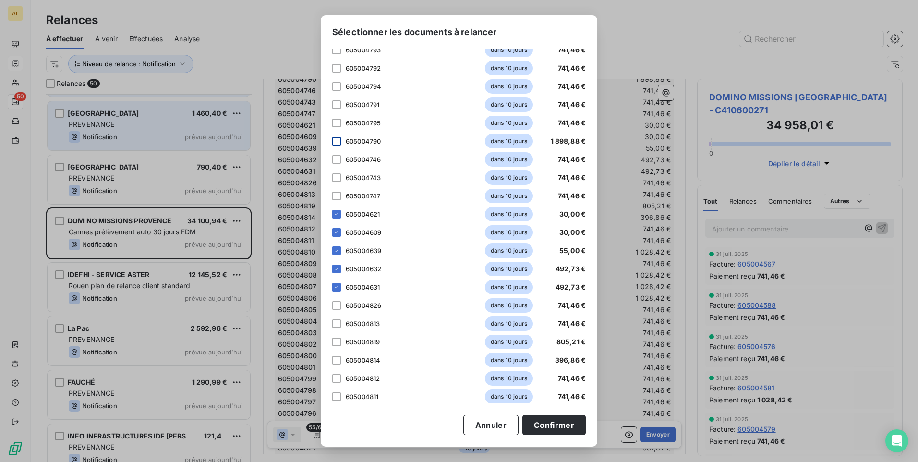
click at [337, 140] on div at bounding box center [336, 141] width 9 height 9
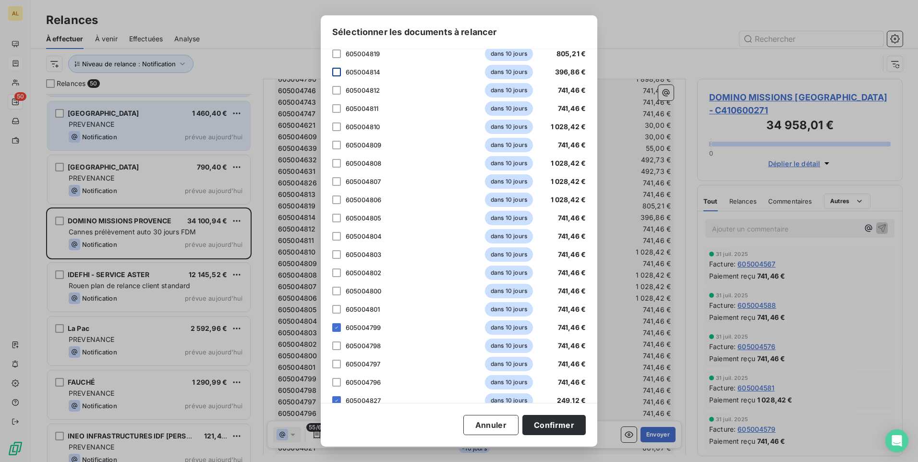
click at [338, 72] on div at bounding box center [336, 72] width 9 height 9
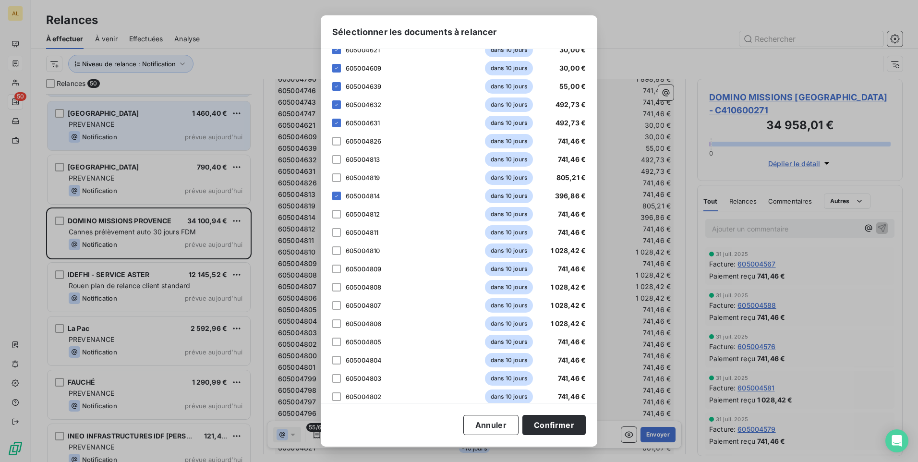
scroll to position [250, 0]
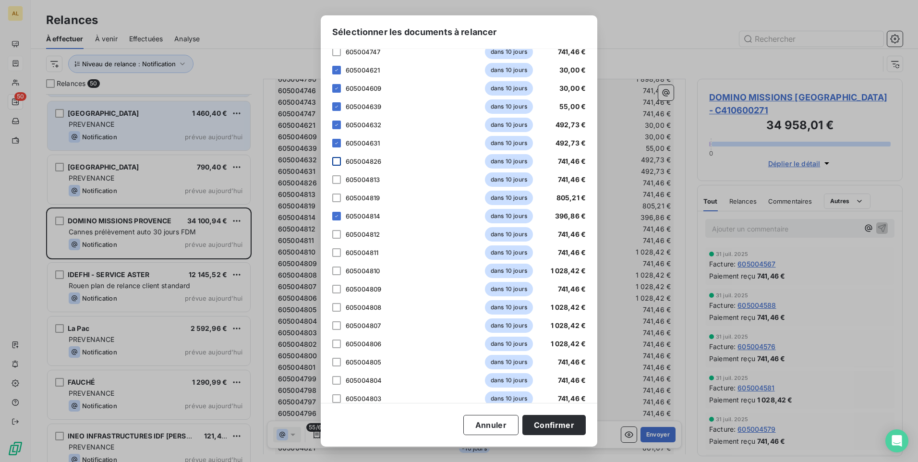
click at [337, 162] on div at bounding box center [336, 161] width 9 height 9
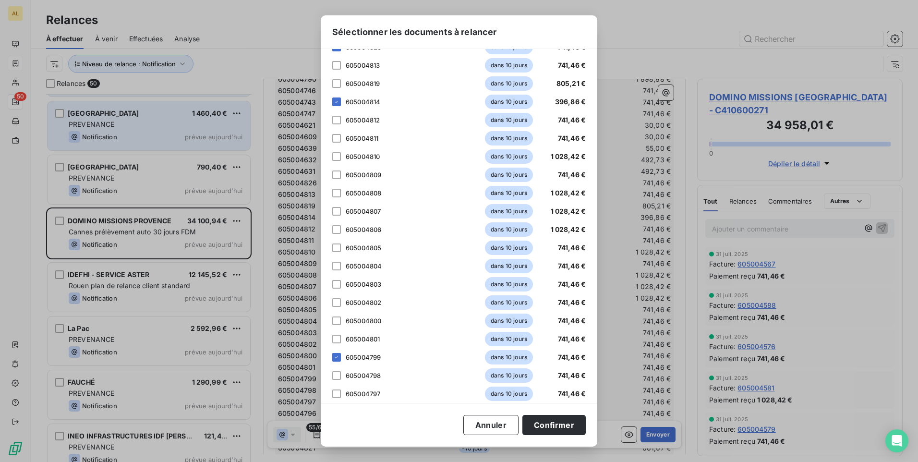
scroll to position [384, 0]
click at [332, 301] on div at bounding box center [336, 301] width 9 height 9
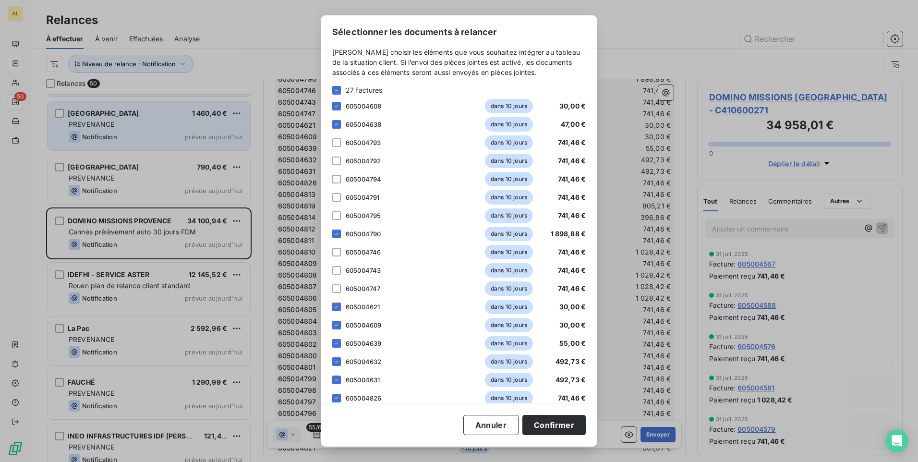
scroll to position [0, 0]
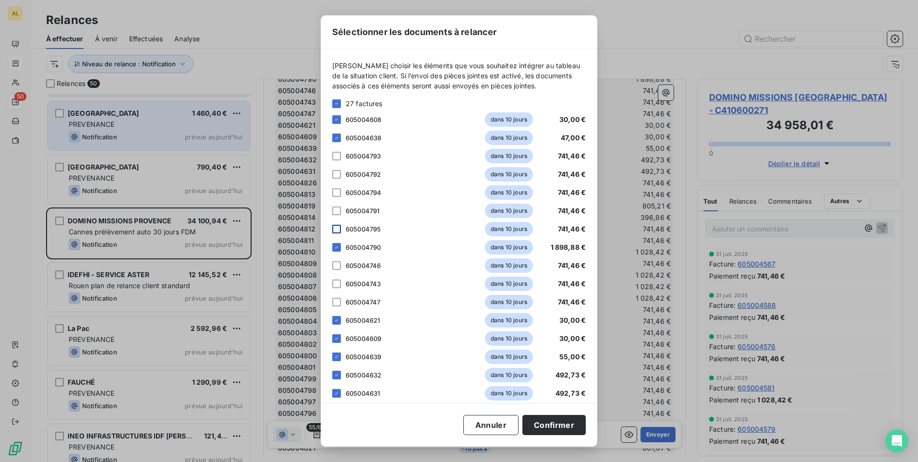
click at [334, 229] on div at bounding box center [336, 229] width 9 height 9
click at [336, 302] on div at bounding box center [336, 302] width 9 height 9
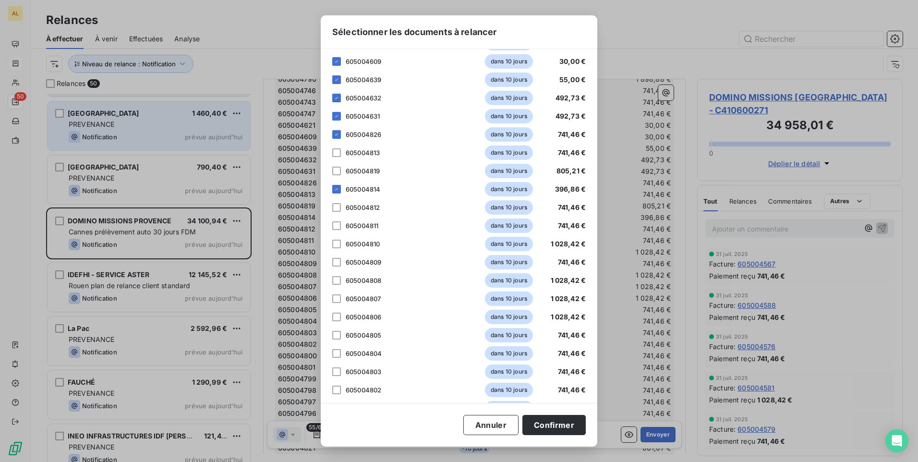
scroll to position [288, 0]
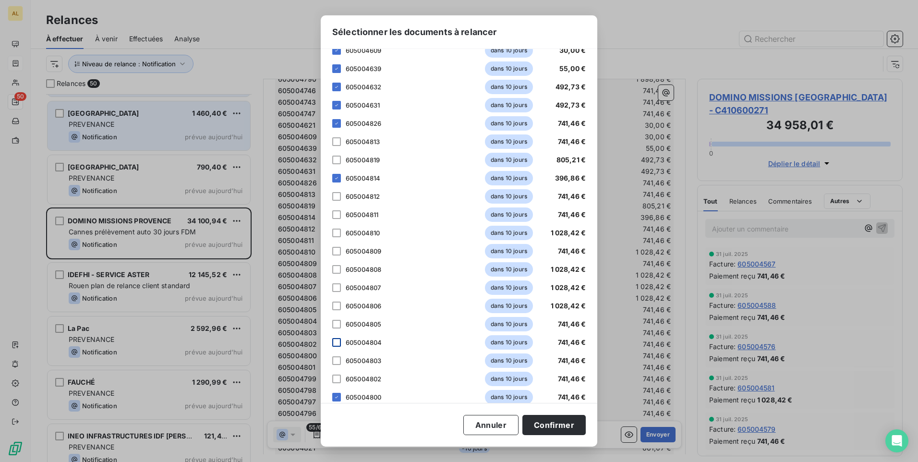
click at [337, 340] on div at bounding box center [336, 342] width 9 height 9
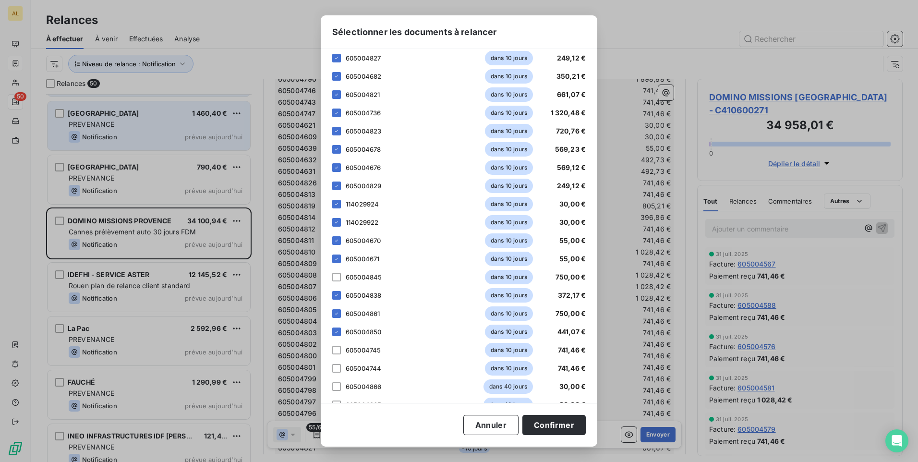
scroll to position [768, 0]
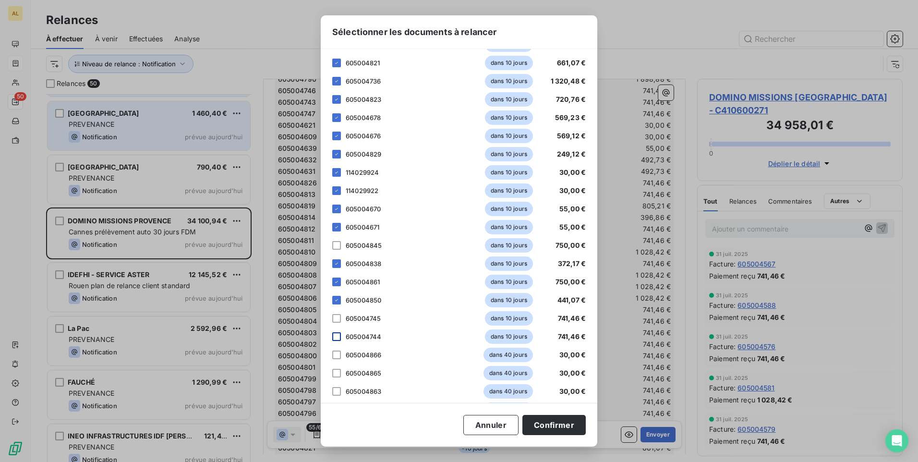
click at [332, 339] on div at bounding box center [336, 336] width 9 height 9
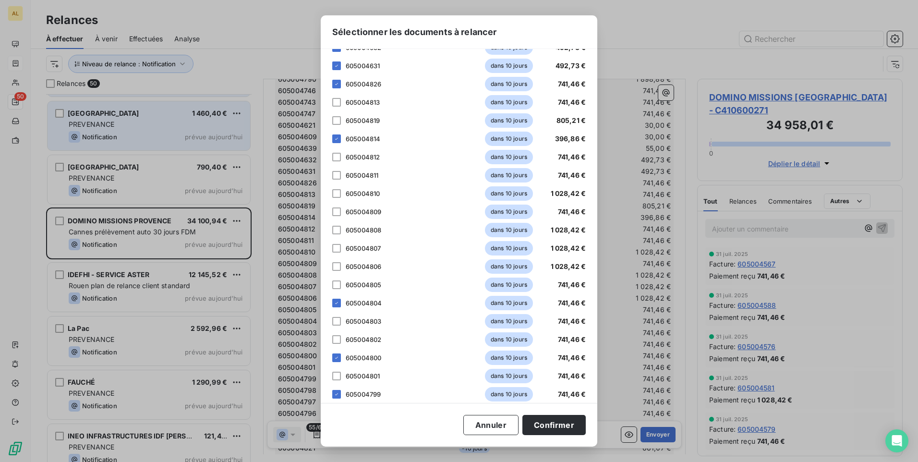
scroll to position [336, 0]
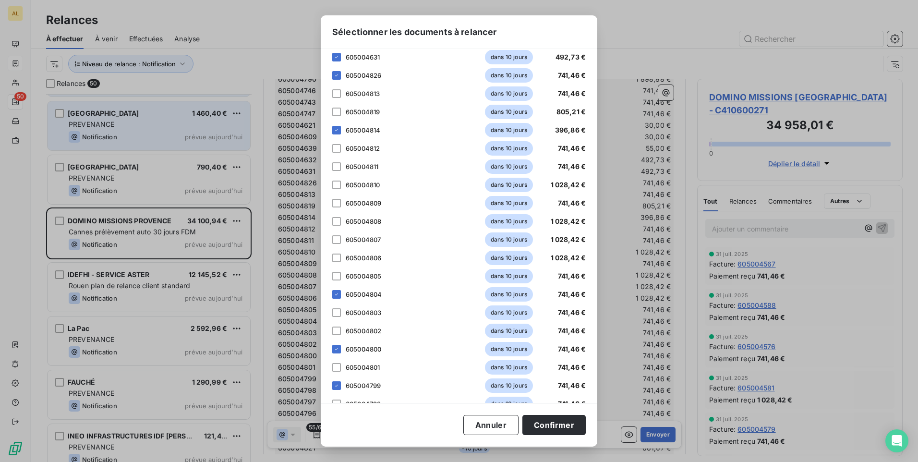
click at [332, 278] on div "[PERSON_NAME] choisir les éléments que vous souhaitez intégrer au tableau de la…" at bounding box center [459, 226] width 277 height 354
click at [337, 313] on div at bounding box center [336, 312] width 9 height 9
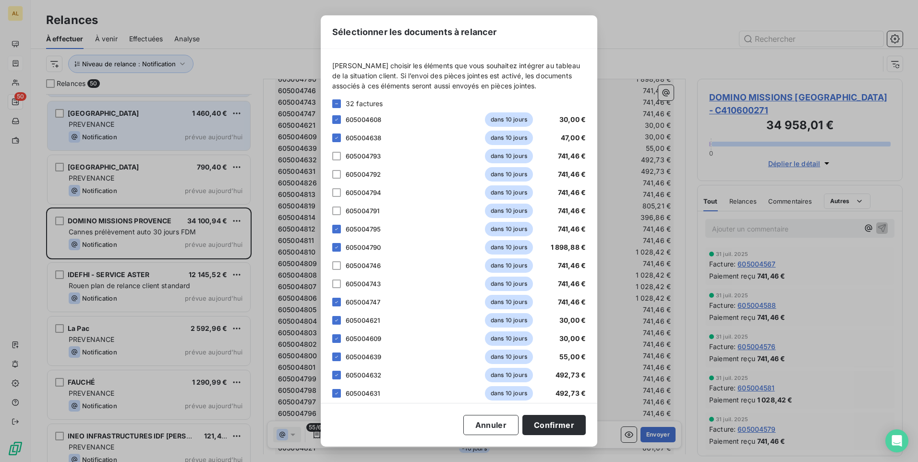
scroll to position [48, 0]
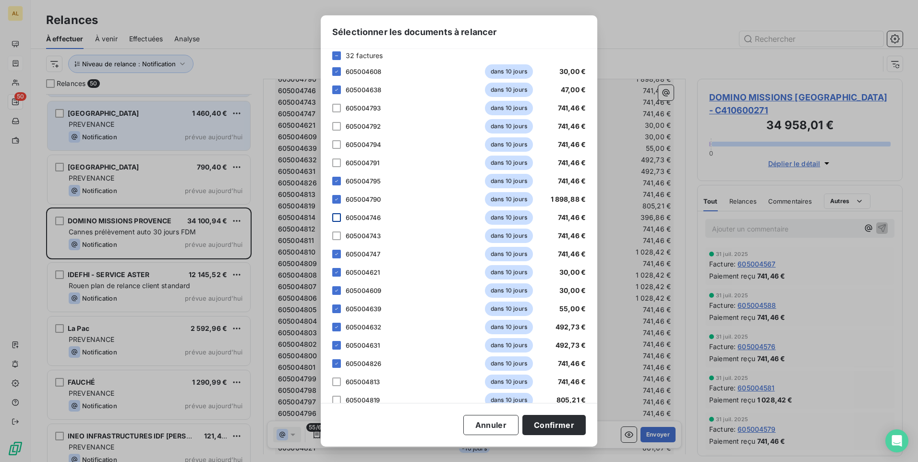
click at [337, 221] on div at bounding box center [336, 217] width 9 height 9
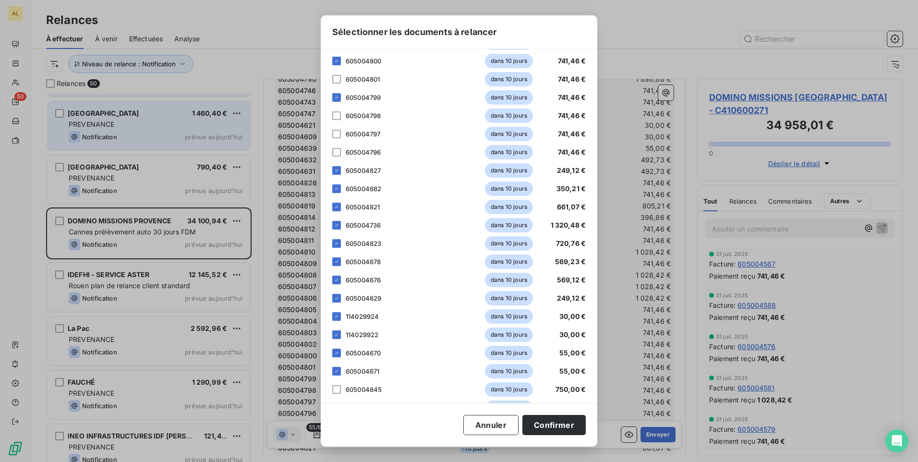
scroll to position [672, 0]
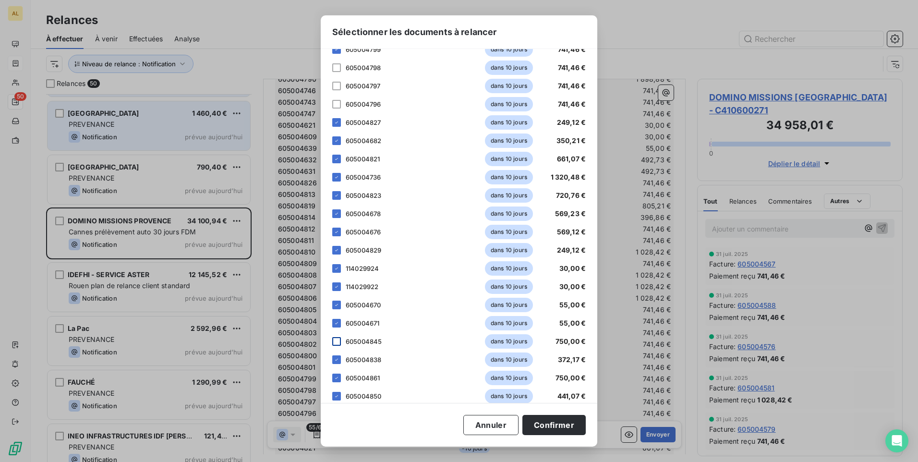
click at [335, 344] on div at bounding box center [336, 341] width 9 height 9
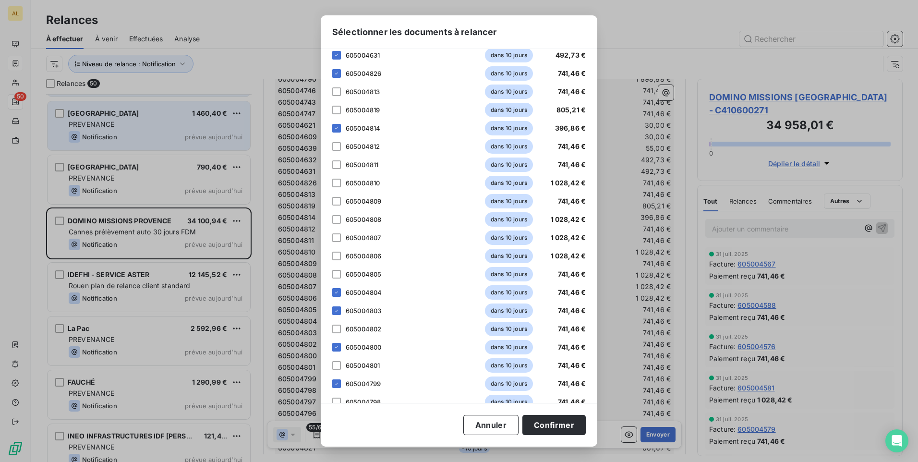
scroll to position [336, 0]
click at [335, 166] on div at bounding box center [336, 166] width 9 height 9
drag, startPoint x: 338, startPoint y: 95, endPoint x: 337, endPoint y: 103, distance: 8.4
click at [339, 94] on div at bounding box center [336, 93] width 9 height 9
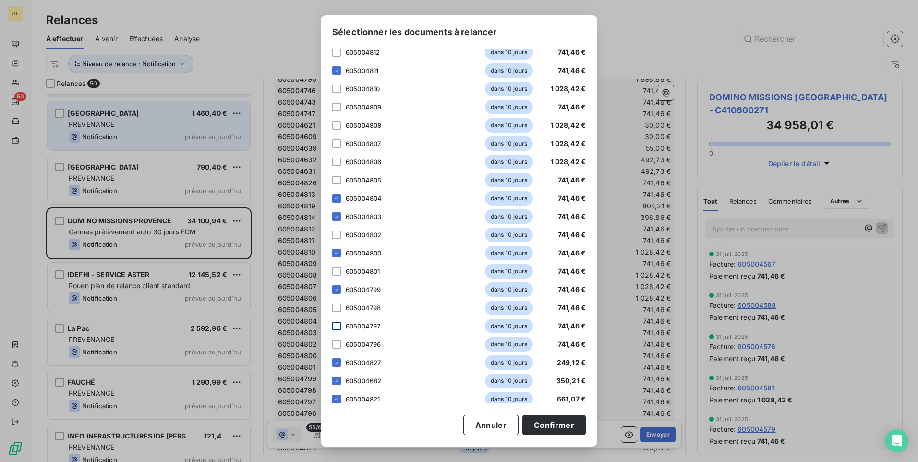
click at [337, 322] on div at bounding box center [336, 326] width 9 height 9
click at [336, 307] on div at bounding box center [336, 307] width 9 height 9
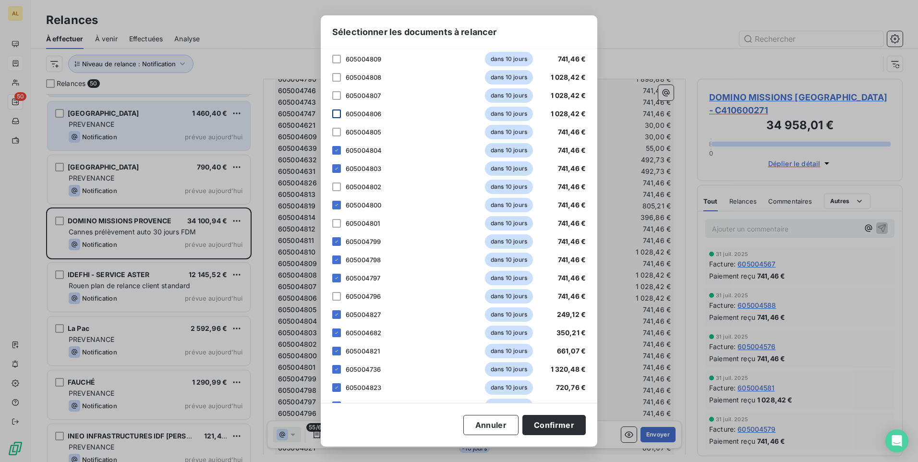
click at [338, 113] on div at bounding box center [336, 113] width 9 height 9
drag, startPoint x: 333, startPoint y: 96, endPoint x: 327, endPoint y: 109, distance: 14.0
click at [334, 96] on div at bounding box center [336, 95] width 9 height 9
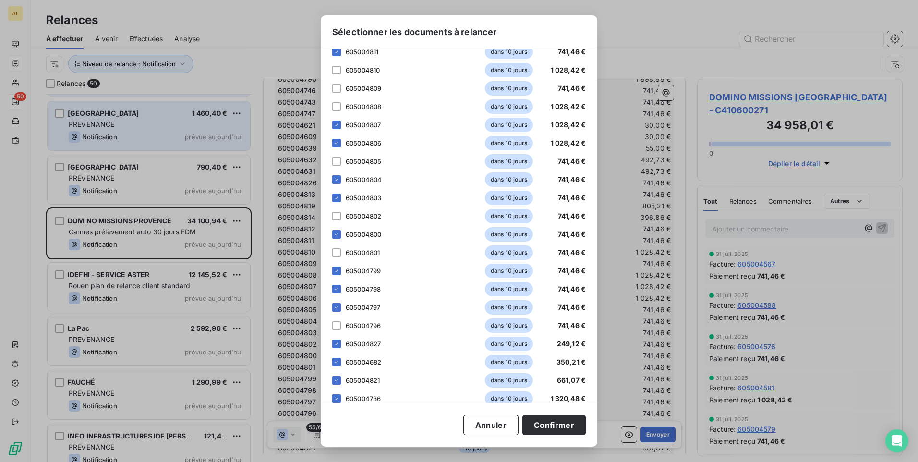
scroll to position [432, 0]
click at [331, 125] on div "[PERSON_NAME] choisir les éléments que vous souhaitez intégrer au tableau de la…" at bounding box center [459, 226] width 277 height 354
click at [337, 89] on div at bounding box center [336, 89] width 9 height 9
click at [333, 126] on div at bounding box center [336, 125] width 9 height 9
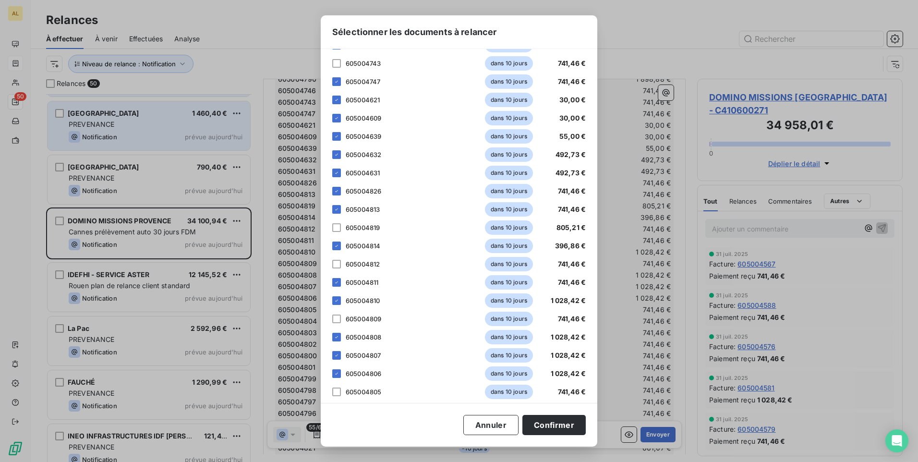
scroll to position [240, 0]
click at [332, 209] on div "[PERSON_NAME] choisir les éléments que vous souhaitez intégrer au tableau de la…" at bounding box center [459, 226] width 277 height 354
click at [336, 206] on div at bounding box center [336, 208] width 9 height 9
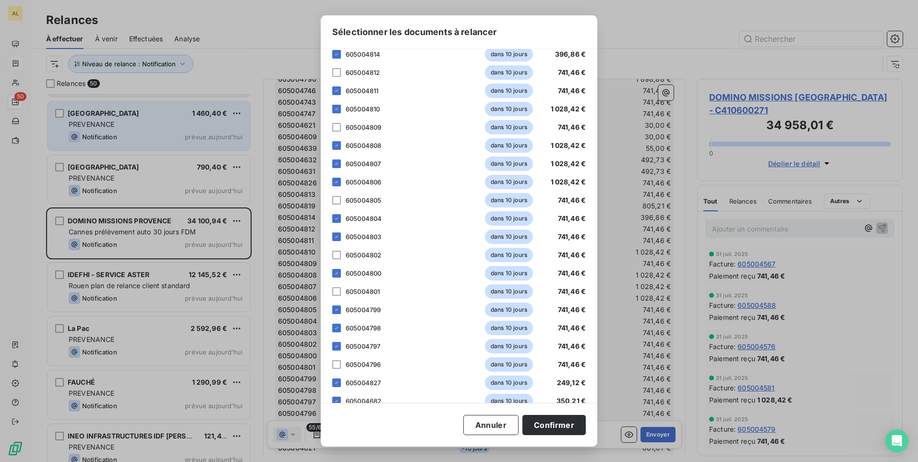
scroll to position [480, 0]
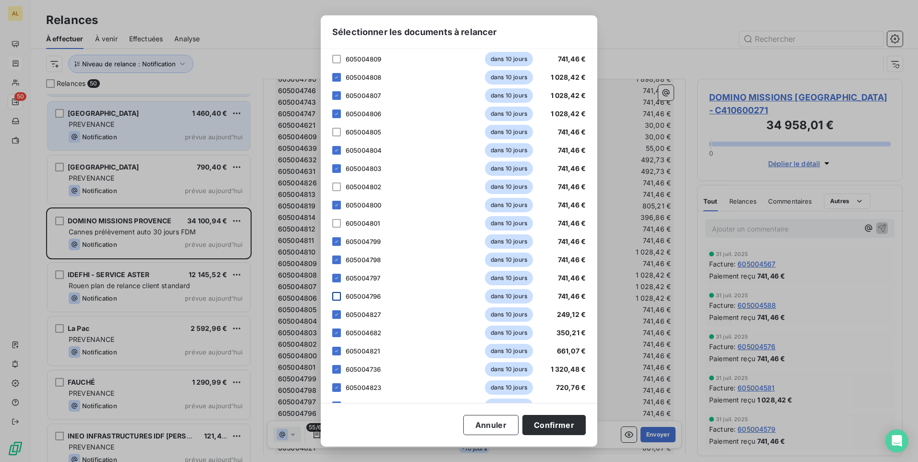
click at [338, 296] on div at bounding box center [336, 296] width 9 height 9
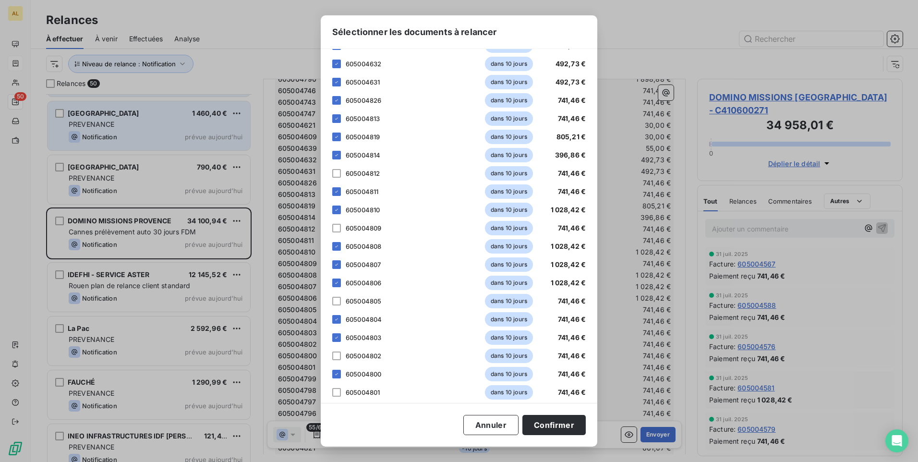
scroll to position [288, 0]
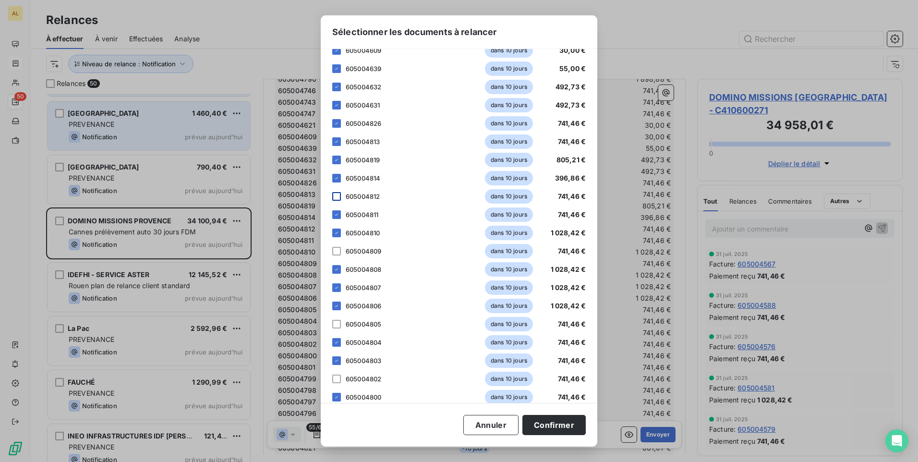
click at [333, 199] on div at bounding box center [336, 196] width 9 height 9
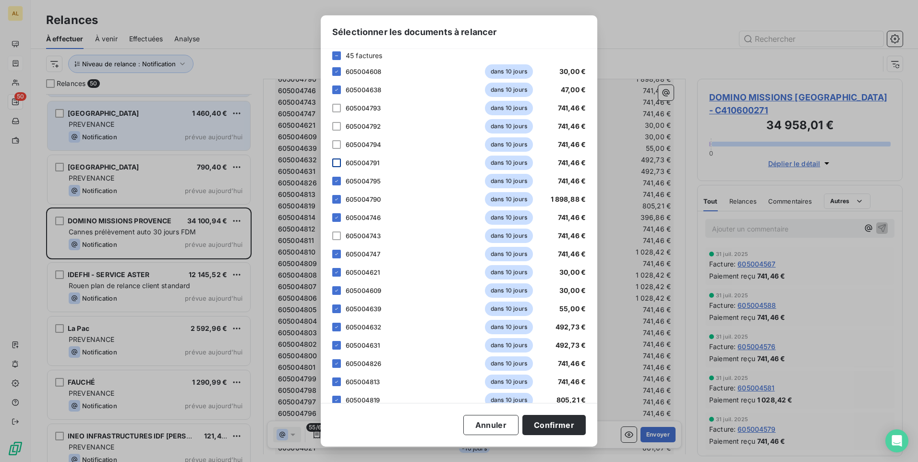
click at [335, 163] on div at bounding box center [336, 162] width 9 height 9
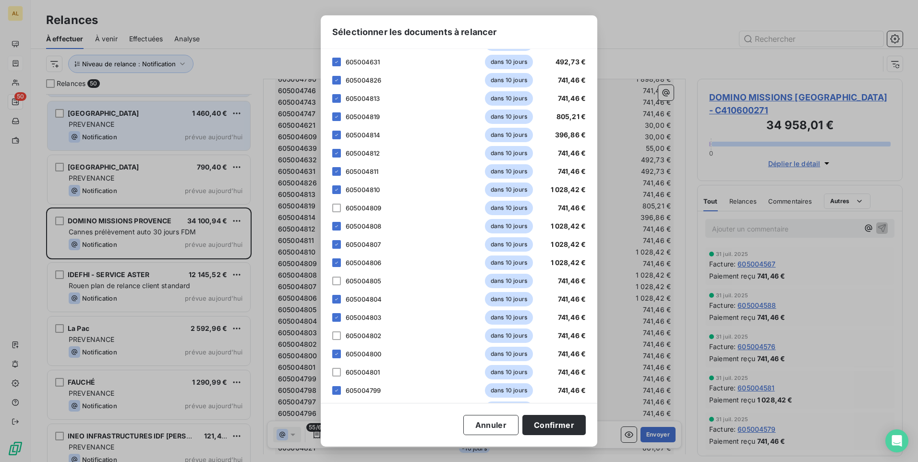
scroll to position [336, 0]
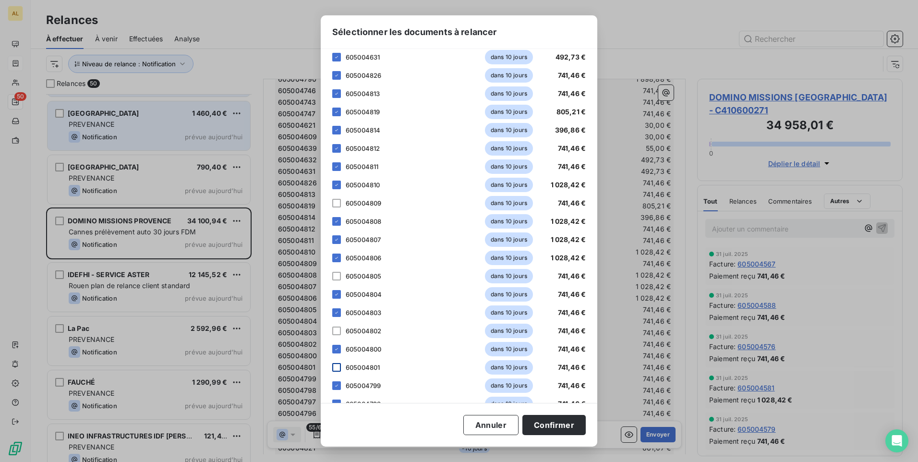
click at [335, 366] on div at bounding box center [336, 367] width 9 height 9
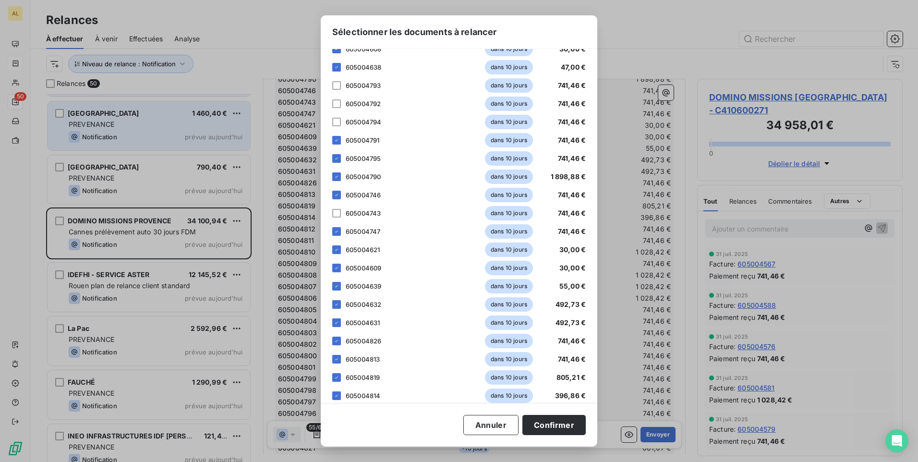
scroll to position [58, 0]
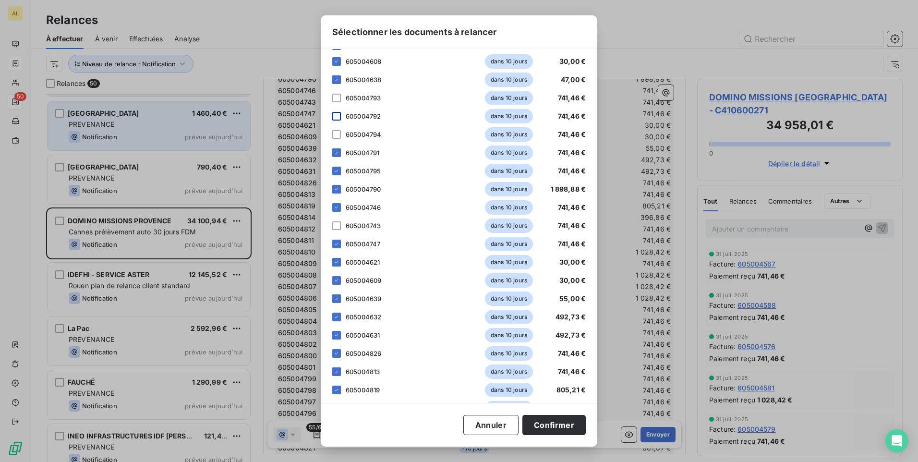
click at [337, 114] on div at bounding box center [336, 116] width 9 height 9
click at [334, 135] on div at bounding box center [336, 134] width 9 height 9
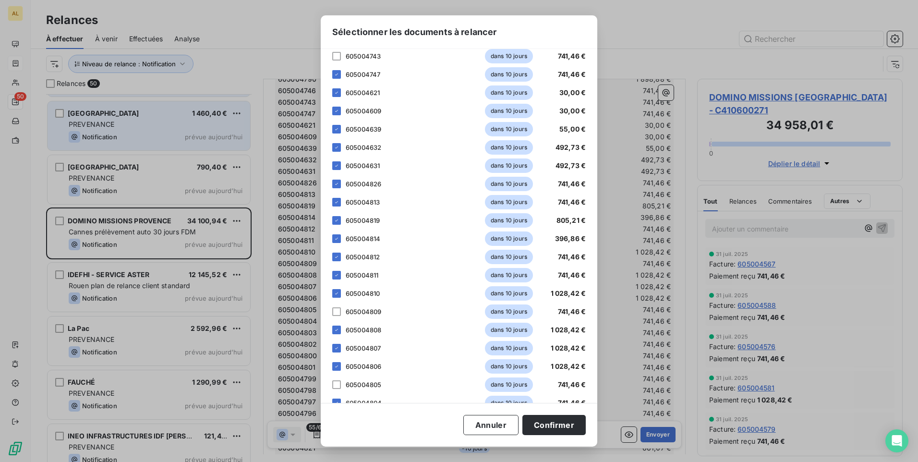
scroll to position [346, 0]
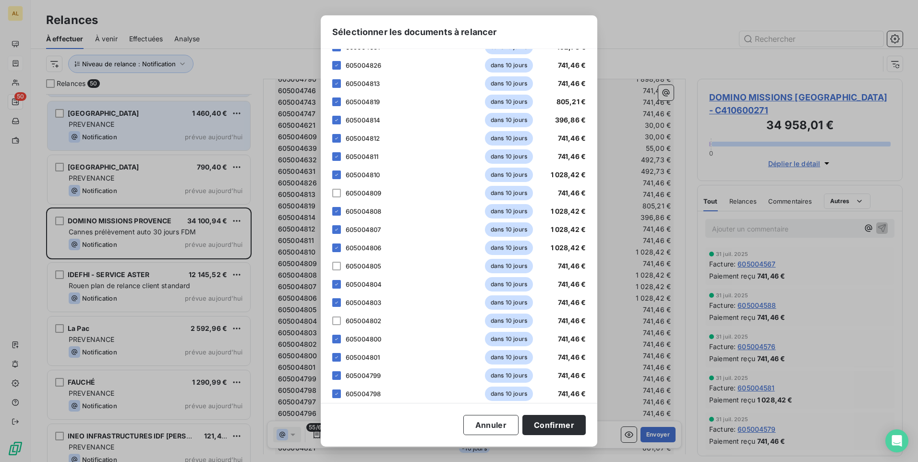
click at [336, 322] on div at bounding box center [336, 320] width 9 height 9
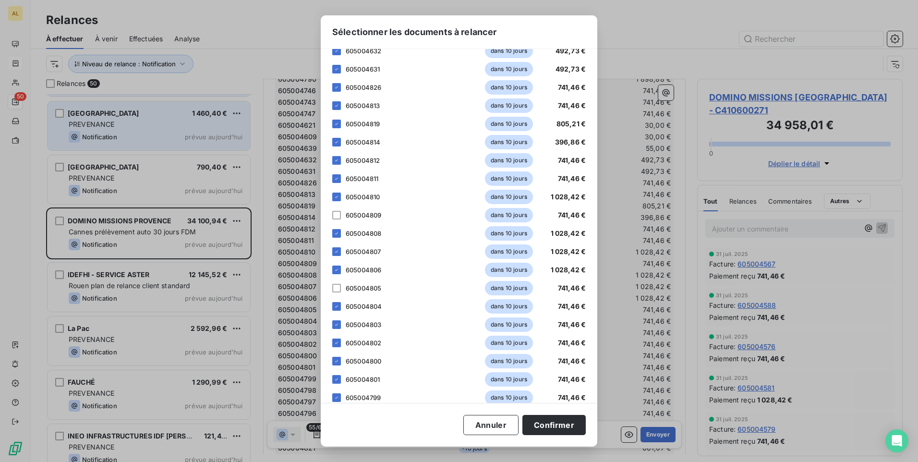
scroll to position [298, 0]
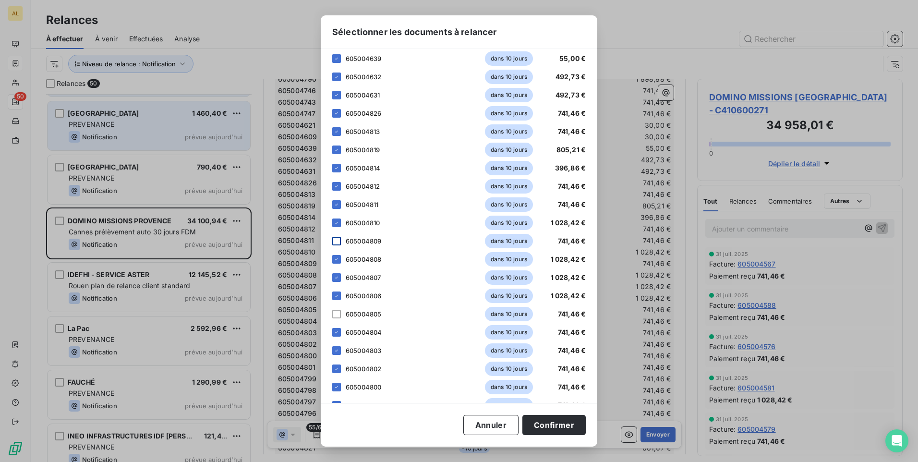
click at [338, 244] on div at bounding box center [336, 241] width 9 height 9
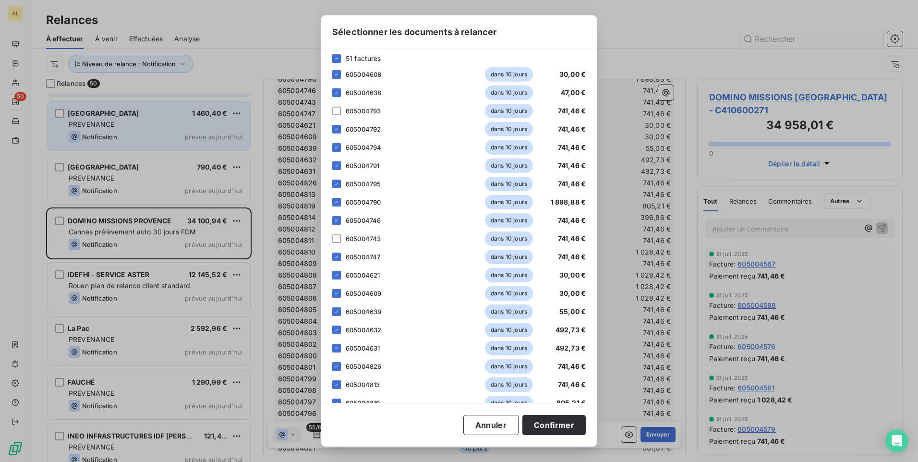
scroll to position [10, 0]
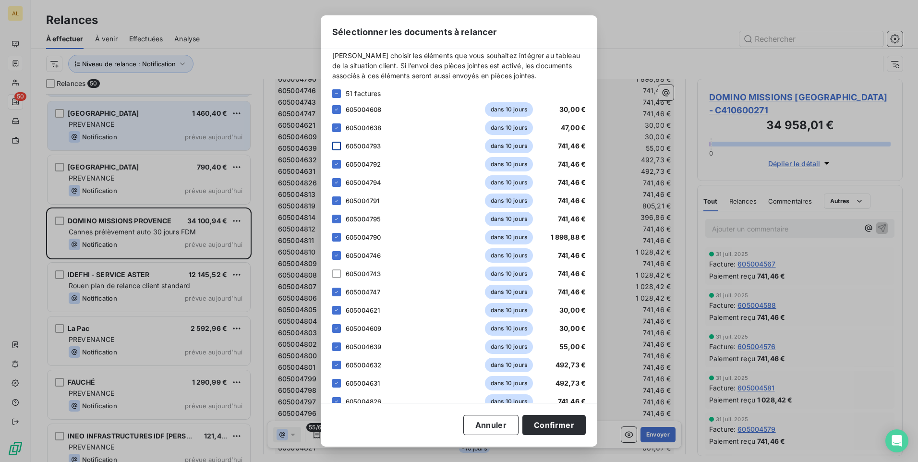
click at [336, 149] on div at bounding box center [336, 146] width 9 height 9
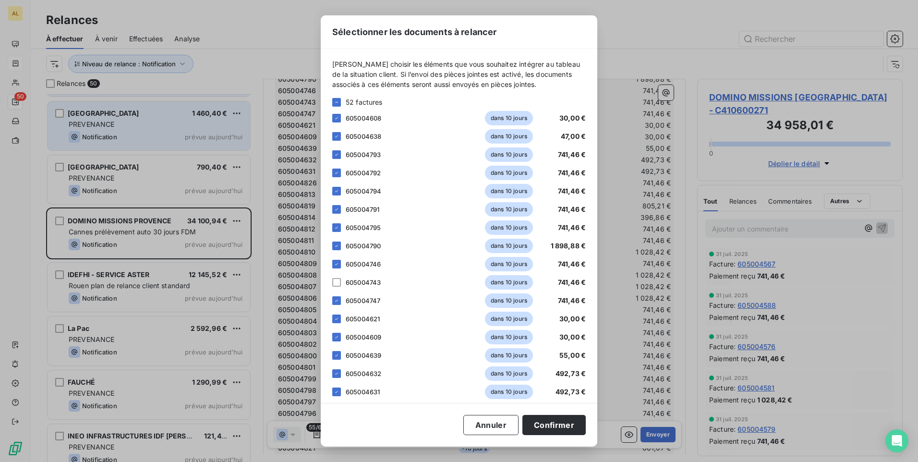
scroll to position [0, 0]
click at [337, 285] on div at bounding box center [336, 283] width 9 height 9
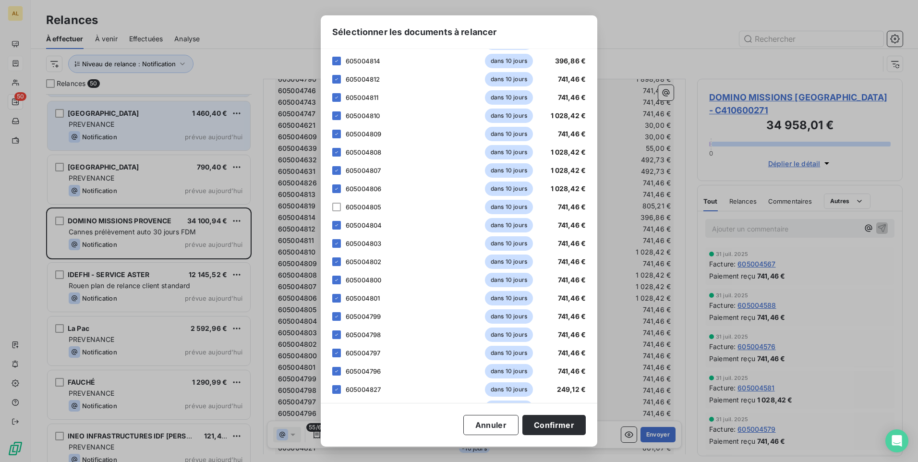
scroll to position [384, 0]
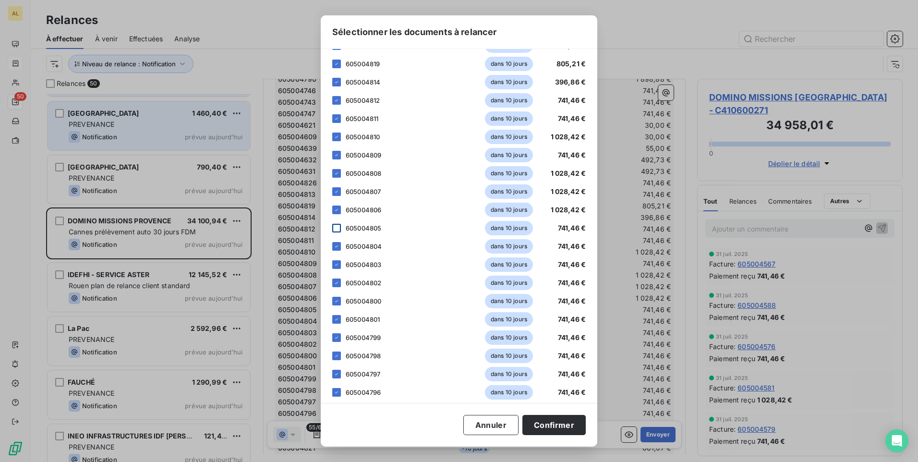
click at [339, 228] on div at bounding box center [336, 228] width 9 height 9
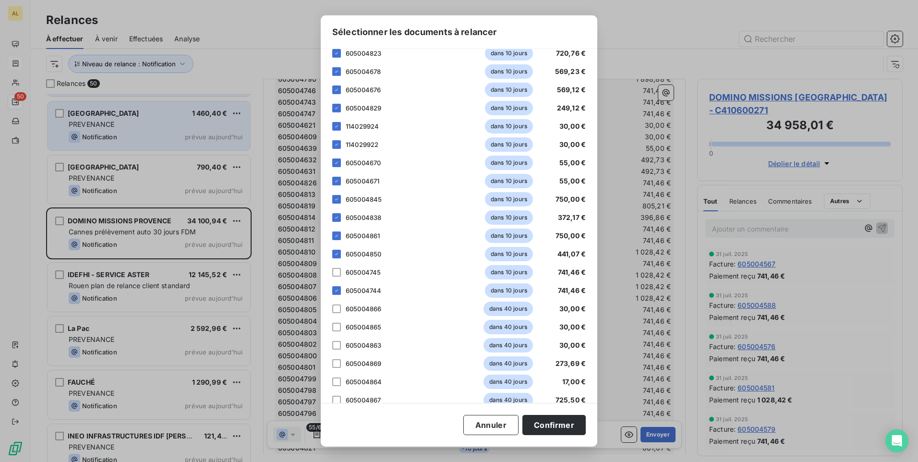
scroll to position [816, 0]
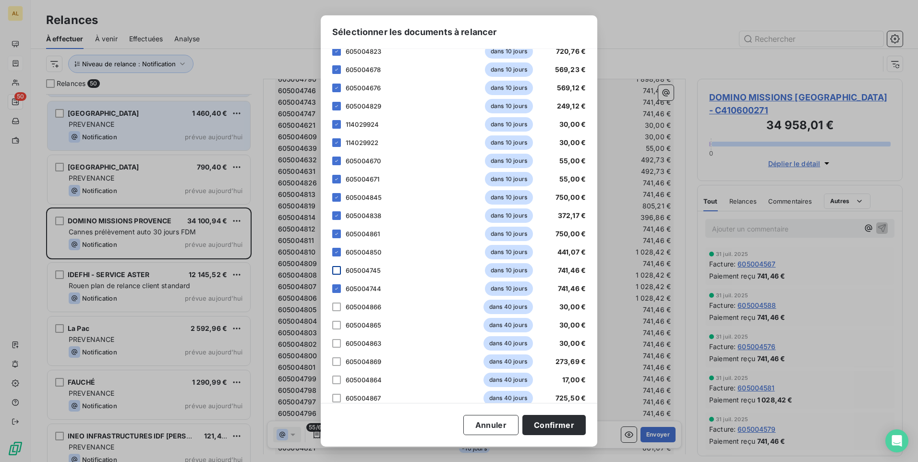
click at [335, 268] on div at bounding box center [336, 270] width 9 height 9
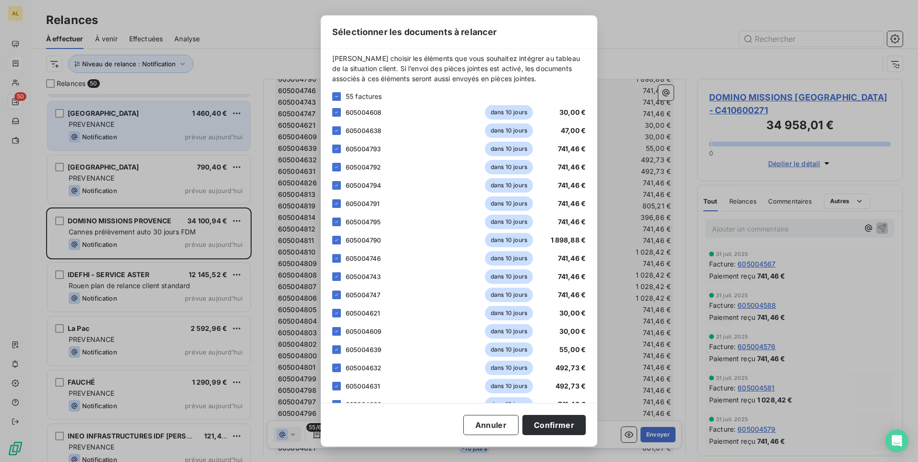
scroll to position [0, 0]
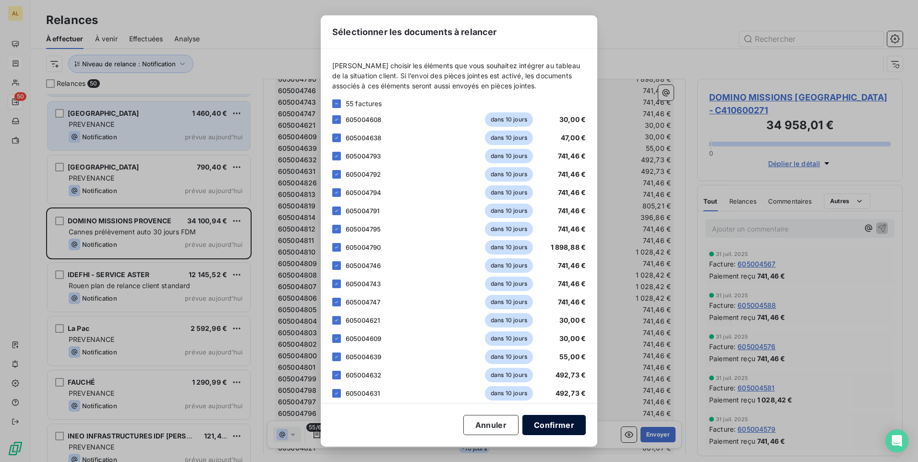
click at [556, 426] on button "Confirmer" at bounding box center [553, 425] width 63 height 20
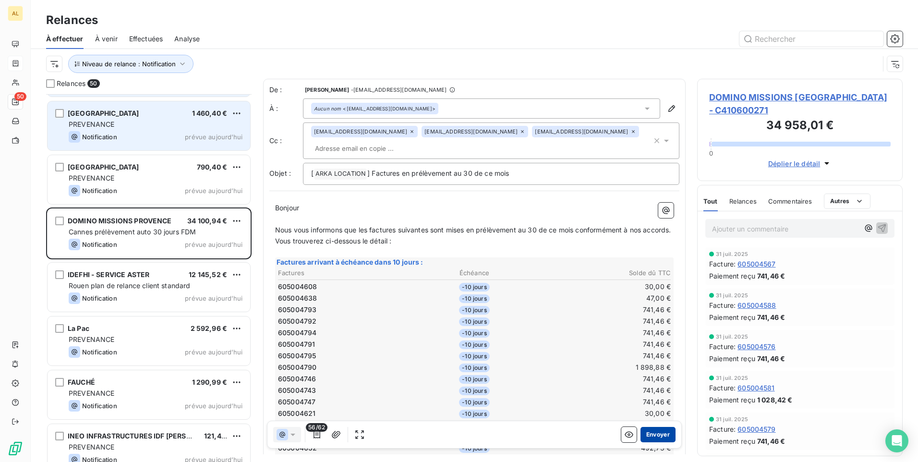
click at [647, 432] on button "Envoyer" at bounding box center [657, 434] width 35 height 15
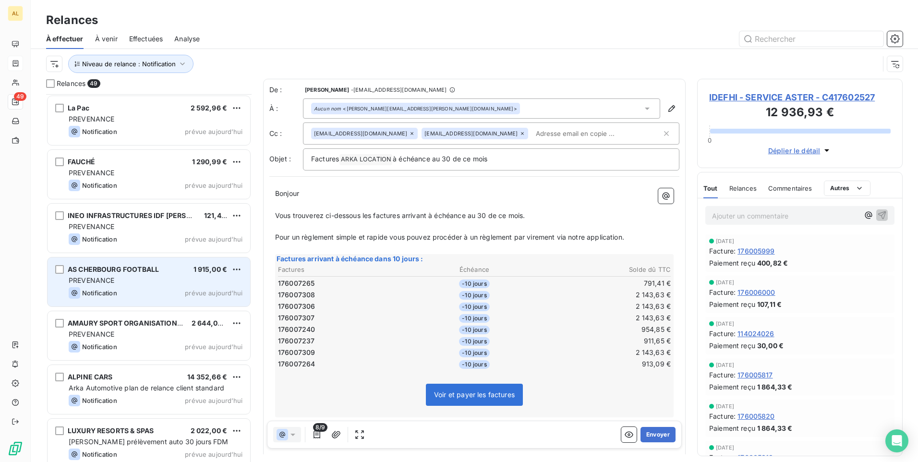
scroll to position [241, 0]
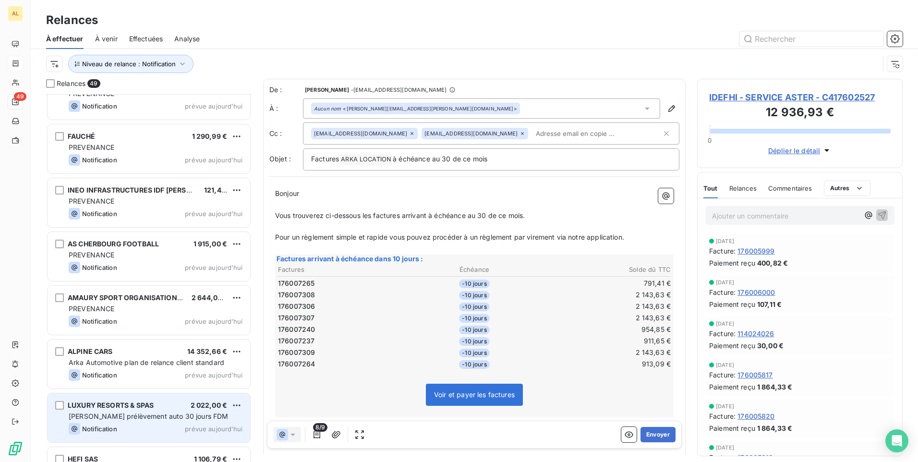
click at [142, 417] on span "[PERSON_NAME] prélèvement auto 30 jours FDM" at bounding box center [148, 416] width 159 height 8
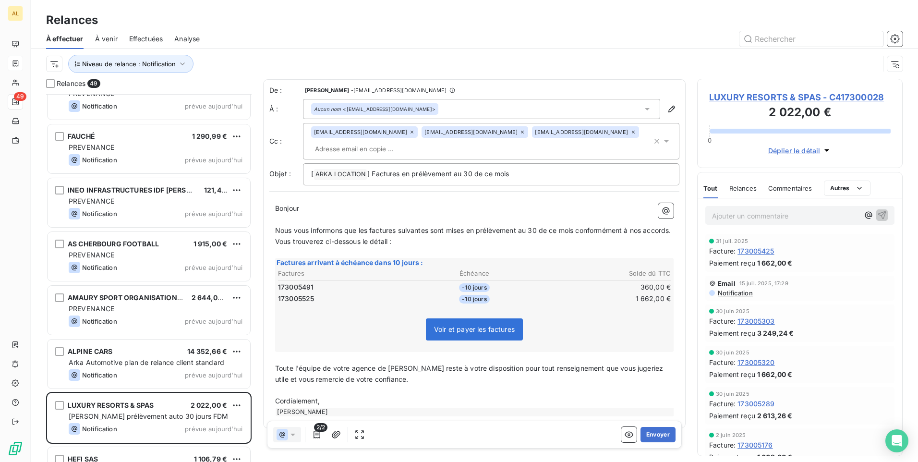
scroll to position [24, 0]
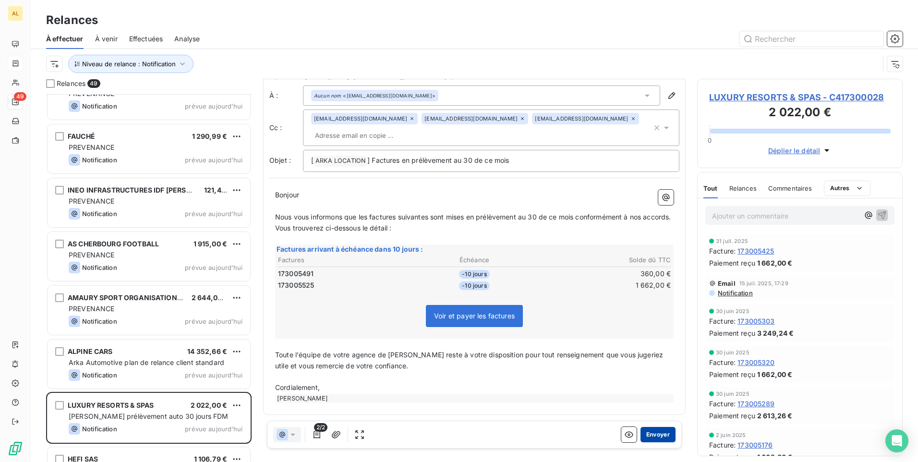
click at [647, 434] on button "Envoyer" at bounding box center [657, 434] width 35 height 15
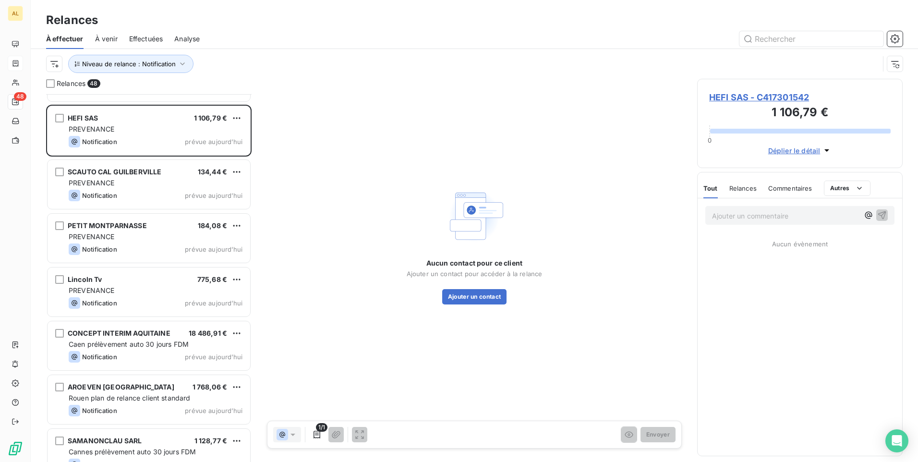
scroll to position [529, 0]
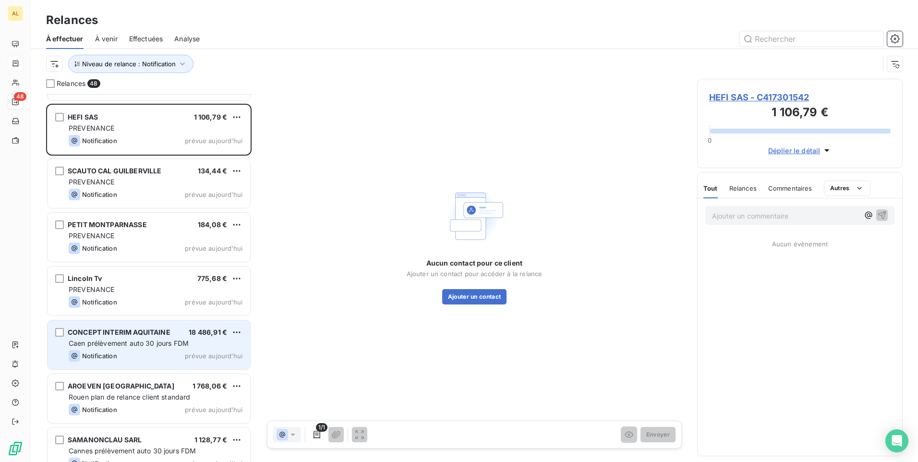
click at [162, 344] on span "Caen prélèvement auto 30 jours FDM" at bounding box center [129, 343] width 120 height 8
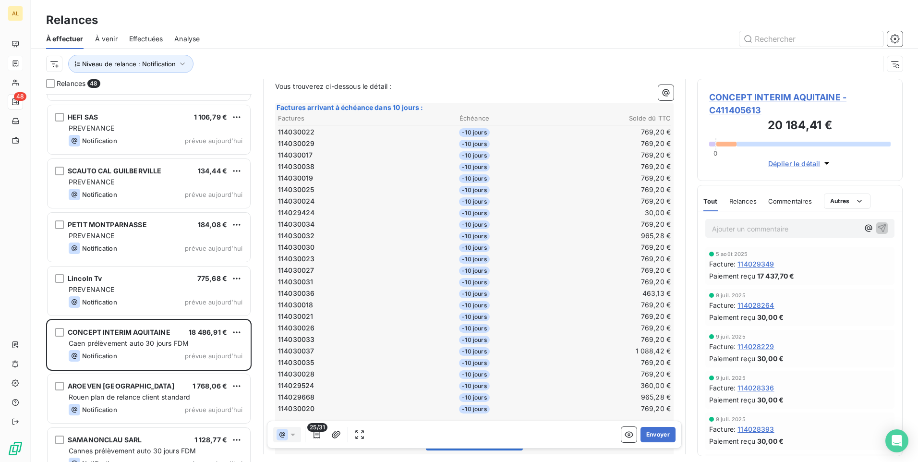
scroll to position [193, 0]
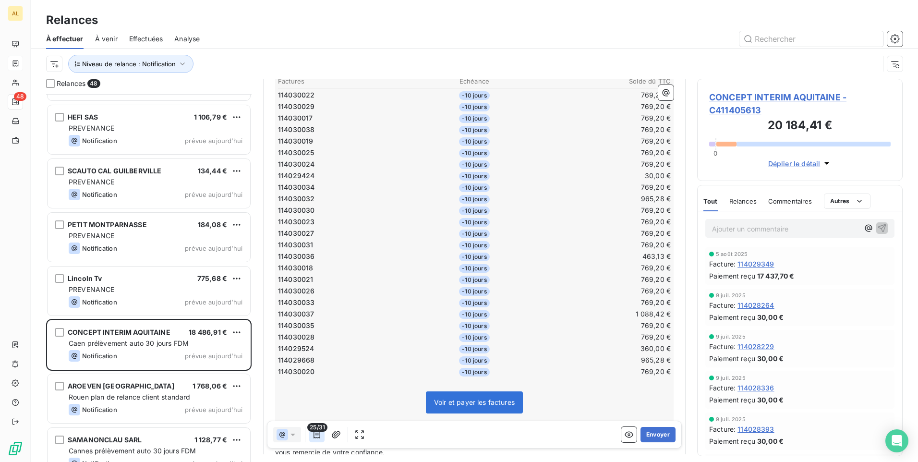
click at [318, 441] on button "button" at bounding box center [316, 434] width 15 height 15
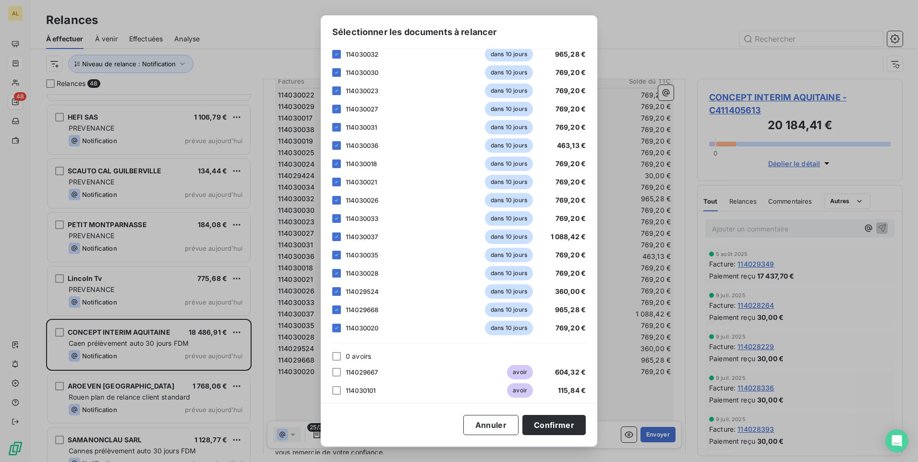
scroll to position [309, 0]
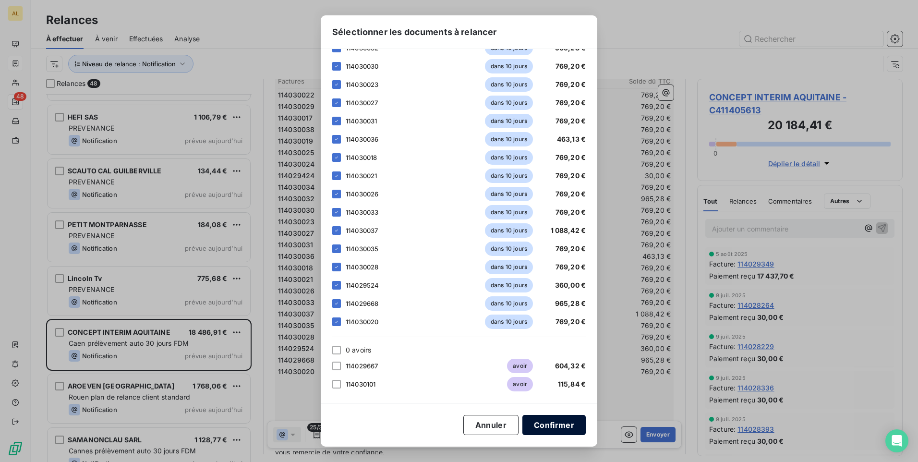
click at [554, 428] on button "Confirmer" at bounding box center [553, 425] width 63 height 20
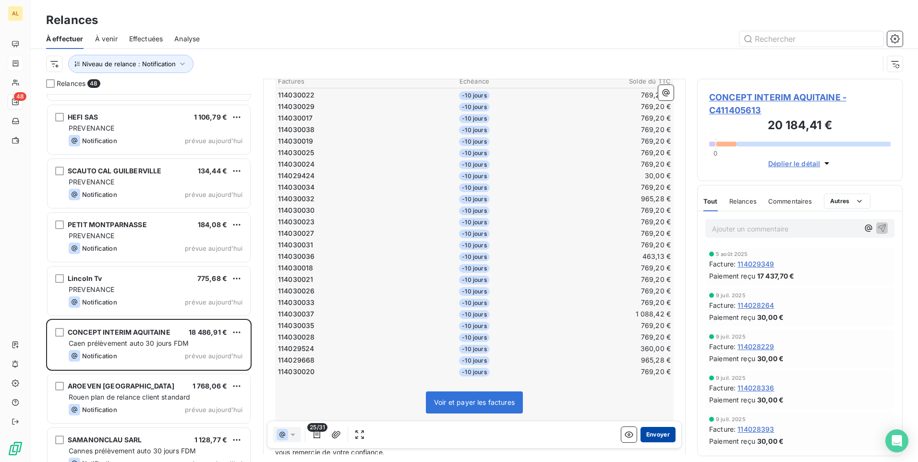
click at [640, 435] on button "Envoyer" at bounding box center [657, 434] width 35 height 15
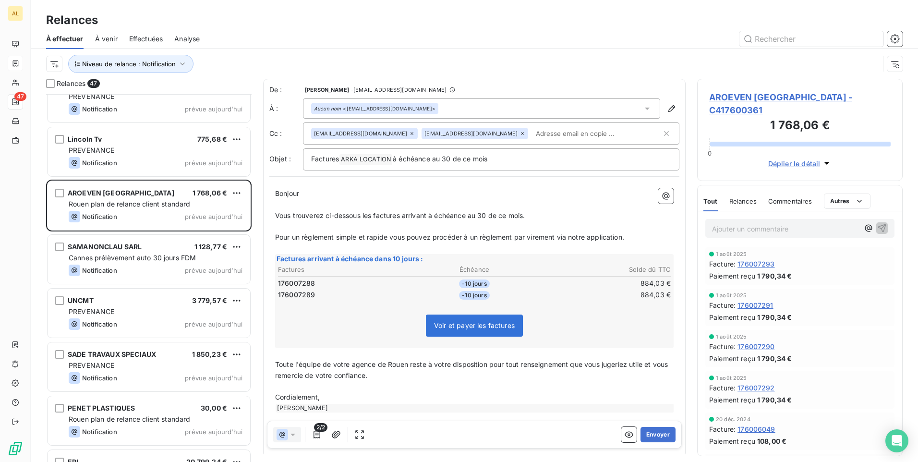
scroll to position [673, 0]
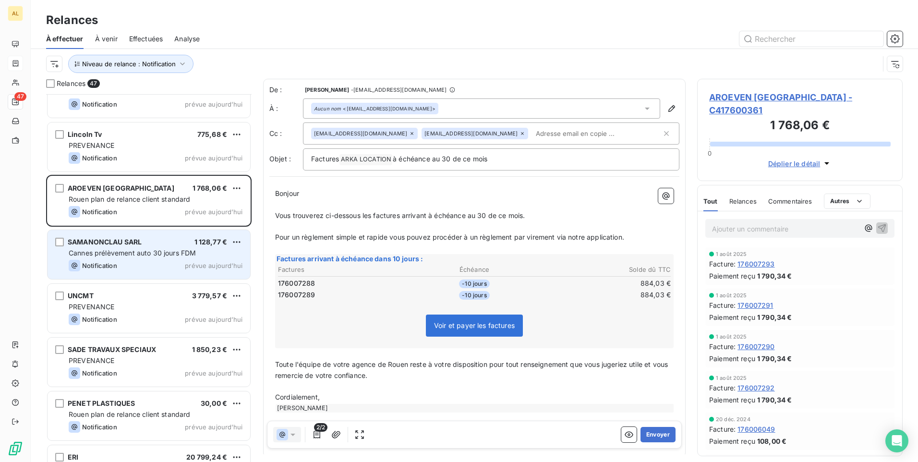
click at [146, 263] on div "Notification prévue aujourd’hui" at bounding box center [156, 266] width 174 height 12
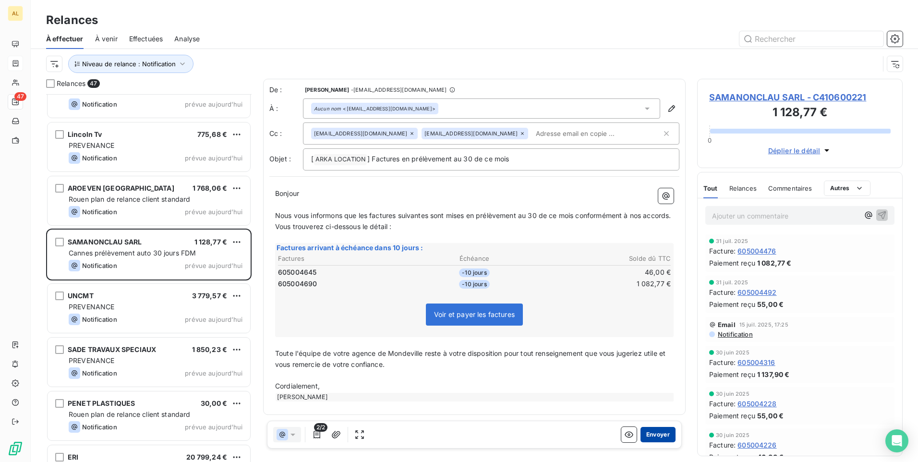
click at [661, 431] on button "Envoyer" at bounding box center [657, 434] width 35 height 15
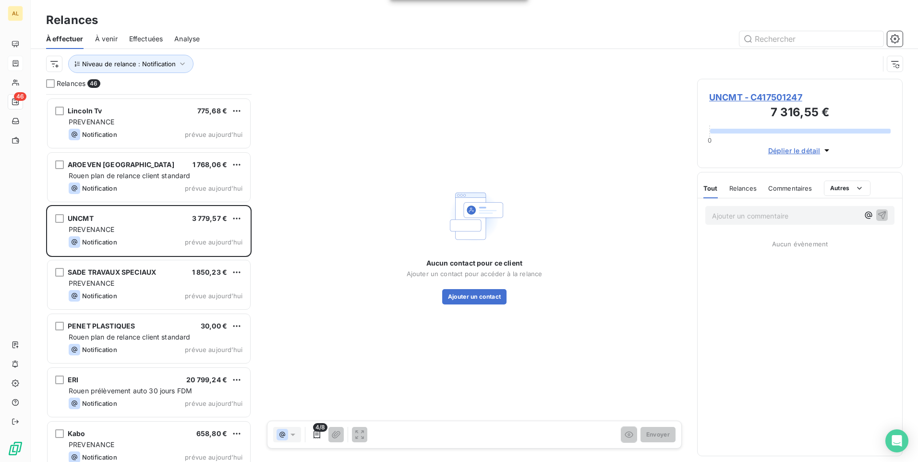
scroll to position [721, 0]
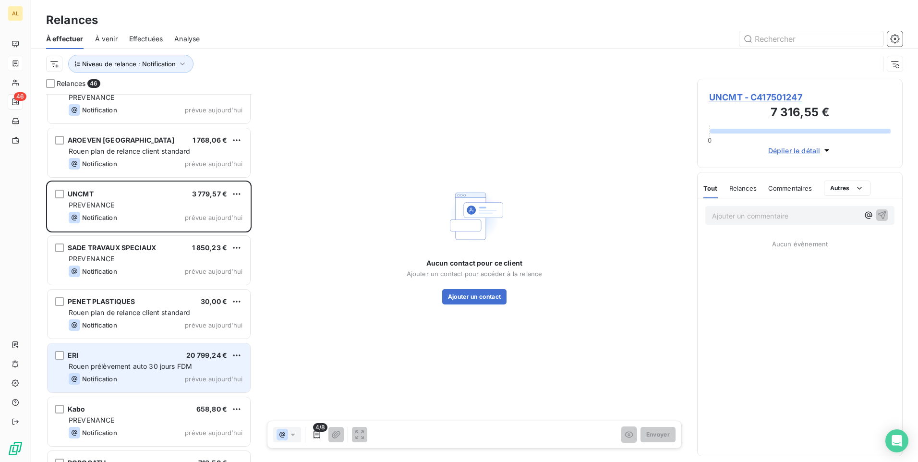
click at [127, 352] on div "ERI 20 799,24 €" at bounding box center [156, 355] width 174 height 9
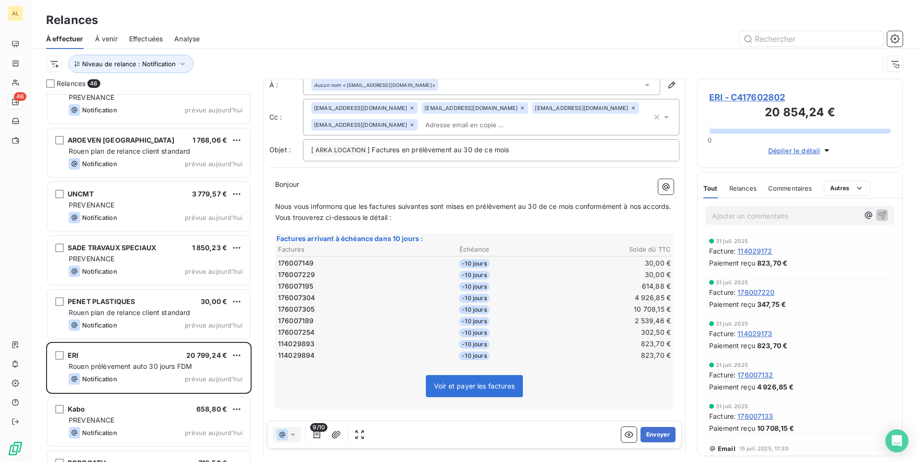
scroll to position [105, 0]
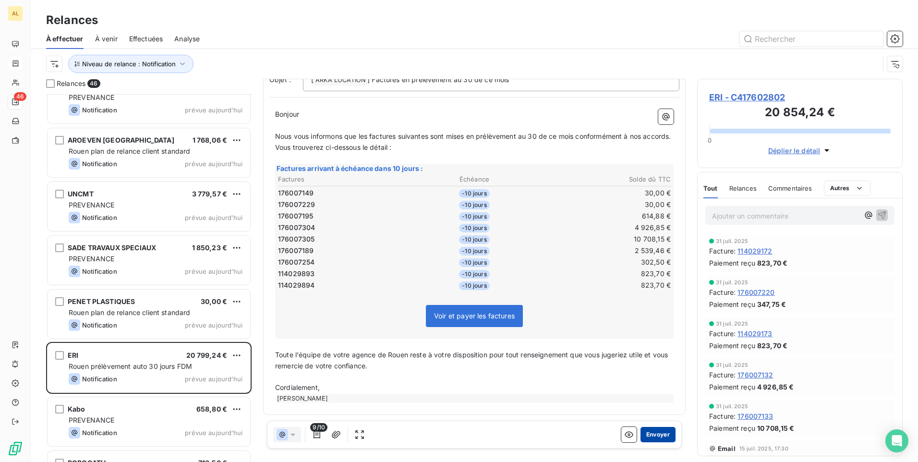
click at [653, 436] on button "Envoyer" at bounding box center [657, 434] width 35 height 15
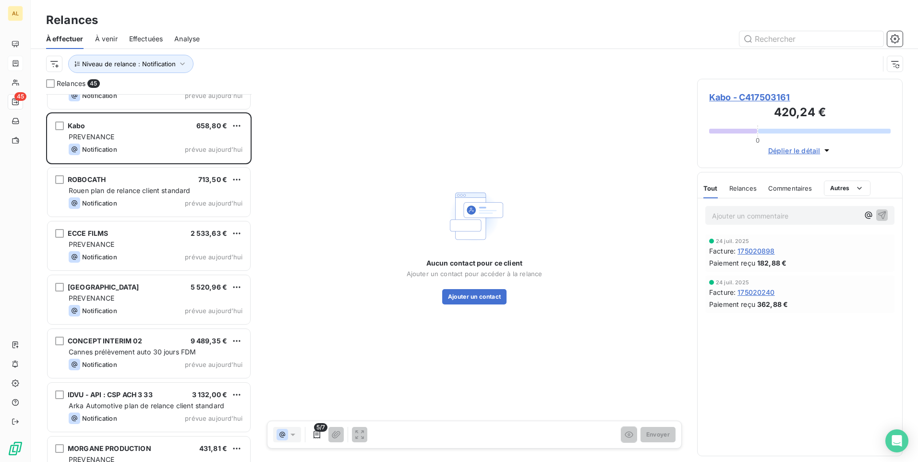
scroll to position [961, 0]
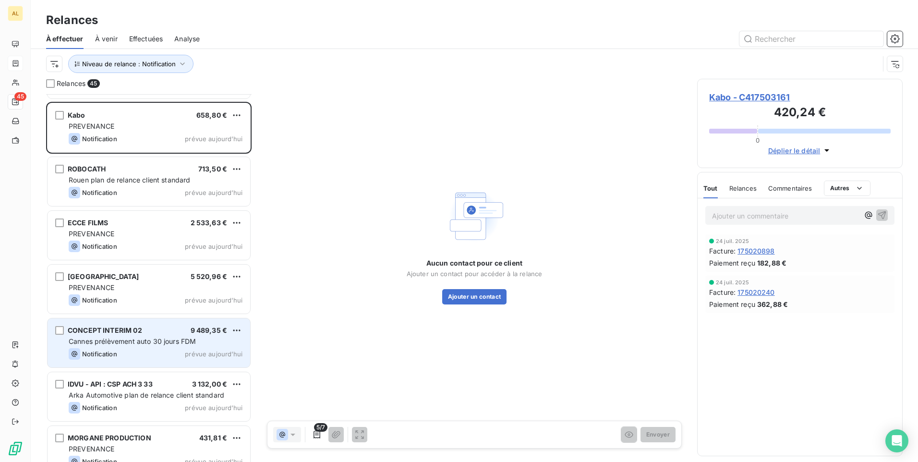
click at [143, 338] on span "Cannes prélèvement auto 30 jours FDM" at bounding box center [132, 341] width 127 height 8
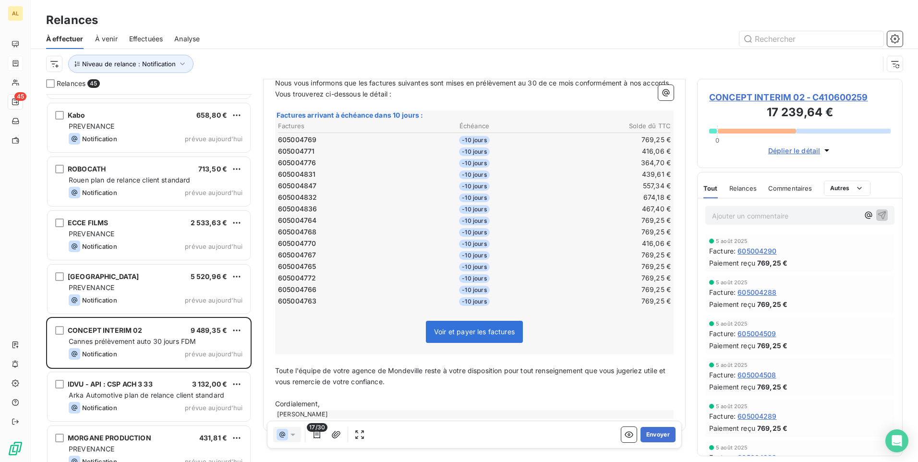
scroll to position [145, 0]
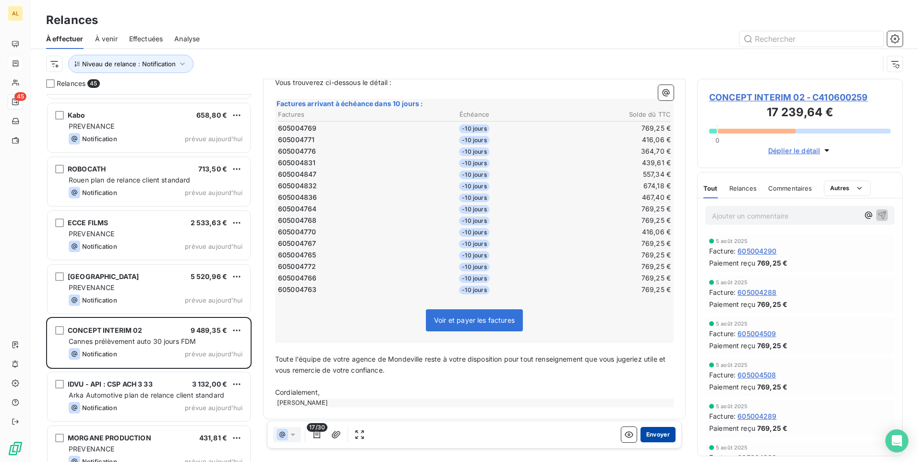
click at [644, 430] on button "Envoyer" at bounding box center [657, 434] width 35 height 15
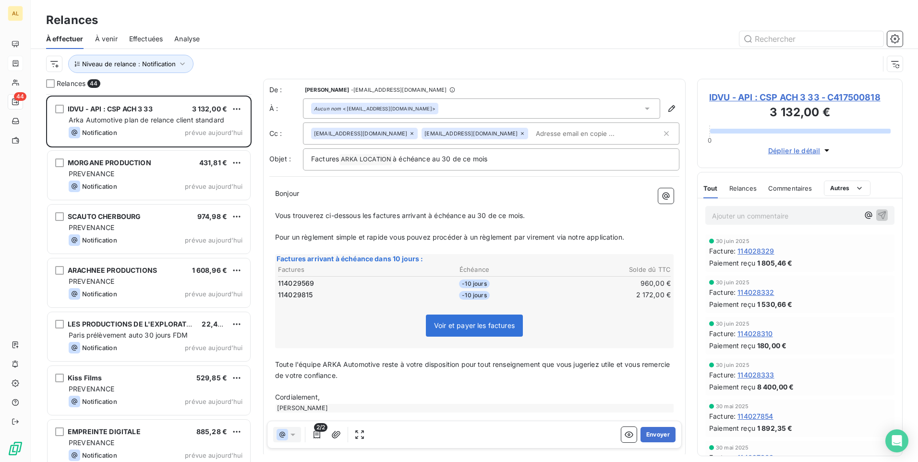
scroll to position [1201, 0]
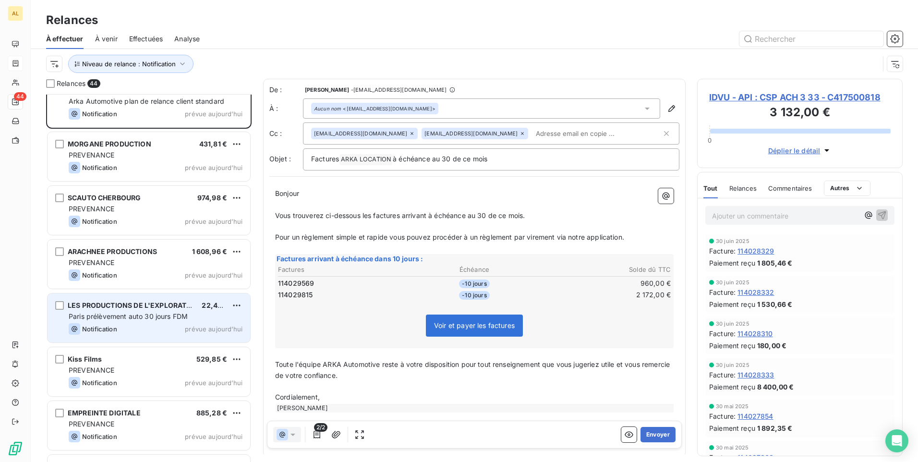
click at [140, 323] on div "Notification prévue aujourd’hui" at bounding box center [156, 329] width 174 height 12
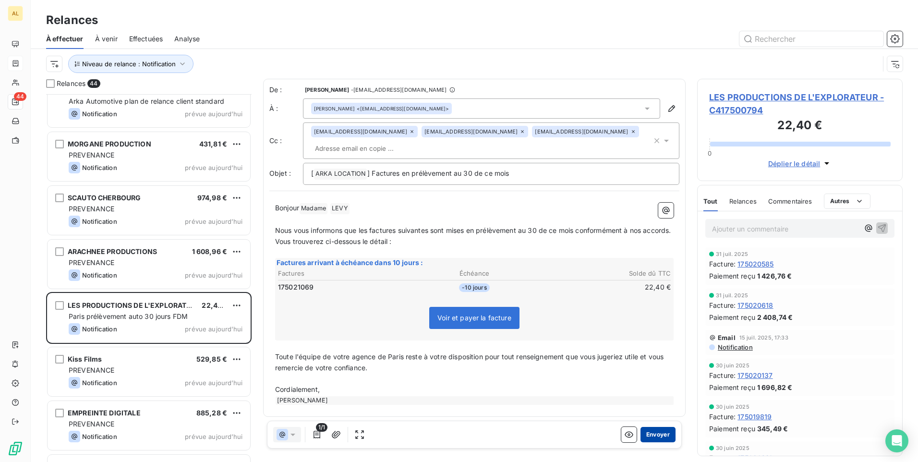
click at [656, 438] on button "Envoyer" at bounding box center [657, 434] width 35 height 15
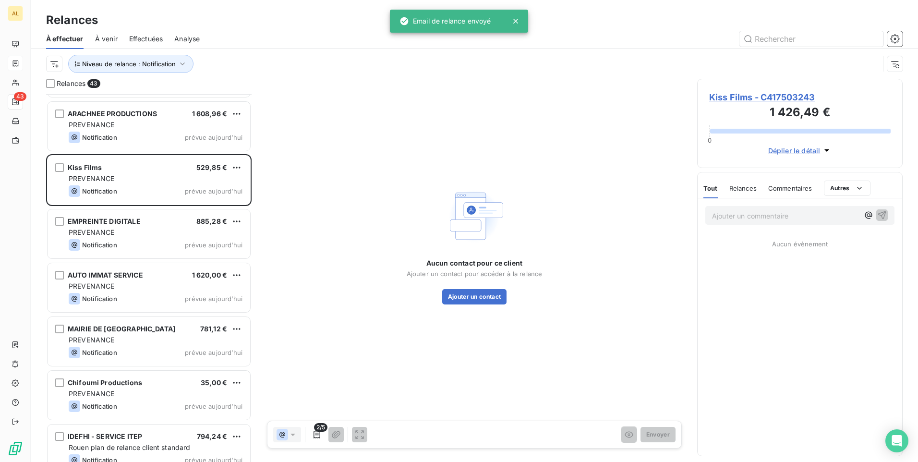
scroll to position [1345, 0]
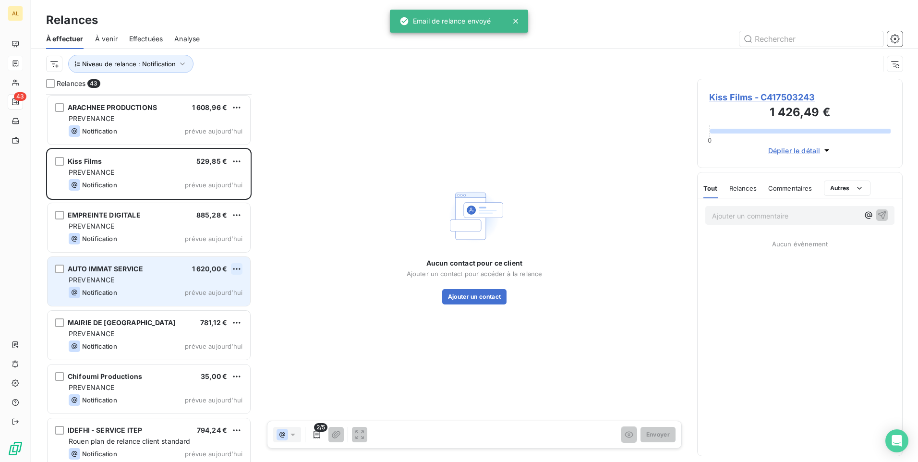
click at [239, 269] on html "AL 43 Relances À effectuer À venir Effectuées Analyse Niveau de relance : Notif…" at bounding box center [459, 231] width 918 height 462
click at [215, 306] on div "Passer cette action" at bounding box center [195, 305] width 86 height 15
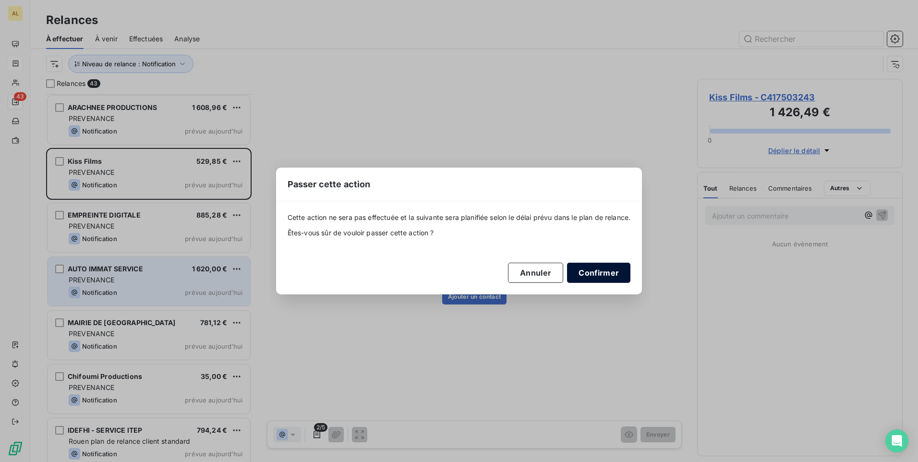
drag, startPoint x: 593, startPoint y: 268, endPoint x: 580, endPoint y: 269, distance: 13.0
click at [593, 268] on button "Confirmer" at bounding box center [598, 273] width 63 height 20
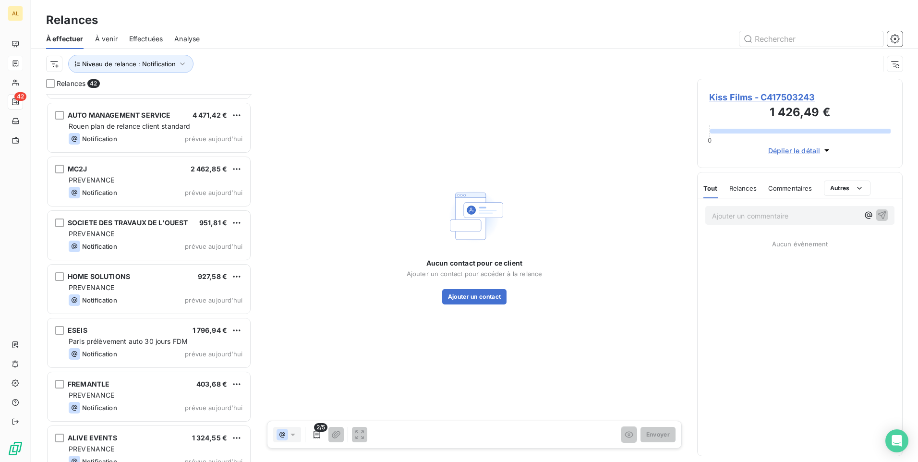
scroll to position [1891, 0]
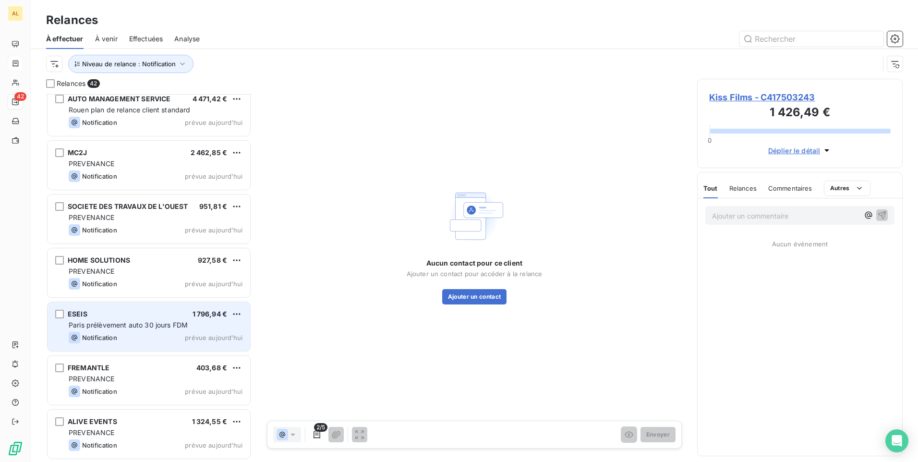
click at [129, 322] on span "Paris prélèvement auto 30 jours FDM" at bounding box center [128, 325] width 119 height 8
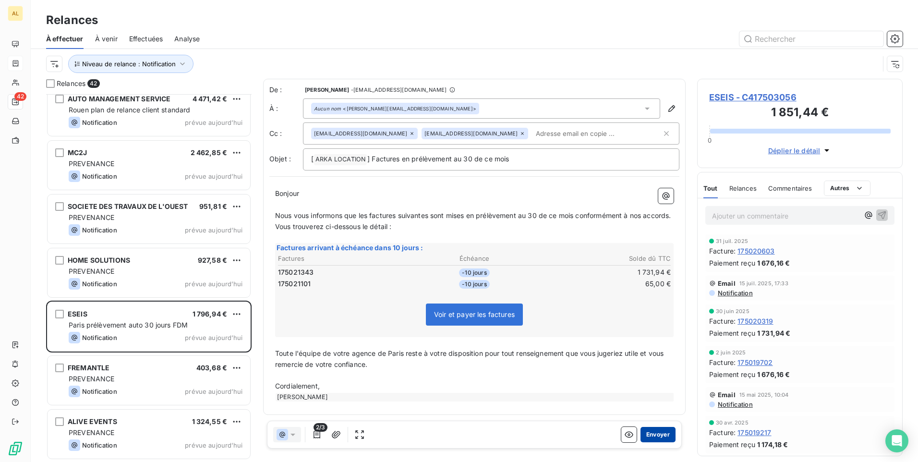
click at [657, 435] on button "Envoyer" at bounding box center [657, 434] width 35 height 15
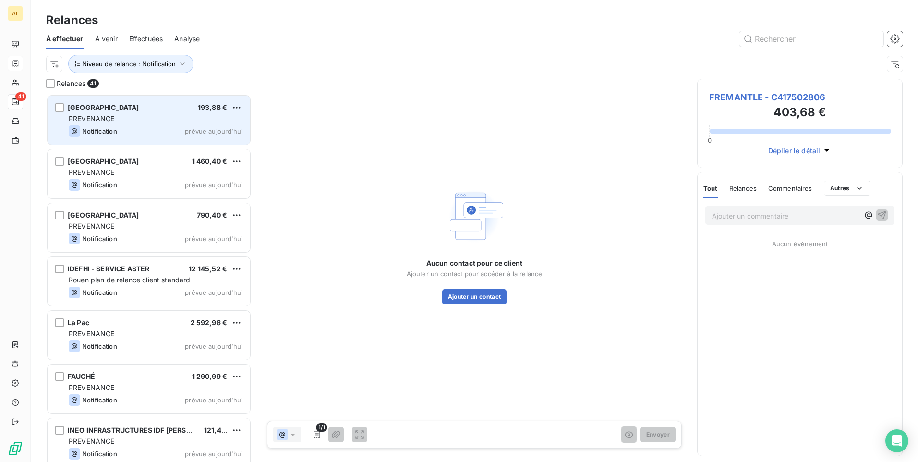
click at [139, 112] on div "[GEOGRAPHIC_DATA]" at bounding box center [104, 108] width 72 height 10
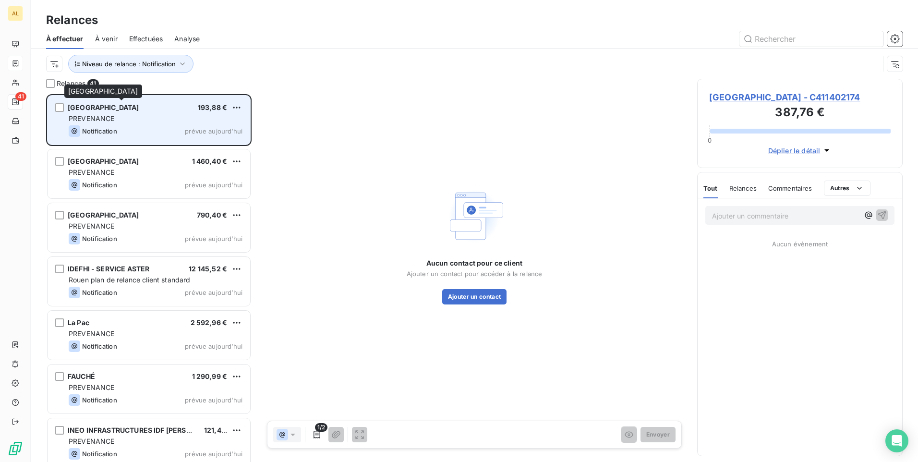
drag, startPoint x: 175, startPoint y: 108, endPoint x: 69, endPoint y: 107, distance: 105.6
click at [69, 107] on span "[GEOGRAPHIC_DATA]" at bounding box center [104, 107] width 72 height 8
drag, startPoint x: 69, startPoint y: 107, endPoint x: 75, endPoint y: 109, distance: 6.4
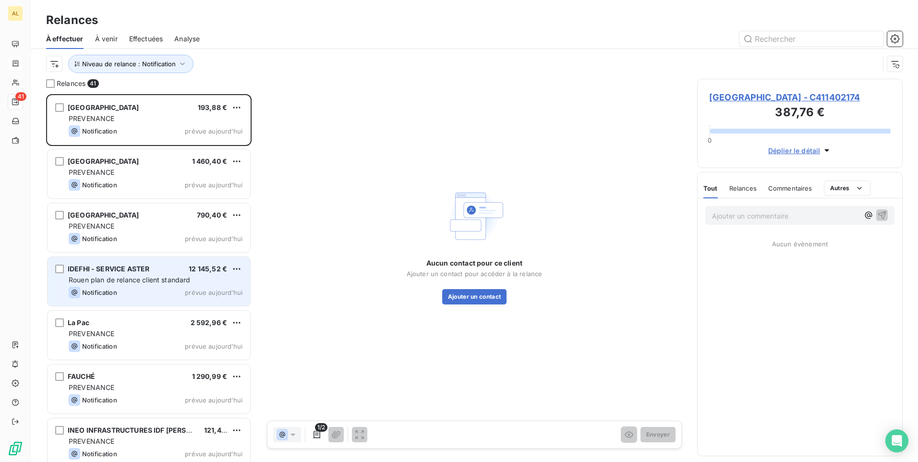
click at [146, 284] on div "Rouen plan de relance client standard" at bounding box center [156, 280] width 174 height 10
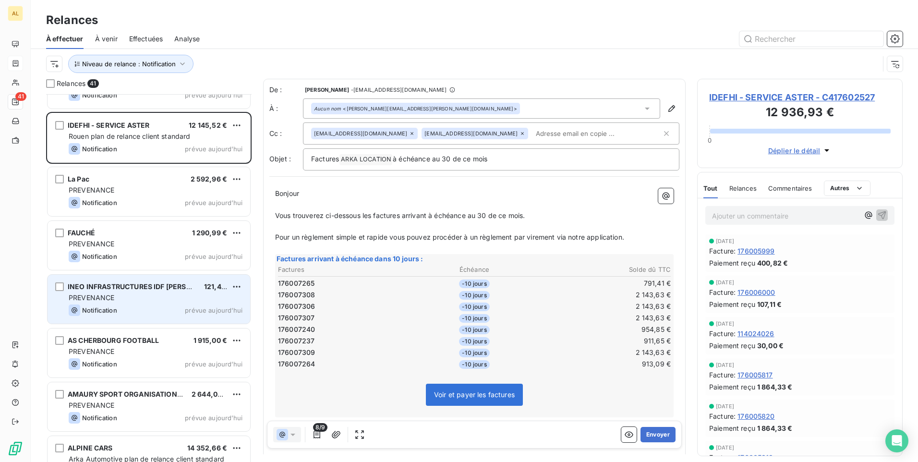
scroll to position [145, 0]
click at [122, 311] on div "Notification prévue aujourd’hui" at bounding box center [156, 310] width 174 height 12
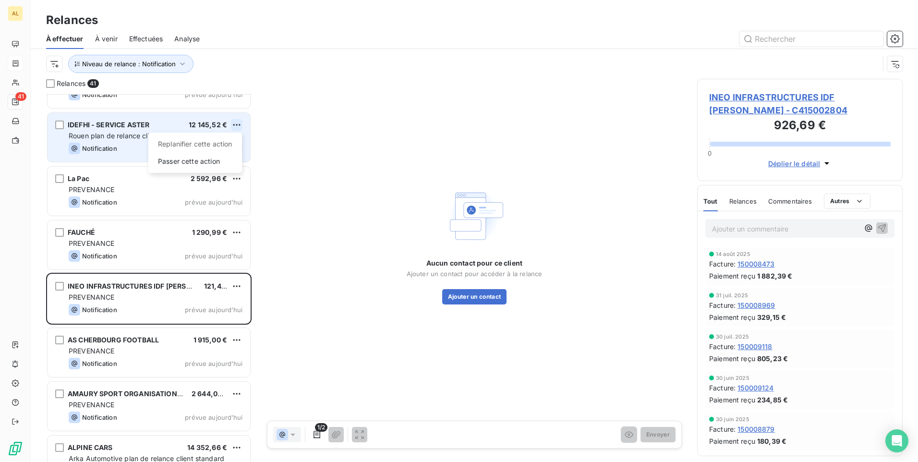
click at [234, 120] on html "AL 41 Relances À effectuer À venir Effectuées Analyse Niveau de relance : Notif…" at bounding box center [459, 231] width 918 height 462
click at [198, 162] on div "Passer cette action" at bounding box center [195, 161] width 86 height 15
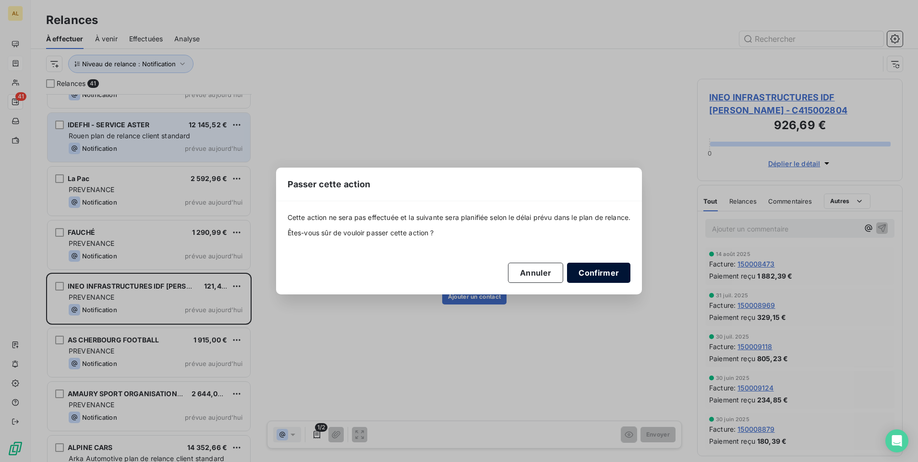
click at [610, 276] on button "Confirmer" at bounding box center [598, 273] width 63 height 20
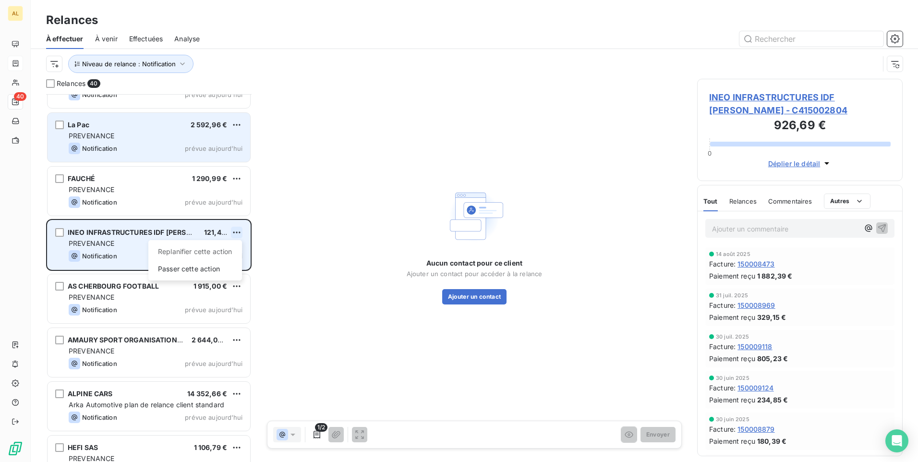
click at [241, 230] on html "AL 40 Relances À effectuer À venir Effectuées Analyse Niveau de relance : Notif…" at bounding box center [459, 231] width 918 height 462
click at [205, 269] on div "Passer cette action" at bounding box center [195, 268] width 86 height 15
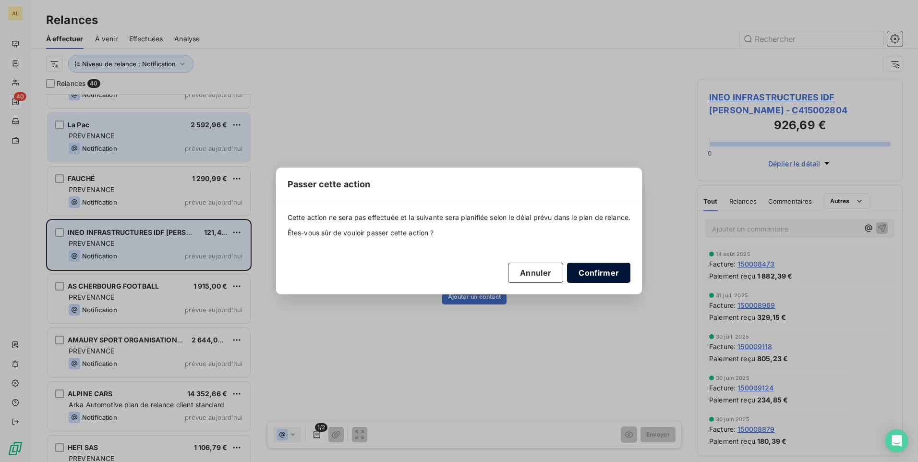
click at [605, 268] on button "Confirmer" at bounding box center [598, 273] width 63 height 20
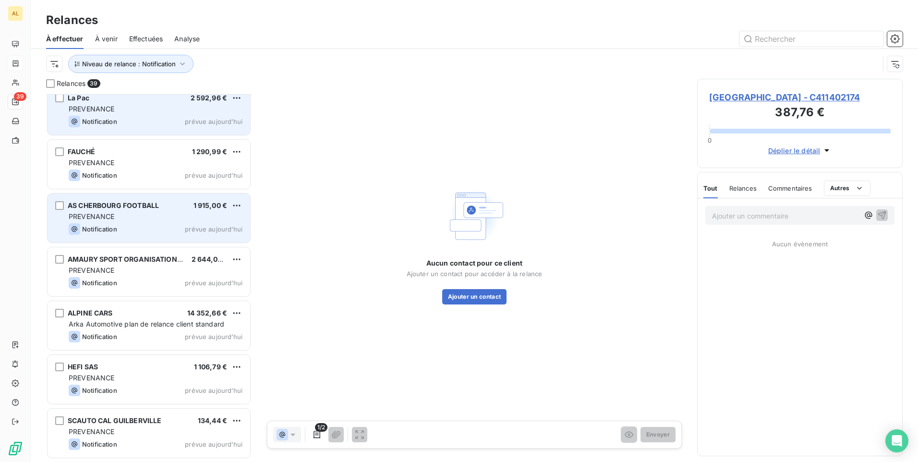
scroll to position [193, 0]
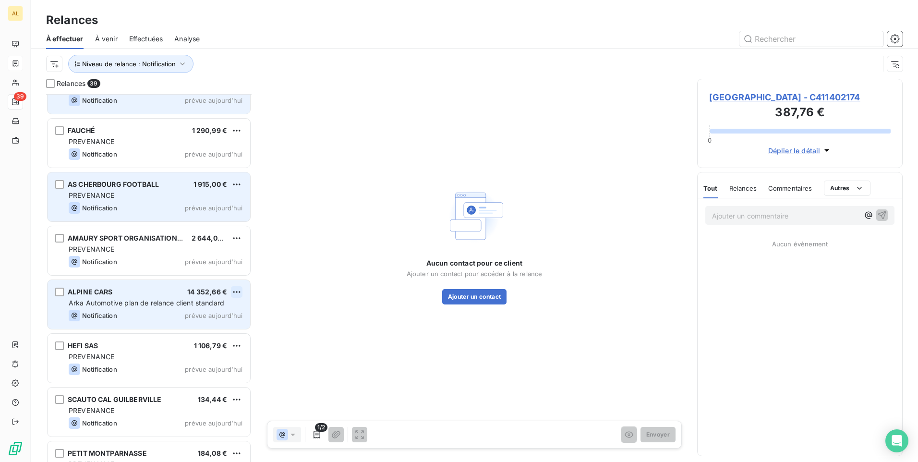
click at [237, 291] on html "AL 39 Relances À effectuer À venir Effectuées Analyse Niveau de relance : Notif…" at bounding box center [459, 231] width 918 height 462
click at [209, 324] on div "Passer cette action" at bounding box center [195, 328] width 86 height 15
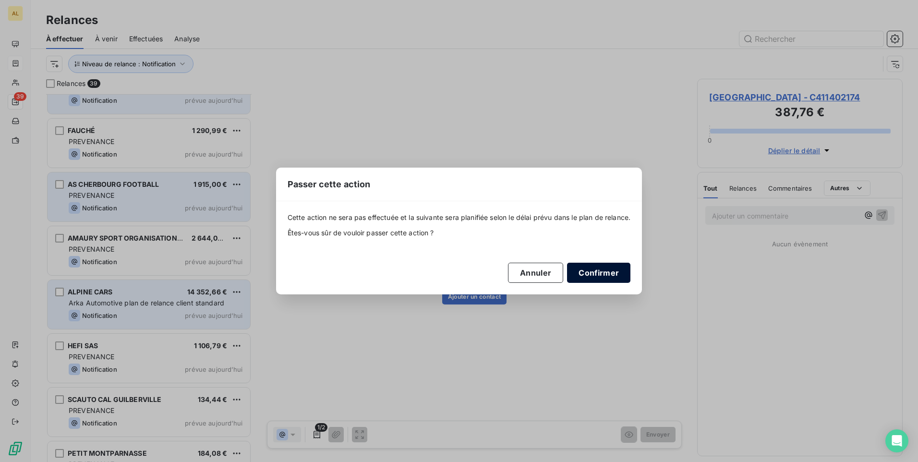
click at [606, 277] on button "Confirmer" at bounding box center [598, 273] width 63 height 20
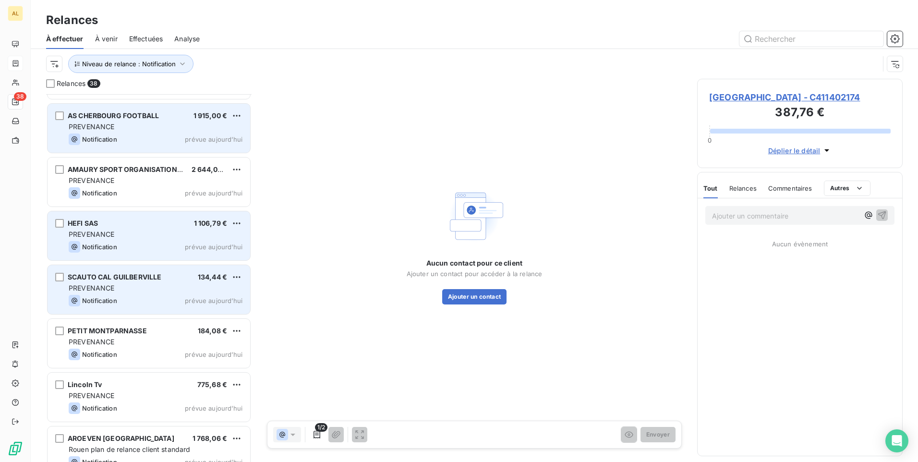
scroll to position [289, 0]
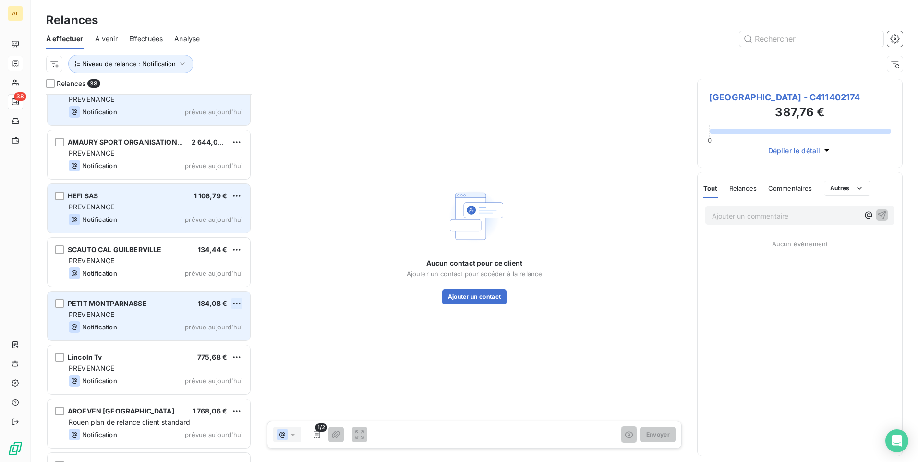
click at [240, 300] on html "AL 38 Relances À effectuer À venir Effectuées Analyse Niveau de relance : Notif…" at bounding box center [459, 231] width 918 height 462
click at [194, 339] on div "Passer cette action" at bounding box center [195, 339] width 86 height 15
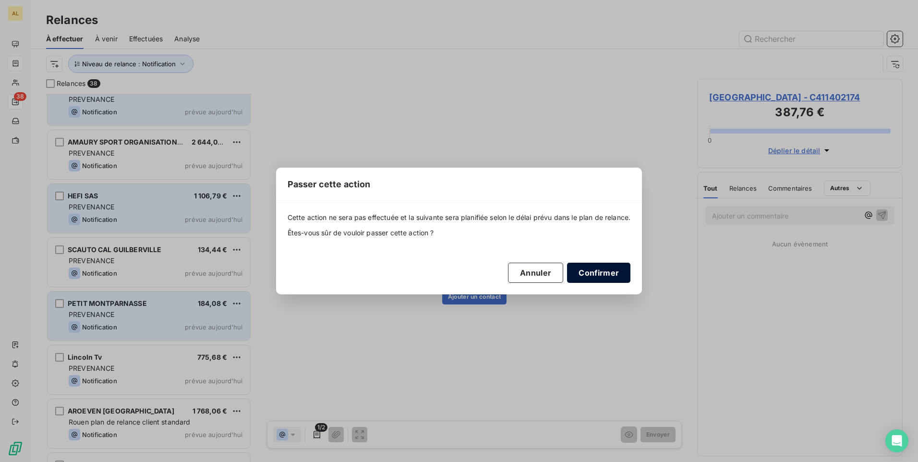
click at [588, 270] on button "Confirmer" at bounding box center [598, 273] width 63 height 20
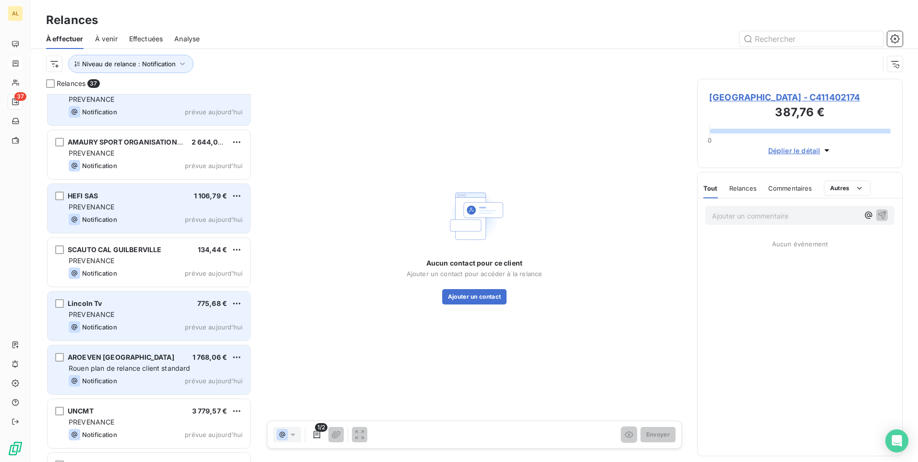
click at [145, 374] on div "AROEVEN [GEOGRAPHIC_DATA] 1 768,06 € Rouen plan de relance client standard Noti…" at bounding box center [149, 369] width 203 height 49
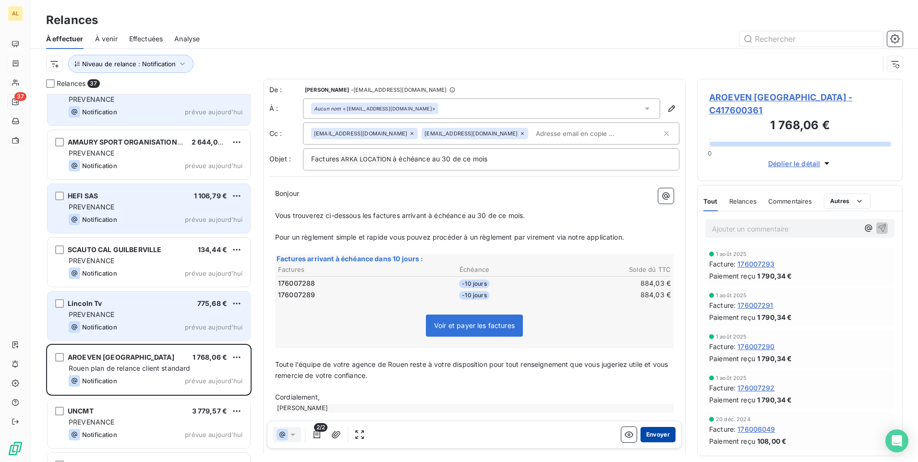
click at [646, 436] on button "Envoyer" at bounding box center [657, 434] width 35 height 15
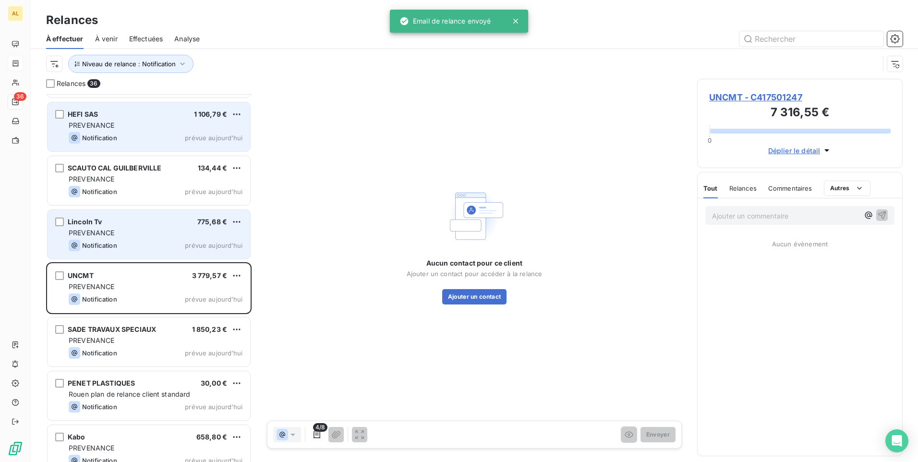
scroll to position [385, 0]
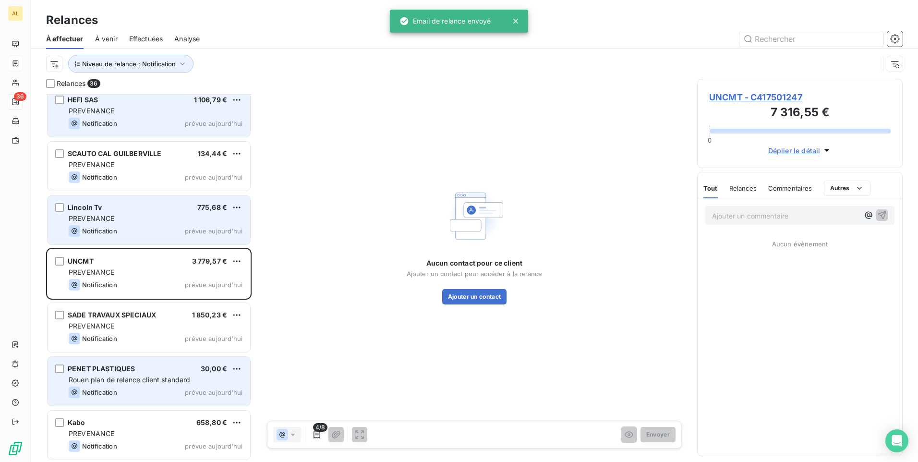
click at [115, 376] on span "Rouen plan de relance client standard" at bounding box center [130, 379] width 122 height 8
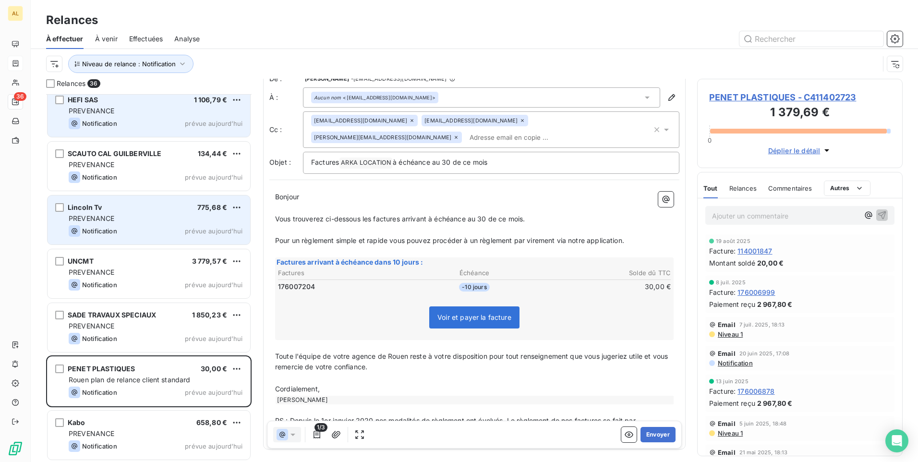
scroll to position [32, 0]
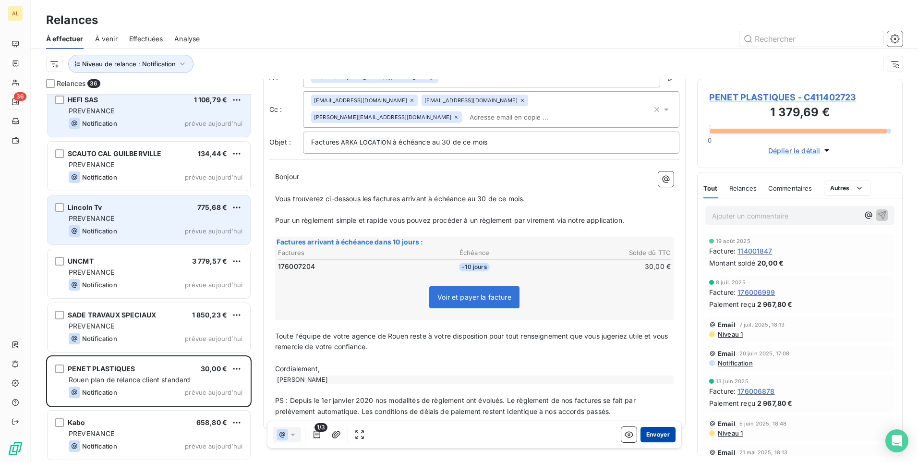
click at [647, 438] on button "Envoyer" at bounding box center [657, 434] width 35 height 15
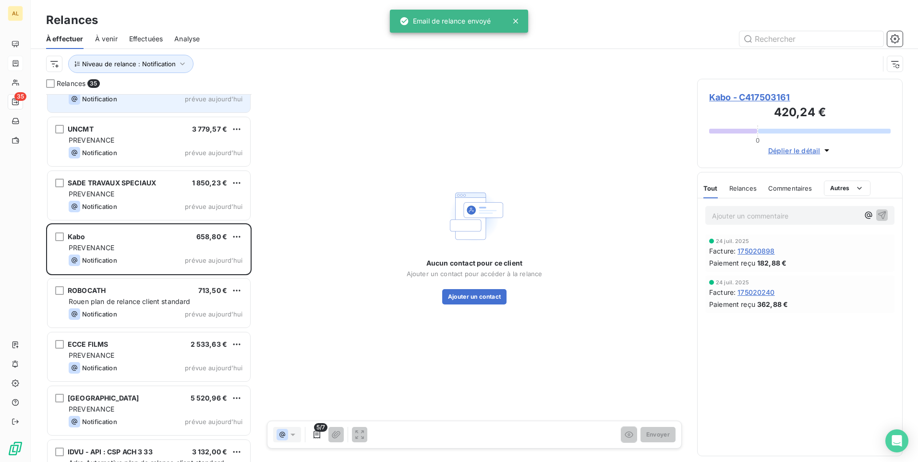
scroll to position [529, 0]
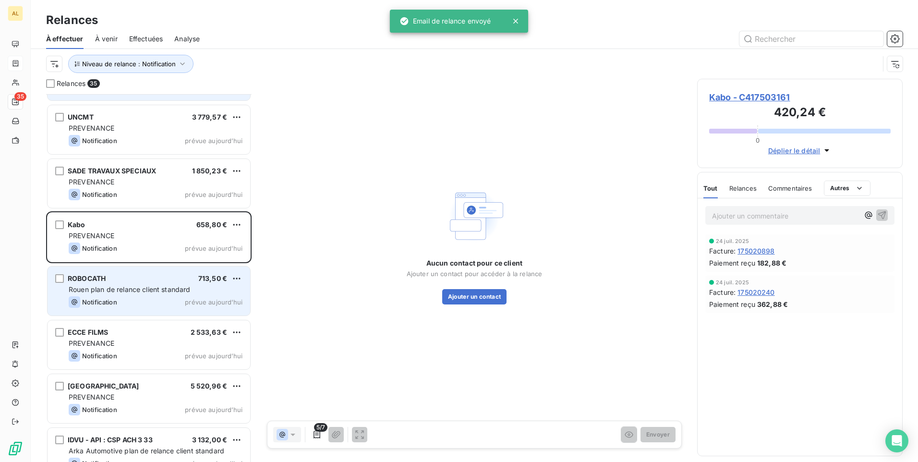
click at [138, 282] on div "ROBOCATH 713,50 €" at bounding box center [156, 278] width 174 height 9
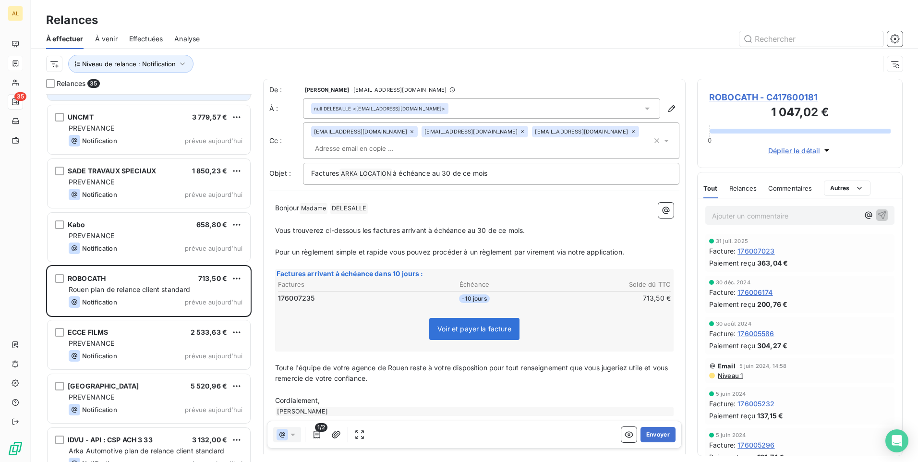
scroll to position [32, 0]
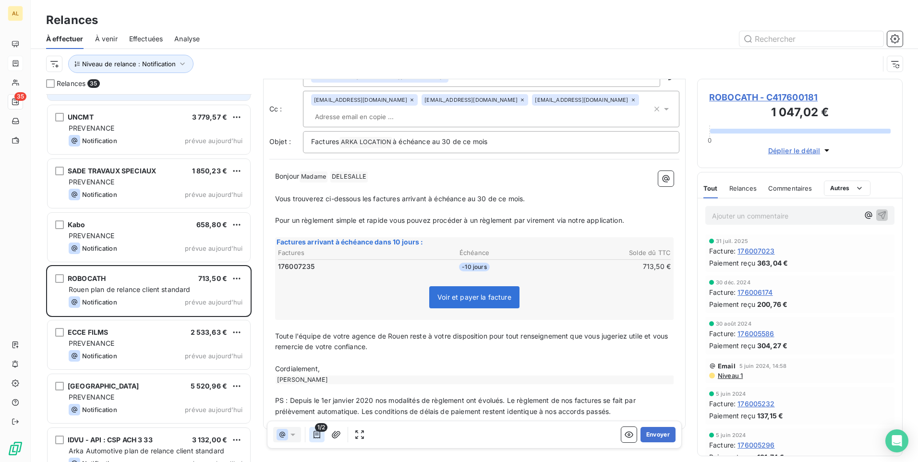
click at [321, 440] on button "button" at bounding box center [316, 434] width 15 height 15
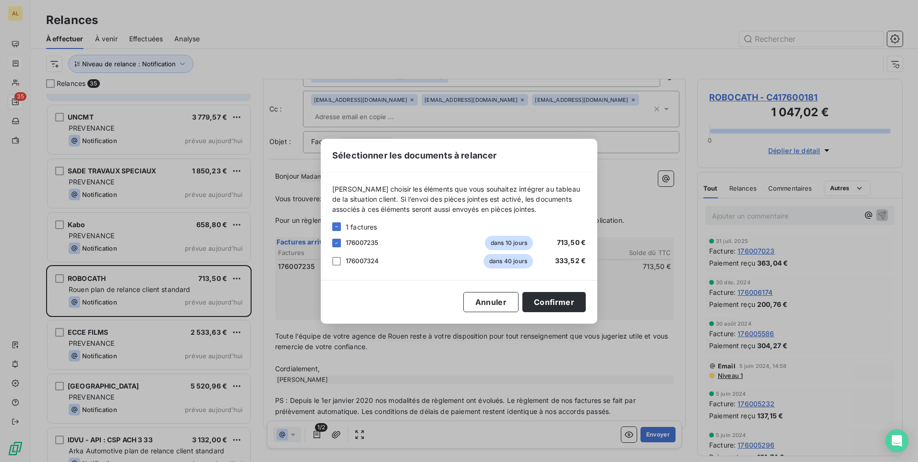
click at [317, 438] on div "Sélectionner les documents à relancer [PERSON_NAME] choisir les éléments que vo…" at bounding box center [459, 231] width 918 height 462
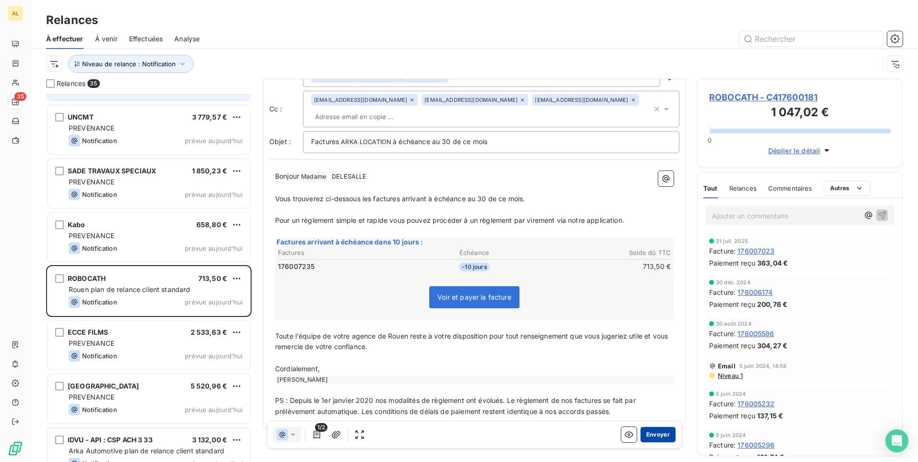
click at [642, 438] on button "Envoyer" at bounding box center [657, 434] width 35 height 15
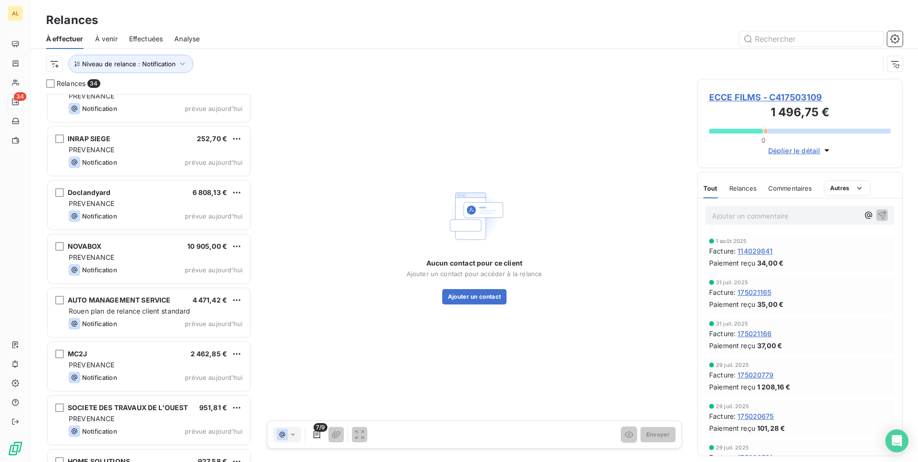
scroll to position [1269, 0]
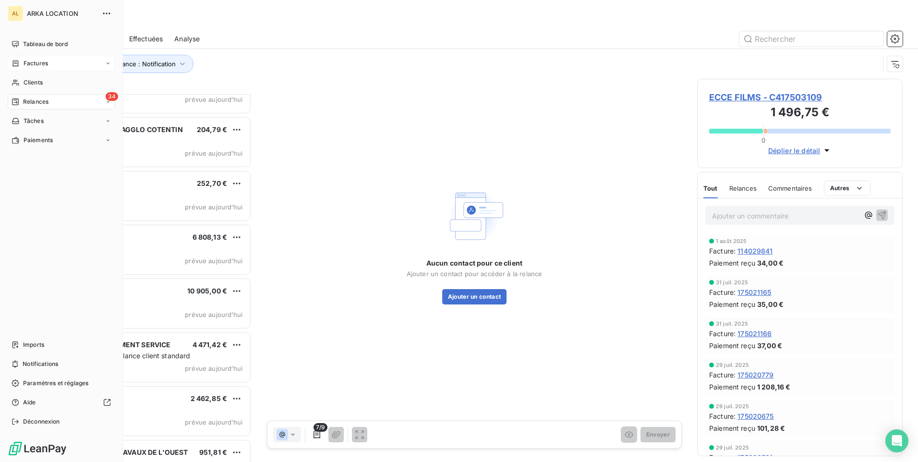
click at [30, 99] on span "Relances" at bounding box center [35, 101] width 25 height 9
